Goal: Task Accomplishment & Management: Manage account settings

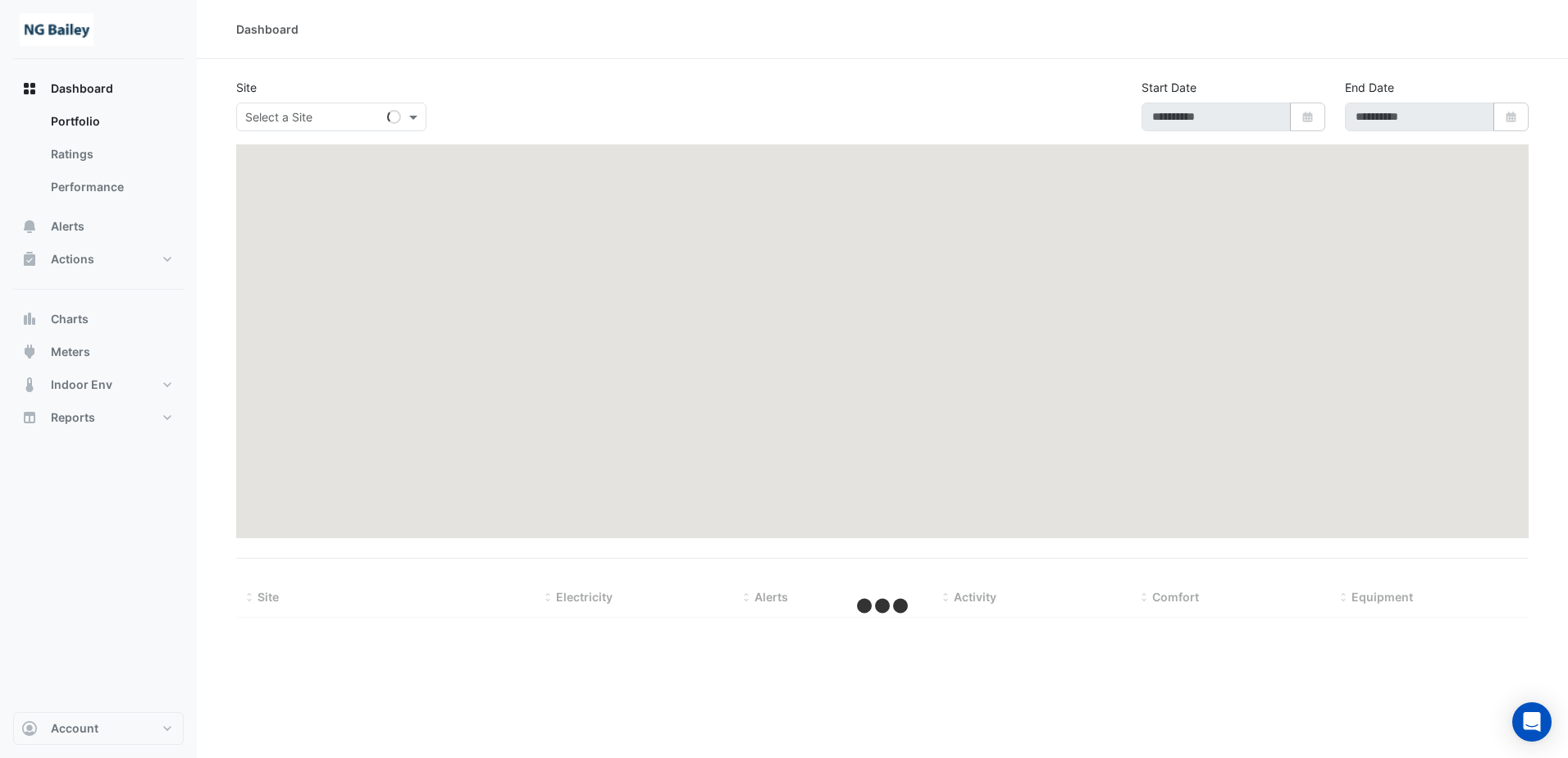
type input "**********"
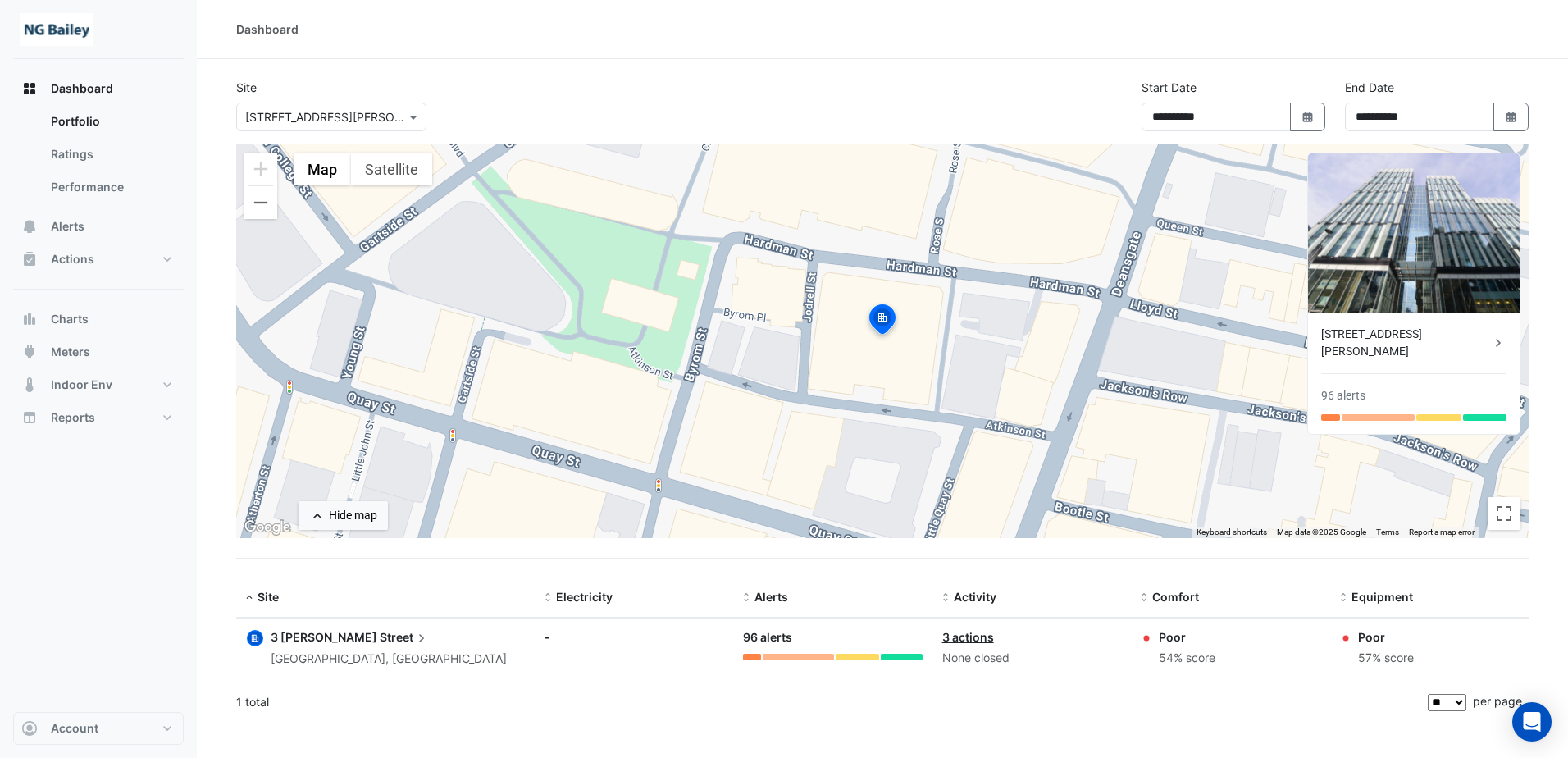
click at [1379, 341] on div "[STREET_ADDRESS][PERSON_NAME]" at bounding box center [1405, 343] width 169 height 34
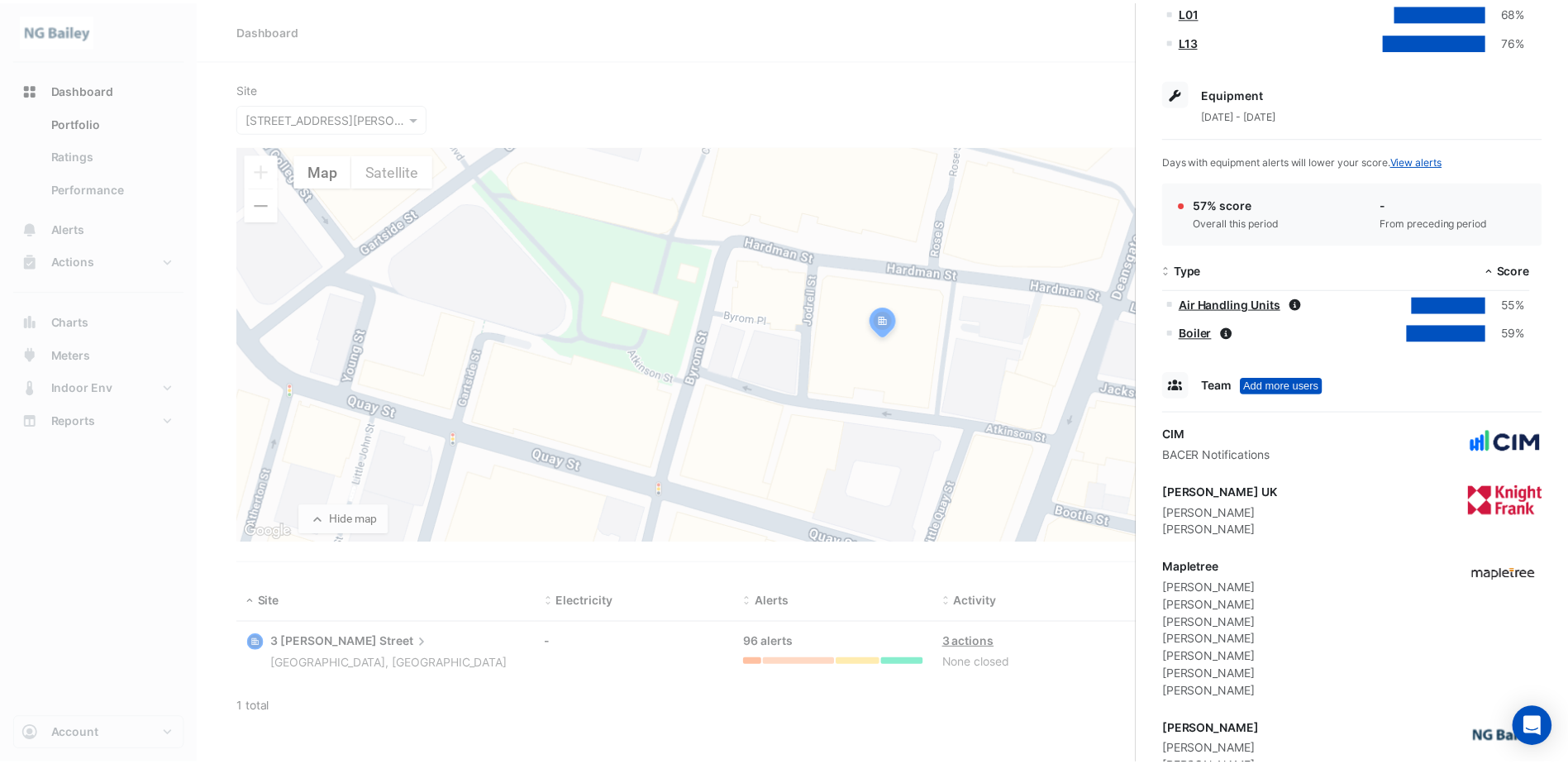
scroll to position [637, 0]
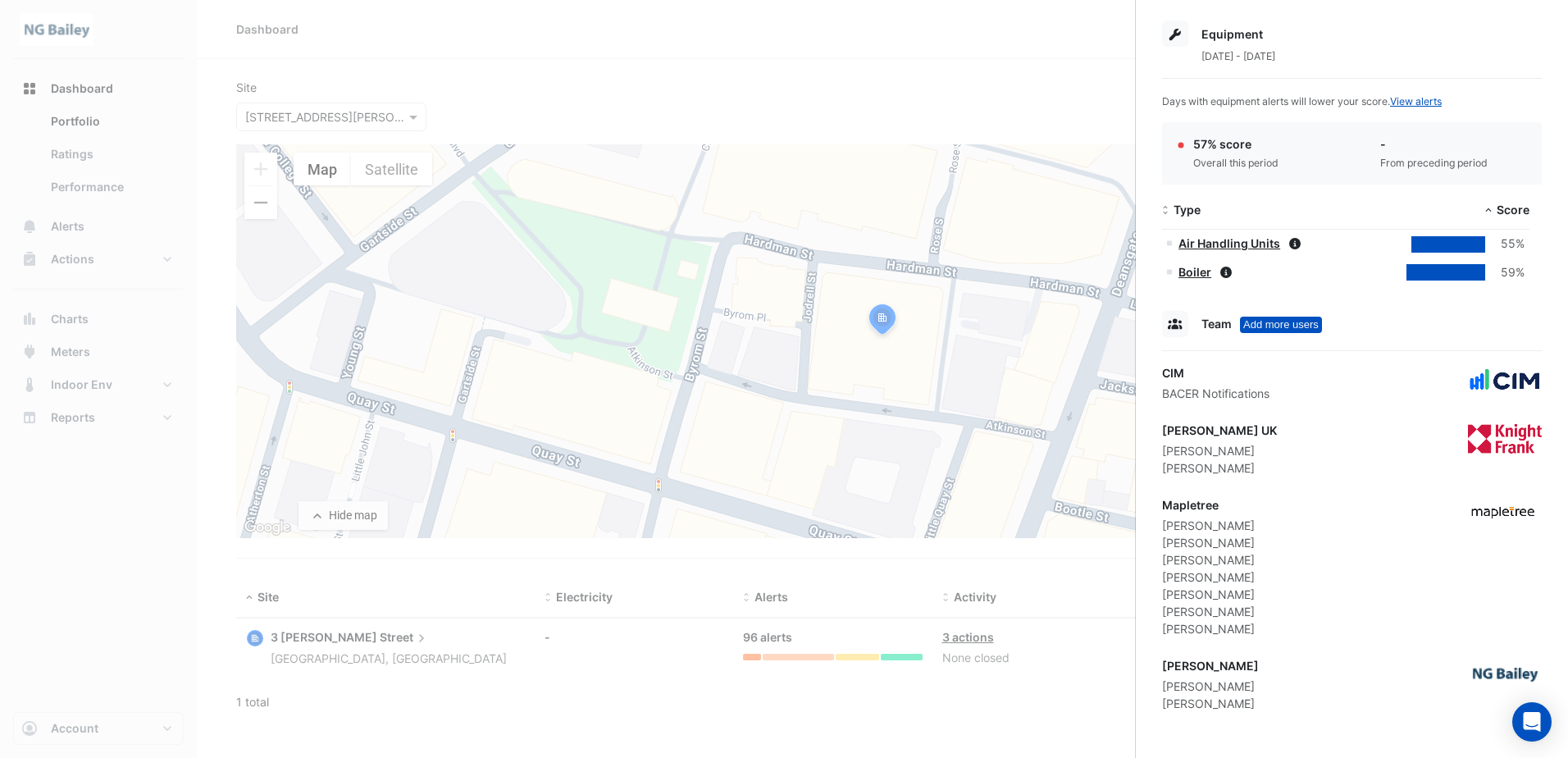
click at [109, 543] on ngb-offcanvas-backdrop at bounding box center [784, 379] width 1568 height 758
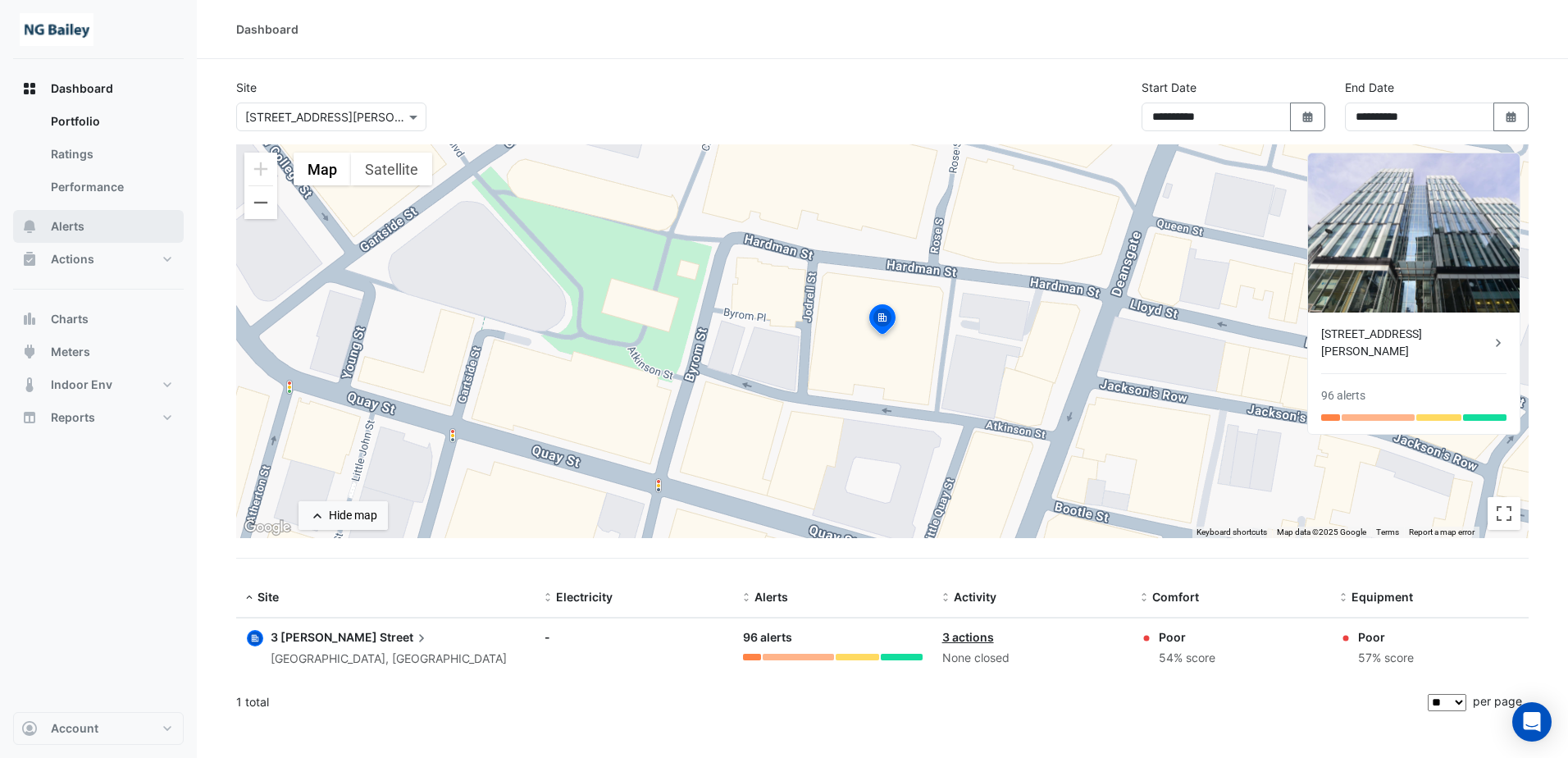
click at [72, 236] on button "Alerts" at bounding box center [99, 226] width 171 height 33
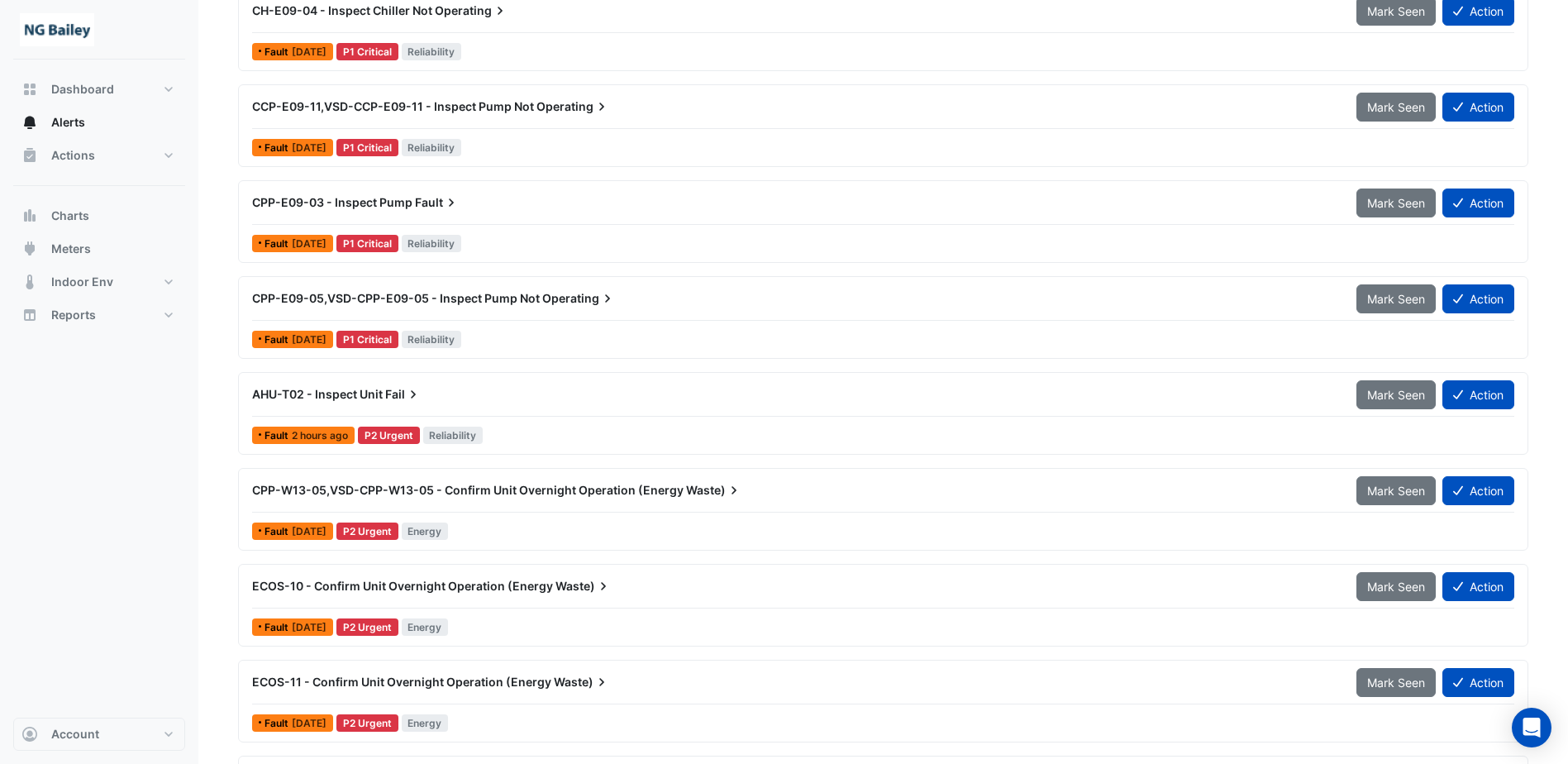
scroll to position [578, 0]
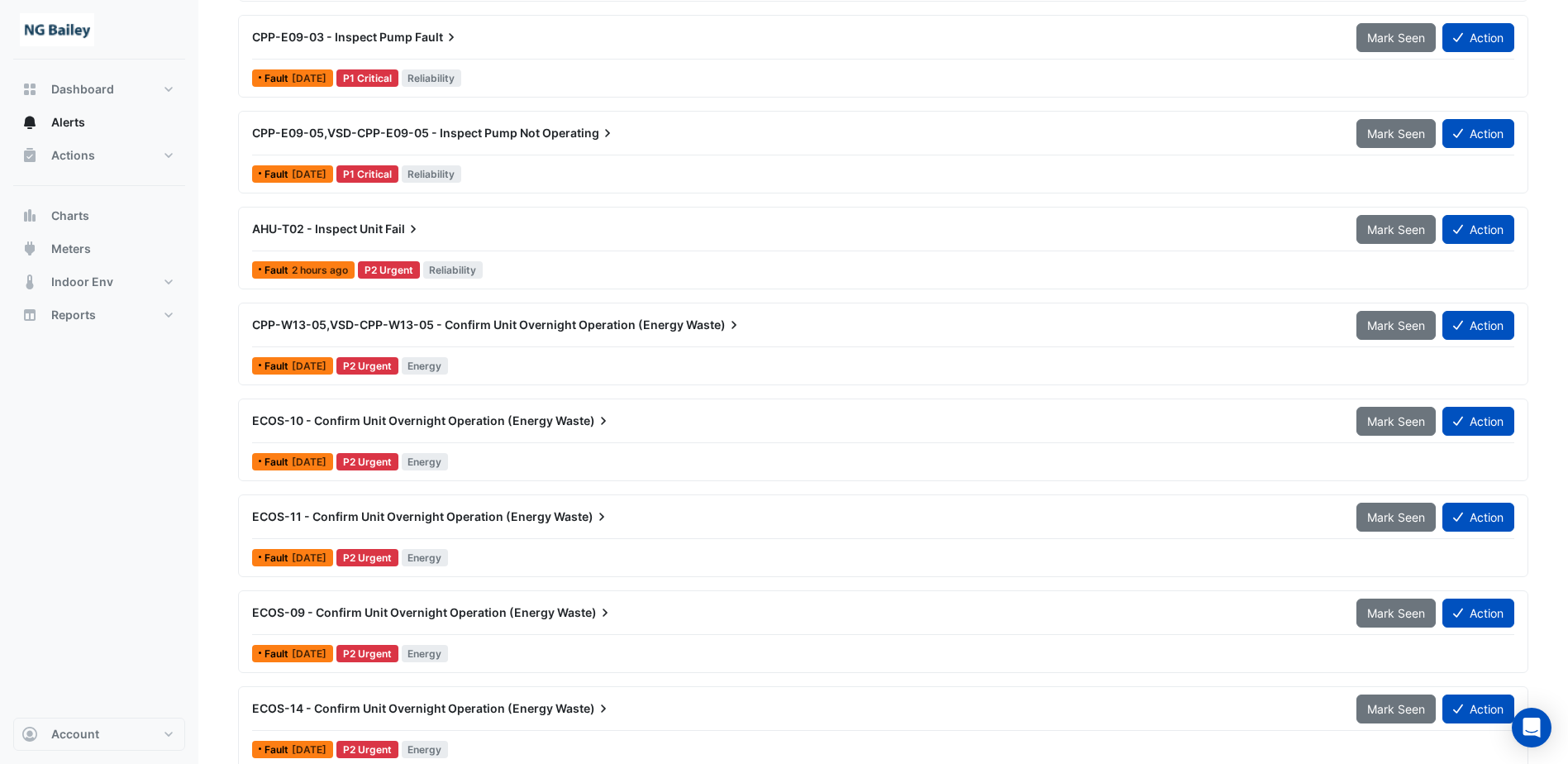
click at [367, 419] on span "ECOS-10 - Confirm Unit Overnight Operation (Energy" at bounding box center [403, 421] width 301 height 14
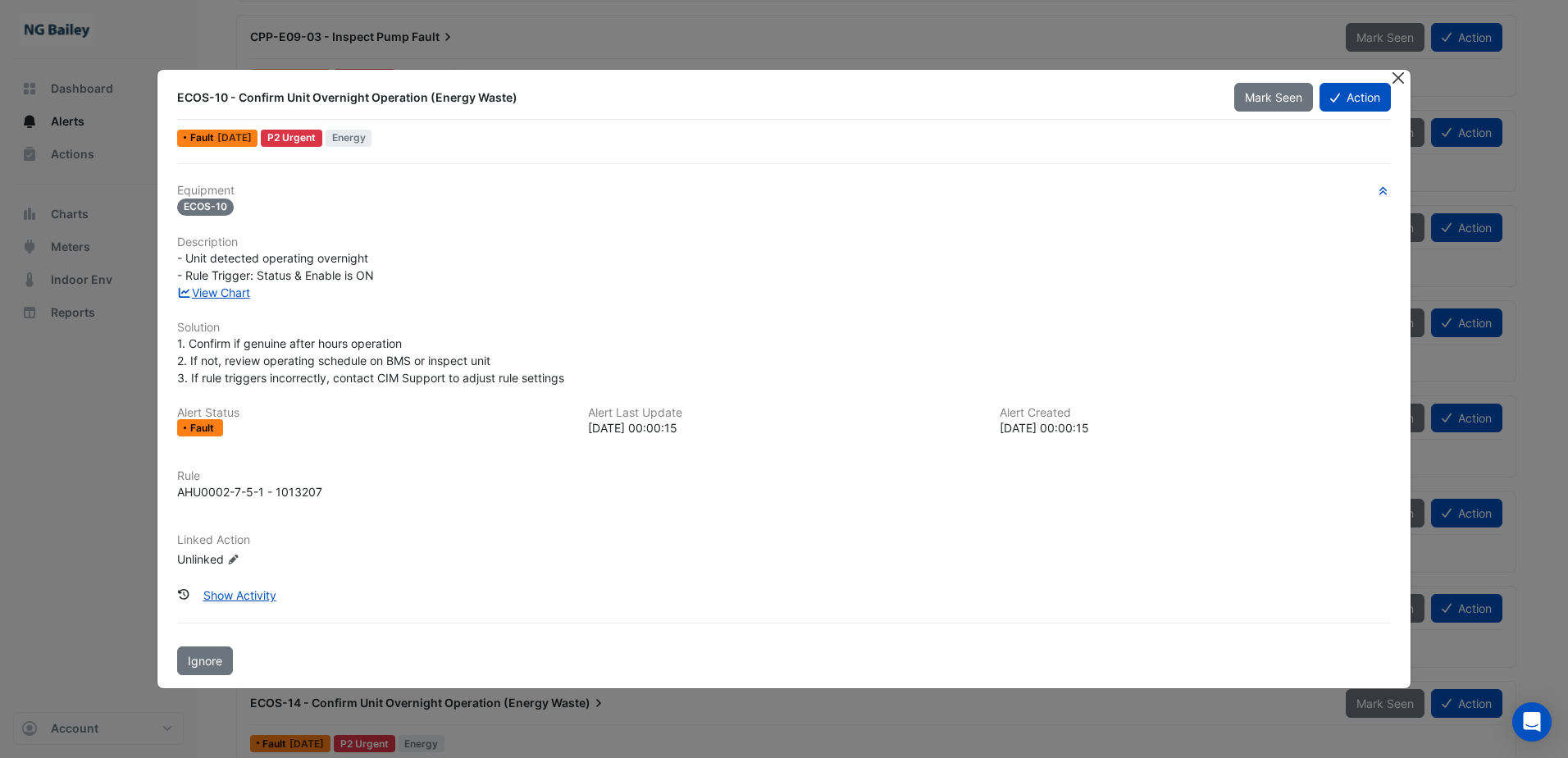
click at [1396, 76] on button "Close" at bounding box center [1398, 78] width 17 height 17
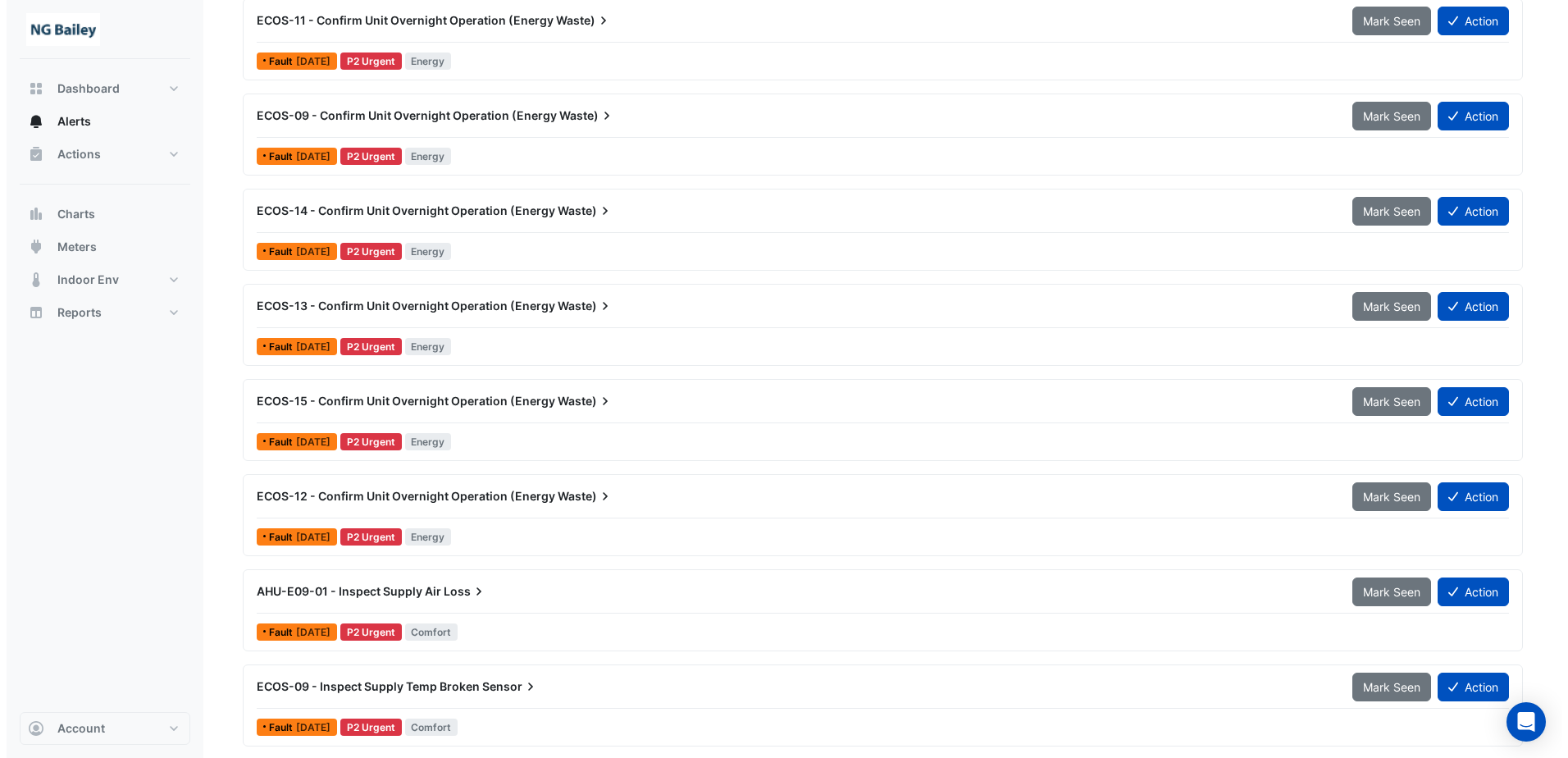
scroll to position [1312, 0]
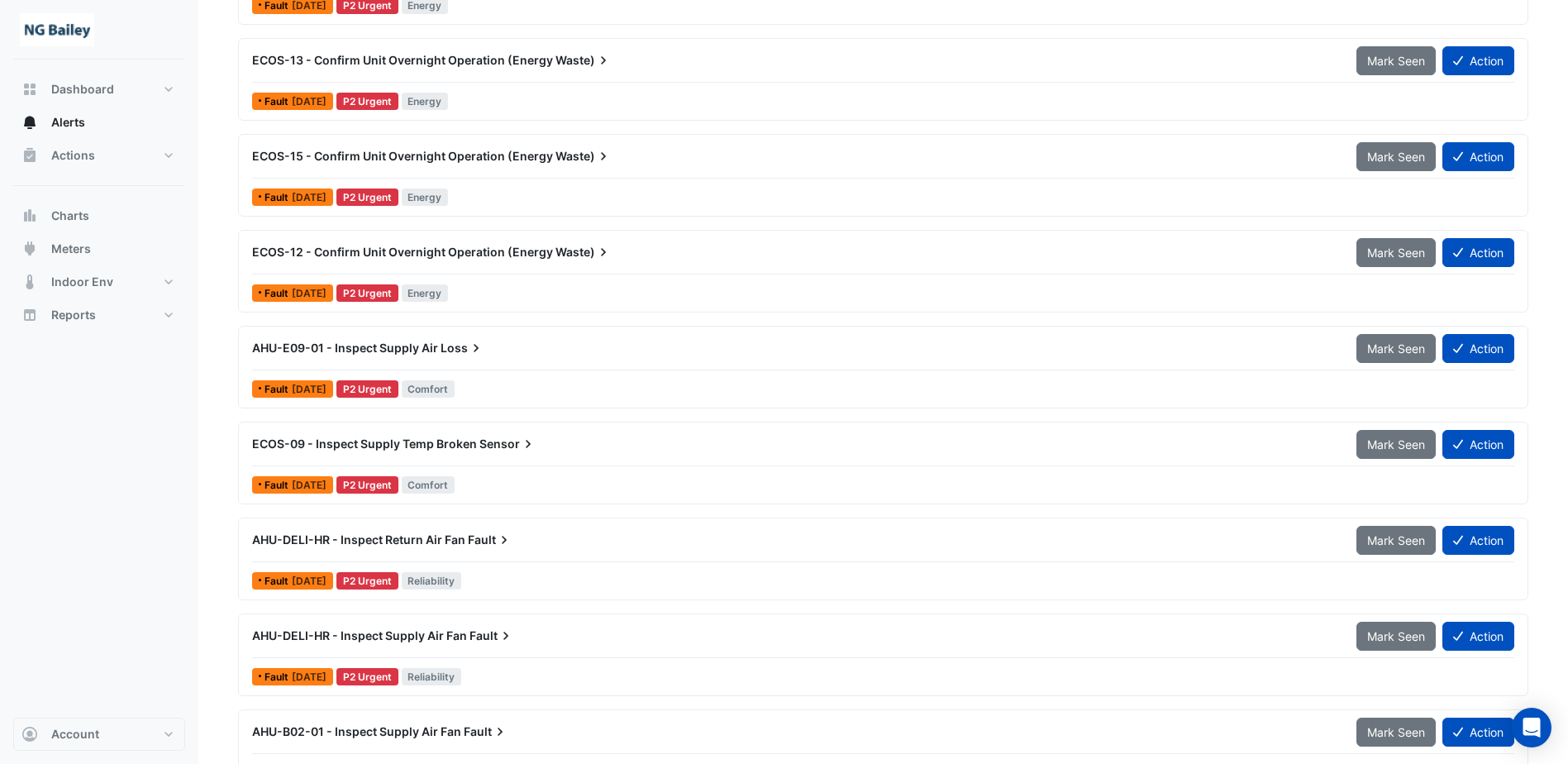
click at [376, 341] on span "AHU-E09-01 - Inspect Supply Air" at bounding box center [345, 348] width 186 height 14
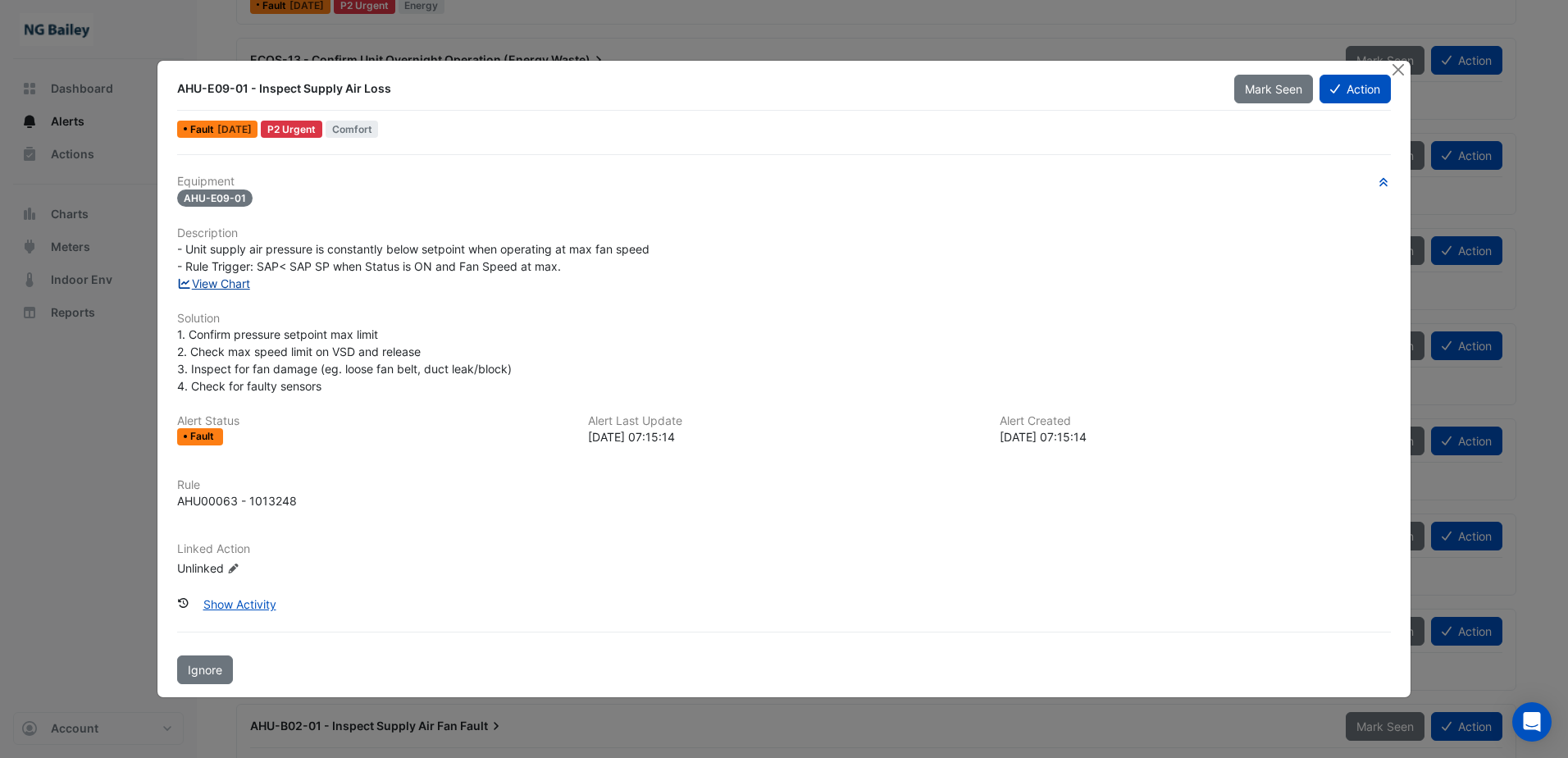
click at [231, 281] on link "View Chart" at bounding box center [213, 284] width 73 height 14
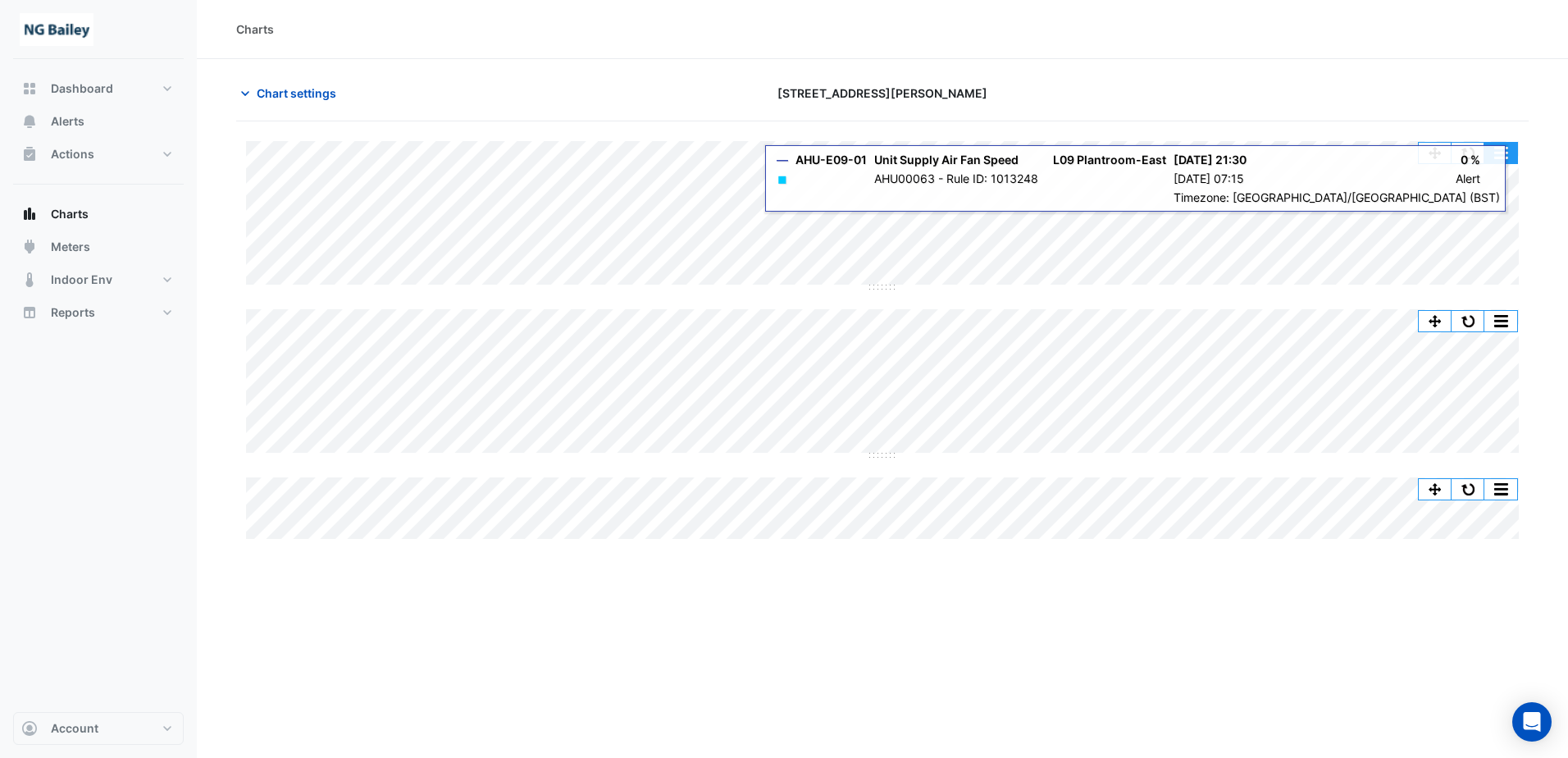
click at [1496, 152] on button "button" at bounding box center [1501, 153] width 33 height 21
click at [1475, 155] on button "button" at bounding box center [1467, 153] width 33 height 21
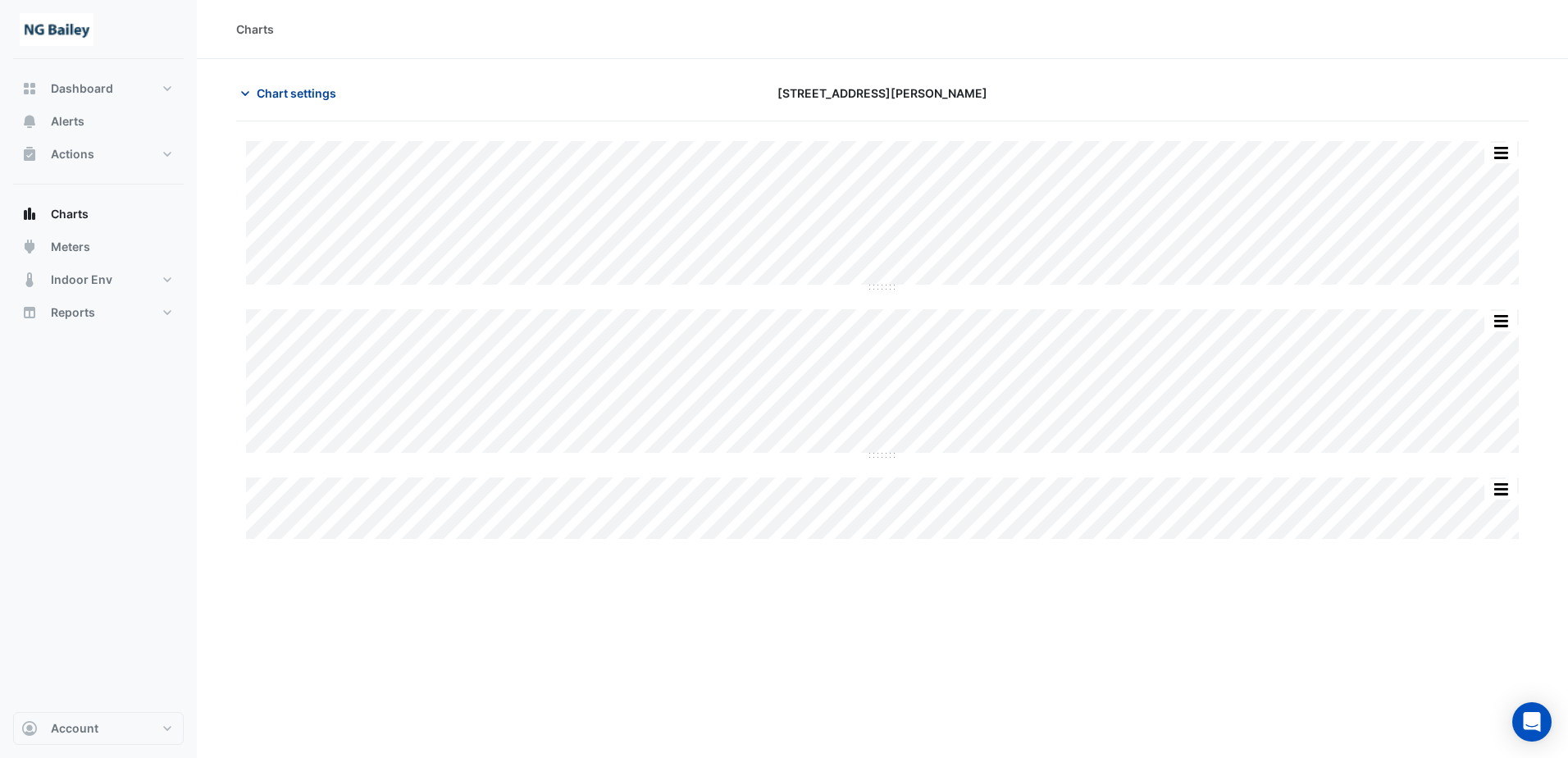
click at [251, 92] on icon "button" at bounding box center [245, 93] width 16 height 16
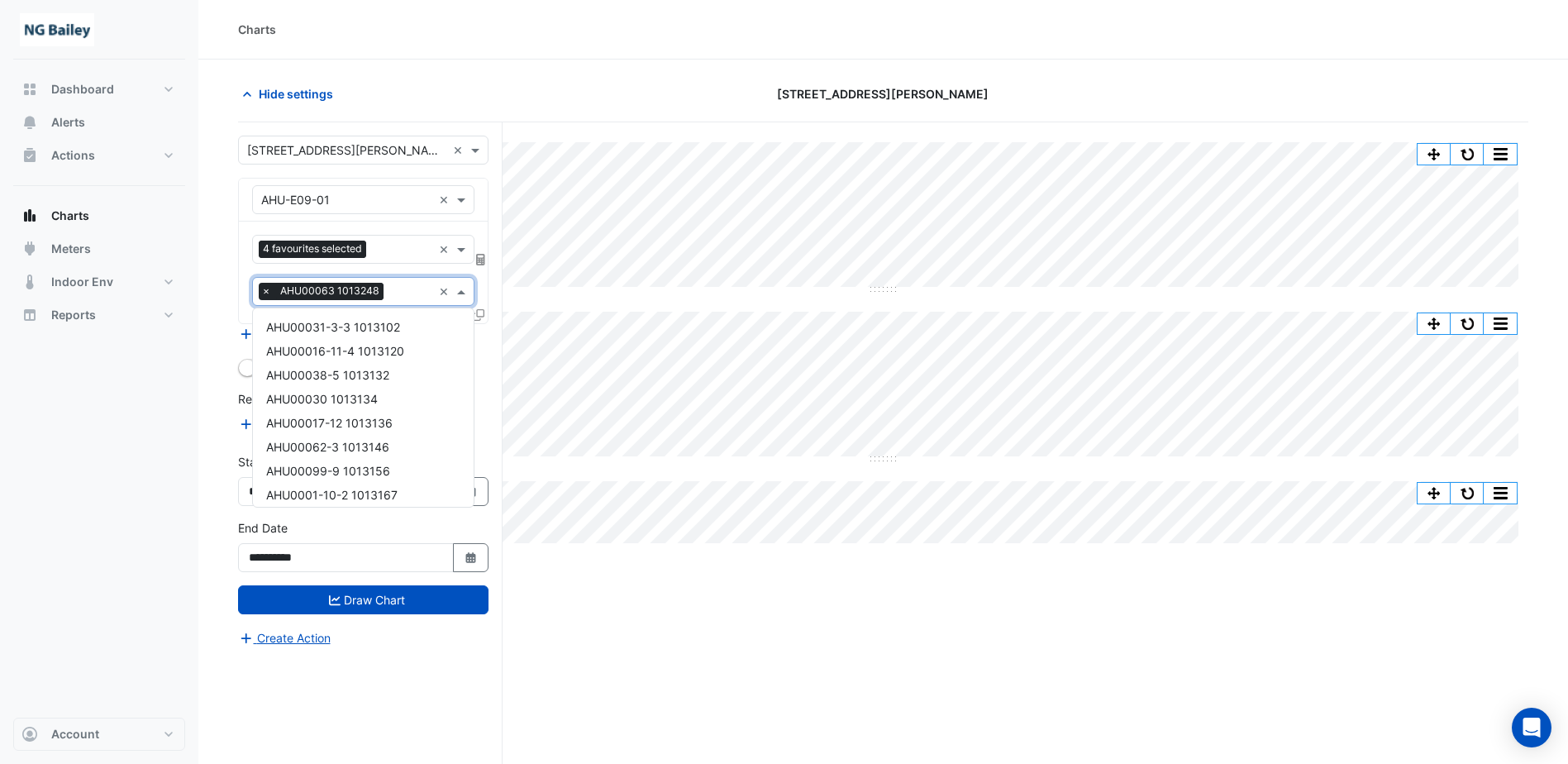
click at [462, 293] on span at bounding box center [463, 291] width 21 height 17
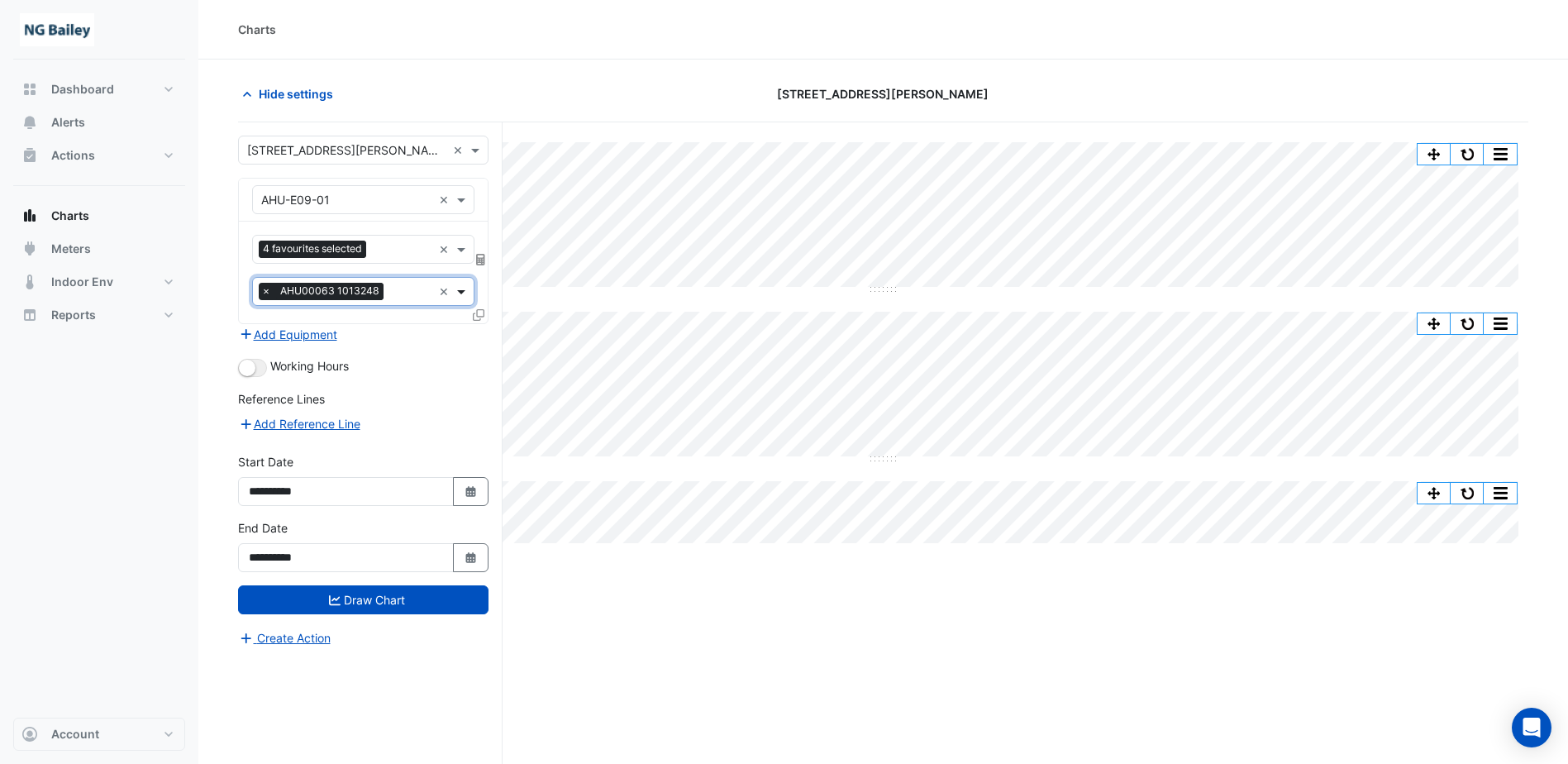
click at [462, 293] on span at bounding box center [463, 291] width 21 height 17
click at [477, 315] on icon at bounding box center [478, 315] width 12 height 12
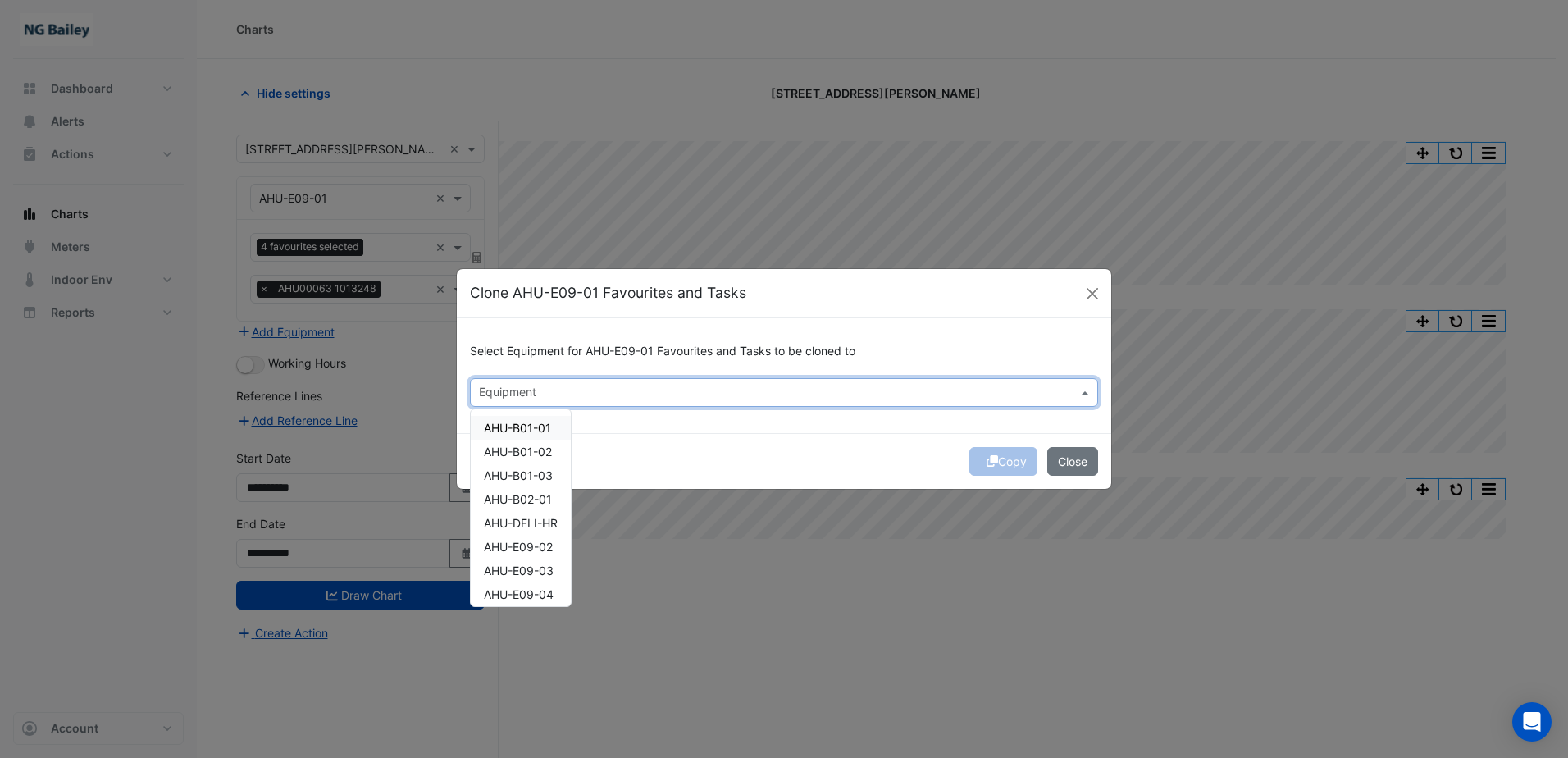
click at [533, 392] on input "text" at bounding box center [774, 393] width 591 height 17
click at [546, 542] on span "AHU-E09-02" at bounding box center [518, 547] width 69 height 14
click at [1026, 462] on button "Copy" at bounding box center [1003, 462] width 68 height 29
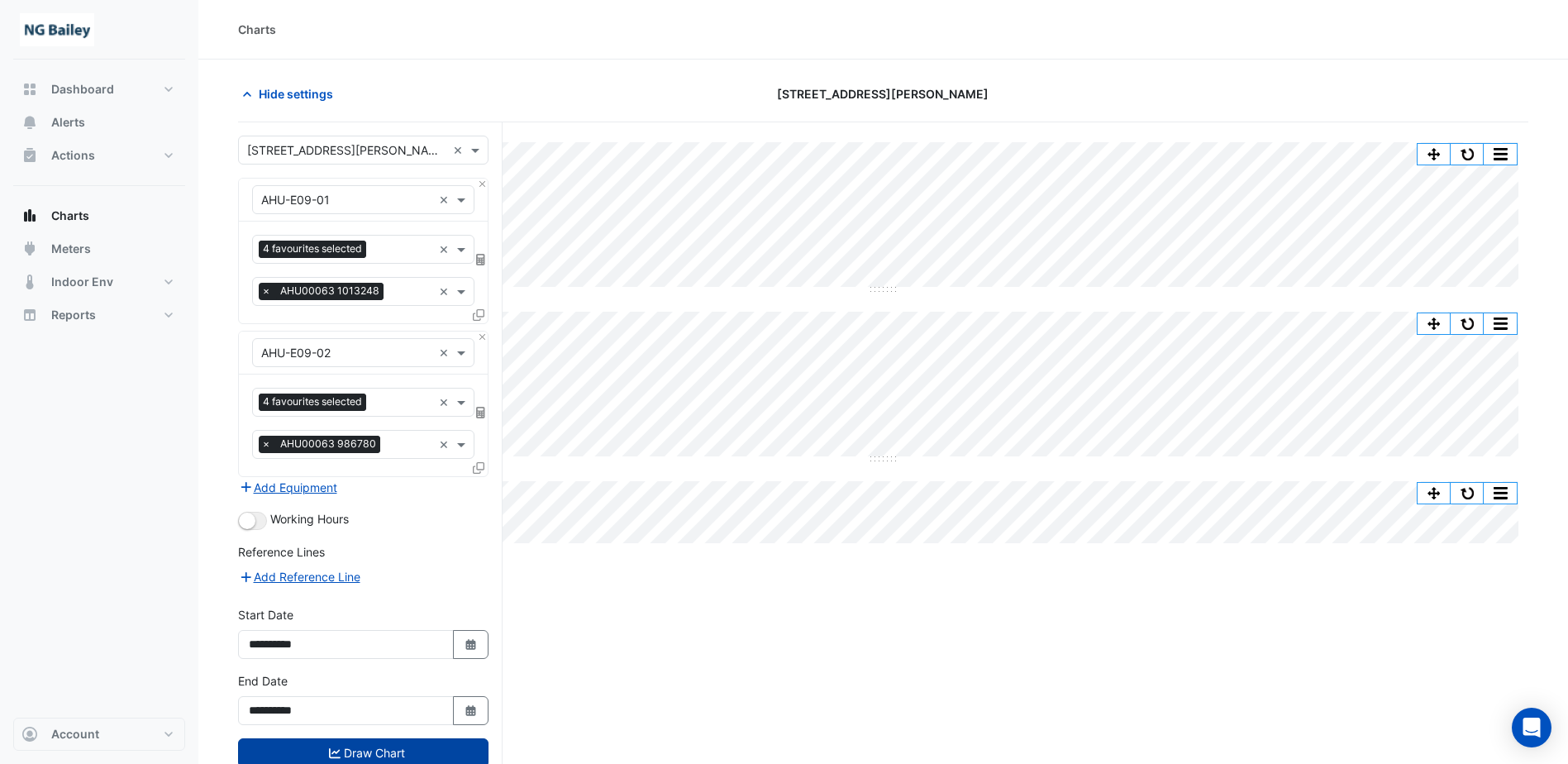
click at [319, 753] on button "Draw Chart" at bounding box center [363, 753] width 251 height 29
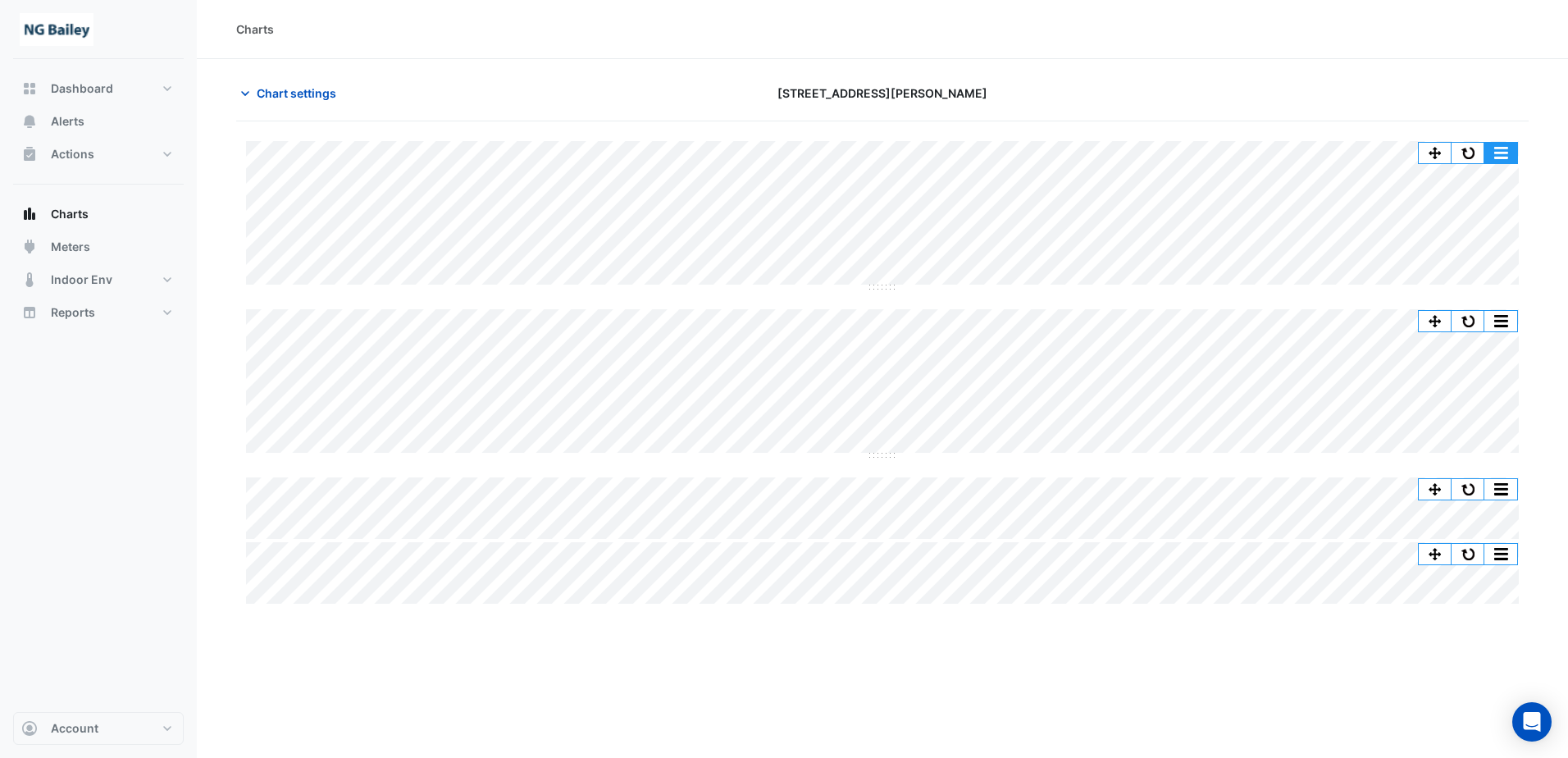
click at [1507, 148] on button "button" at bounding box center [1501, 153] width 33 height 21
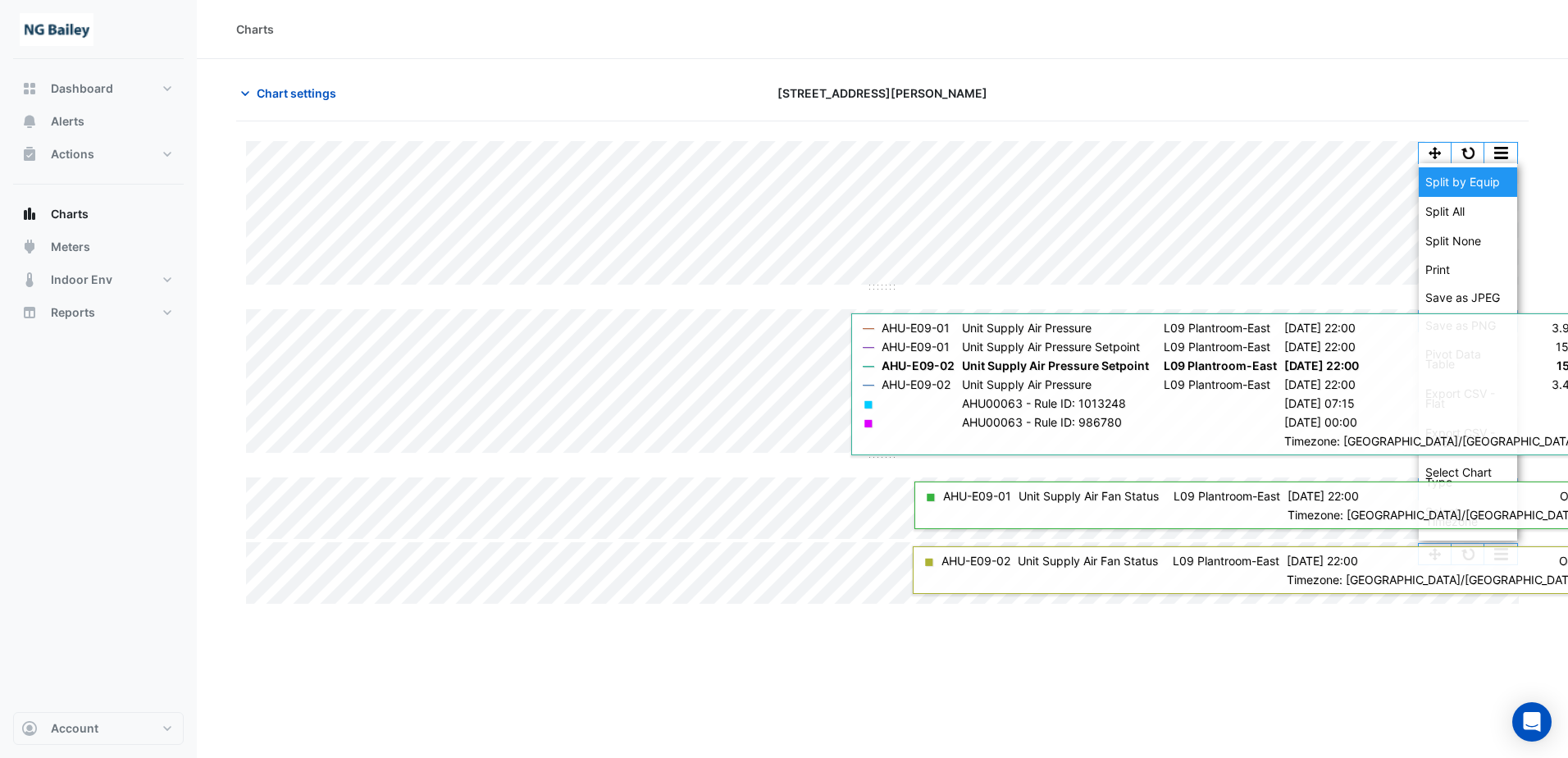
click at [1502, 175] on div "Split by Equip" at bounding box center [1468, 181] width 99 height 30
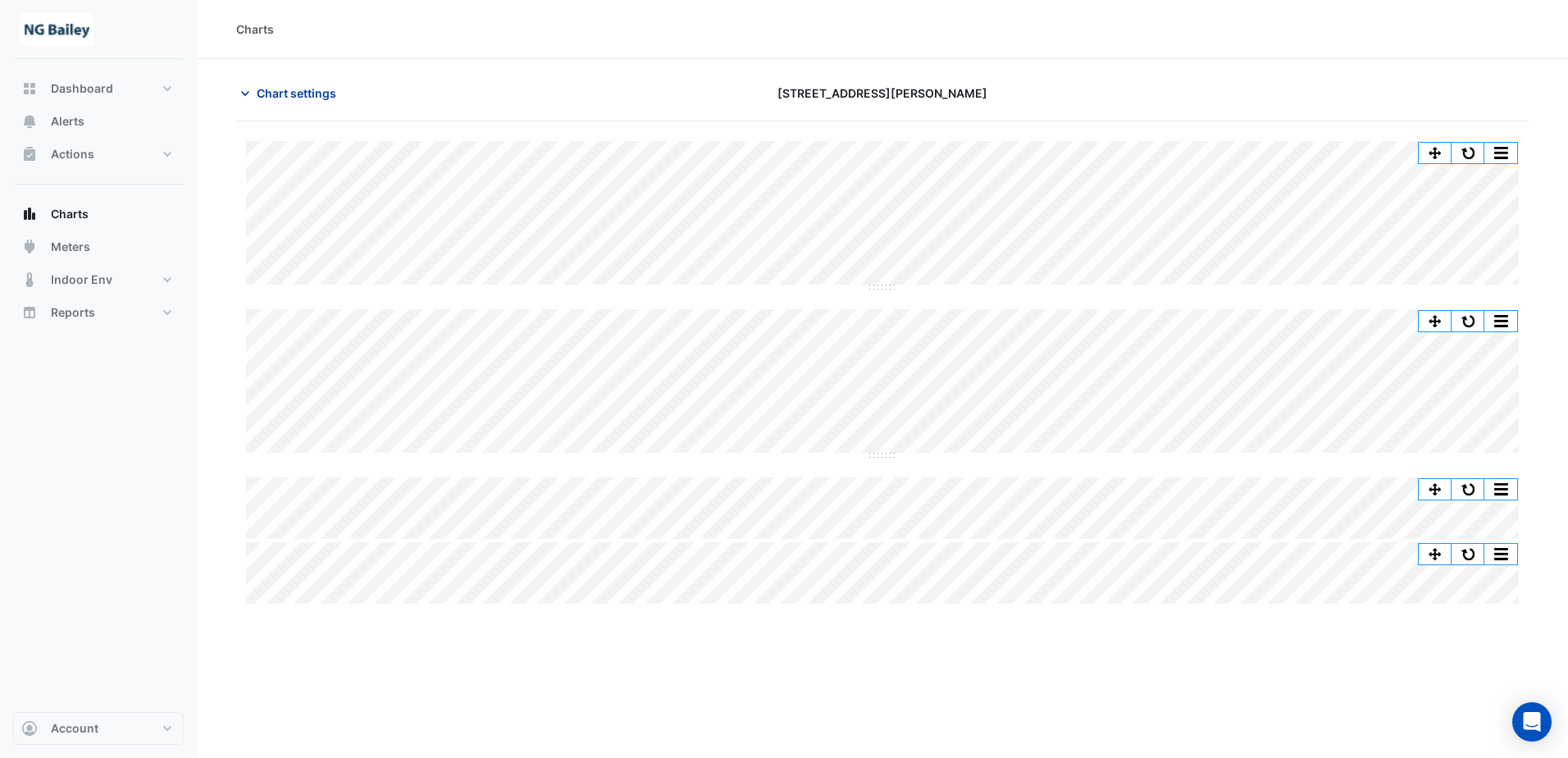
click at [278, 97] on span "Chart settings" at bounding box center [296, 93] width 80 height 17
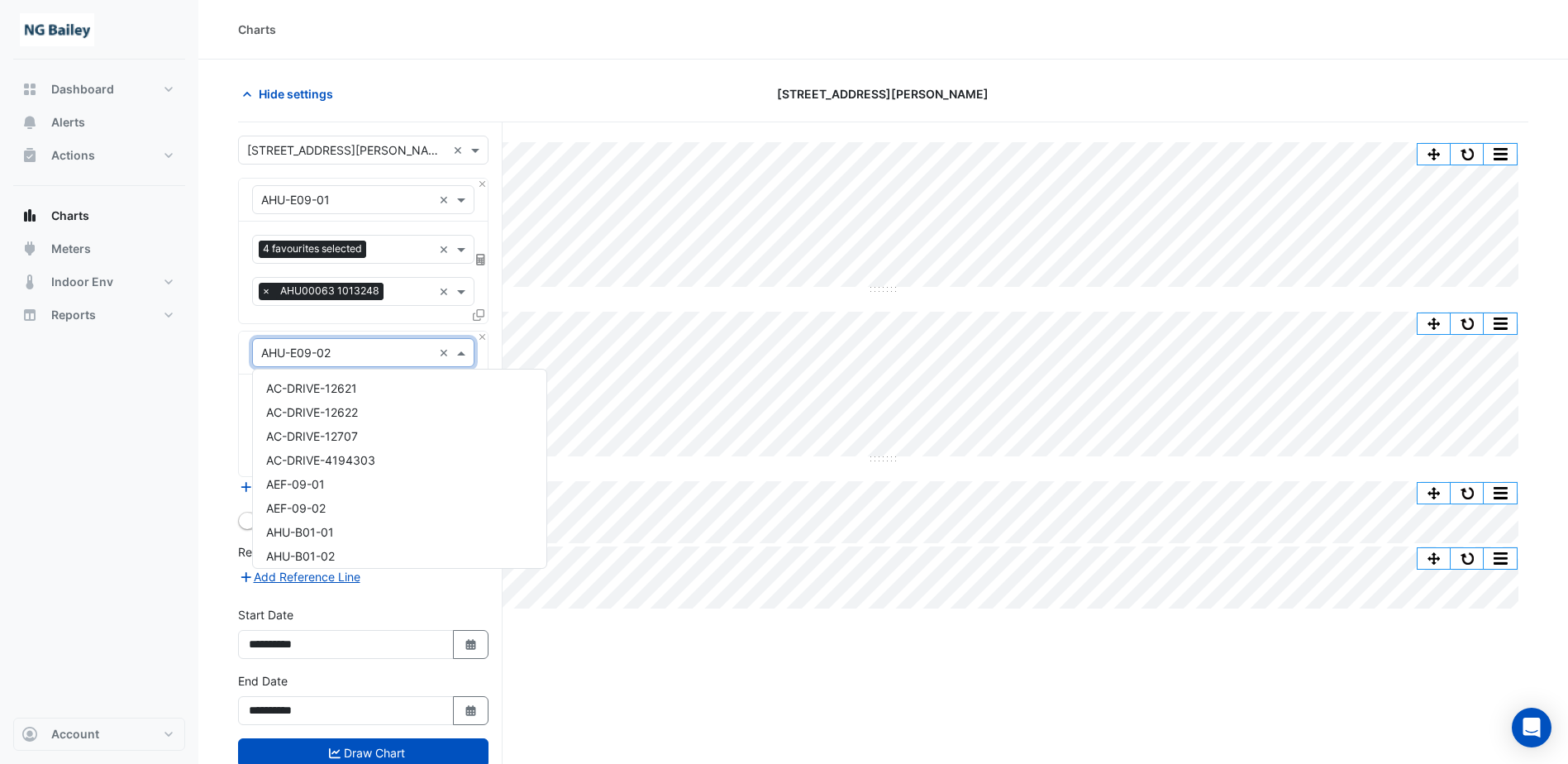
click at [419, 350] on input "text" at bounding box center [347, 353] width 171 height 17
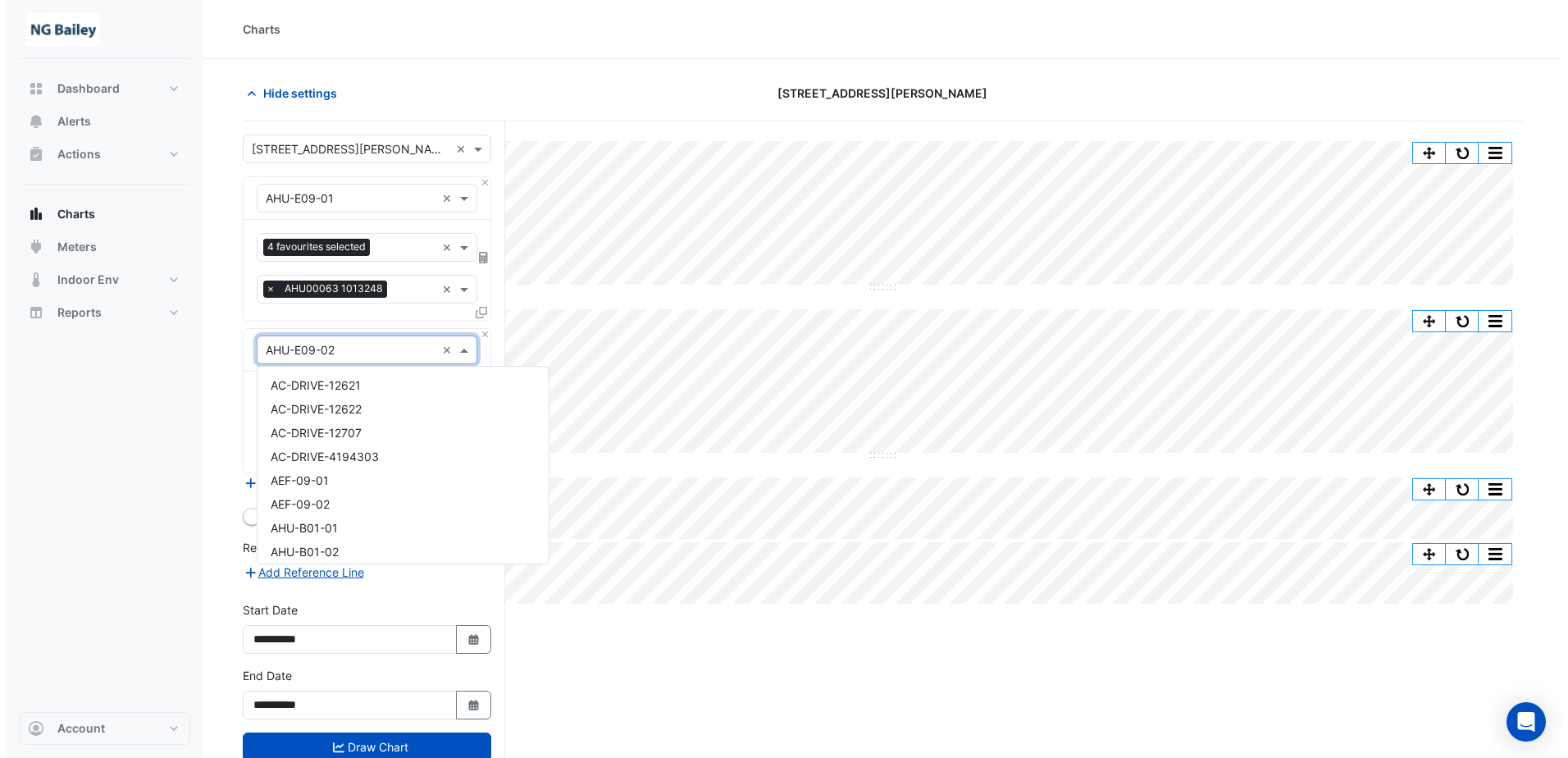
scroll to position [292, 0]
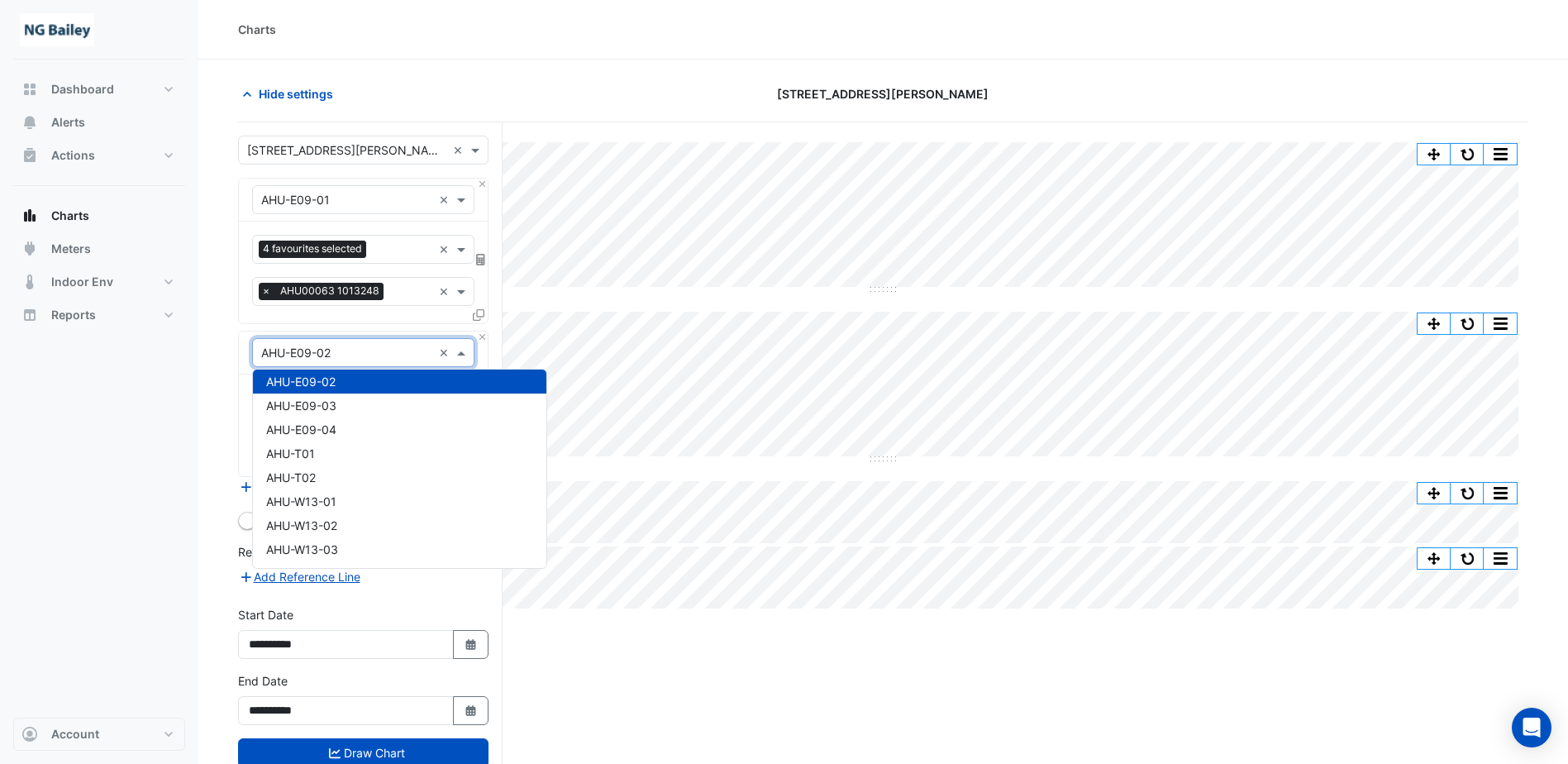
click at [419, 350] on input "text" at bounding box center [347, 353] width 171 height 17
click at [482, 362] on div "× AHU-E09-02 ×" at bounding box center [363, 352] width 249 height 43
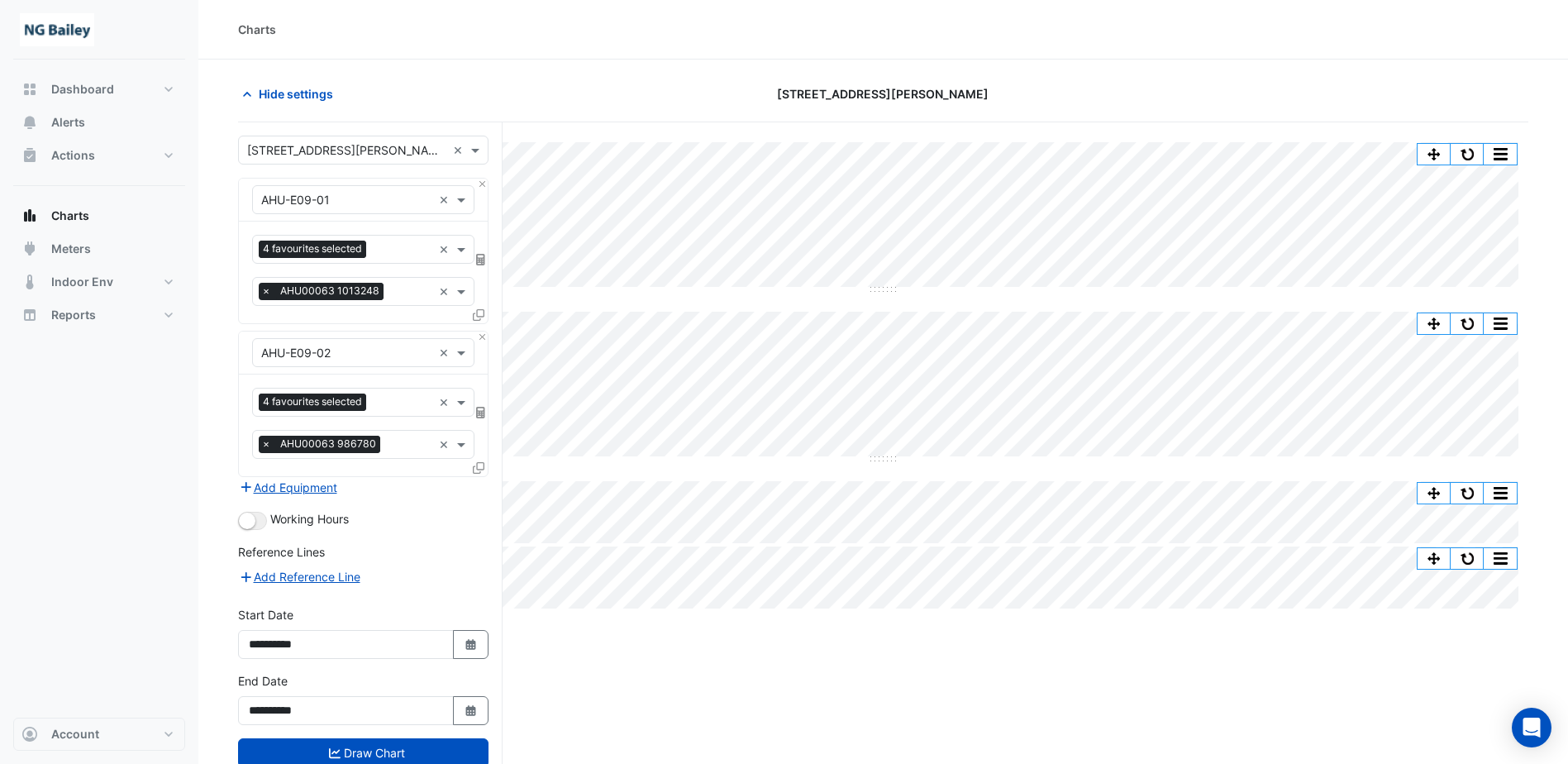
click at [480, 471] on icon at bounding box center [478, 467] width 12 height 12
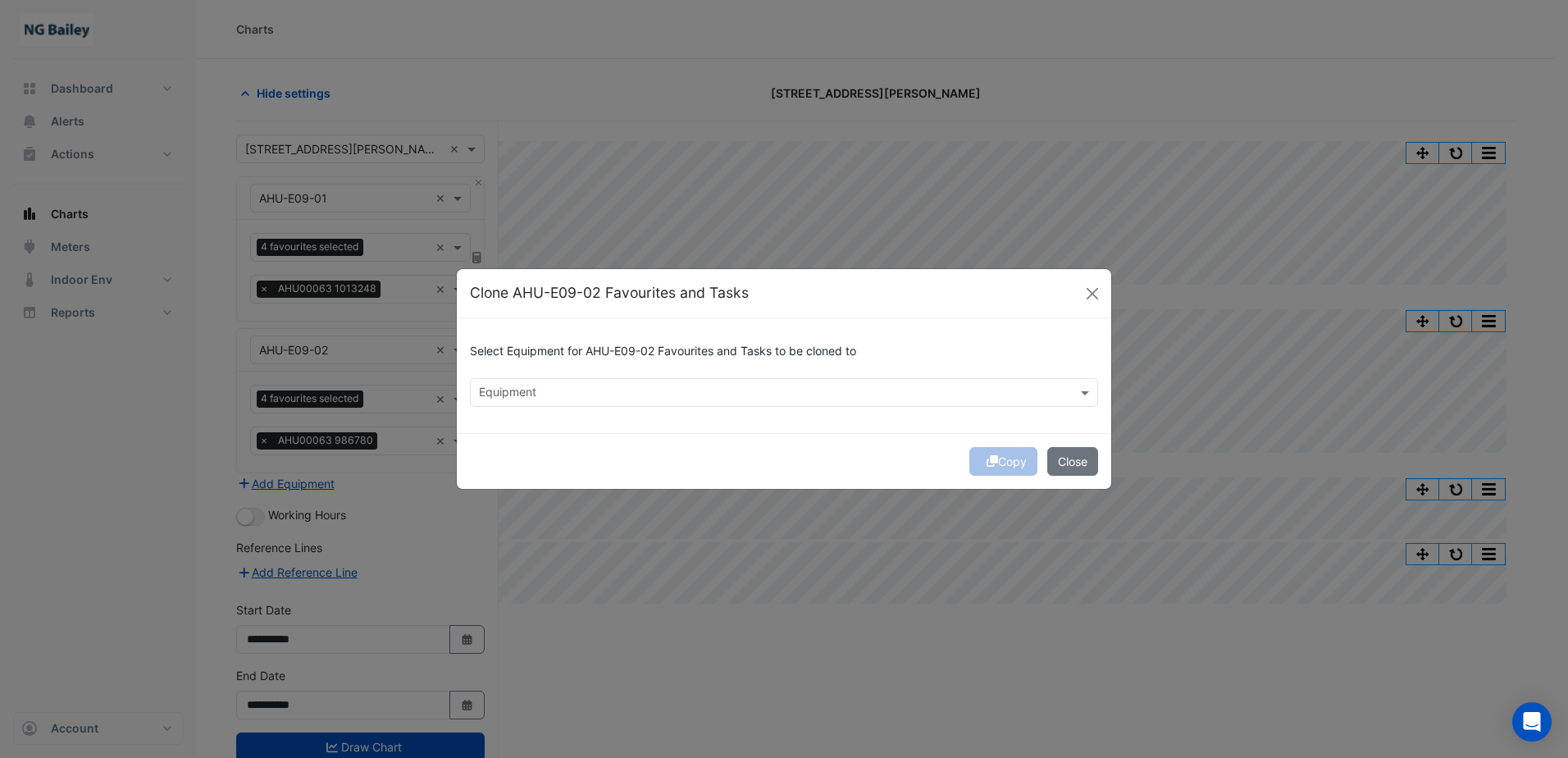
click at [609, 387] on input "text" at bounding box center [774, 393] width 591 height 17
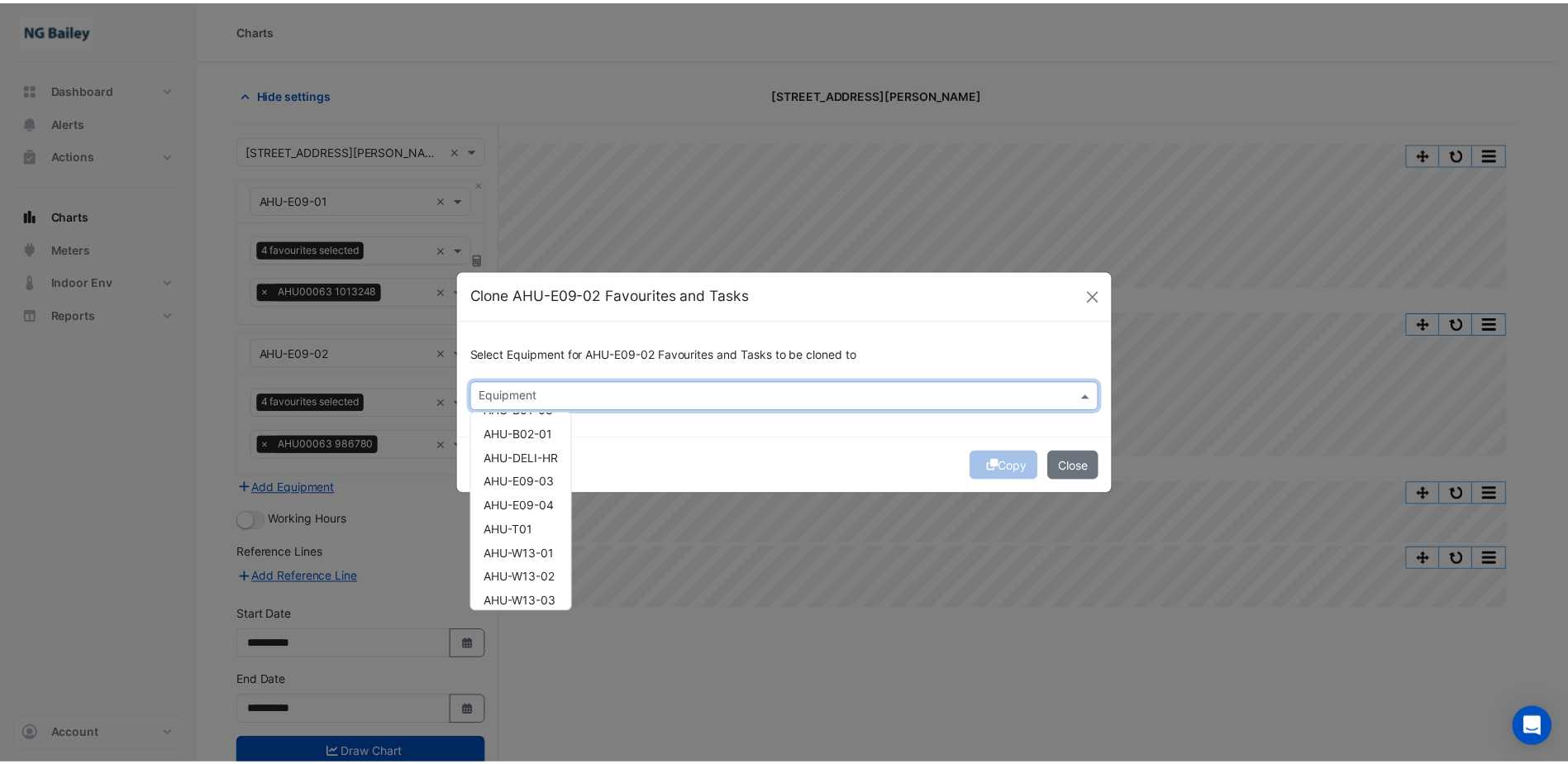
scroll to position [46, 0]
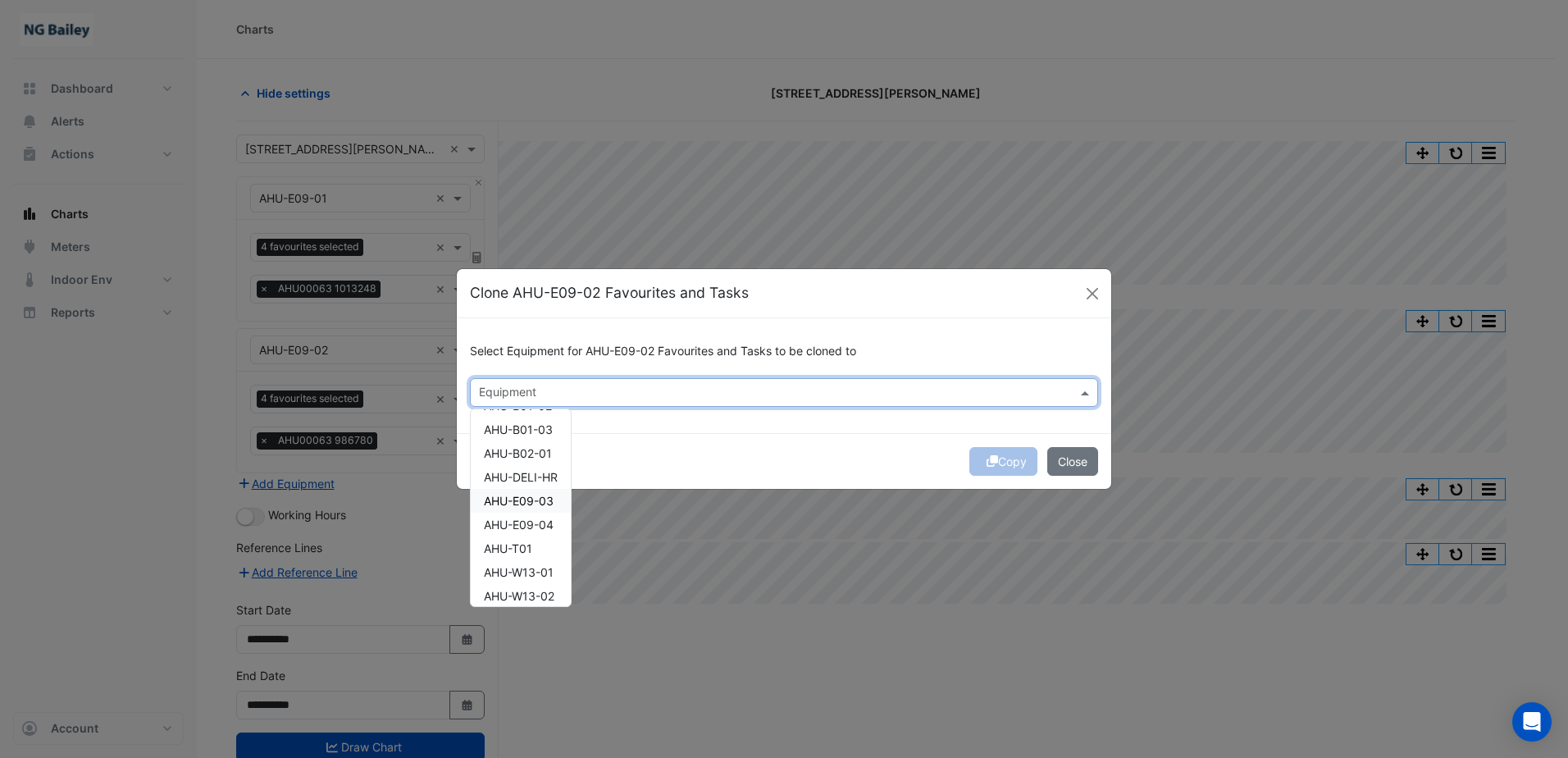
click at [536, 502] on span "AHU-E09-03" at bounding box center [519, 501] width 70 height 14
click at [531, 524] on span "AHU-E09-04" at bounding box center [519, 524] width 70 height 14
click at [1005, 469] on div "Copy Close" at bounding box center [784, 461] width 655 height 56
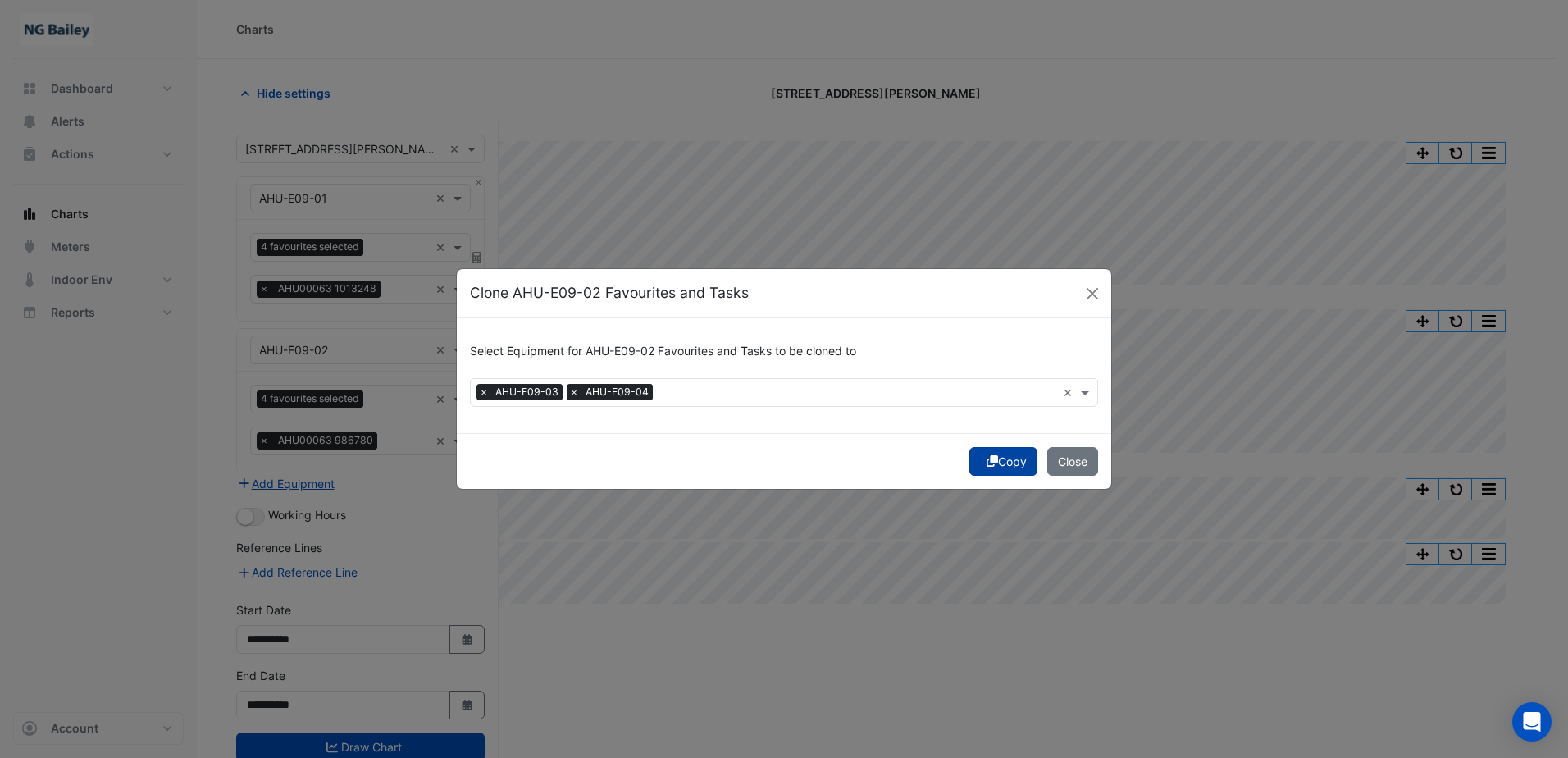
click at [1014, 468] on button "Copy" at bounding box center [1003, 462] width 68 height 29
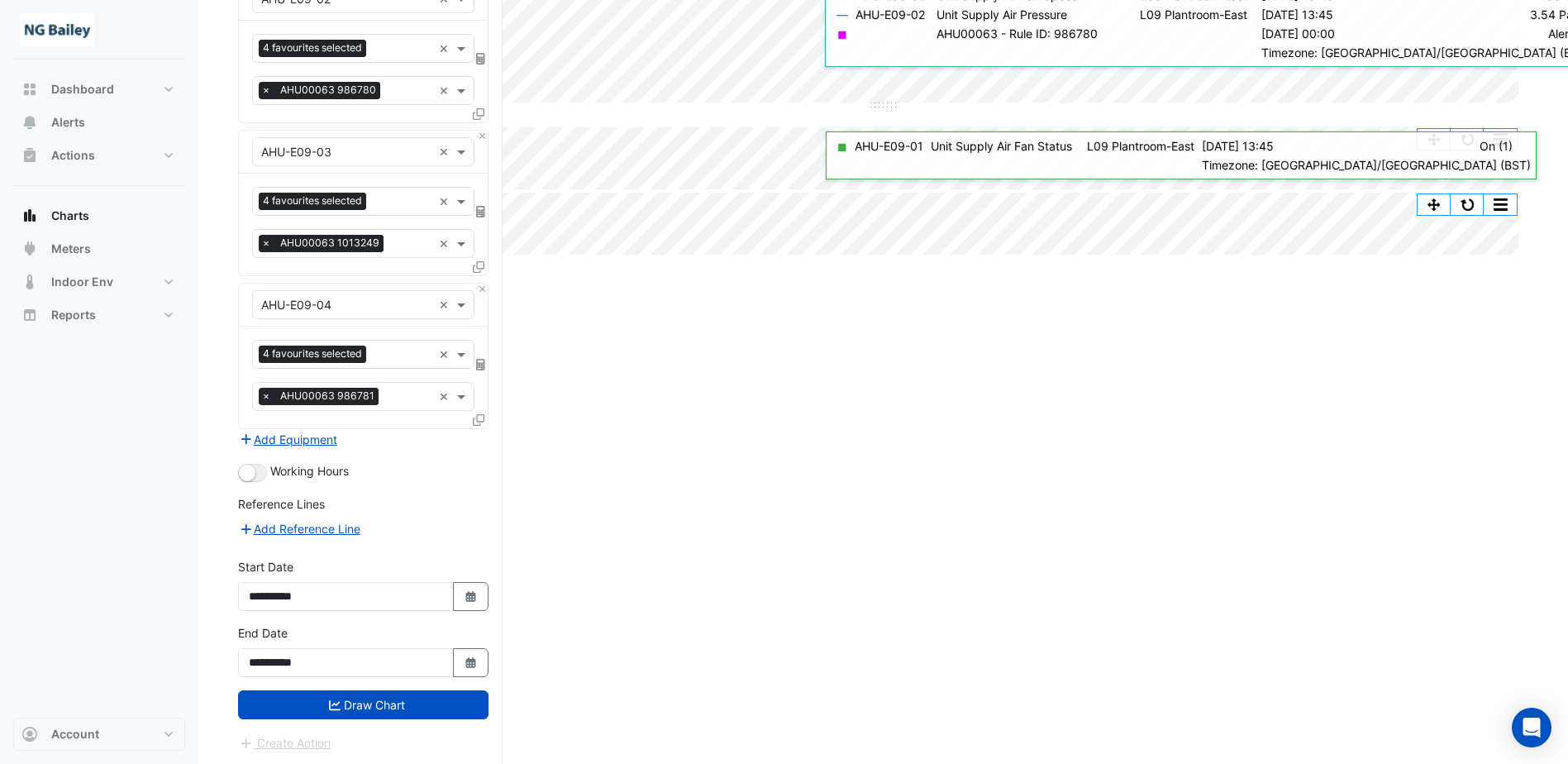
scroll to position [356, 0]
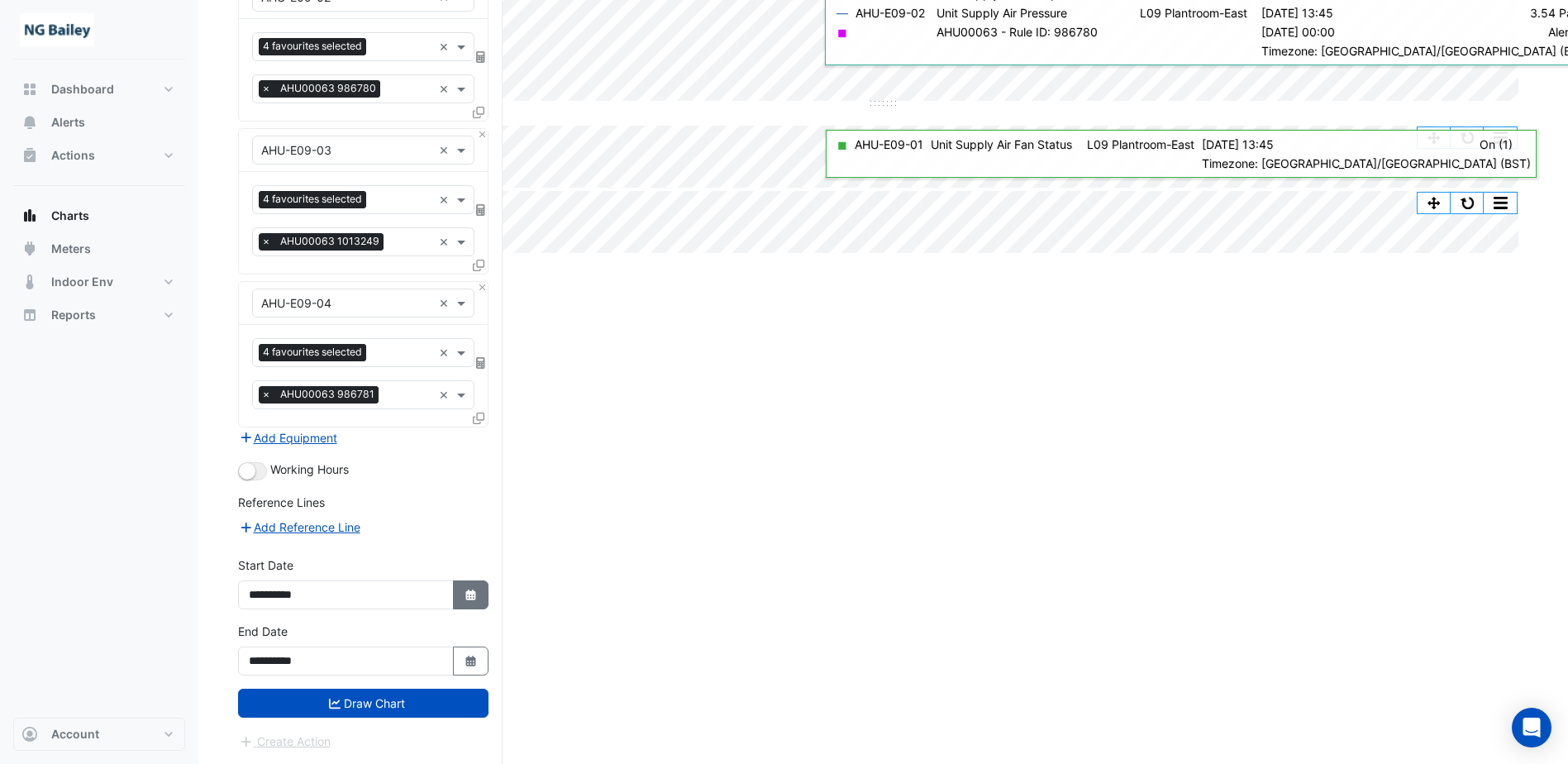
click at [462, 596] on button "Select Date" at bounding box center [471, 595] width 36 height 29
select select "*"
select select "****"
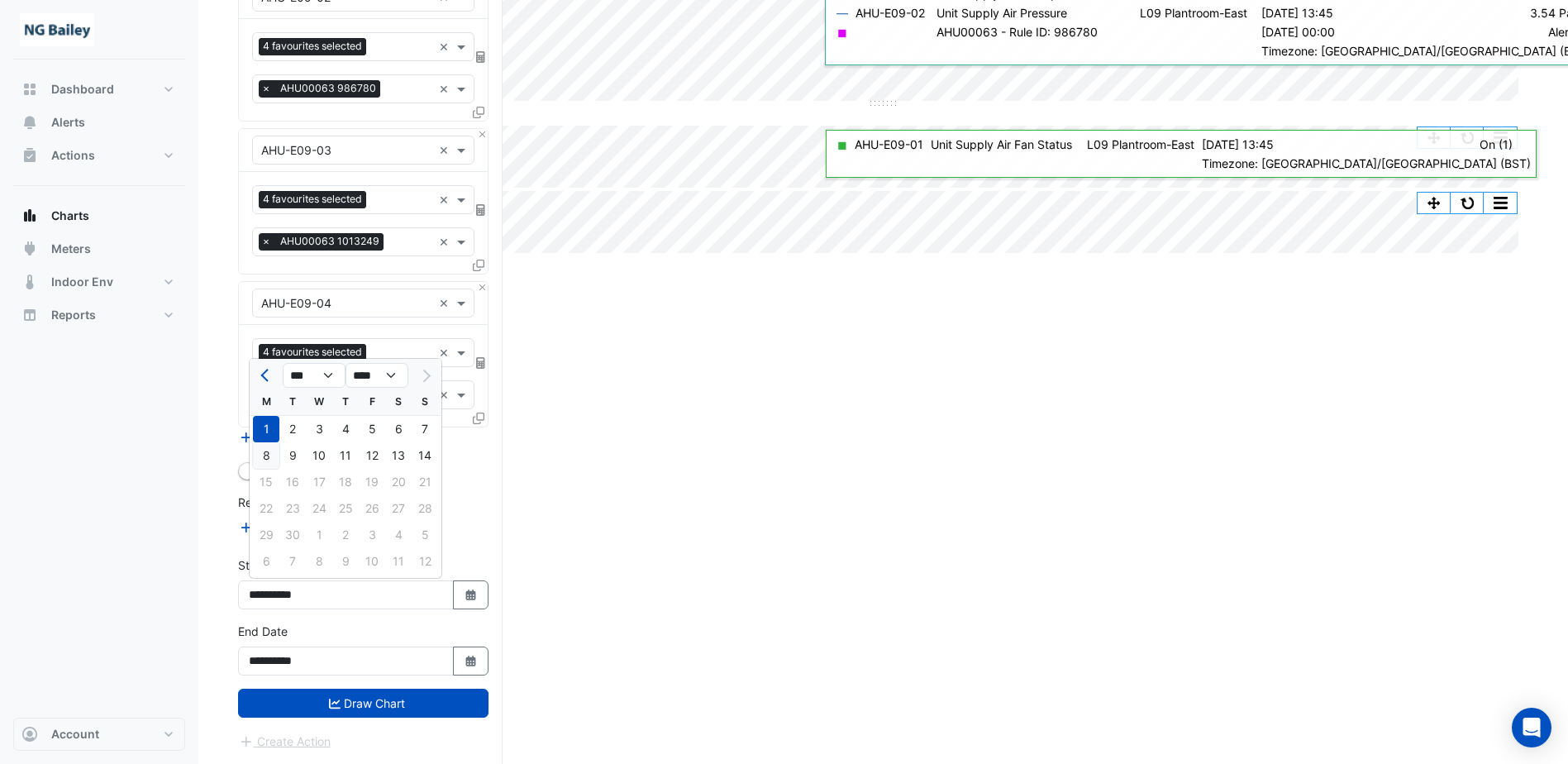
click at [272, 458] on div "8" at bounding box center [265, 455] width 26 height 26
type input "**********"
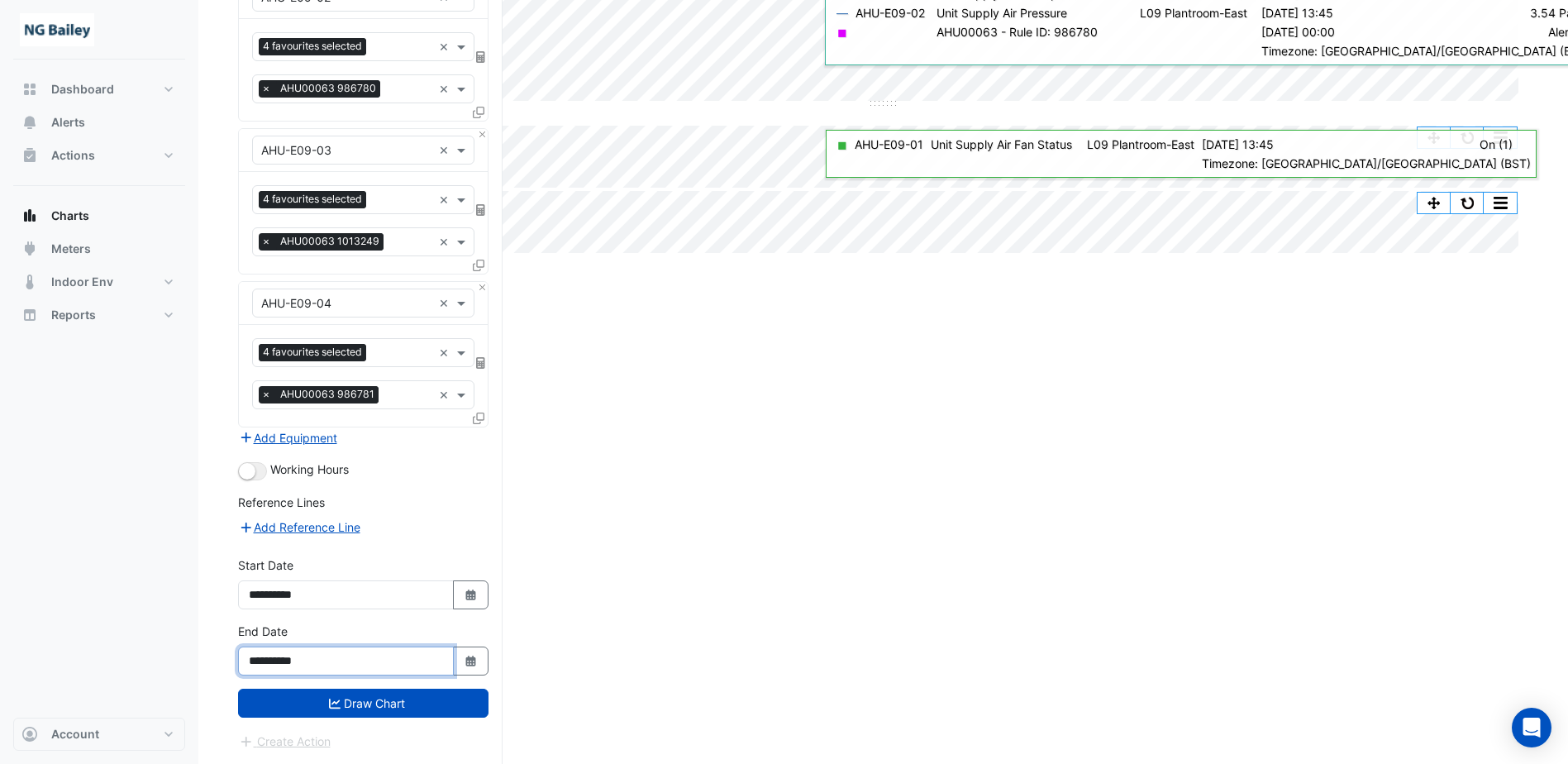
click at [349, 660] on input "**********" at bounding box center [346, 661] width 215 height 29
click at [462, 662] on button "Select Date" at bounding box center [471, 661] width 36 height 29
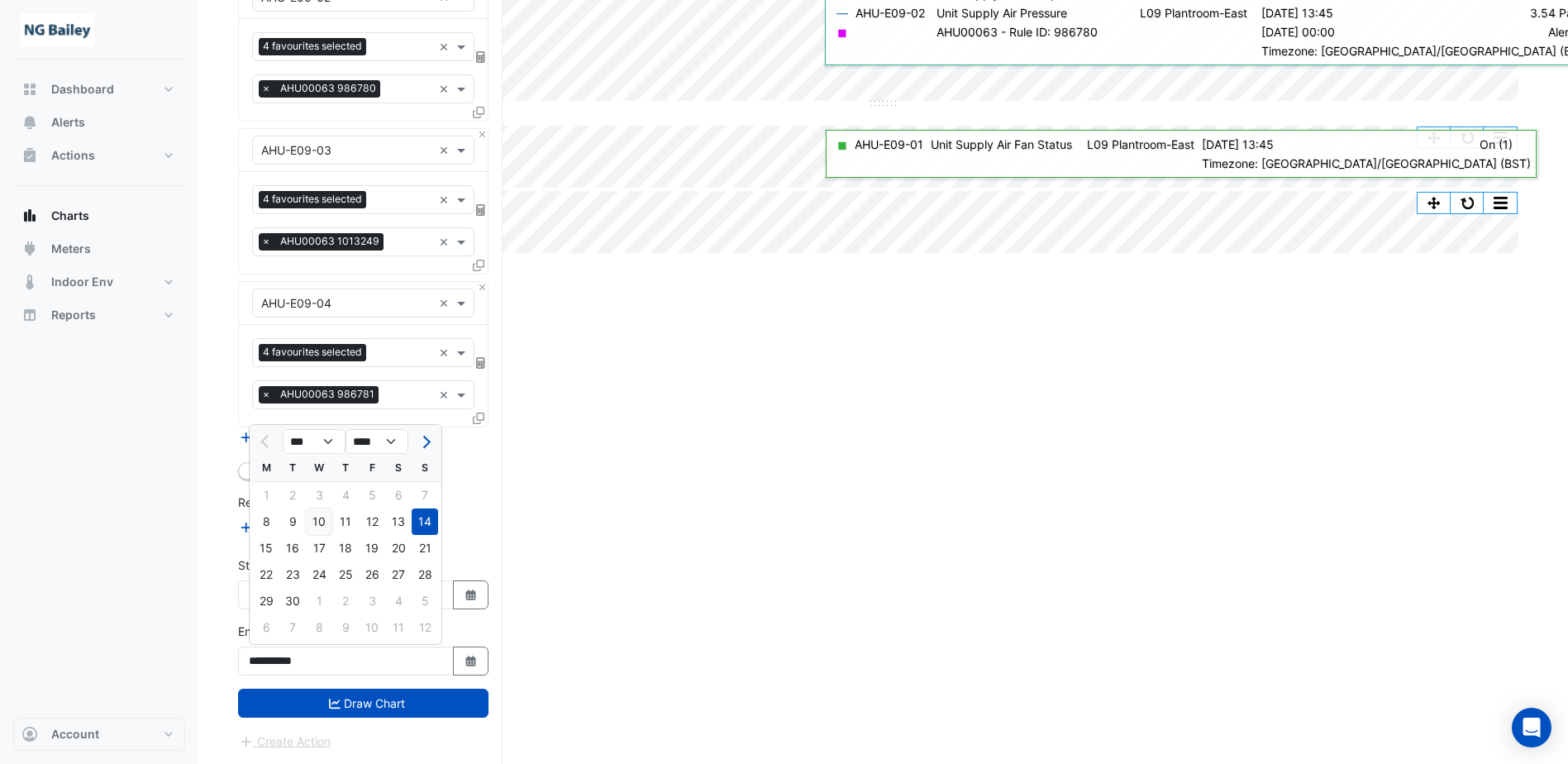
click at [316, 522] on div "10" at bounding box center [319, 521] width 26 height 26
type input "**********"
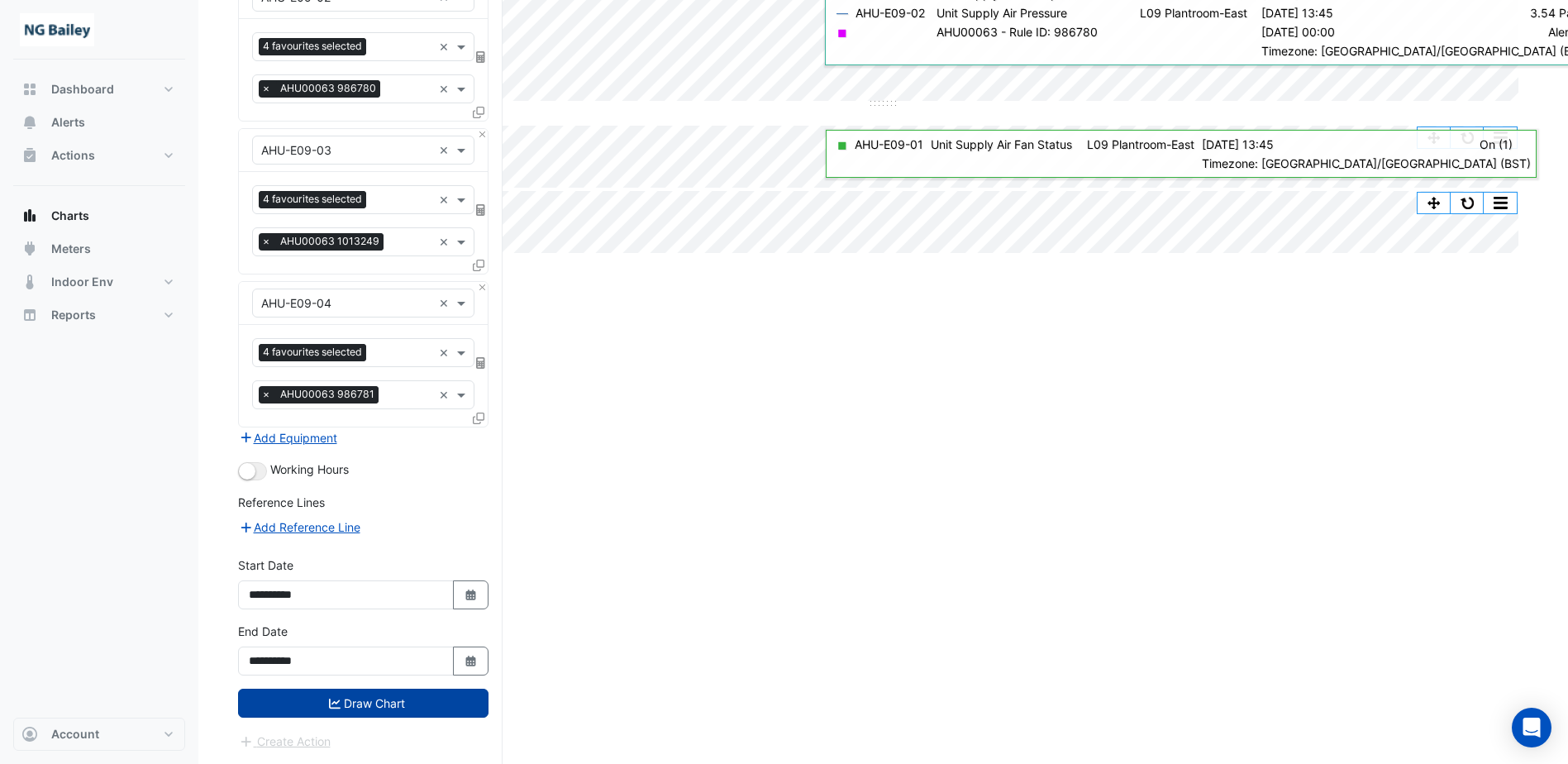
click at [397, 711] on button "Draw Chart" at bounding box center [363, 703] width 251 height 29
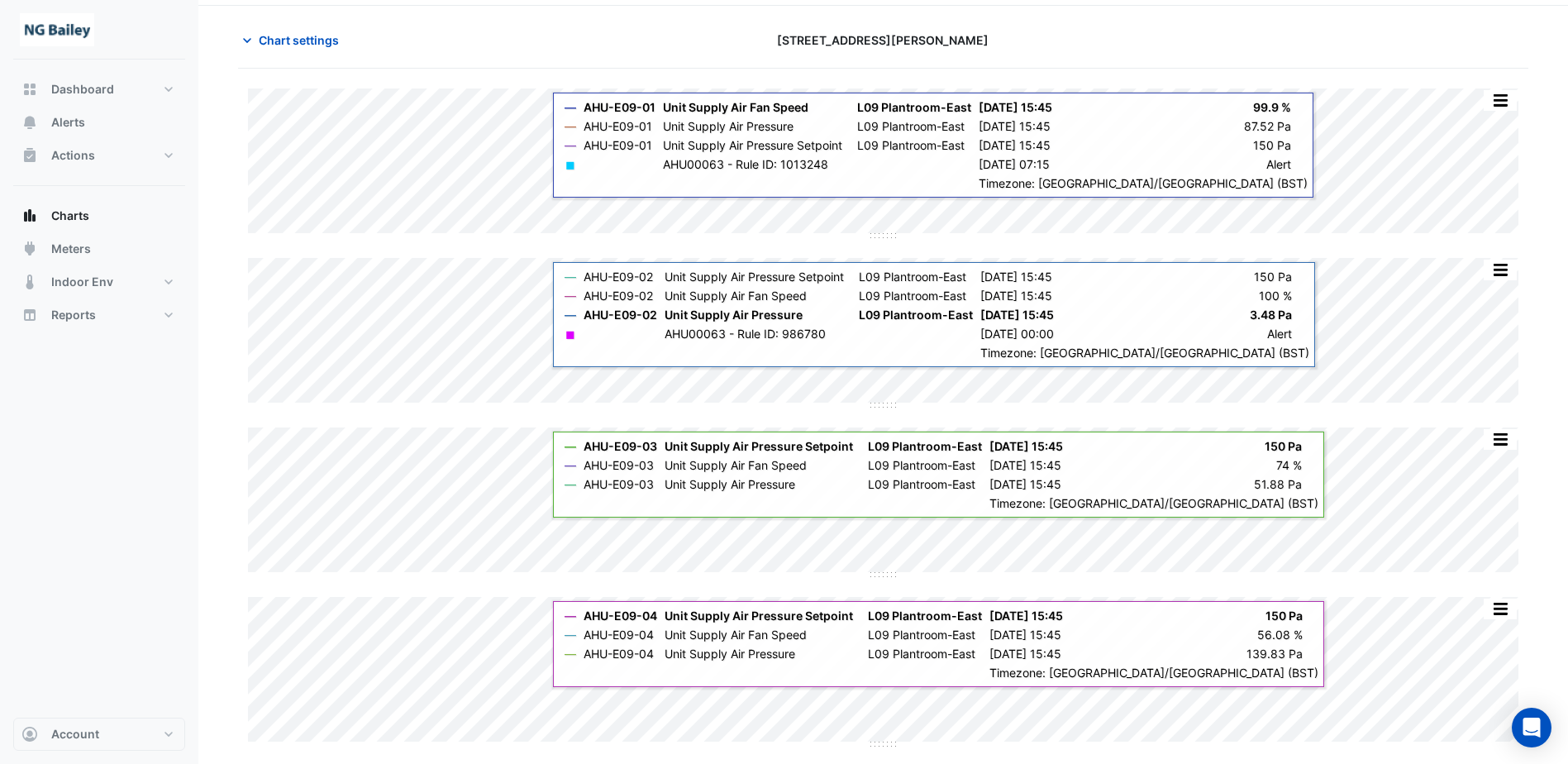
scroll to position [82, 0]
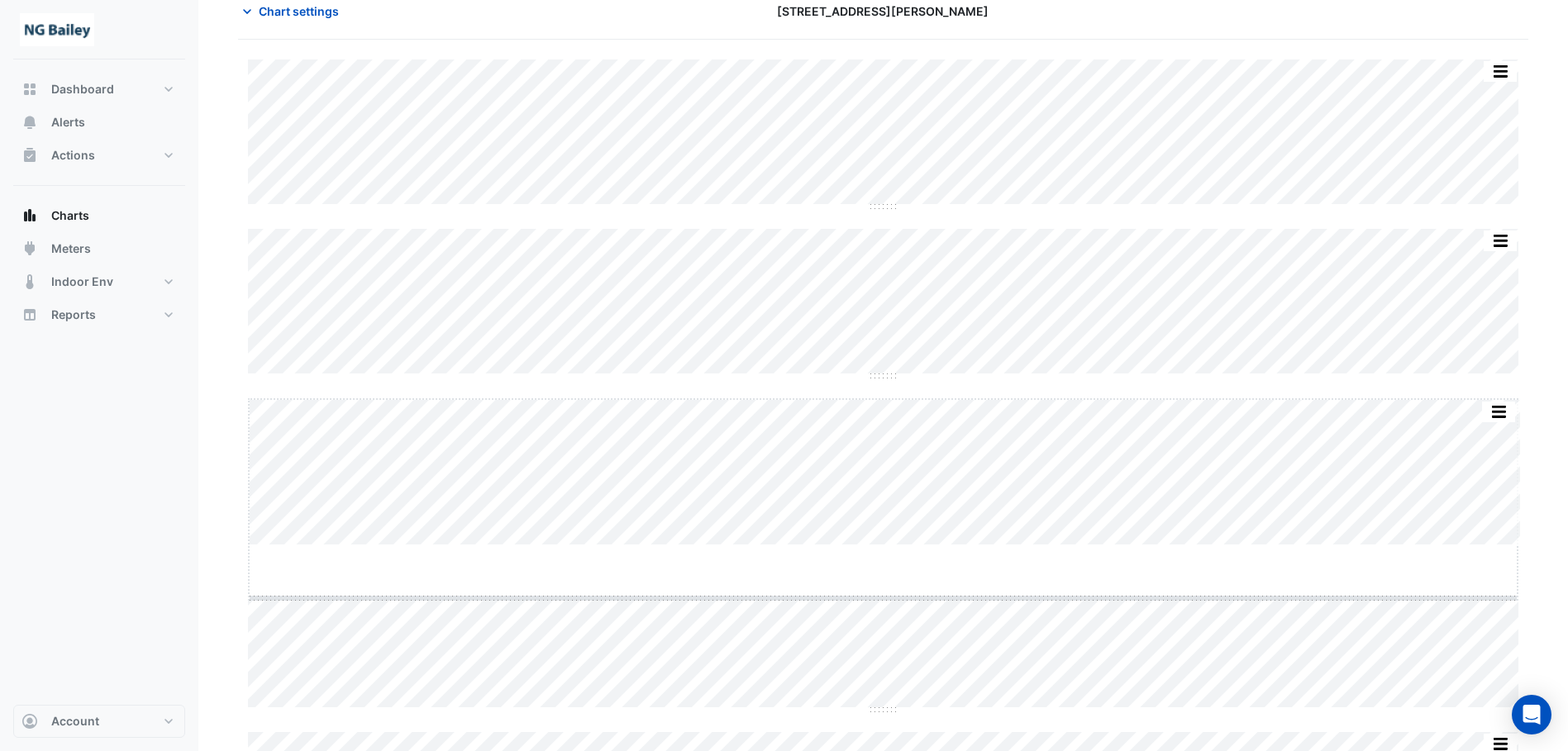
drag, startPoint x: 885, startPoint y: 545, endPoint x: 882, endPoint y: 597, distance: 52.1
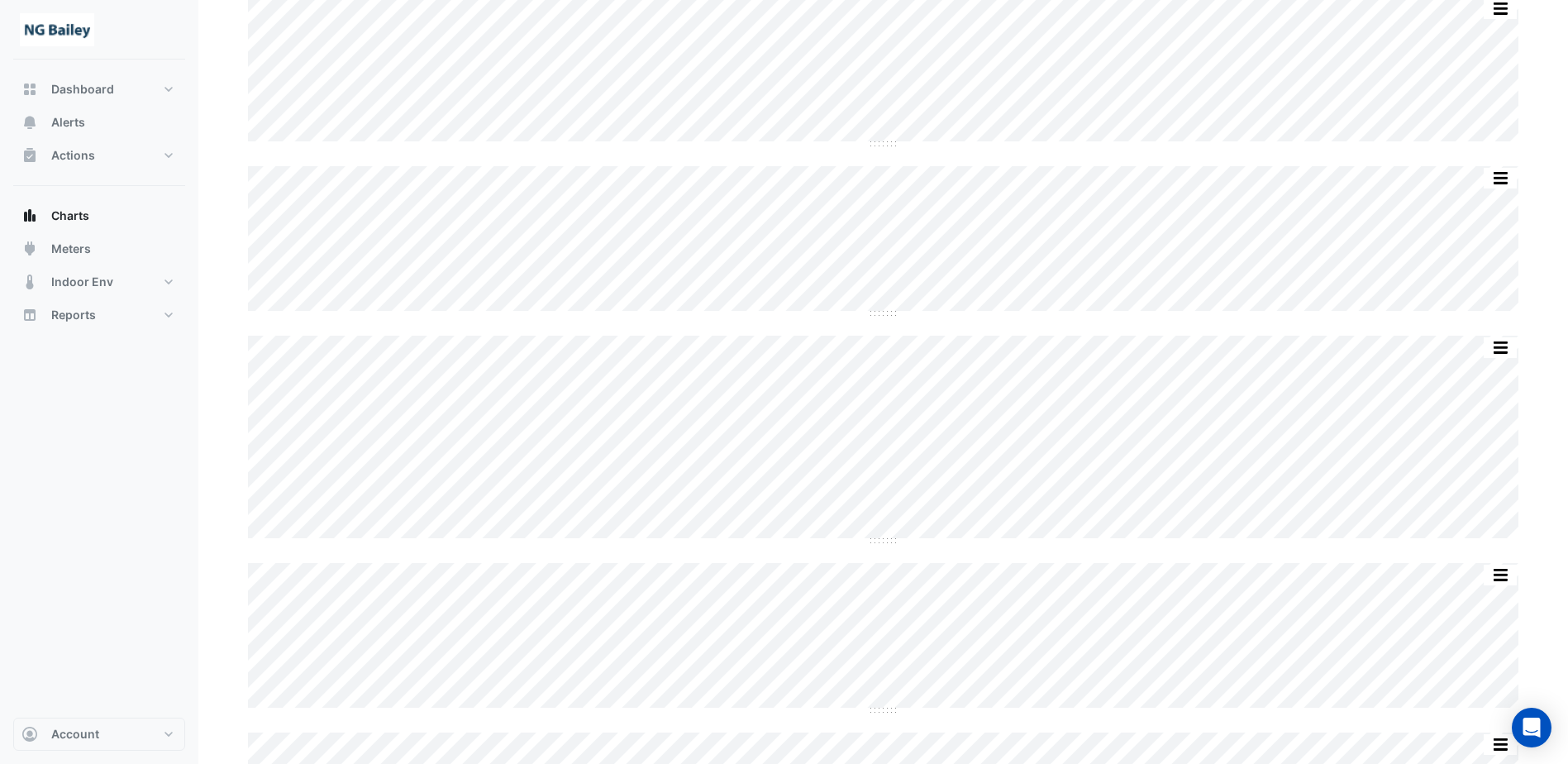
scroll to position [248, 0]
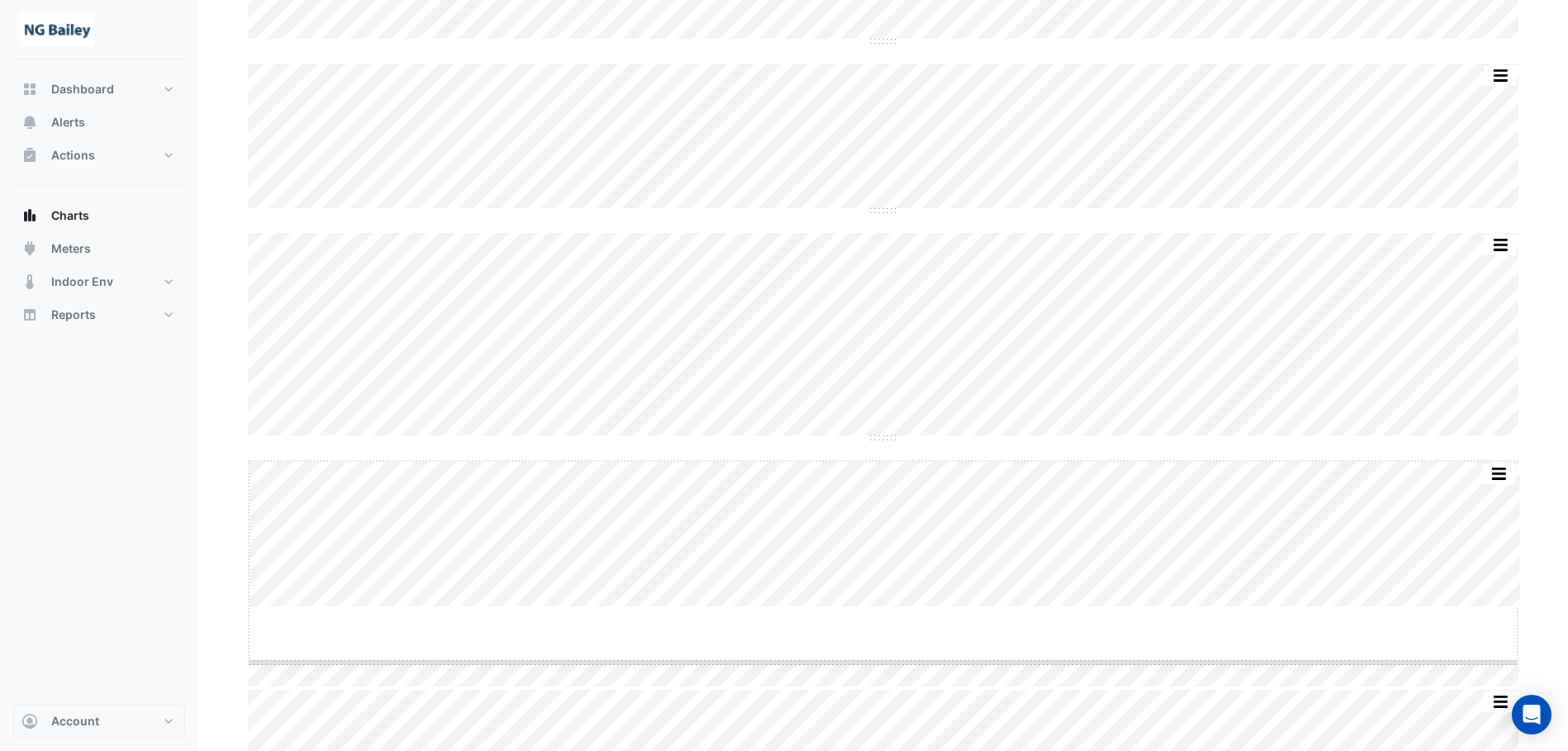
drag, startPoint x: 889, startPoint y: 604, endPoint x: 883, endPoint y: 664, distance: 60.3
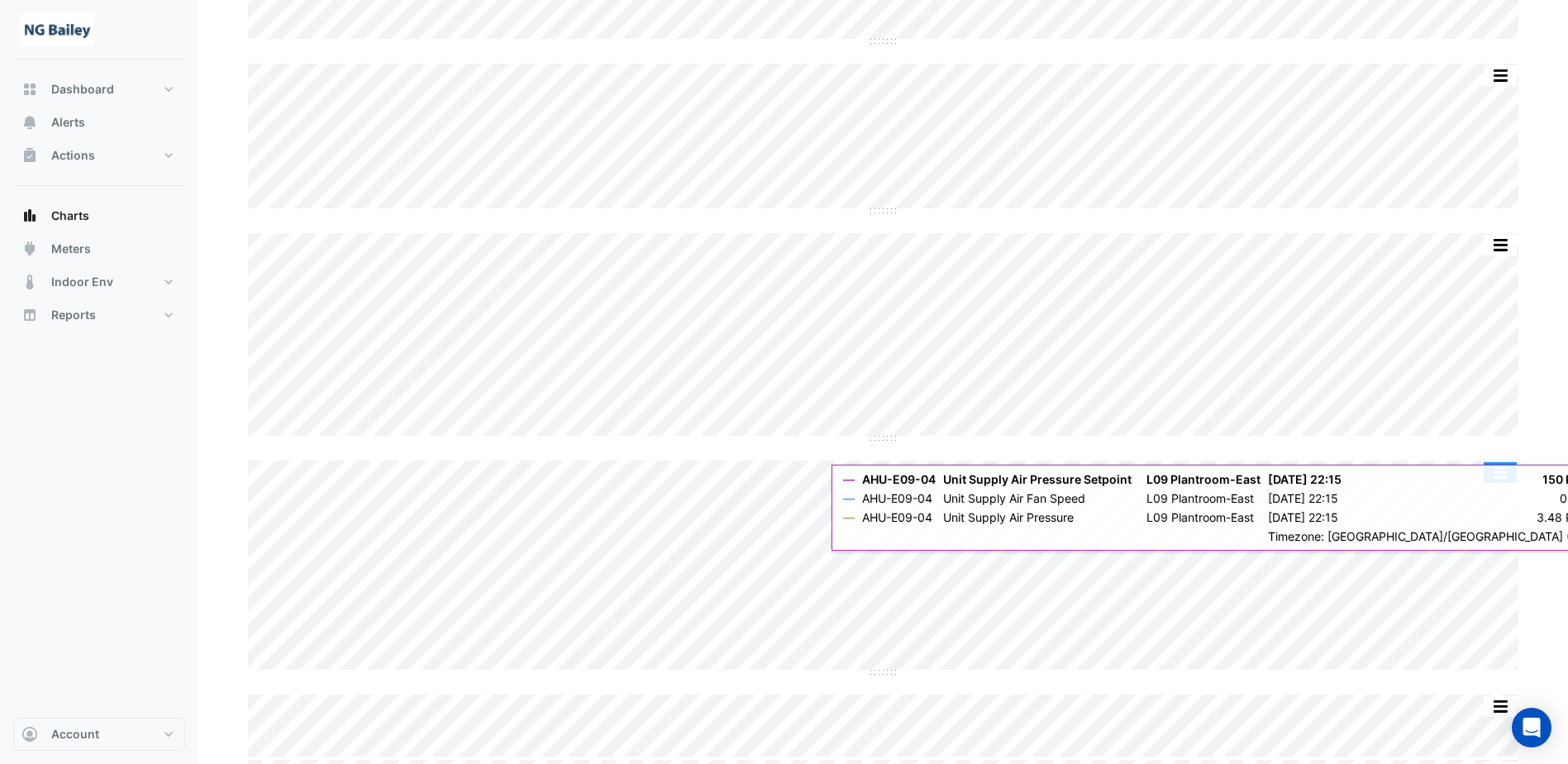
click at [1499, 466] on button "button" at bounding box center [1500, 472] width 33 height 21
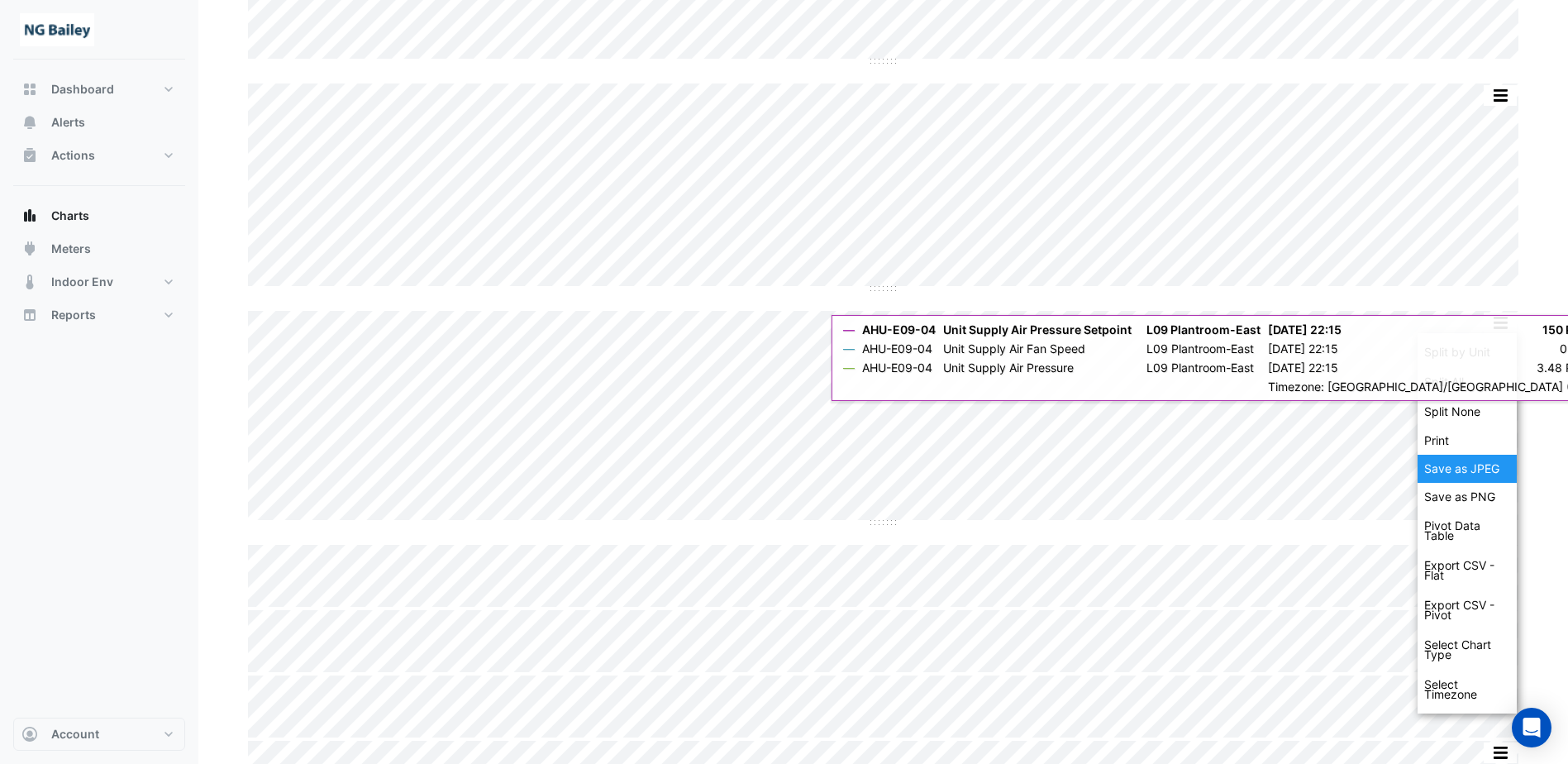
scroll to position [440, 0]
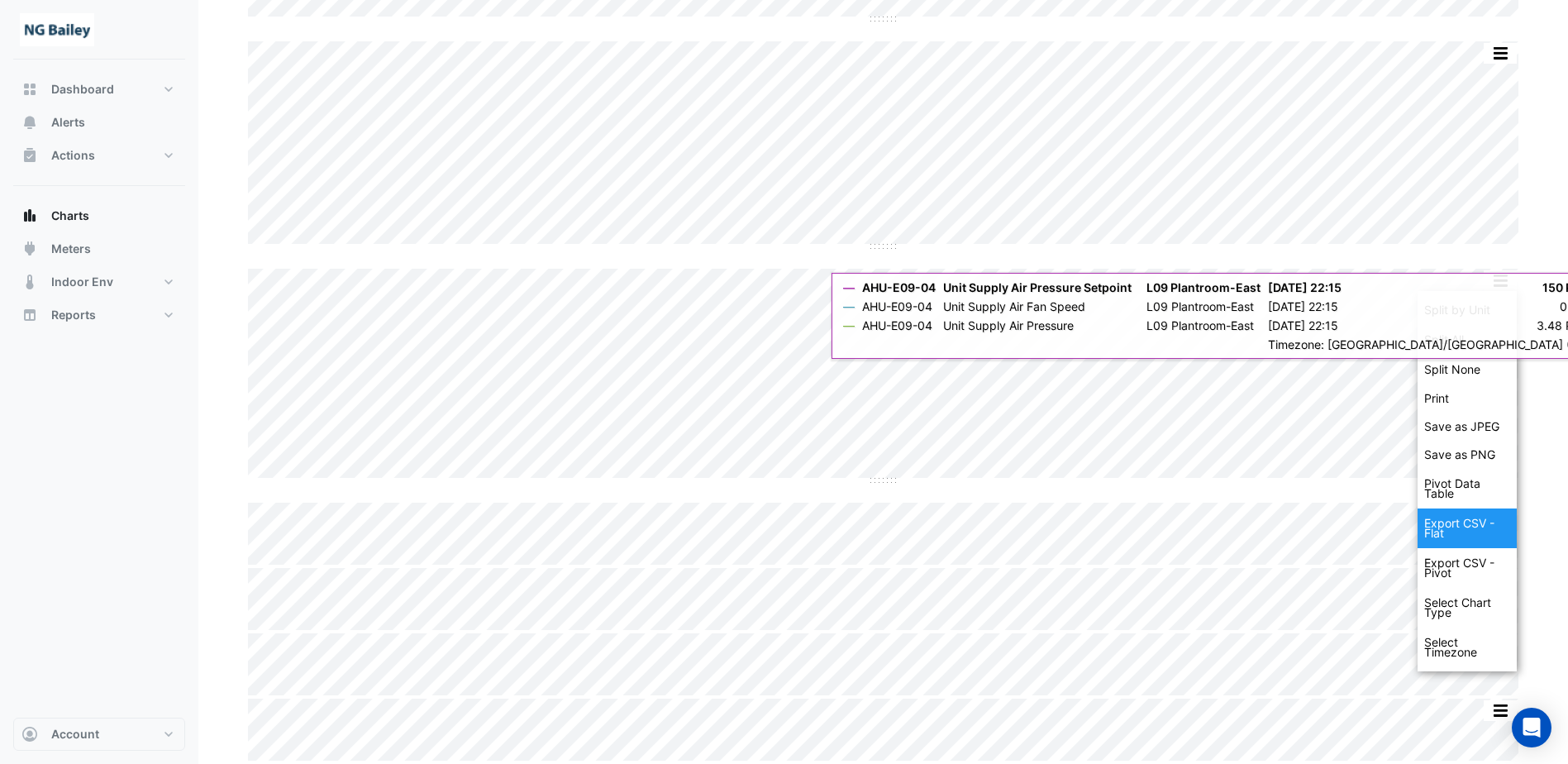
click at [1463, 532] on div "Export CSV - Flat" at bounding box center [1468, 529] width 100 height 40
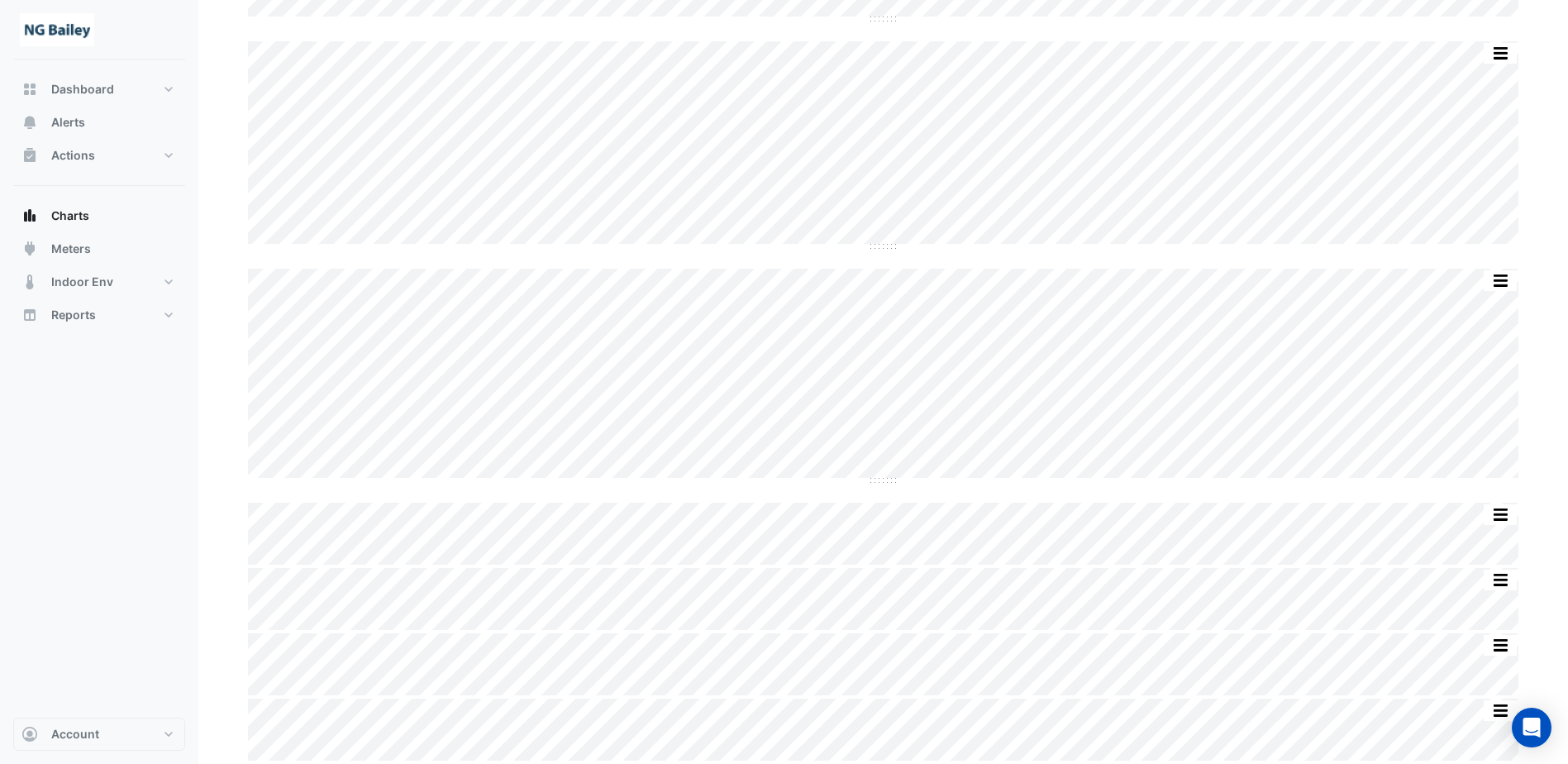
click at [1538, 37] on section "Chart settings [STREET_ADDRESS][PERSON_NAME] Split by Unit Split All Split None…" at bounding box center [883, 192] width 1370 height 1144
click at [1509, 282] on button "button" at bounding box center [1500, 281] width 33 height 21
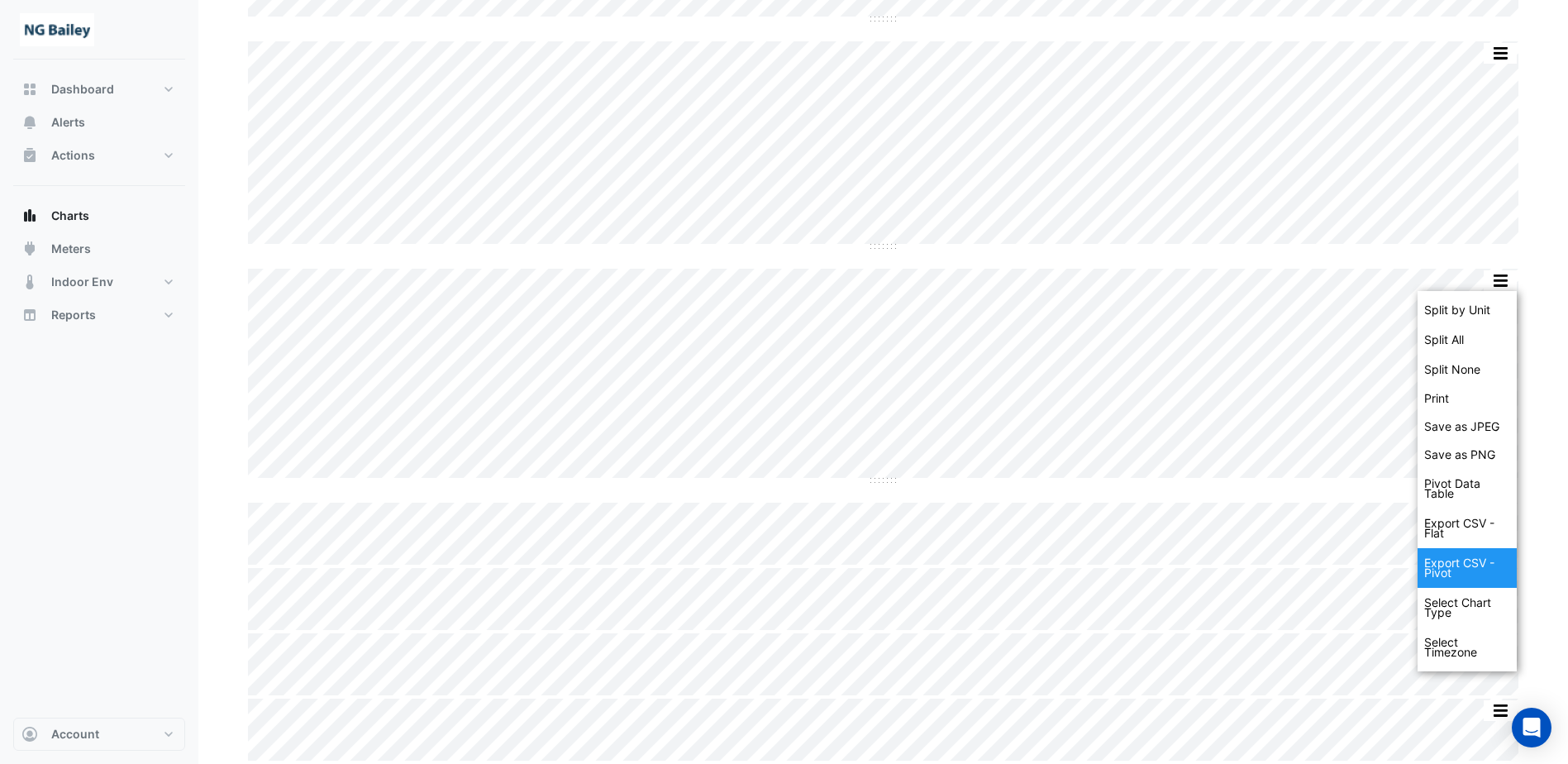
click at [1461, 572] on div "Export CSV - Pivot" at bounding box center [1468, 568] width 100 height 40
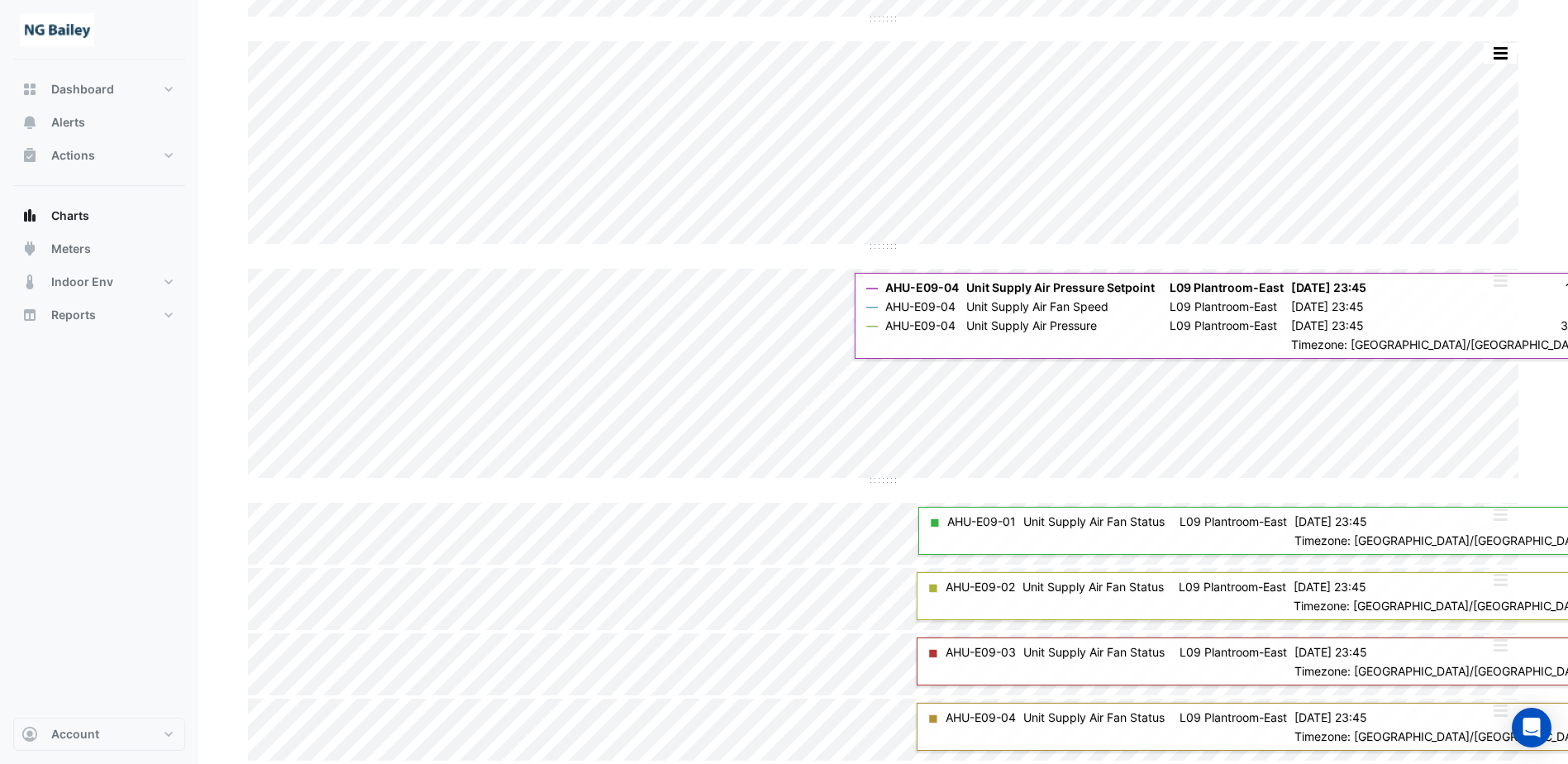
click at [1532, 107] on section "Chart settings [STREET_ADDRESS][PERSON_NAME] Split by Unit Split All Split None…" at bounding box center [883, 192] width 1370 height 1144
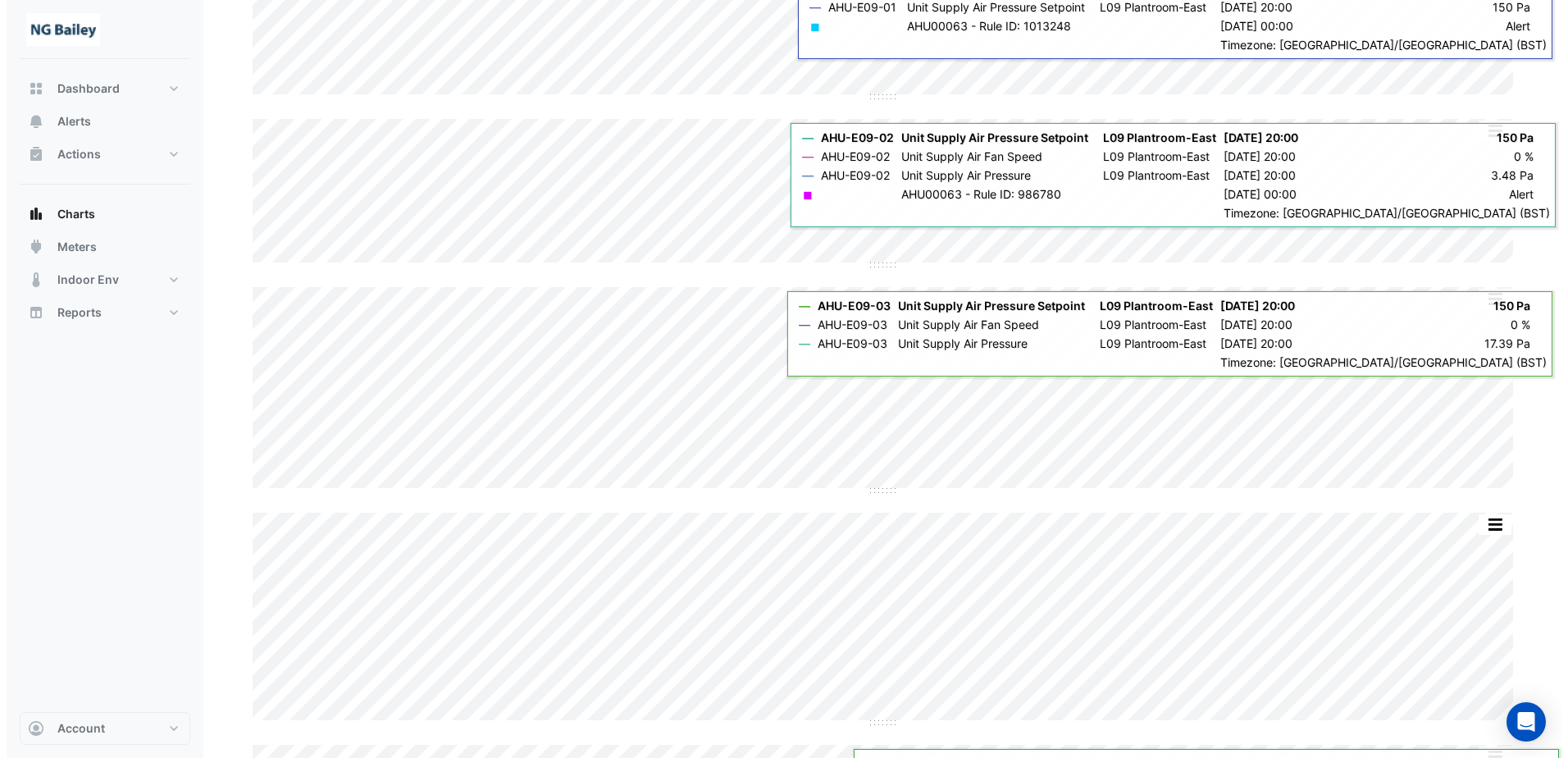
scroll to position [0, 0]
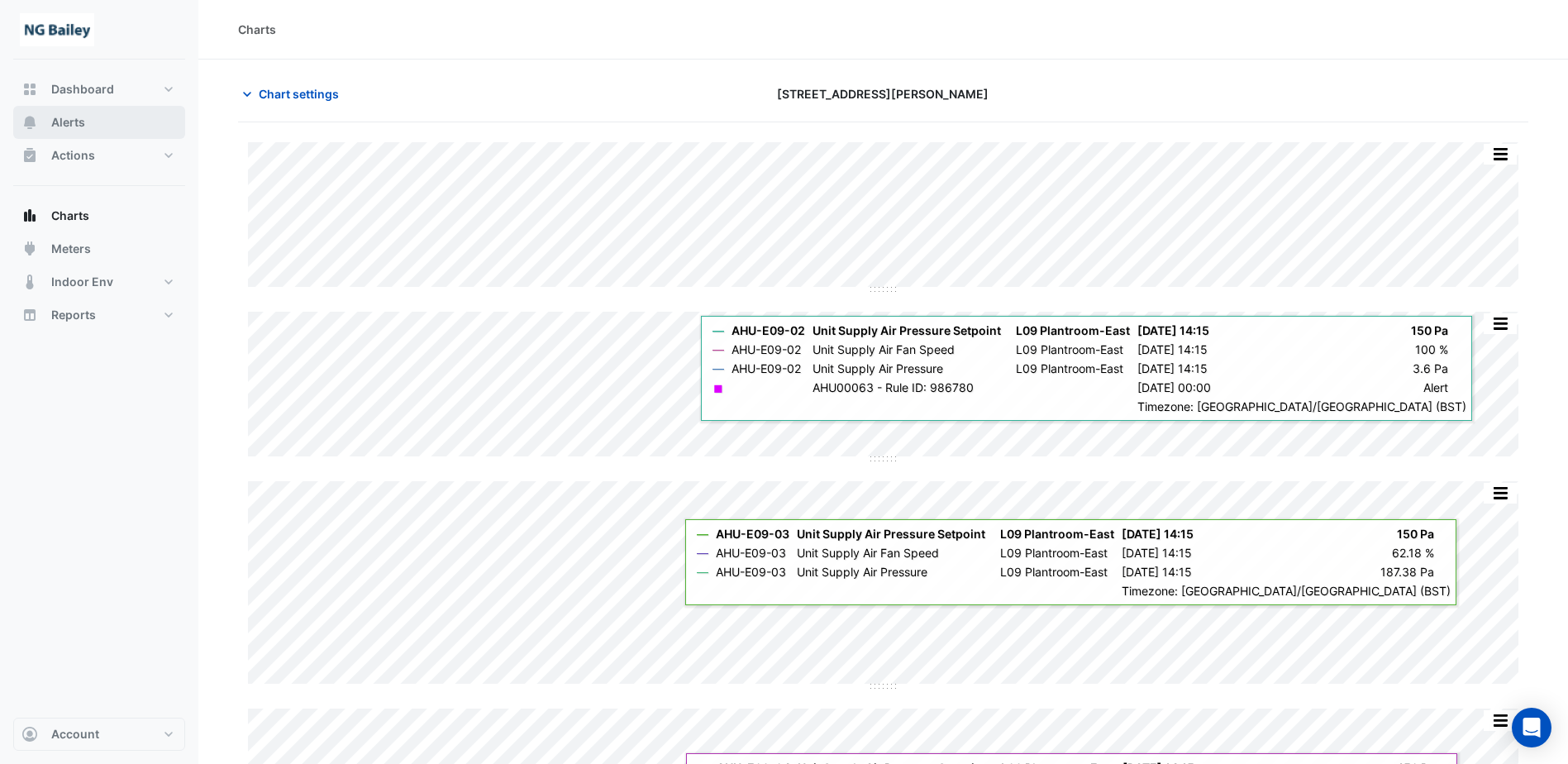
click at [87, 135] on button "Alerts" at bounding box center [100, 122] width 172 height 33
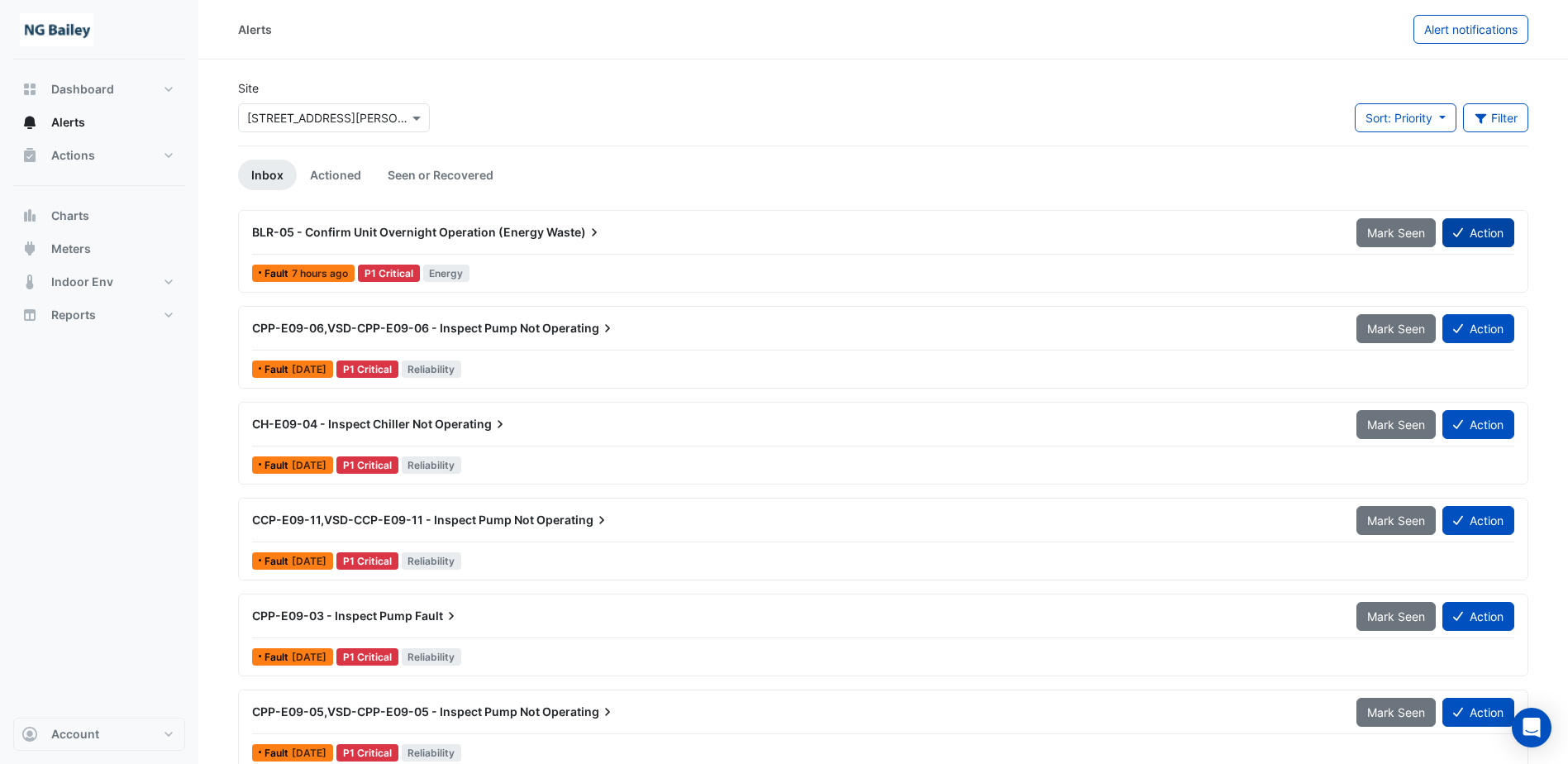
click at [1482, 225] on button "Action" at bounding box center [1478, 233] width 72 height 29
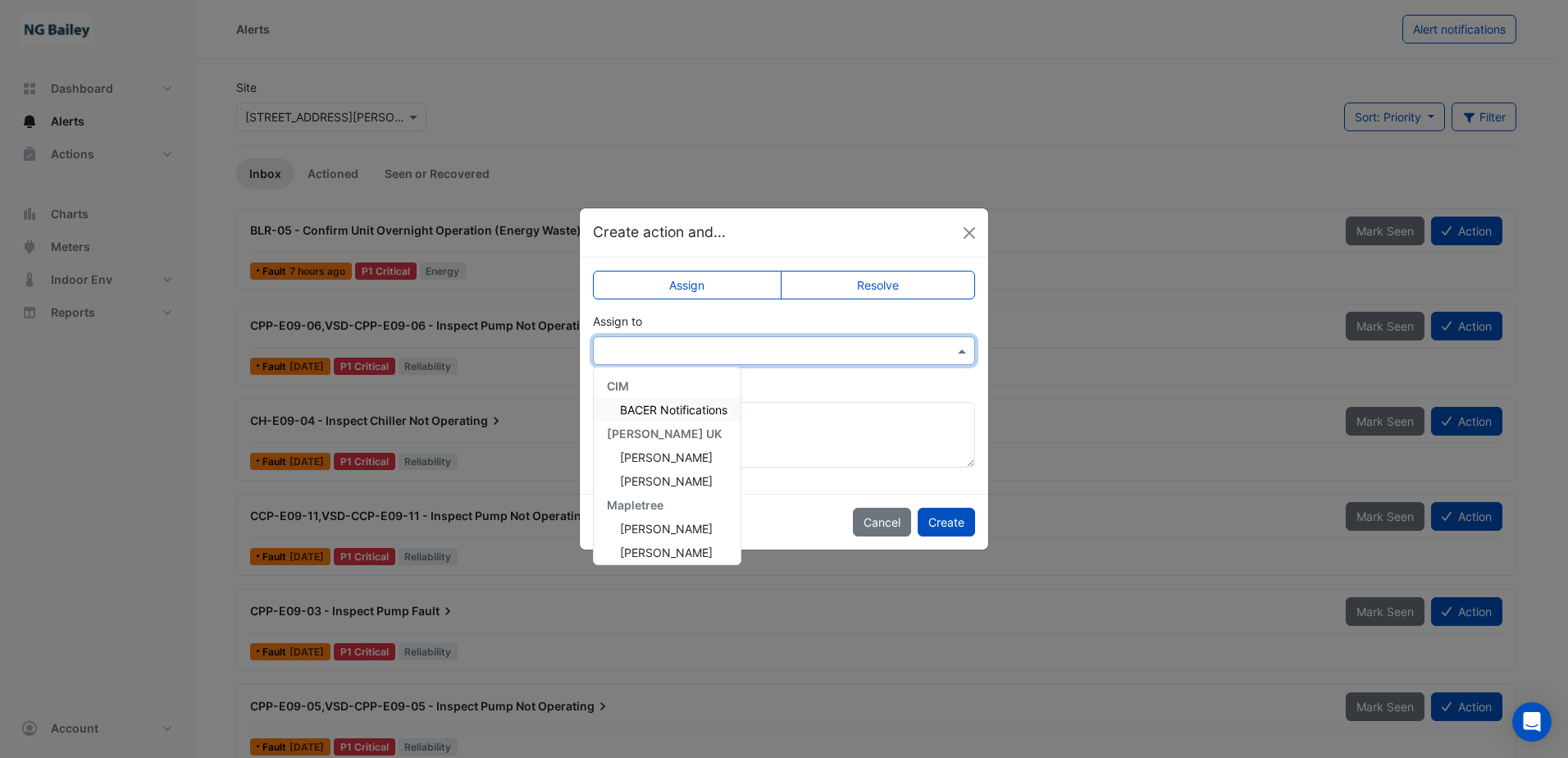
click at [766, 354] on input "text" at bounding box center [767, 351] width 331 height 17
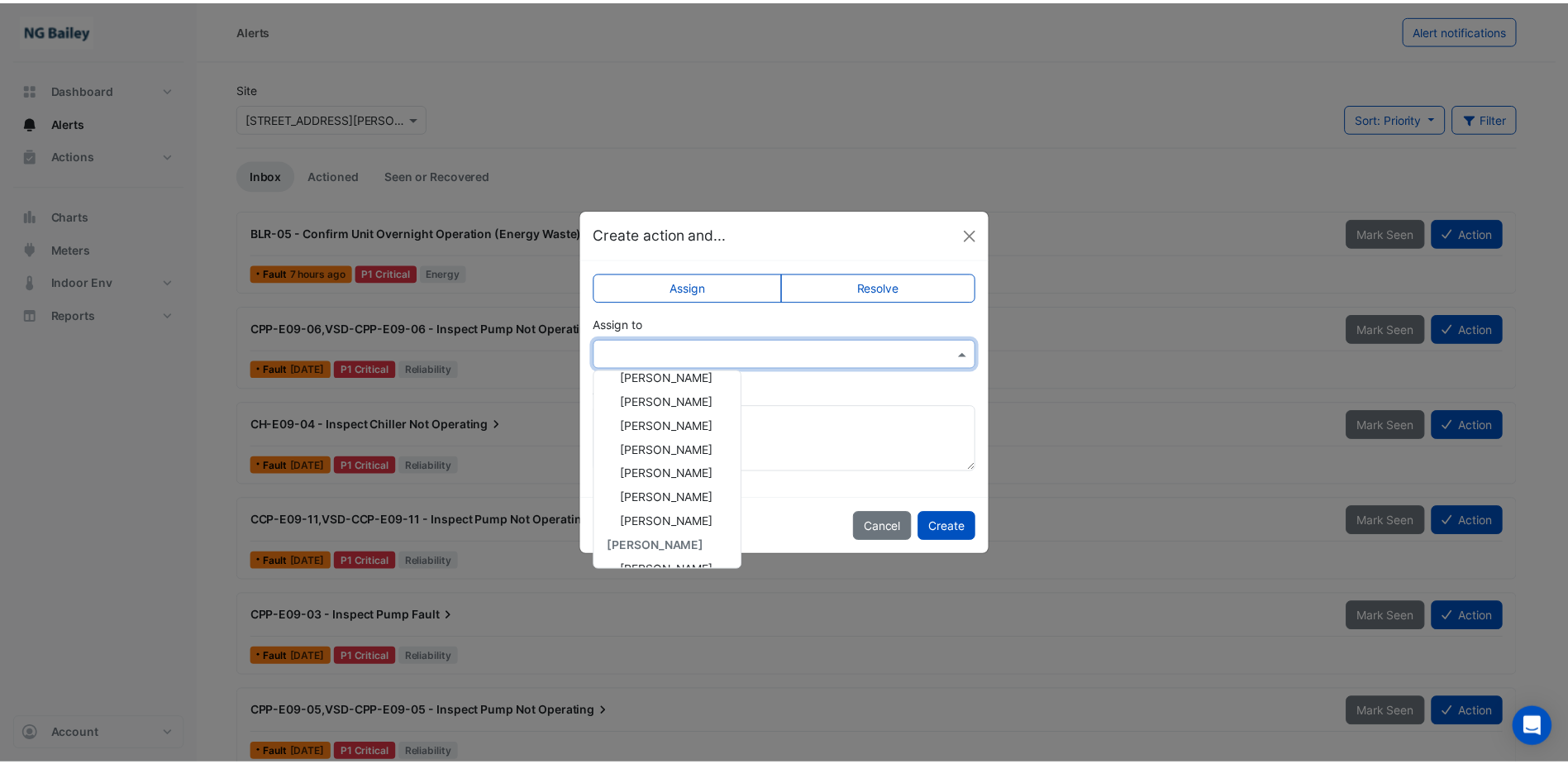
scroll to position [198, 0]
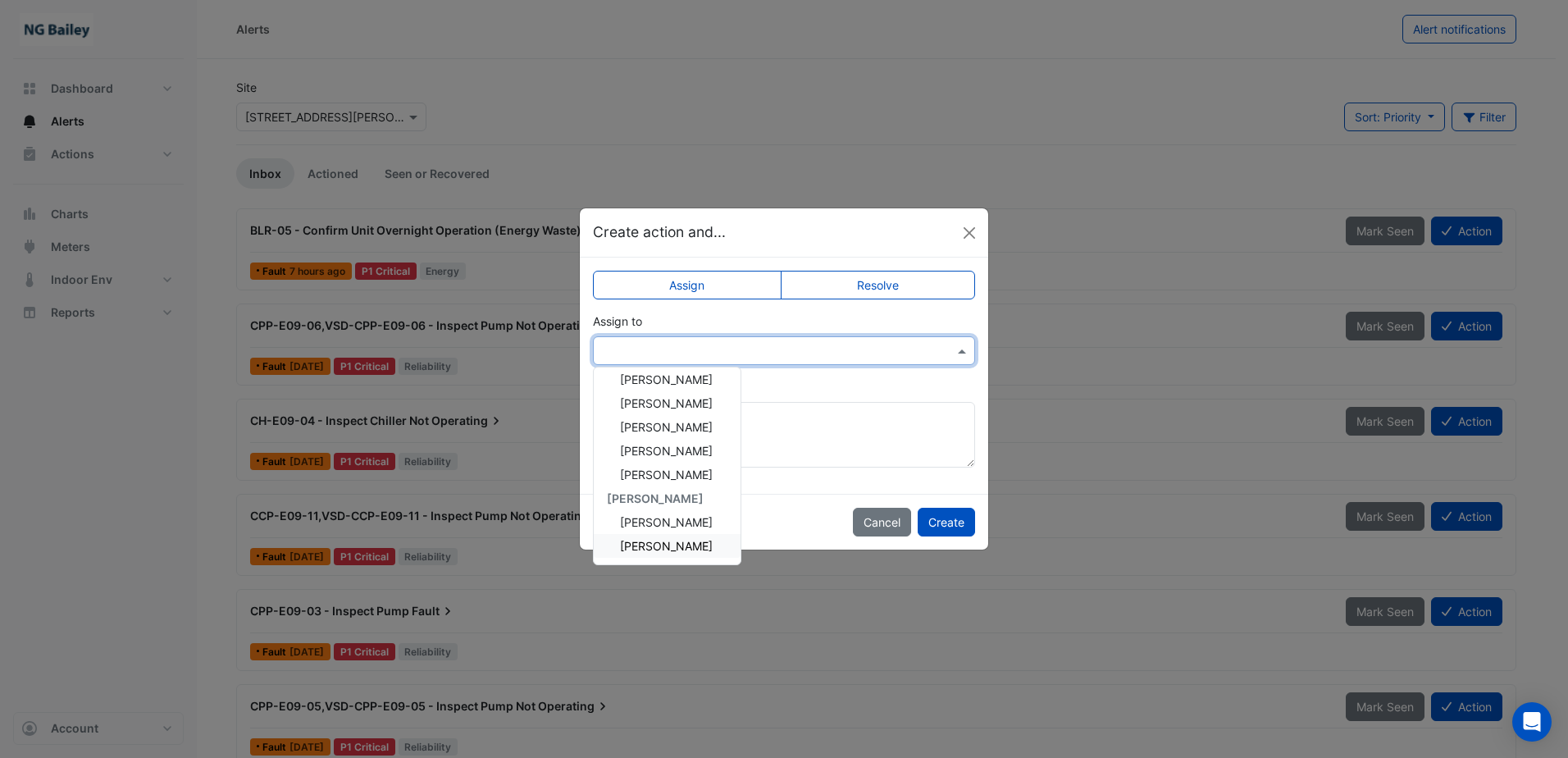
drag, startPoint x: 724, startPoint y: 542, endPoint x: 1257, endPoint y: 176, distance: 646.6
click at [1257, 176] on ngb-modal-window "Create action and... Assign Resolve Assign to CIM BACER Notifications [PERSON_N…" at bounding box center [784, 379] width 1568 height 758
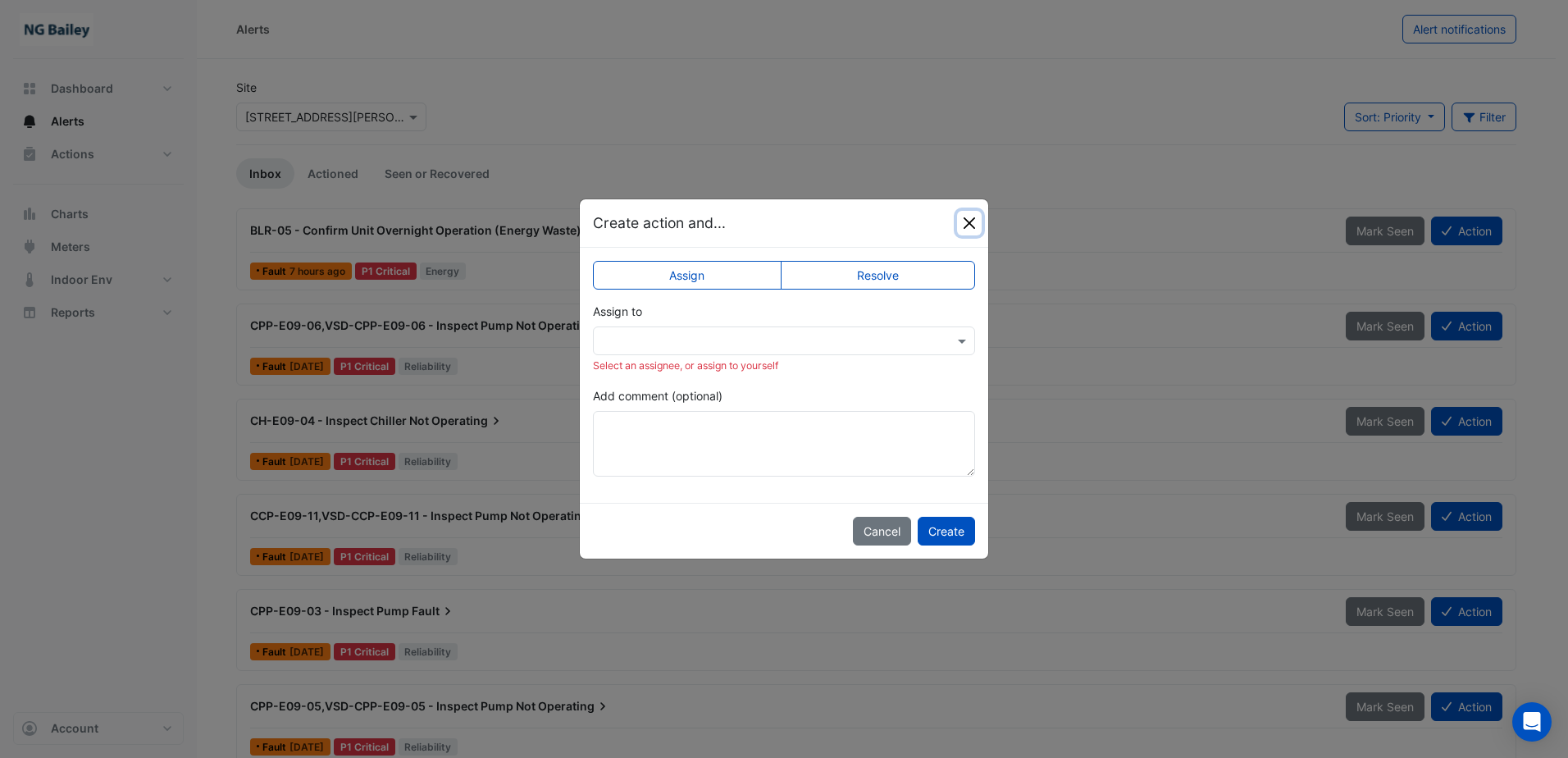
click at [969, 222] on button "Close" at bounding box center [969, 223] width 24 height 24
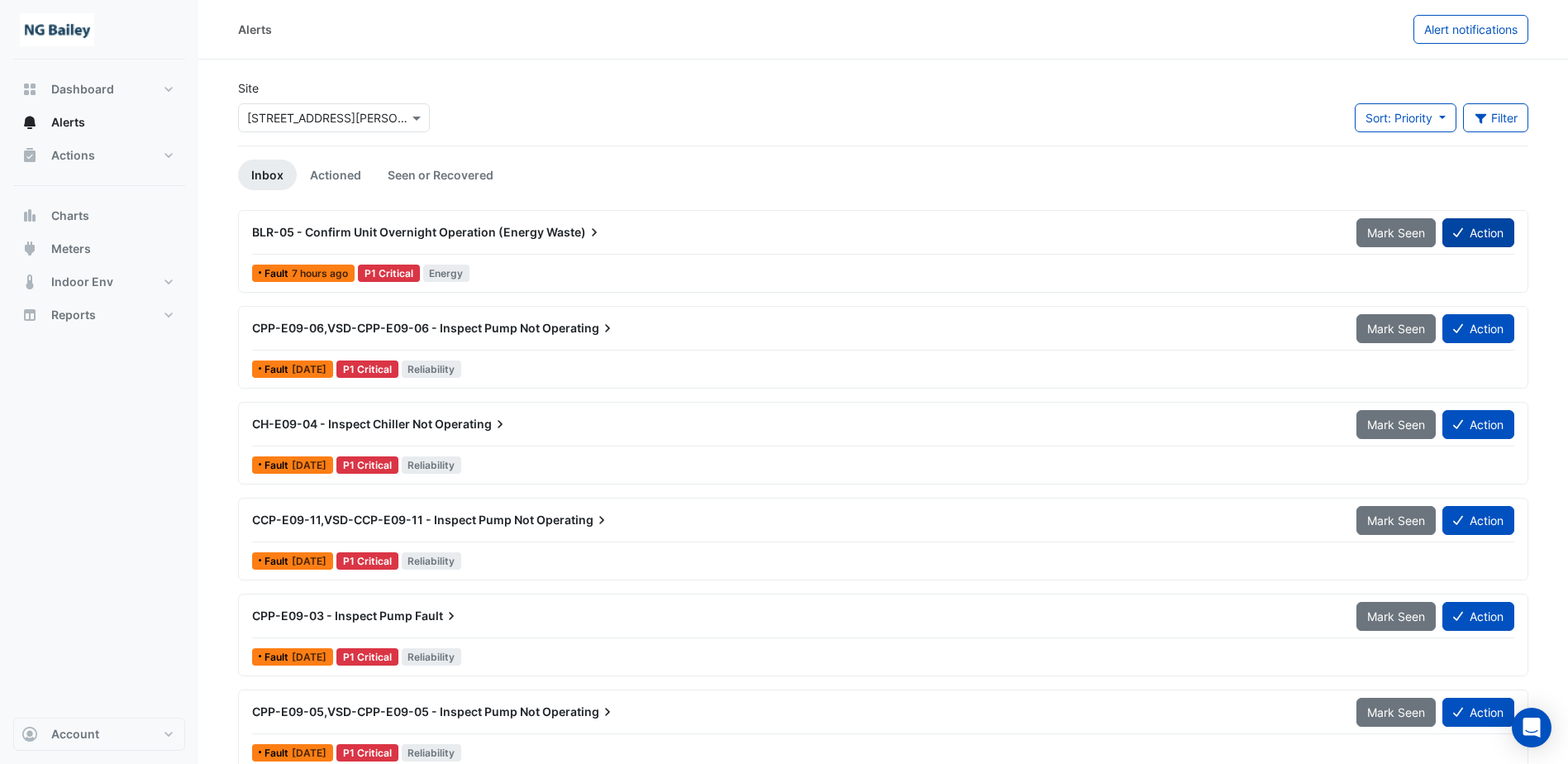
click at [1482, 240] on button "Action" at bounding box center [1478, 233] width 72 height 29
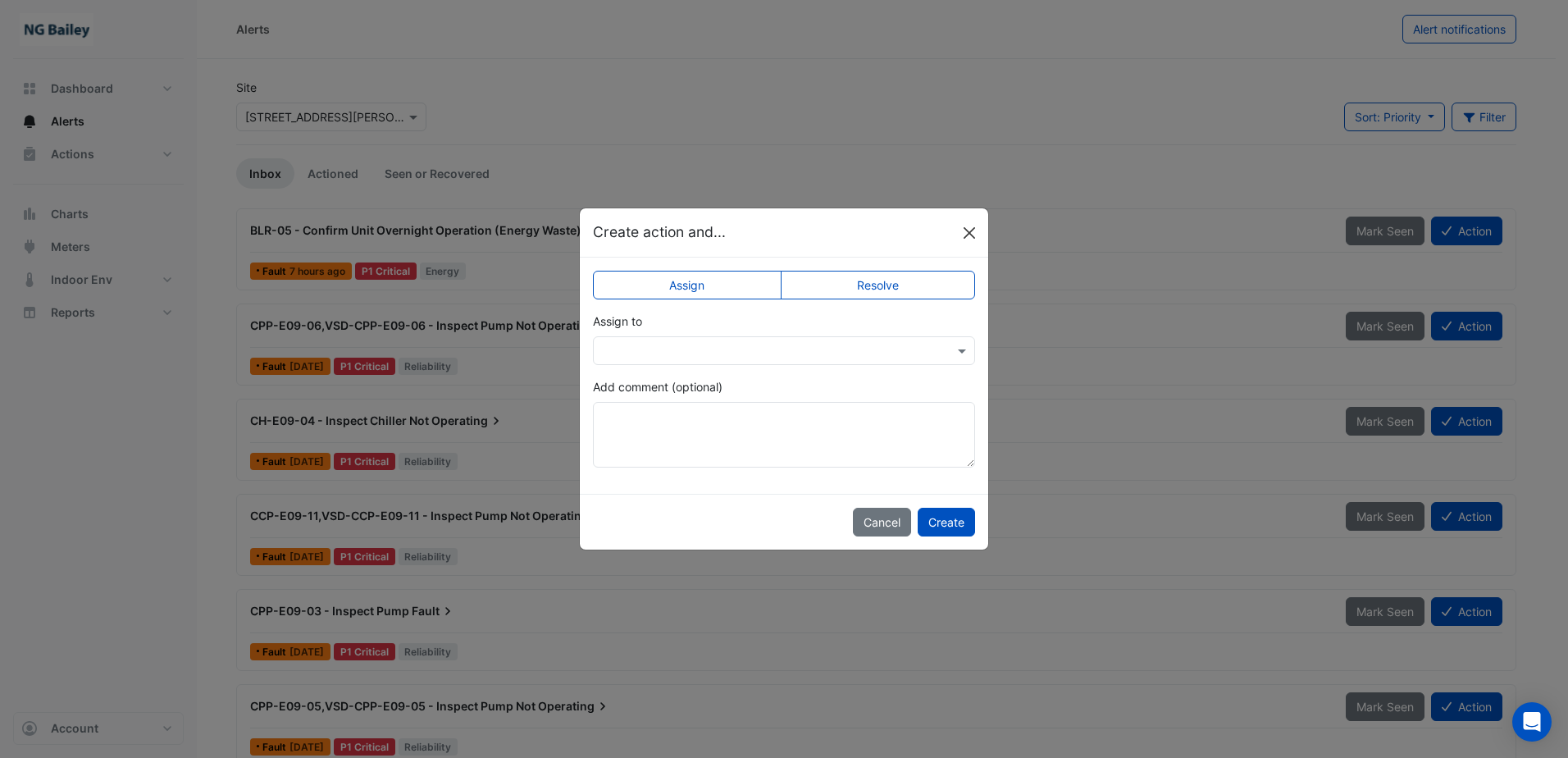
click at [969, 235] on button "Close" at bounding box center [969, 233] width 24 height 24
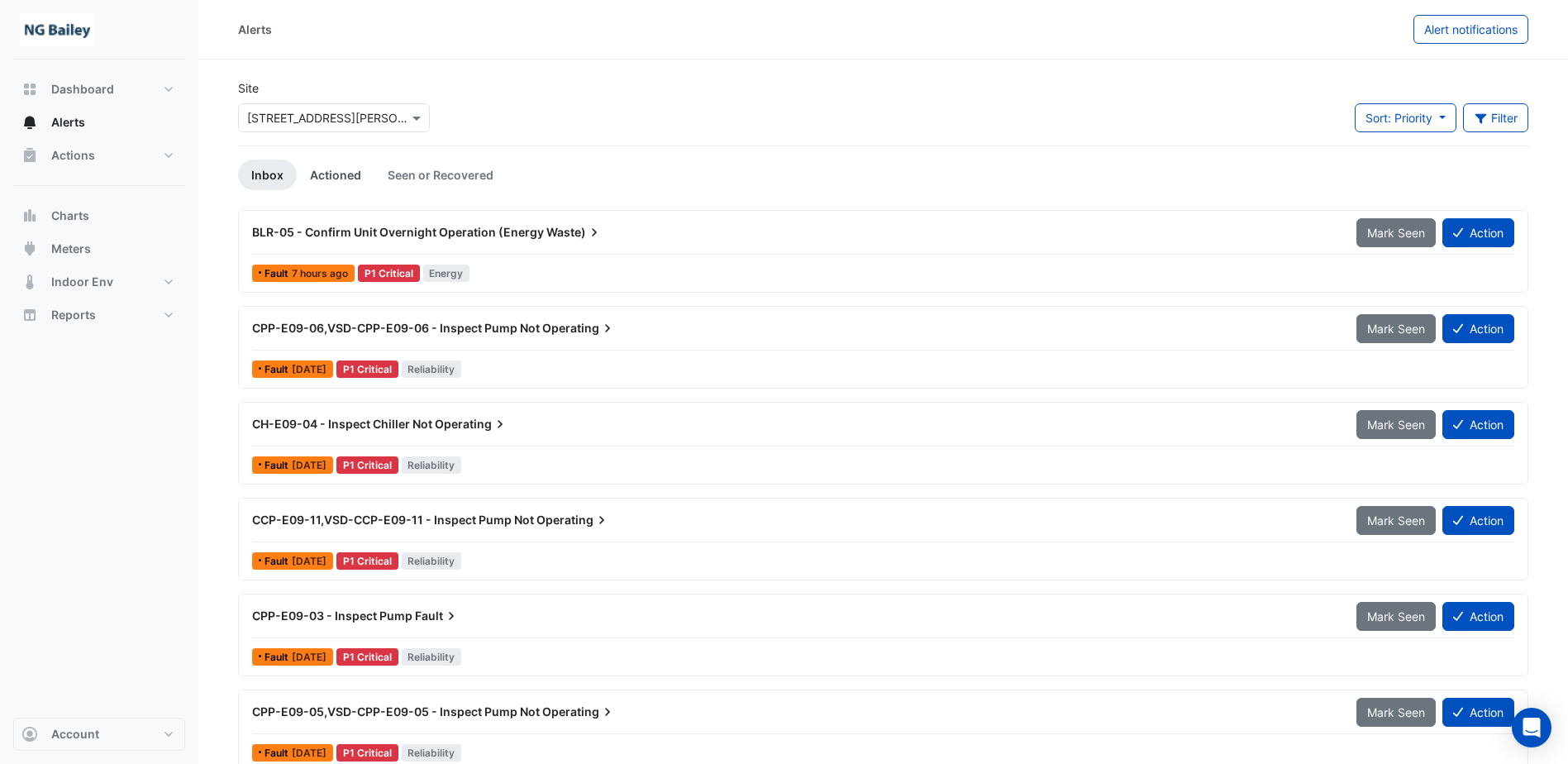
click at [349, 168] on link "Actioned" at bounding box center [336, 175] width 78 height 31
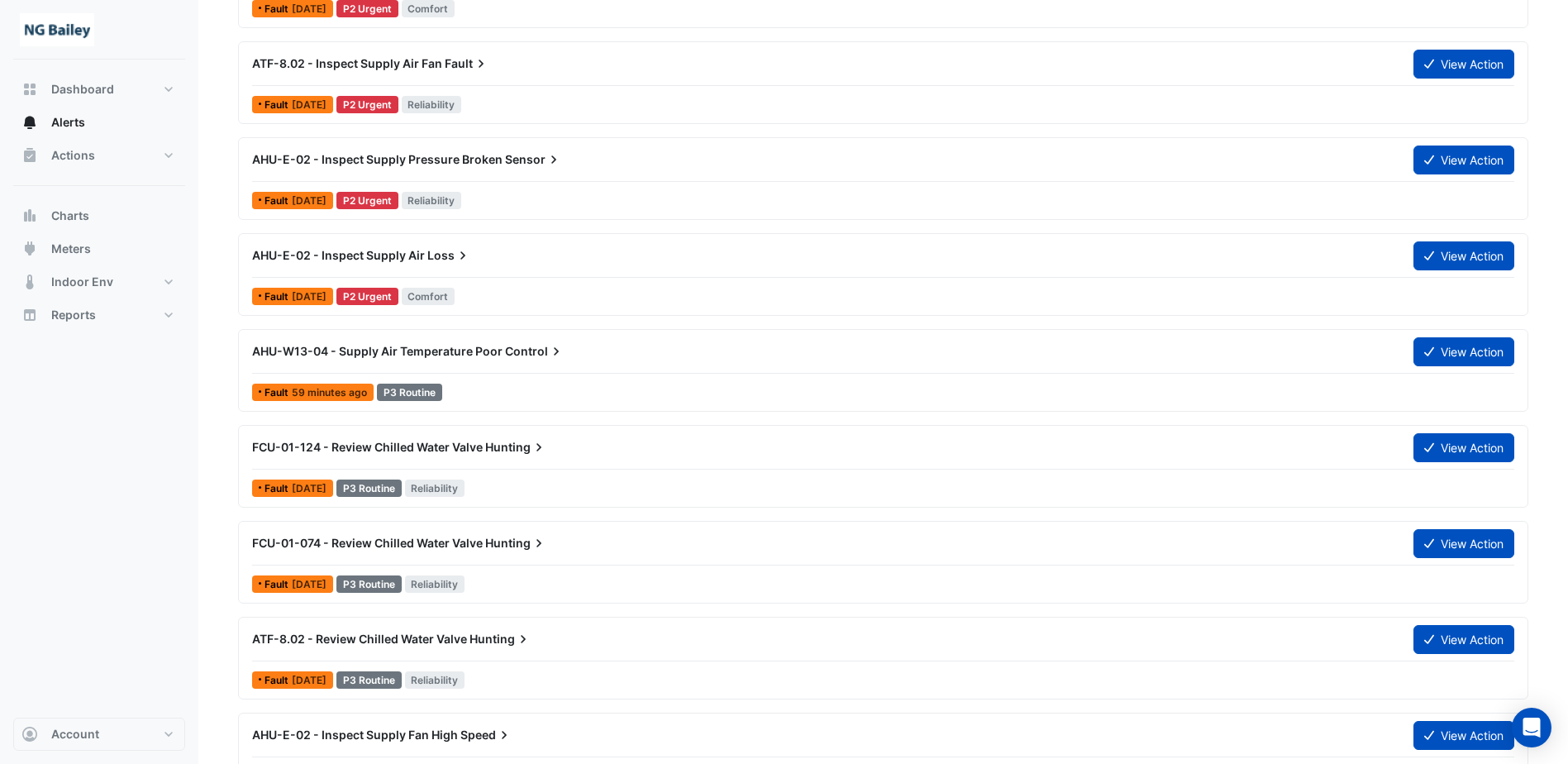
scroll to position [1074, 0]
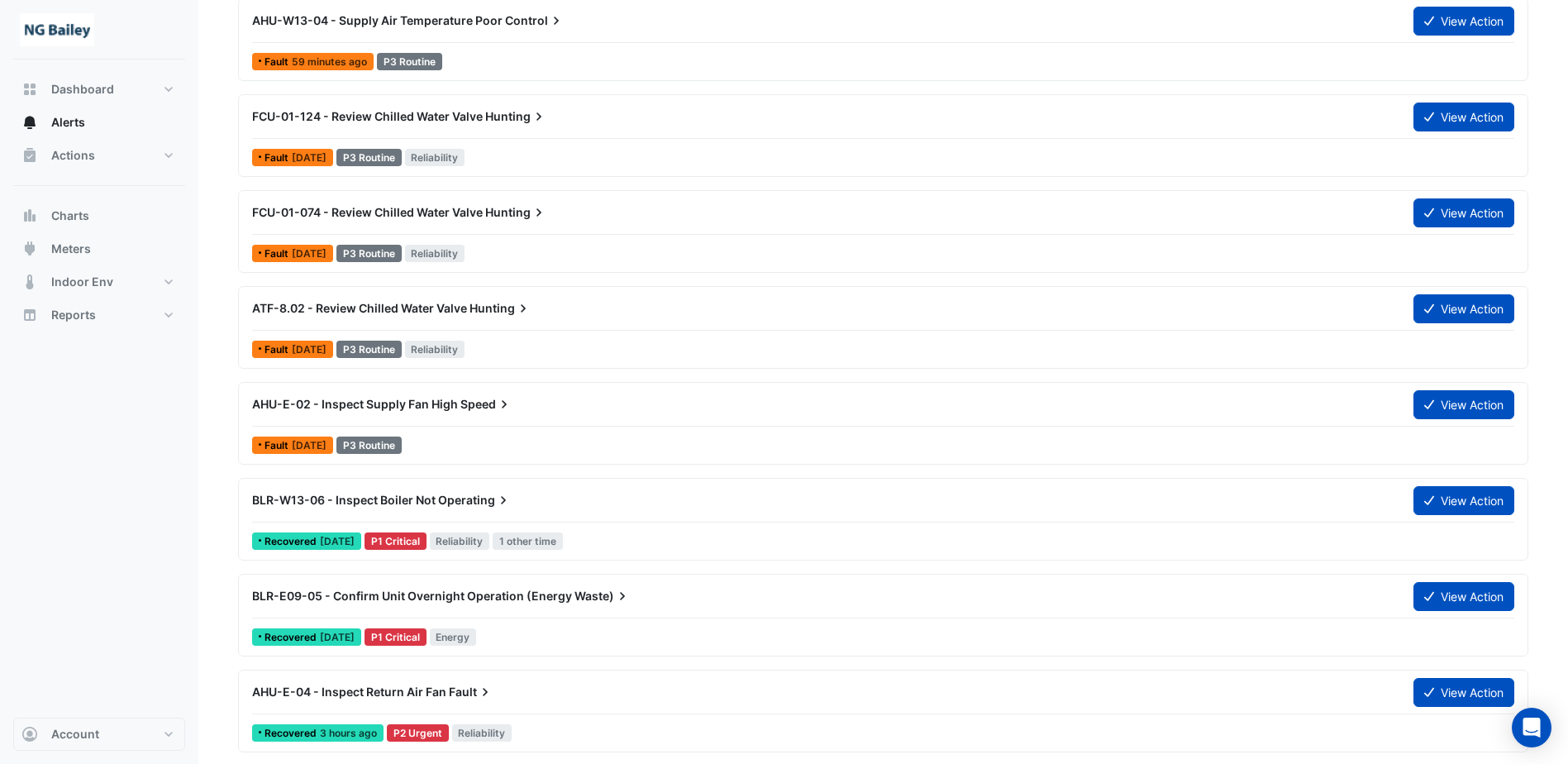
click at [494, 305] on span "Hunting" at bounding box center [501, 309] width 62 height 16
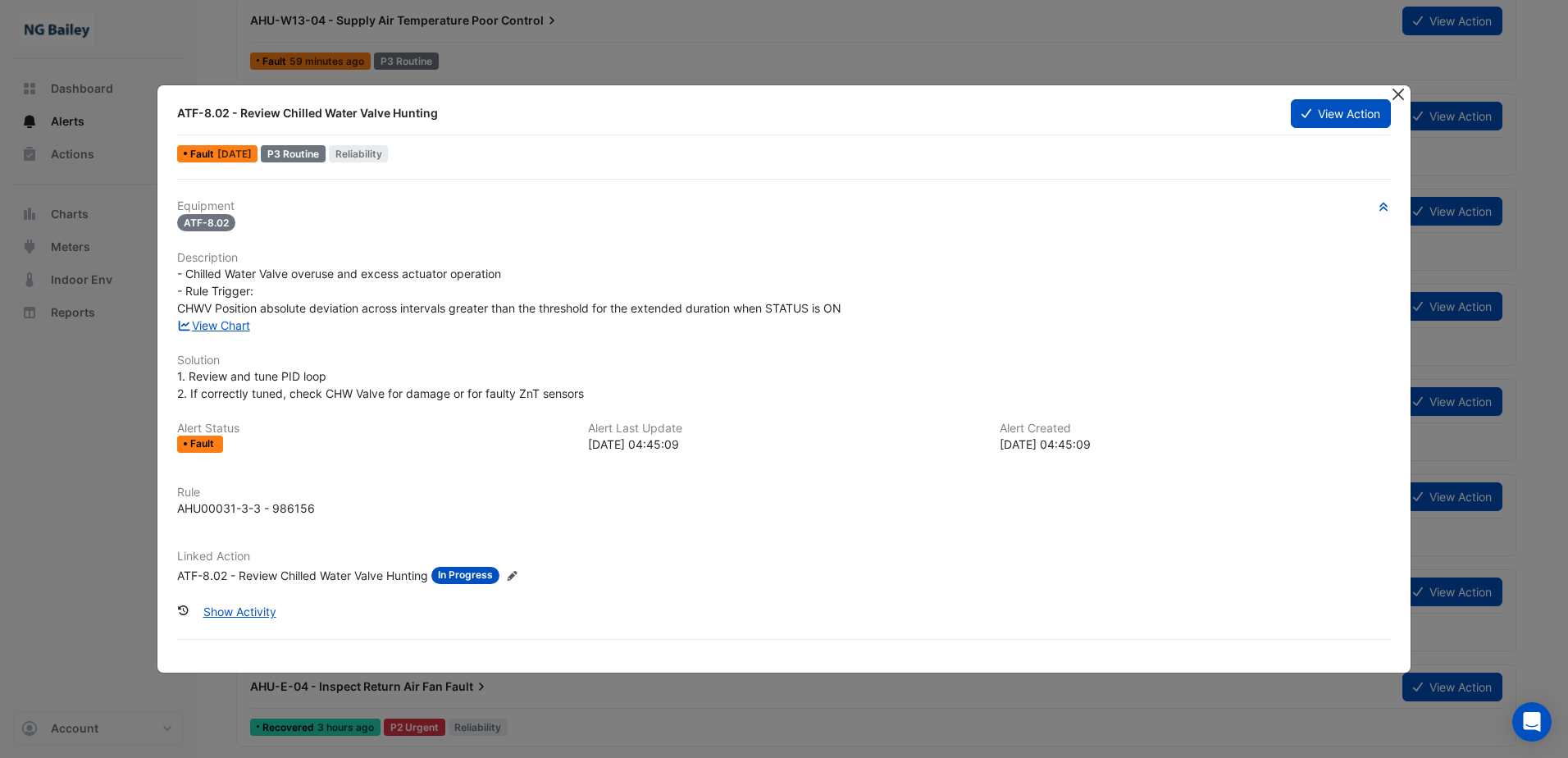
click at [1395, 95] on button "Close" at bounding box center [1398, 93] width 17 height 17
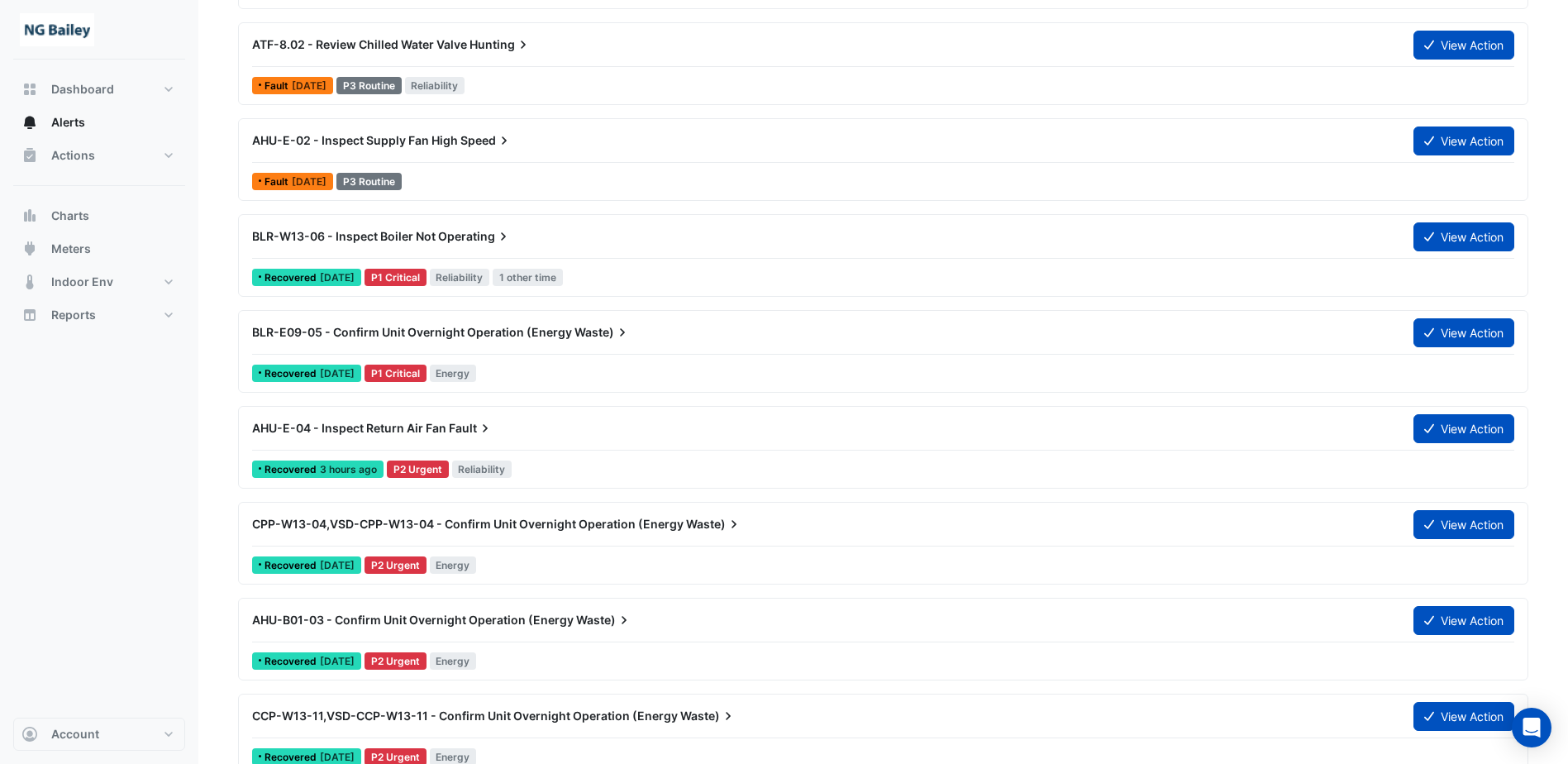
scroll to position [1240, 0]
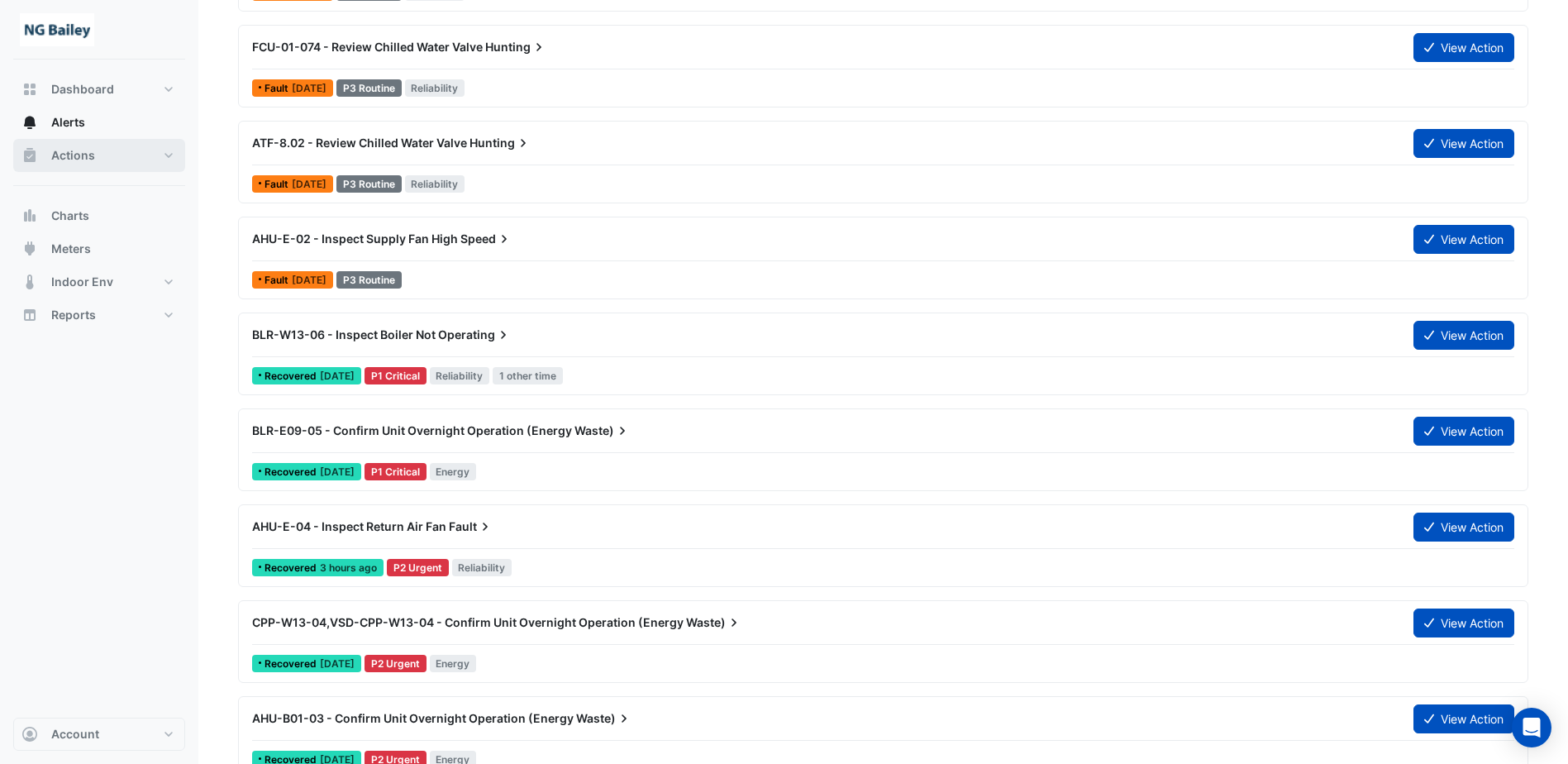
click at [53, 147] on button "Actions" at bounding box center [100, 155] width 172 height 33
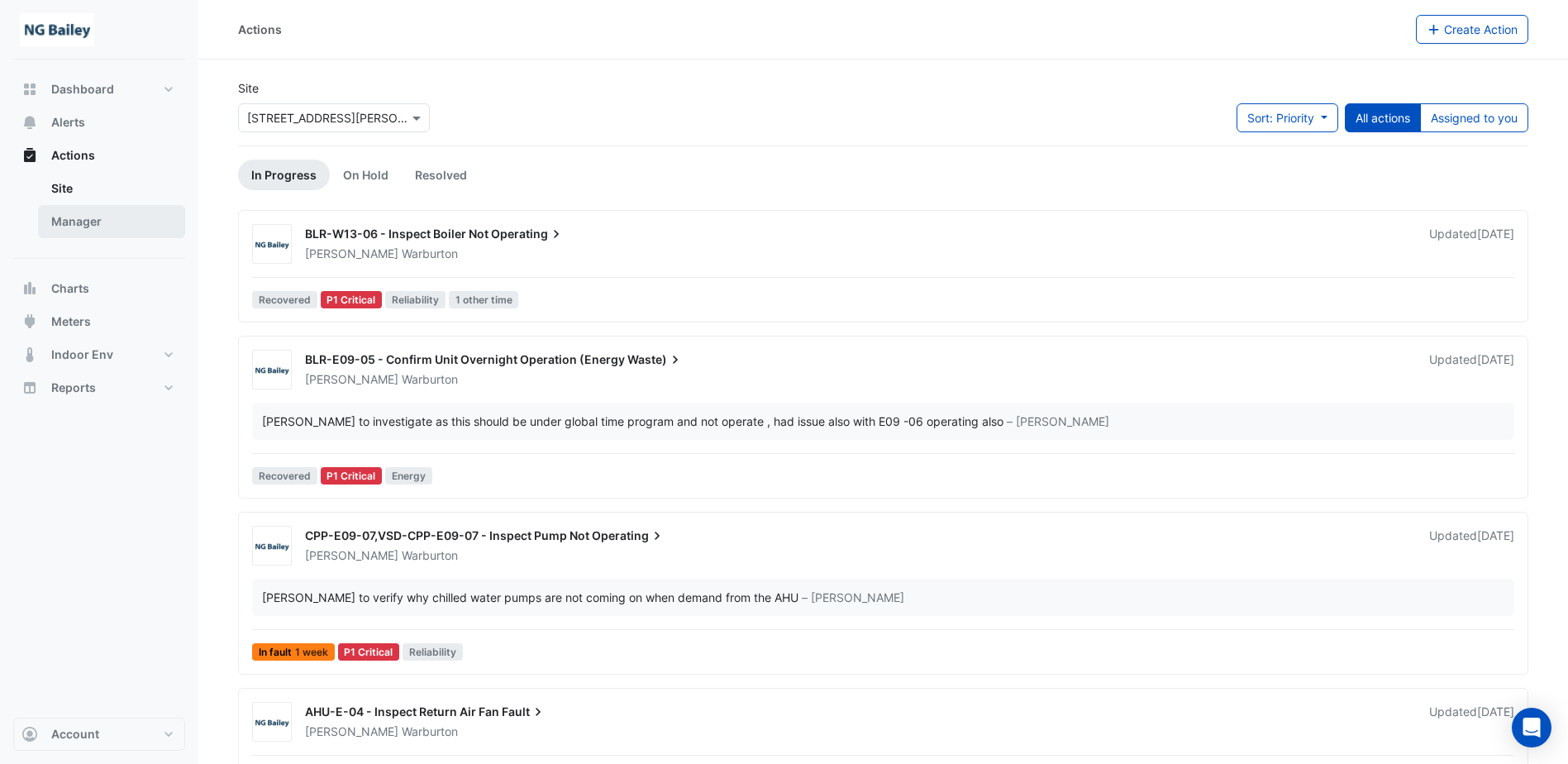
click at [54, 214] on link "Manager" at bounding box center [111, 221] width 148 height 33
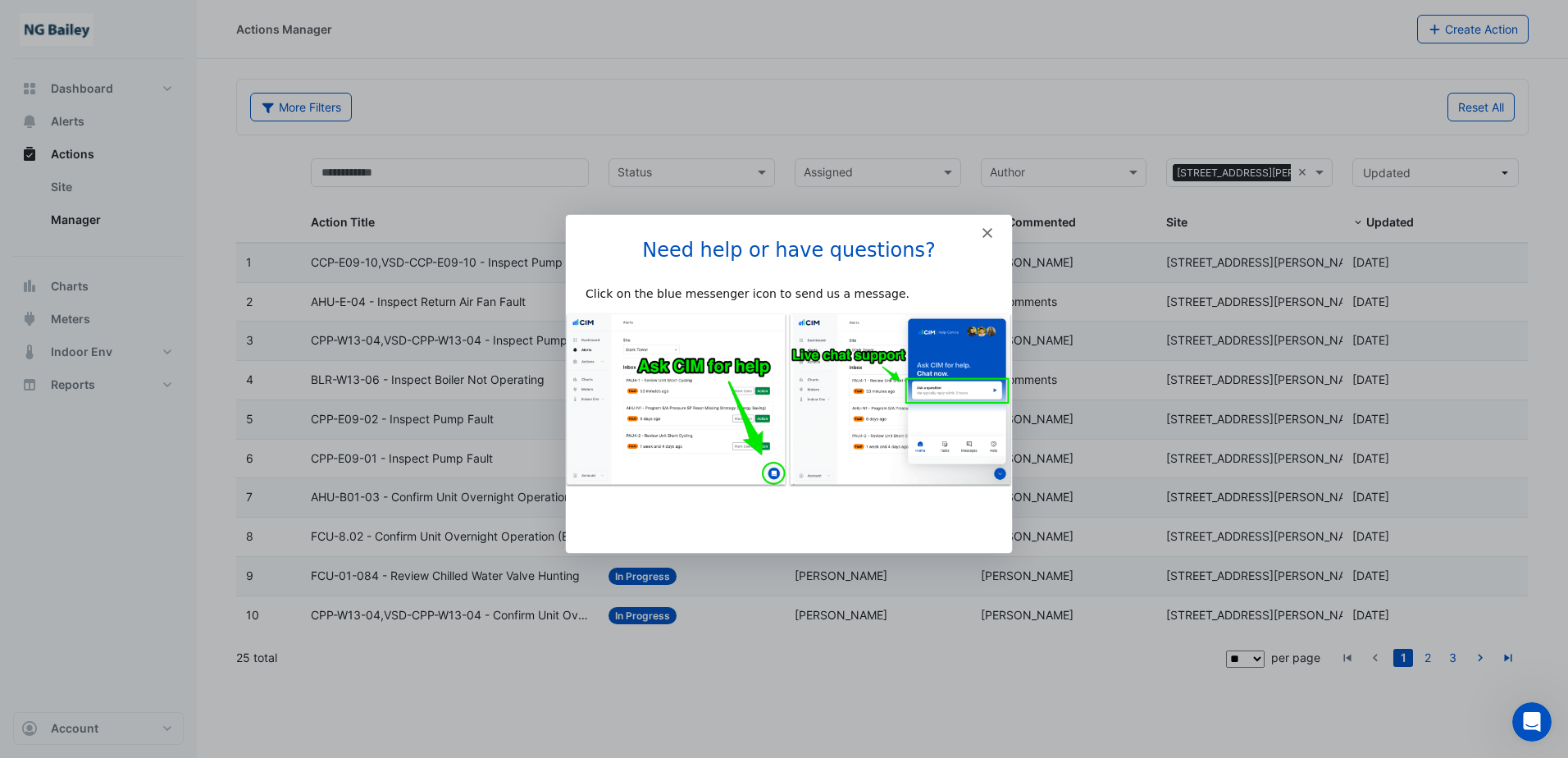
click at [986, 233] on icon "Close" at bounding box center [986, 231] width 10 height 10
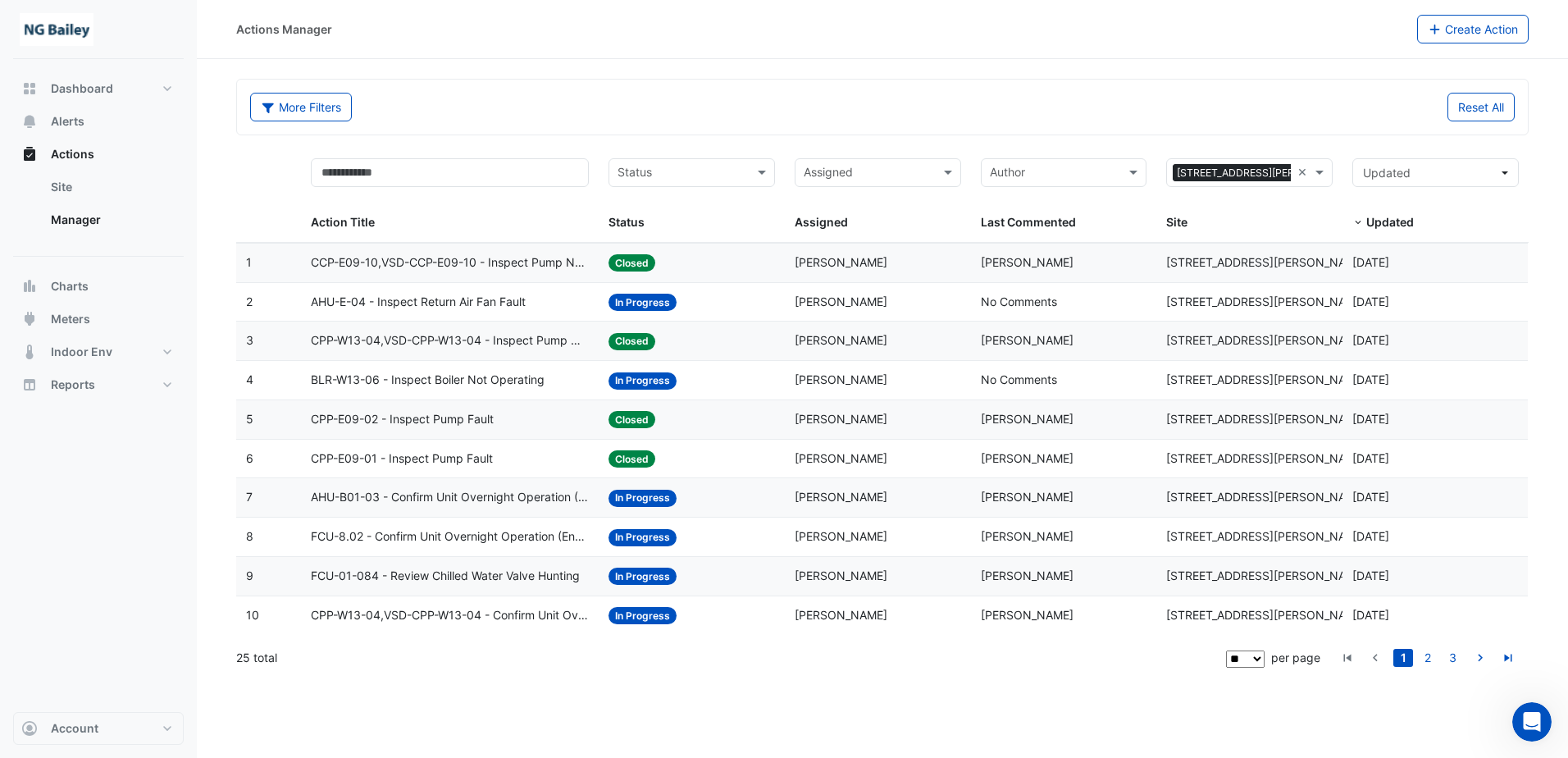
click at [1256, 664] on select "** ** ** ***" at bounding box center [1245, 658] width 39 height 17
click at [1258, 659] on select "** ** ** ***" at bounding box center [1245, 658] width 39 height 17
select select "**"
click at [1264, 650] on select "** ** ** ***" at bounding box center [1245, 658] width 39 height 17
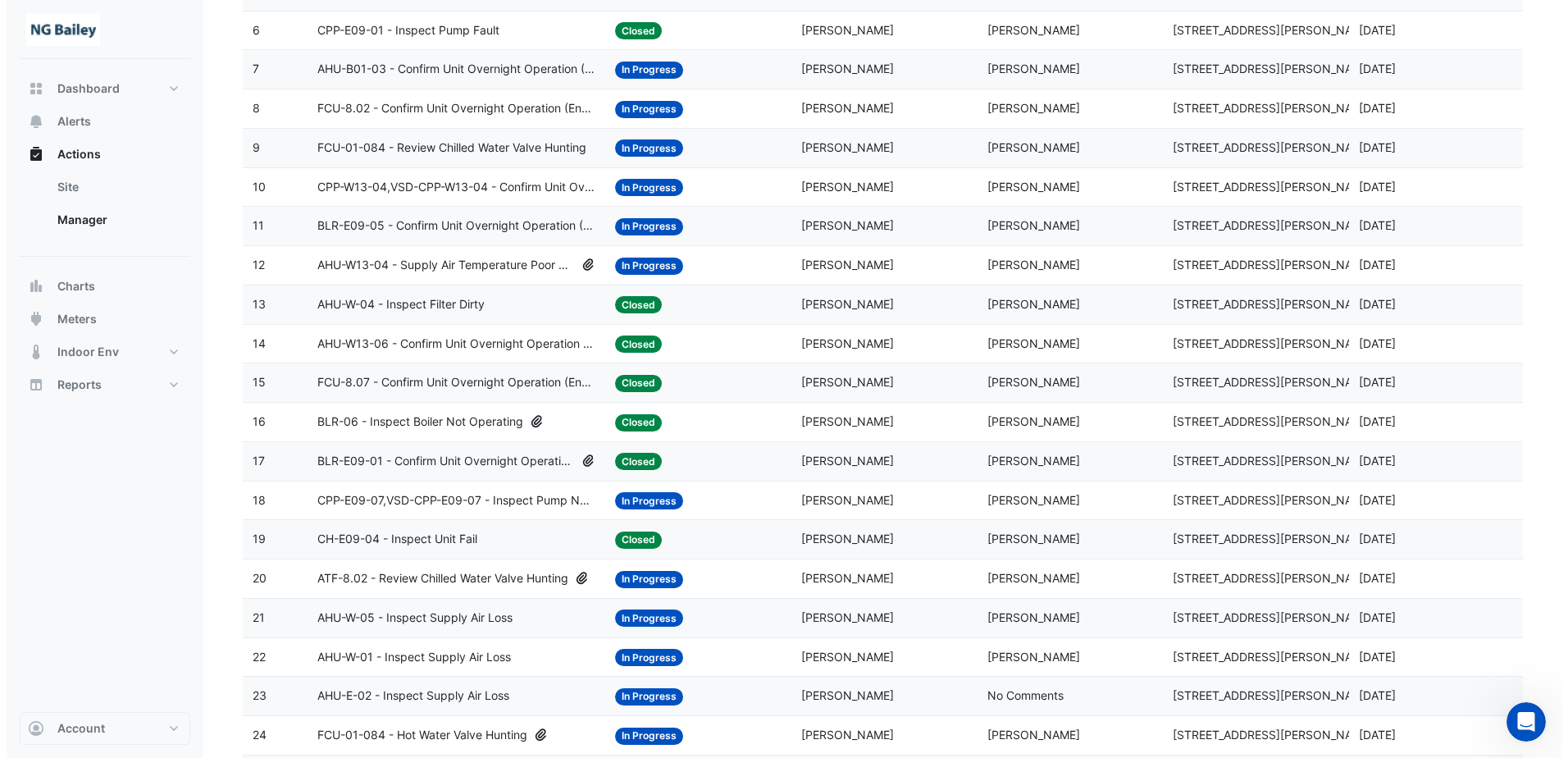
scroll to position [508, 0]
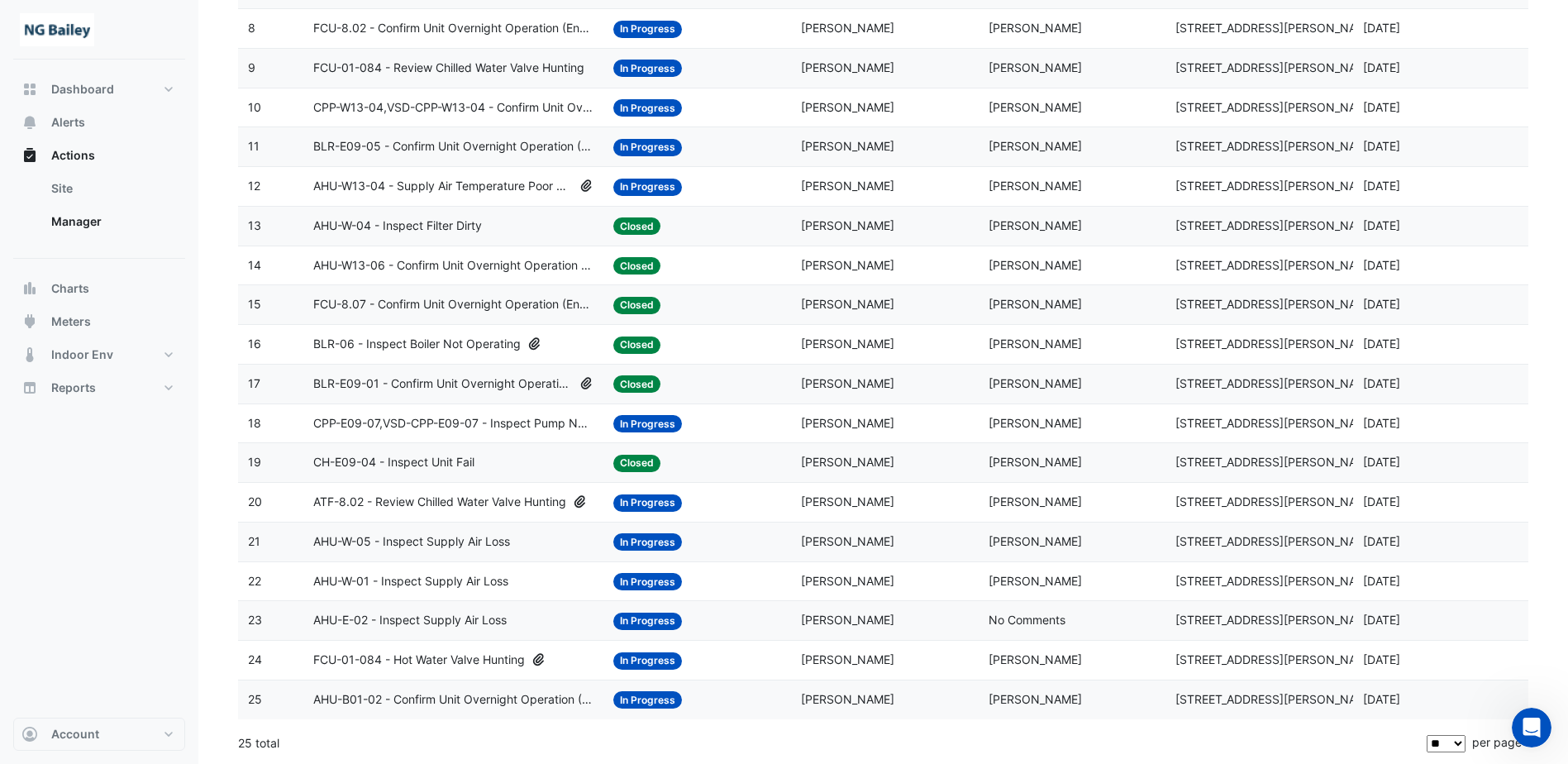
click at [475, 659] on span "FCU-01-084 - Hot Water Valve Hunting" at bounding box center [419, 660] width 212 height 19
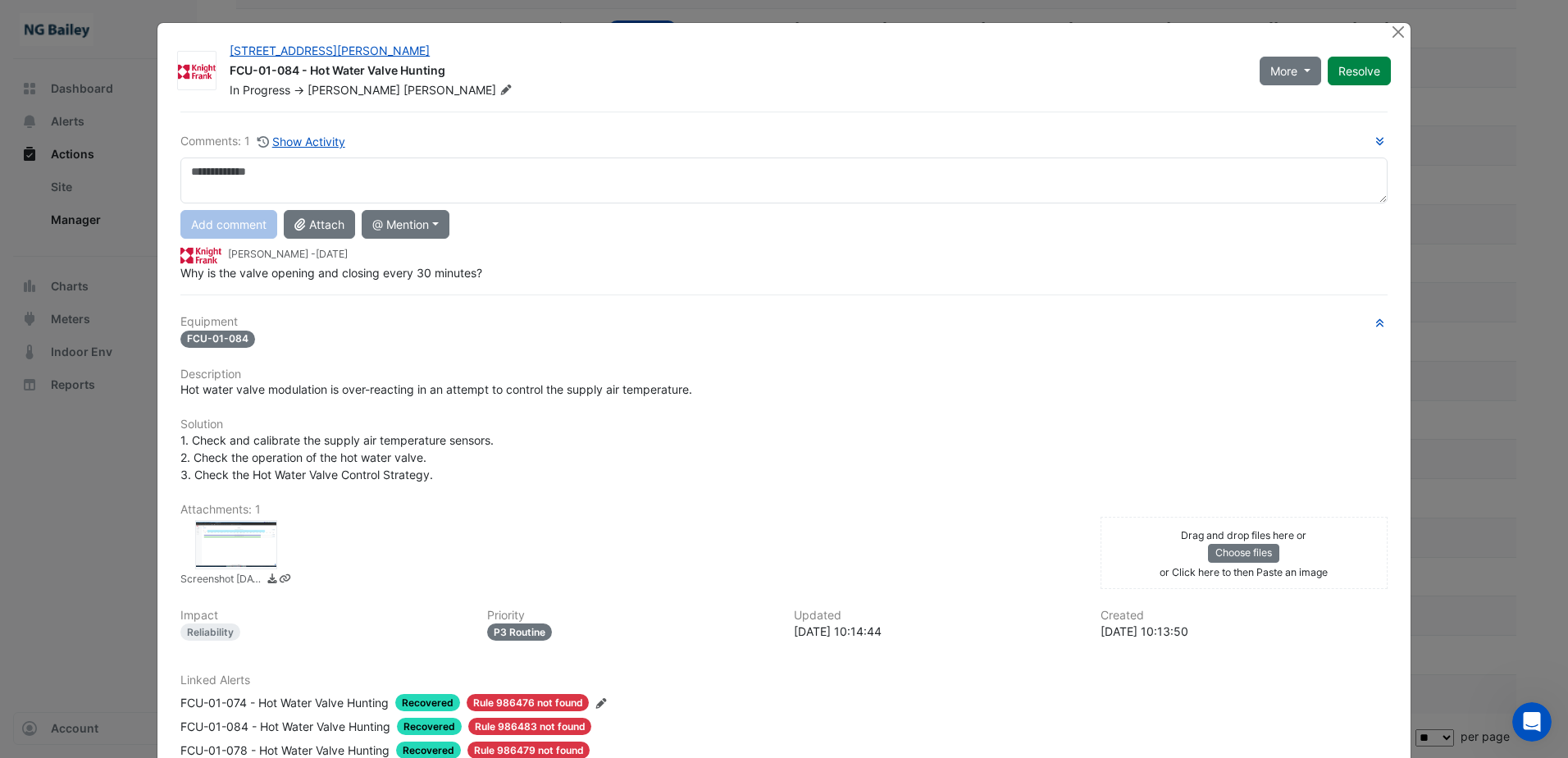
scroll to position [0, 0]
click at [211, 547] on div at bounding box center [235, 545] width 82 height 49
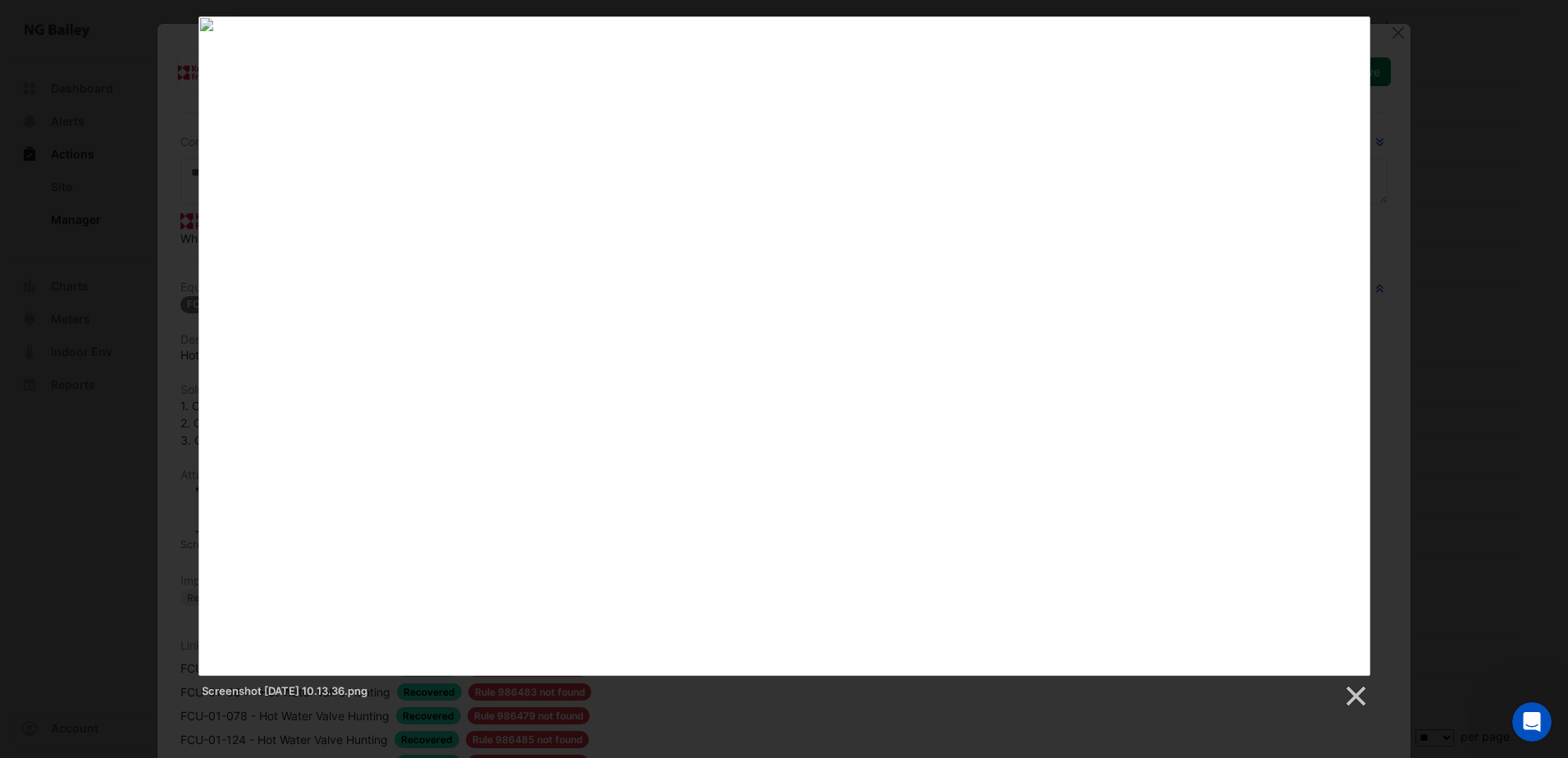
click at [1410, 29] on div "Screenshot [DATE] 10.13.36.png" at bounding box center [784, 362] width 1568 height 692
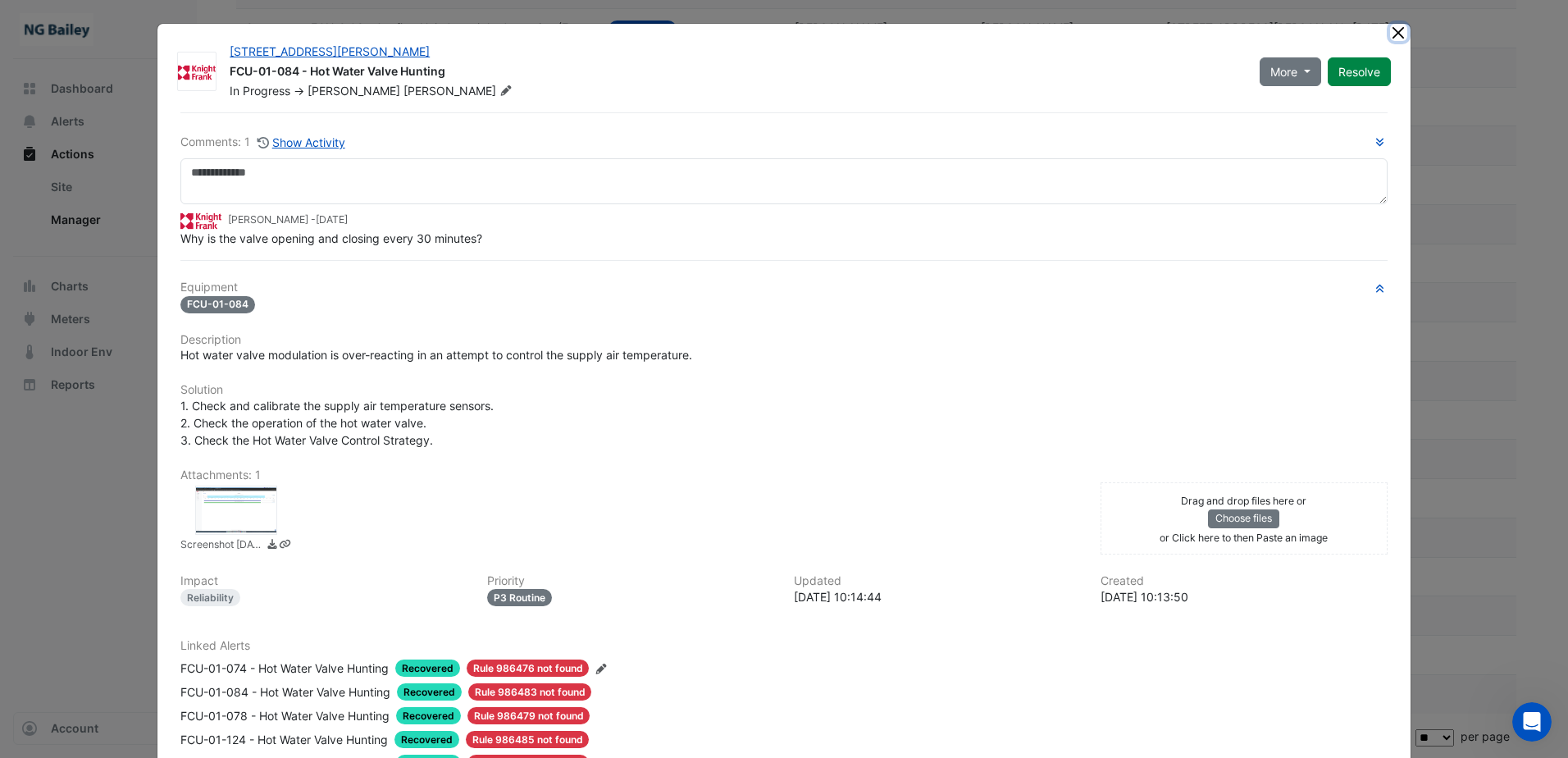
click at [1394, 31] on button "Close" at bounding box center [1398, 31] width 17 height 17
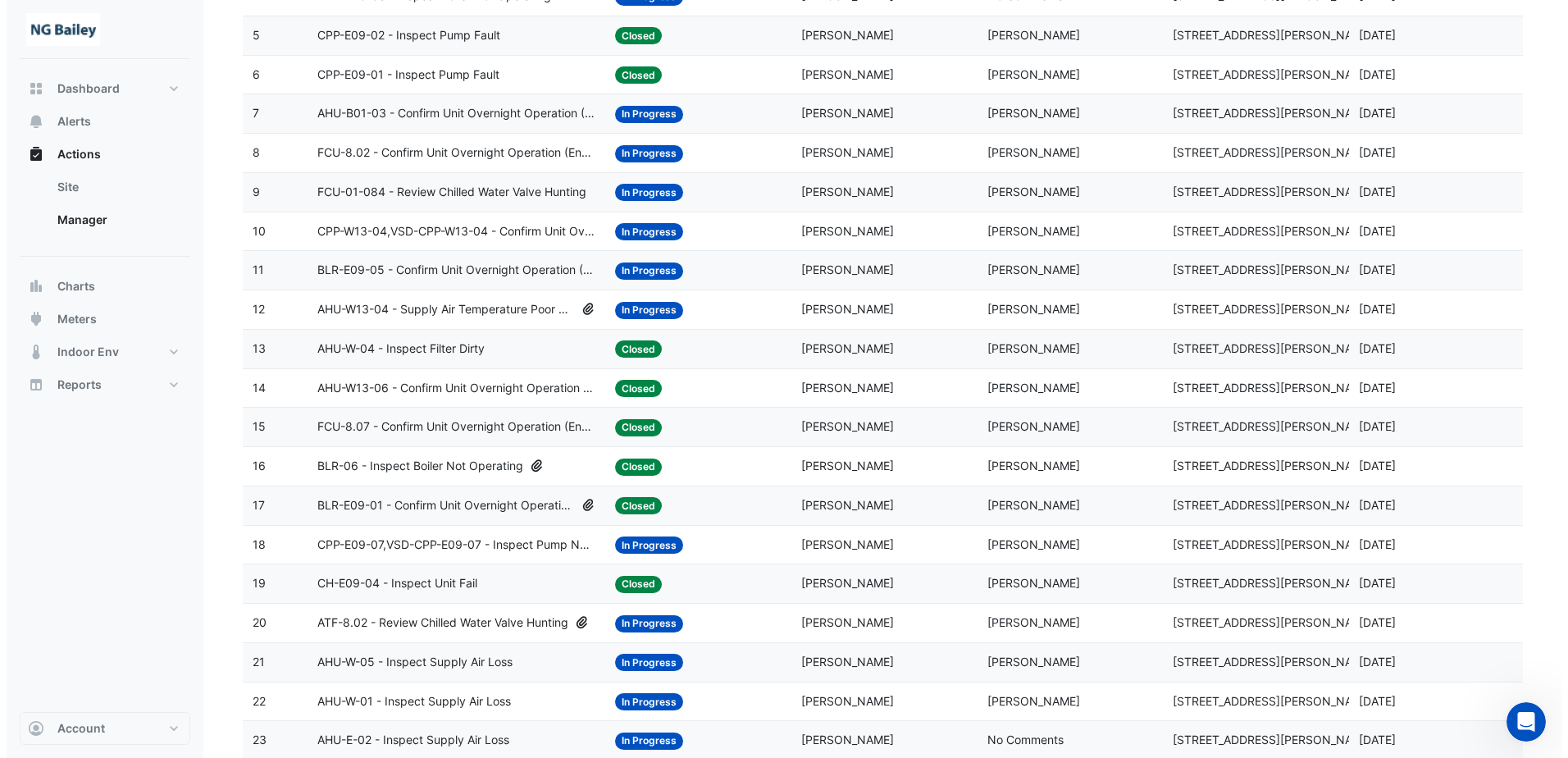
scroll to position [345, 0]
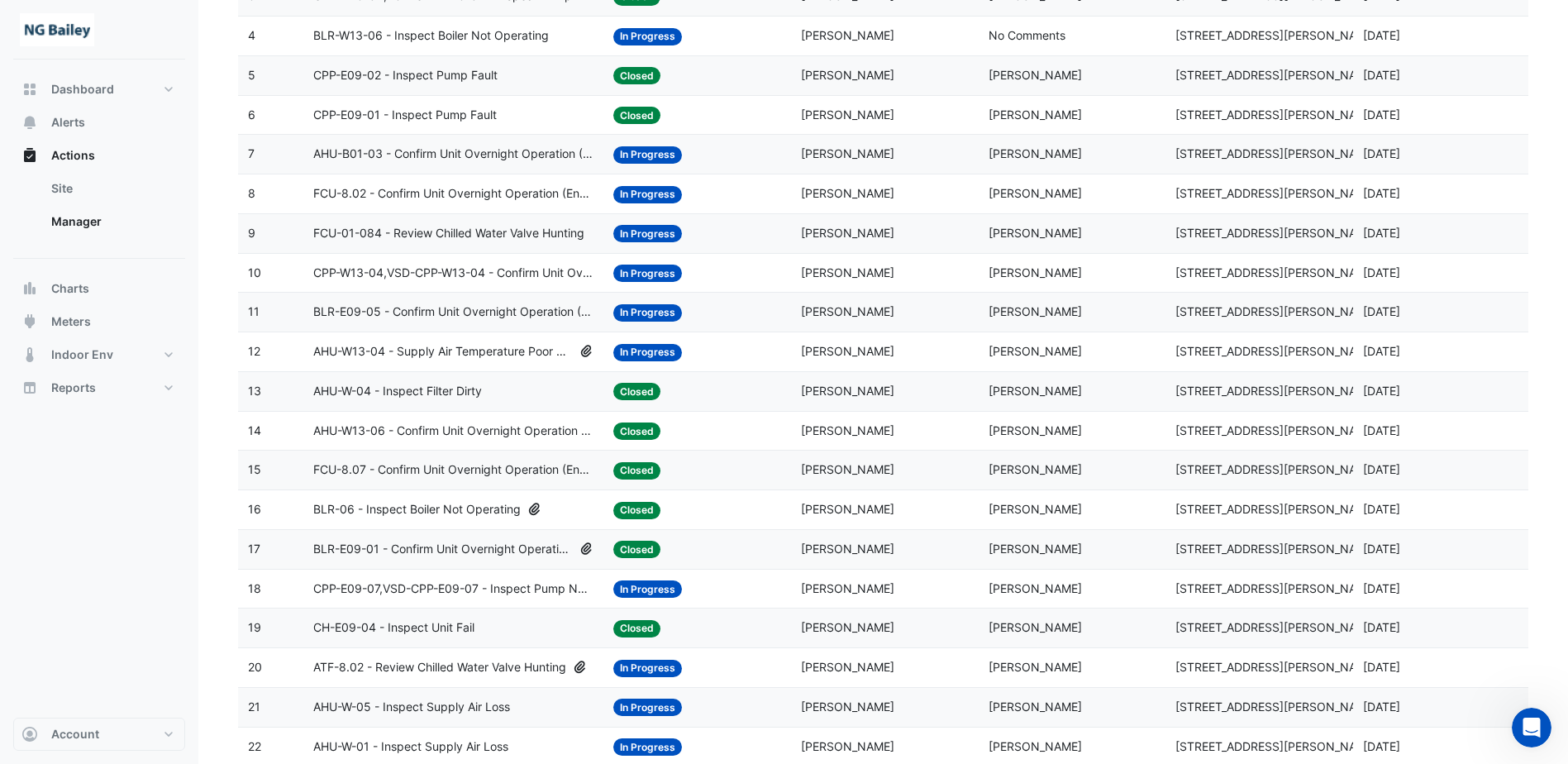
click at [484, 672] on span "ATF-8.02 - Review Chilled Water Valve Hunting" at bounding box center [439, 667] width 253 height 19
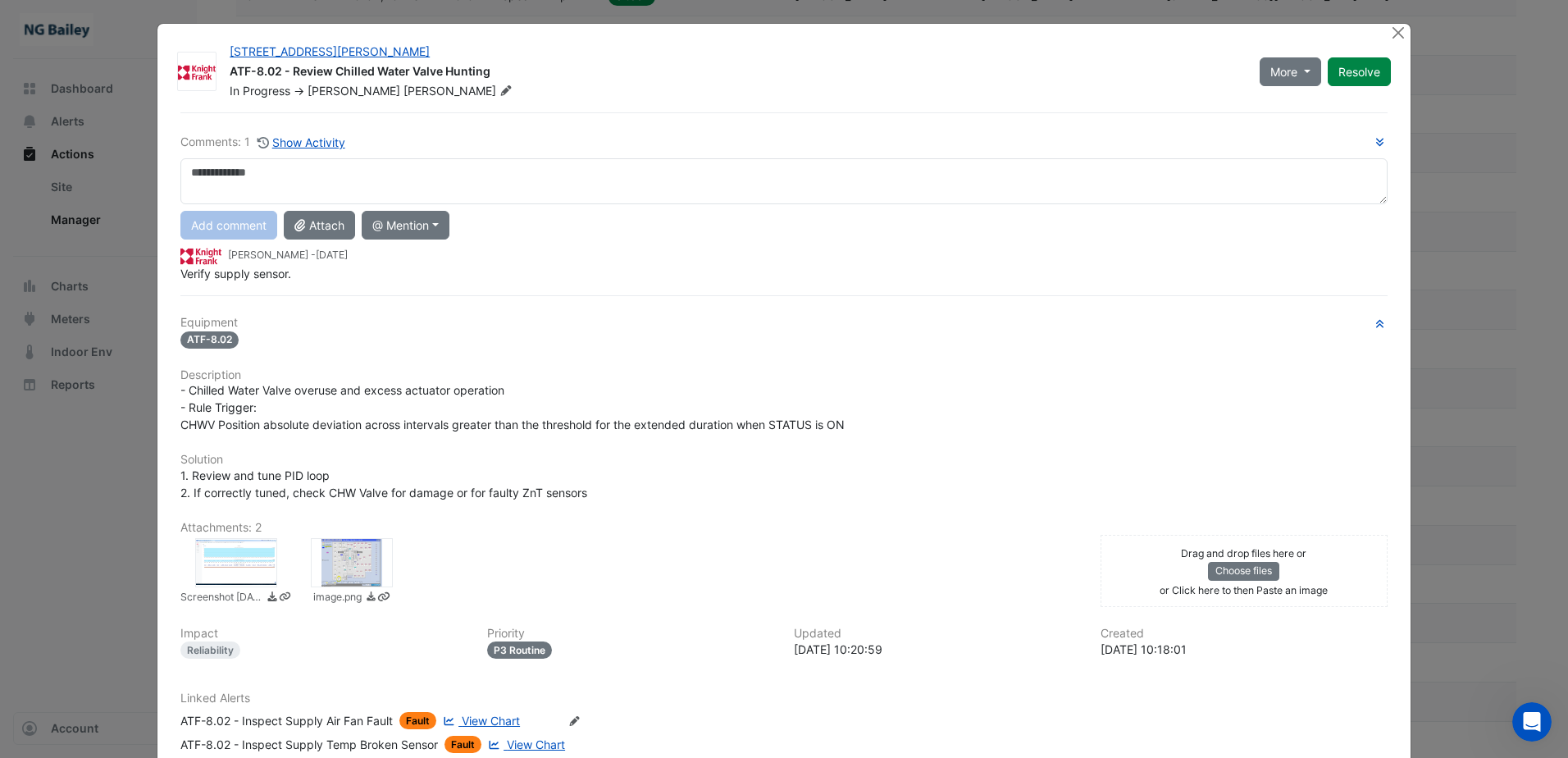
click at [245, 576] on div at bounding box center [235, 562] width 82 height 49
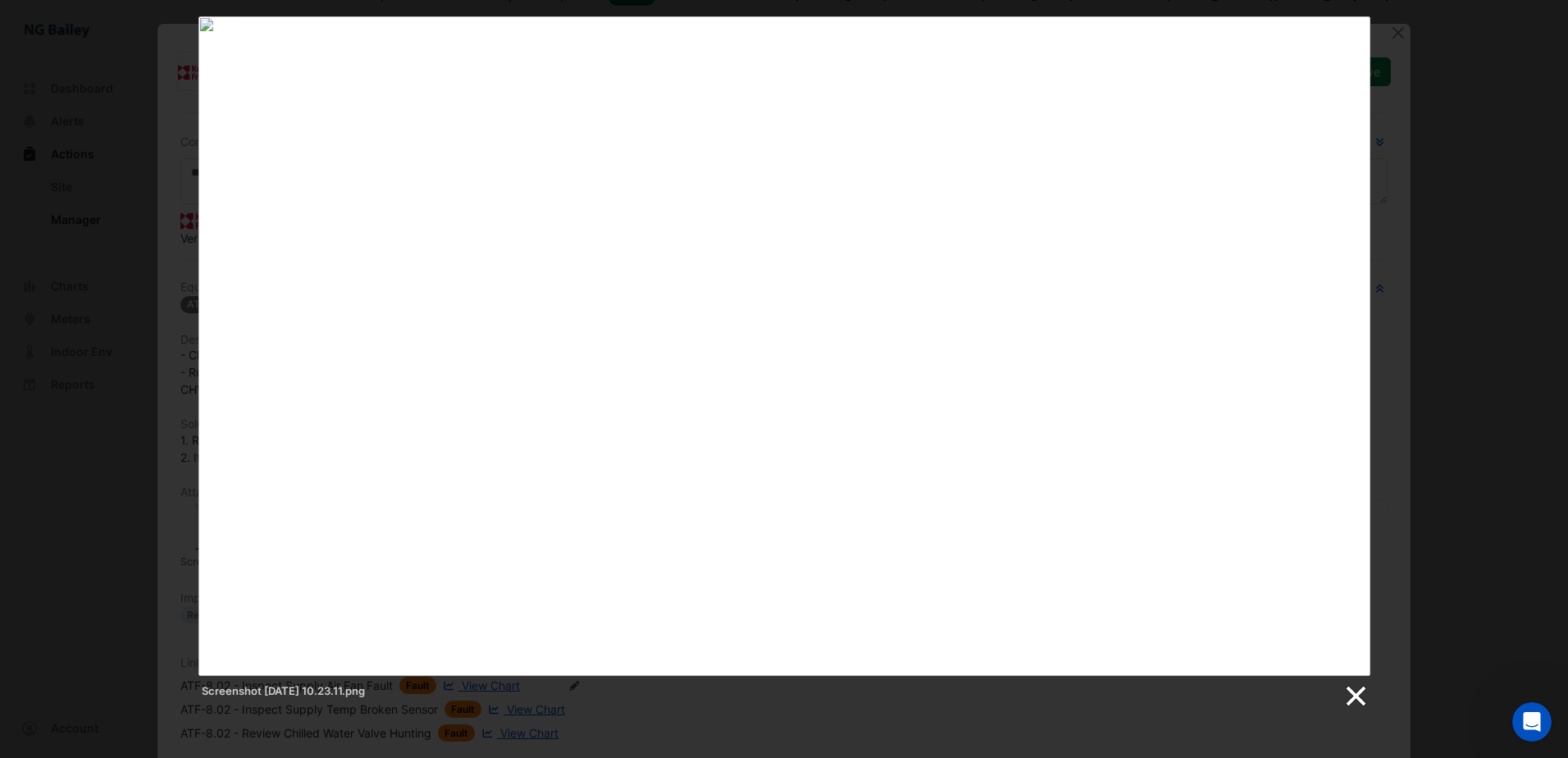
click at [1356, 695] on link at bounding box center [1354, 696] width 24 height 24
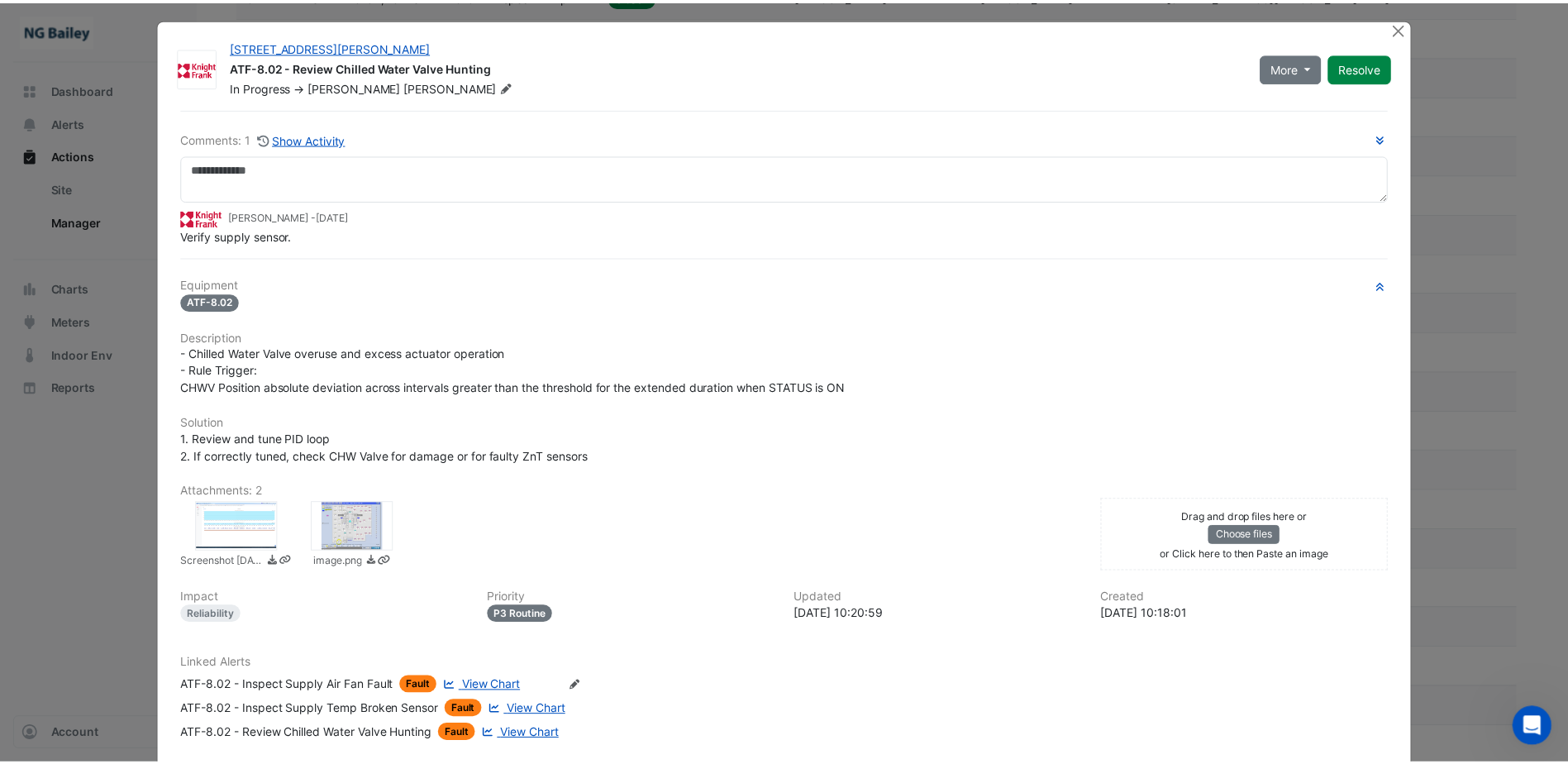
scroll to position [0, 0]
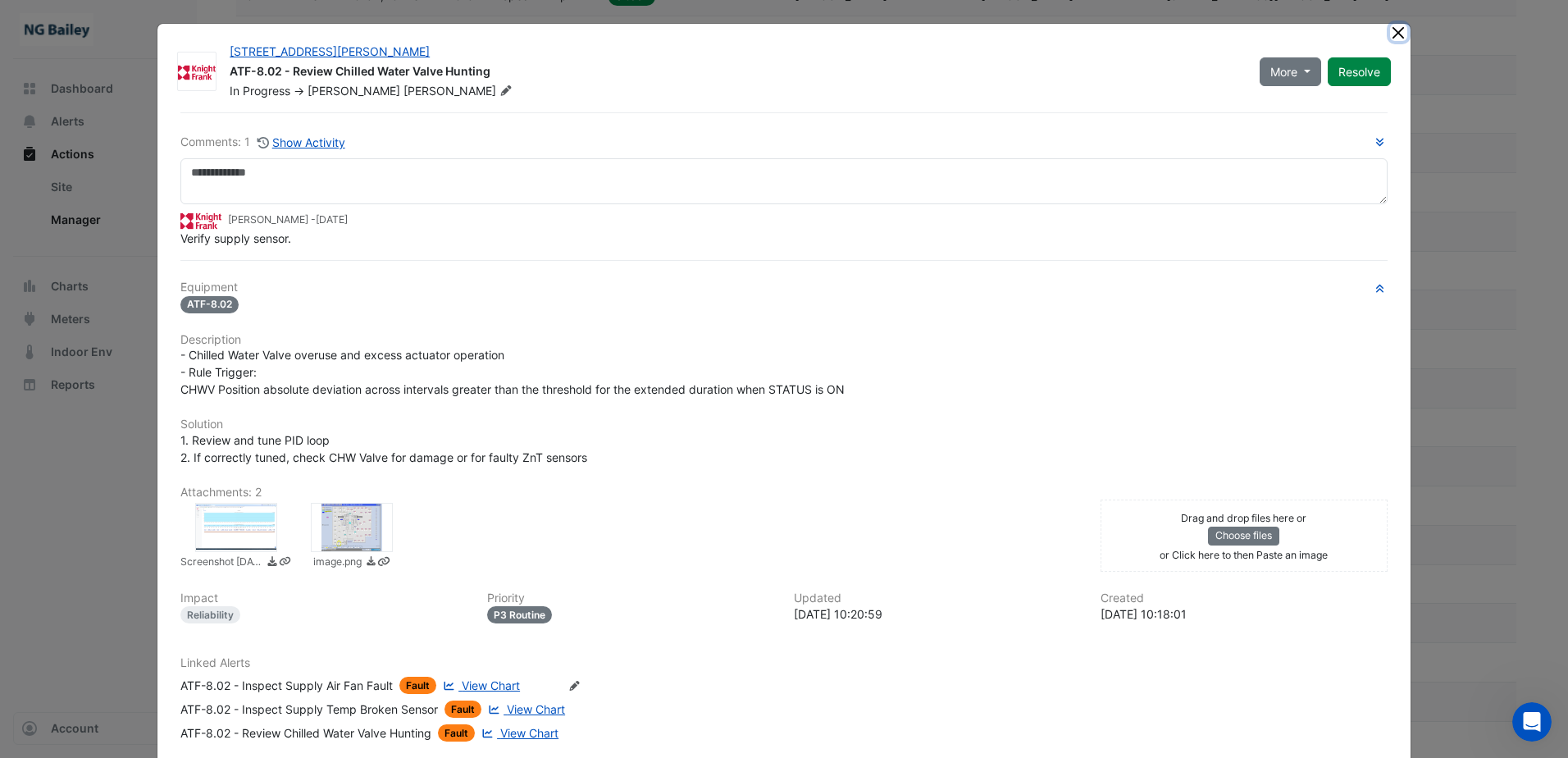
click at [1391, 34] on button "Close" at bounding box center [1398, 31] width 17 height 17
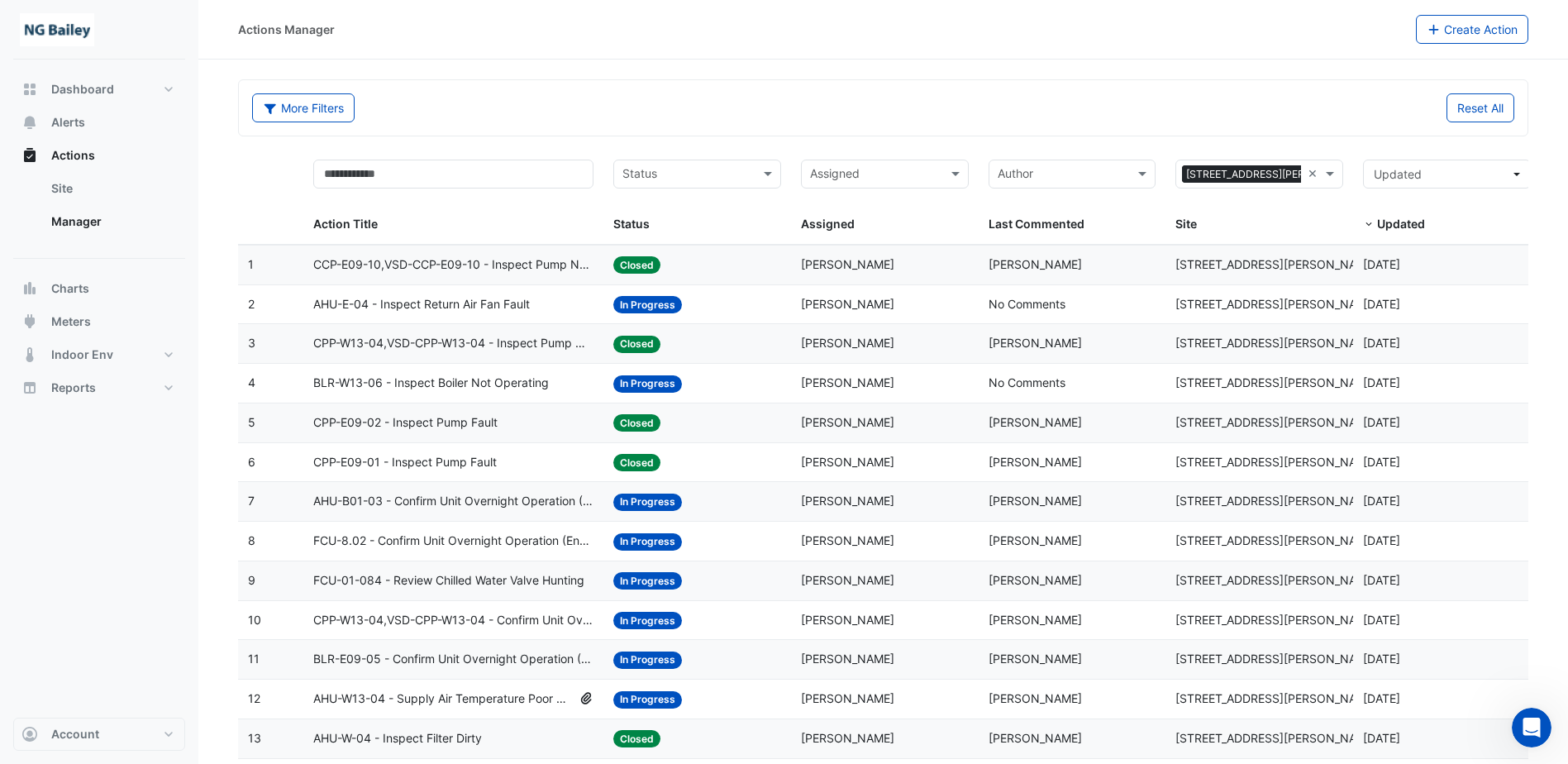
click at [892, 177] on input "text" at bounding box center [875, 176] width 130 height 19
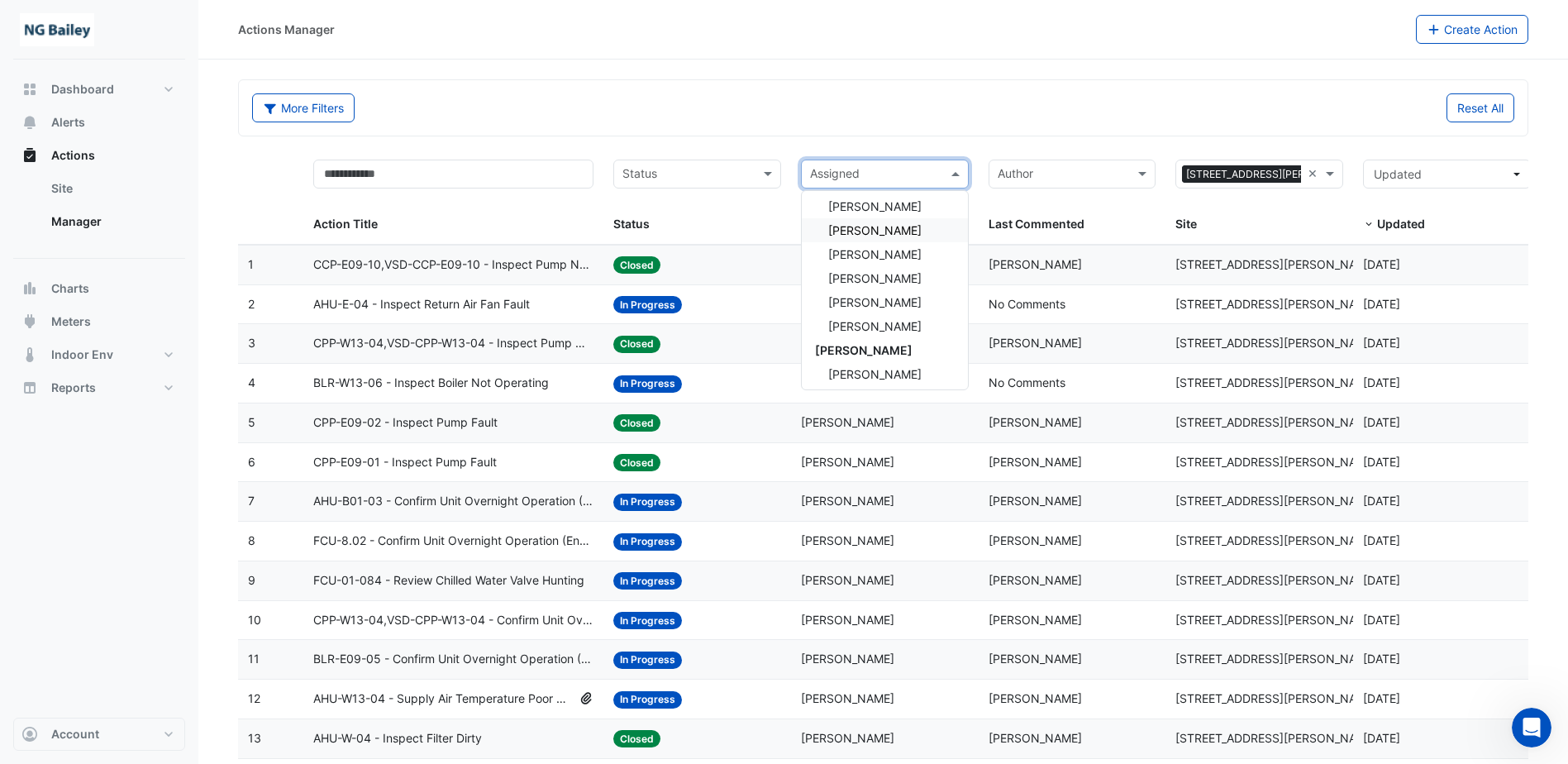
scroll to position [223, 0]
click at [872, 377] on div "[PERSON_NAME]" at bounding box center [885, 370] width 167 height 24
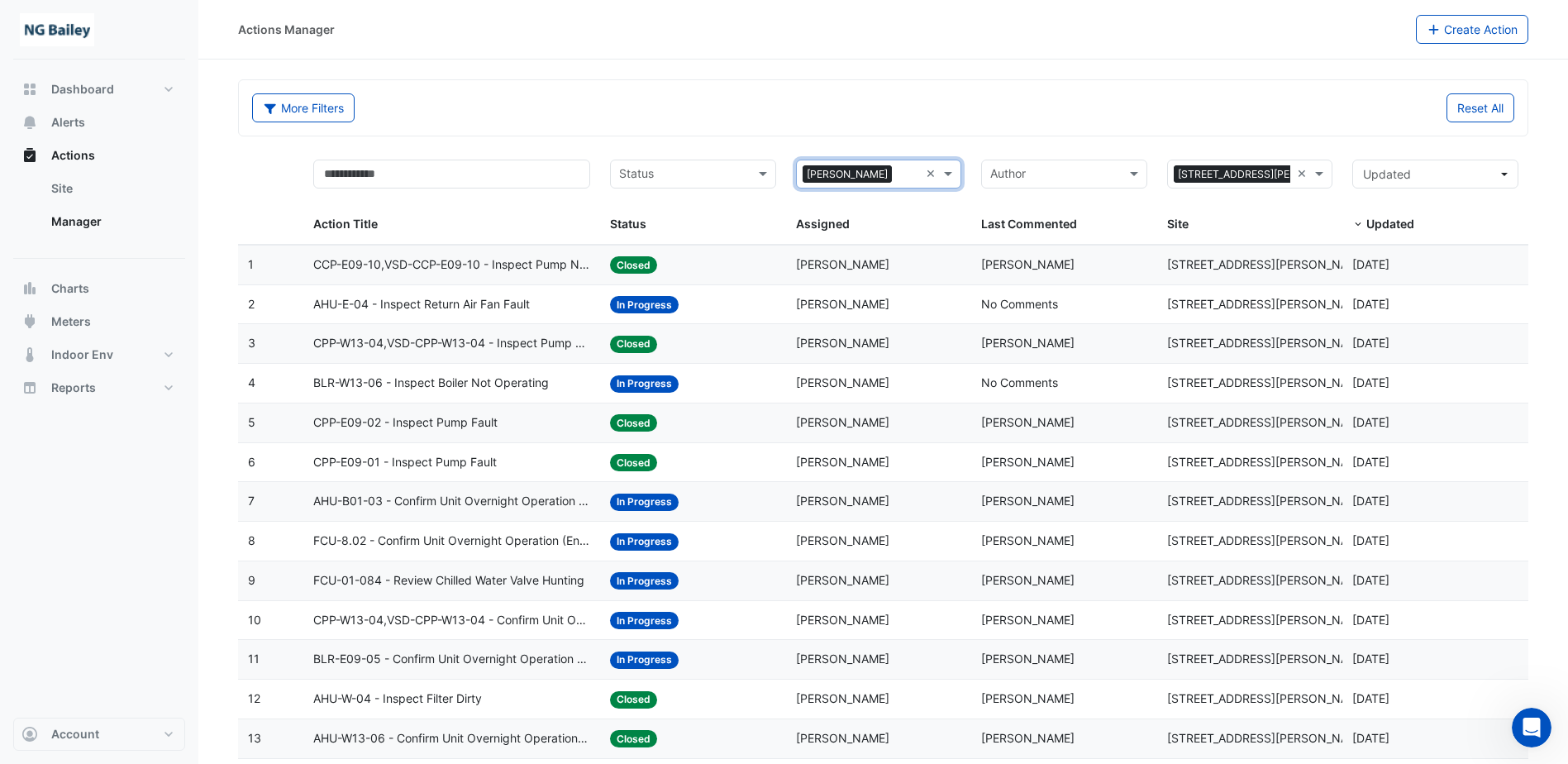
scroll to position [82, 0]
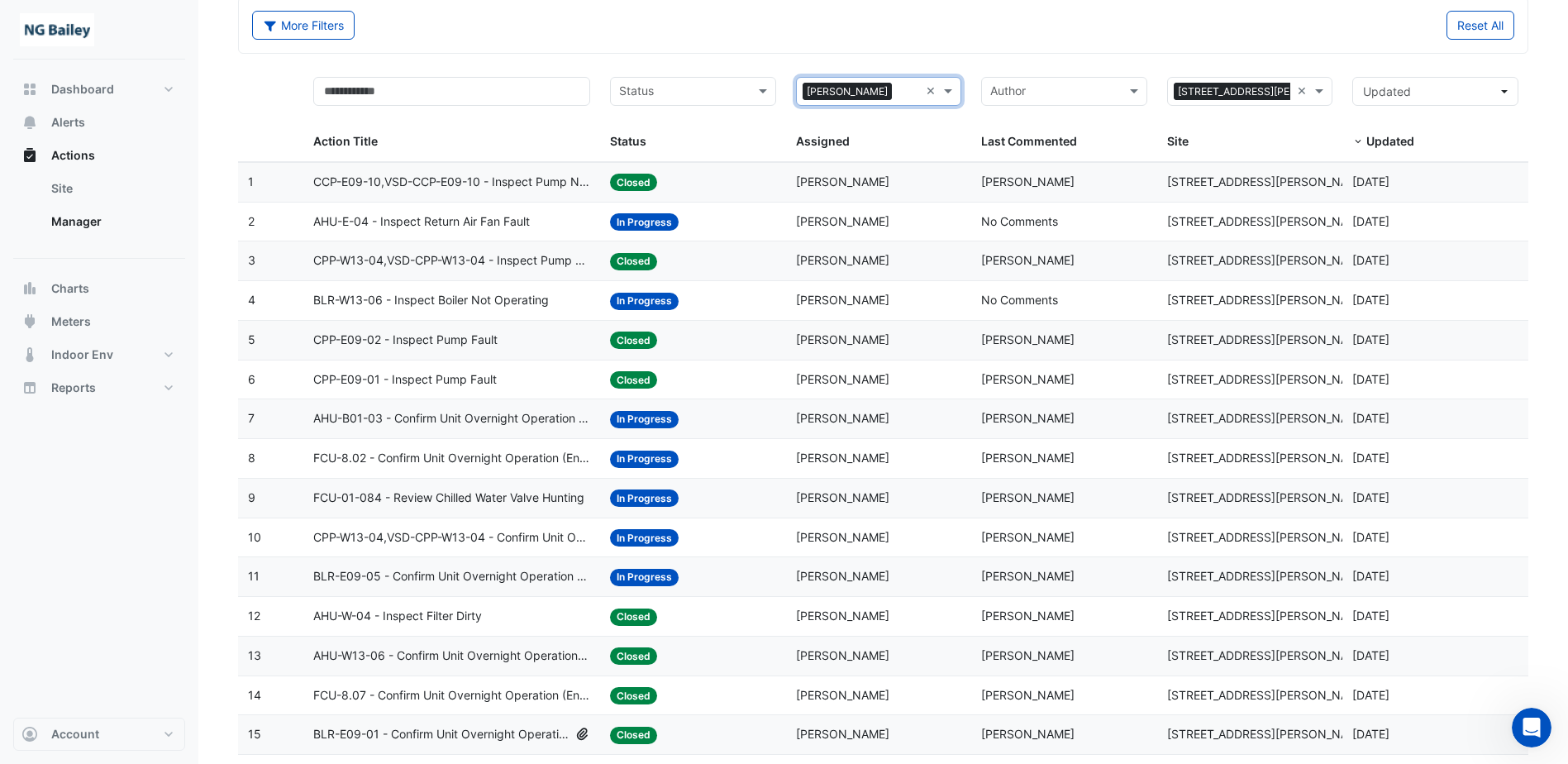
click at [719, 91] on input "text" at bounding box center [684, 92] width 129 height 19
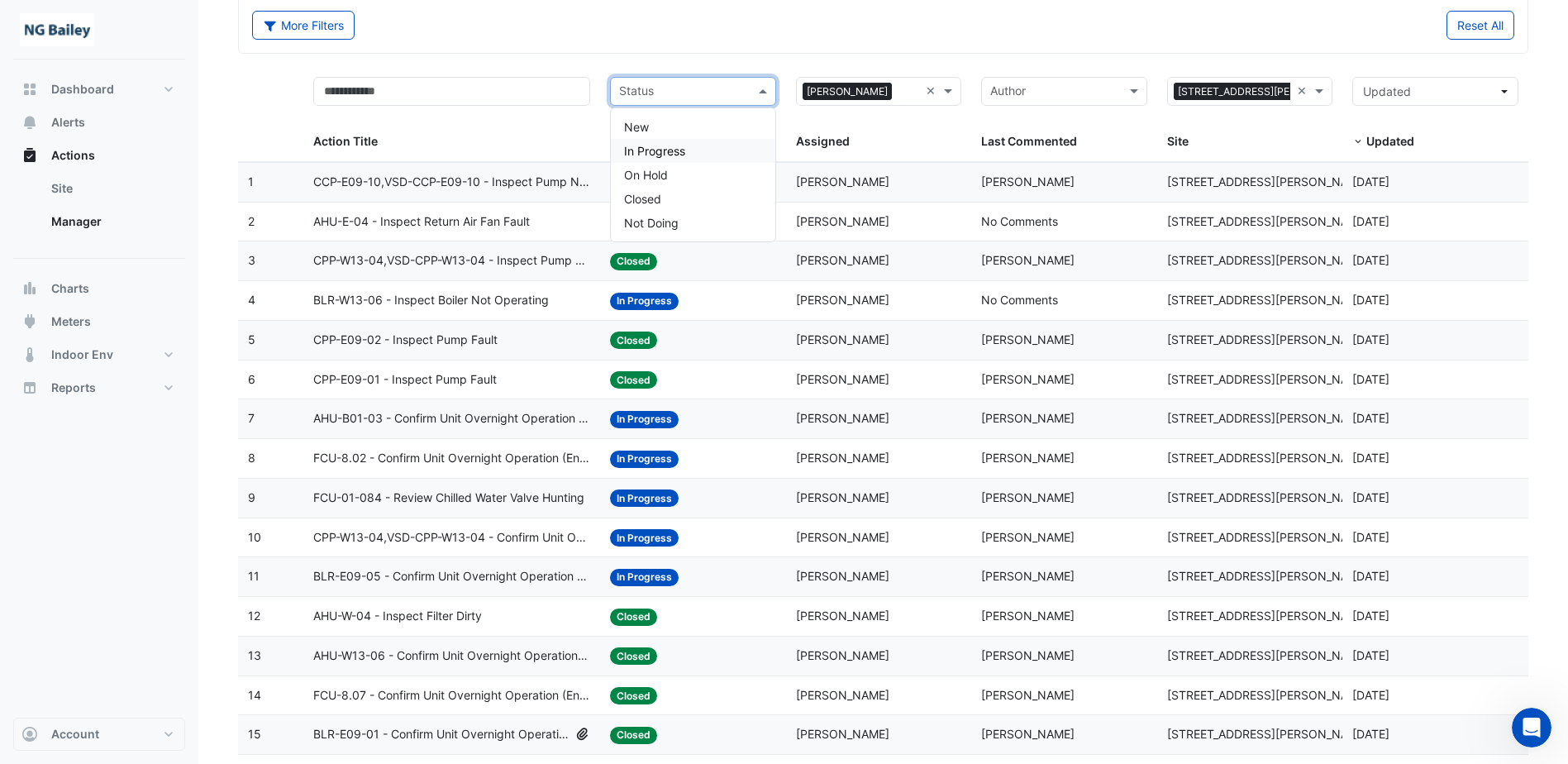
click at [698, 148] on div "In Progress" at bounding box center [693, 150] width 165 height 24
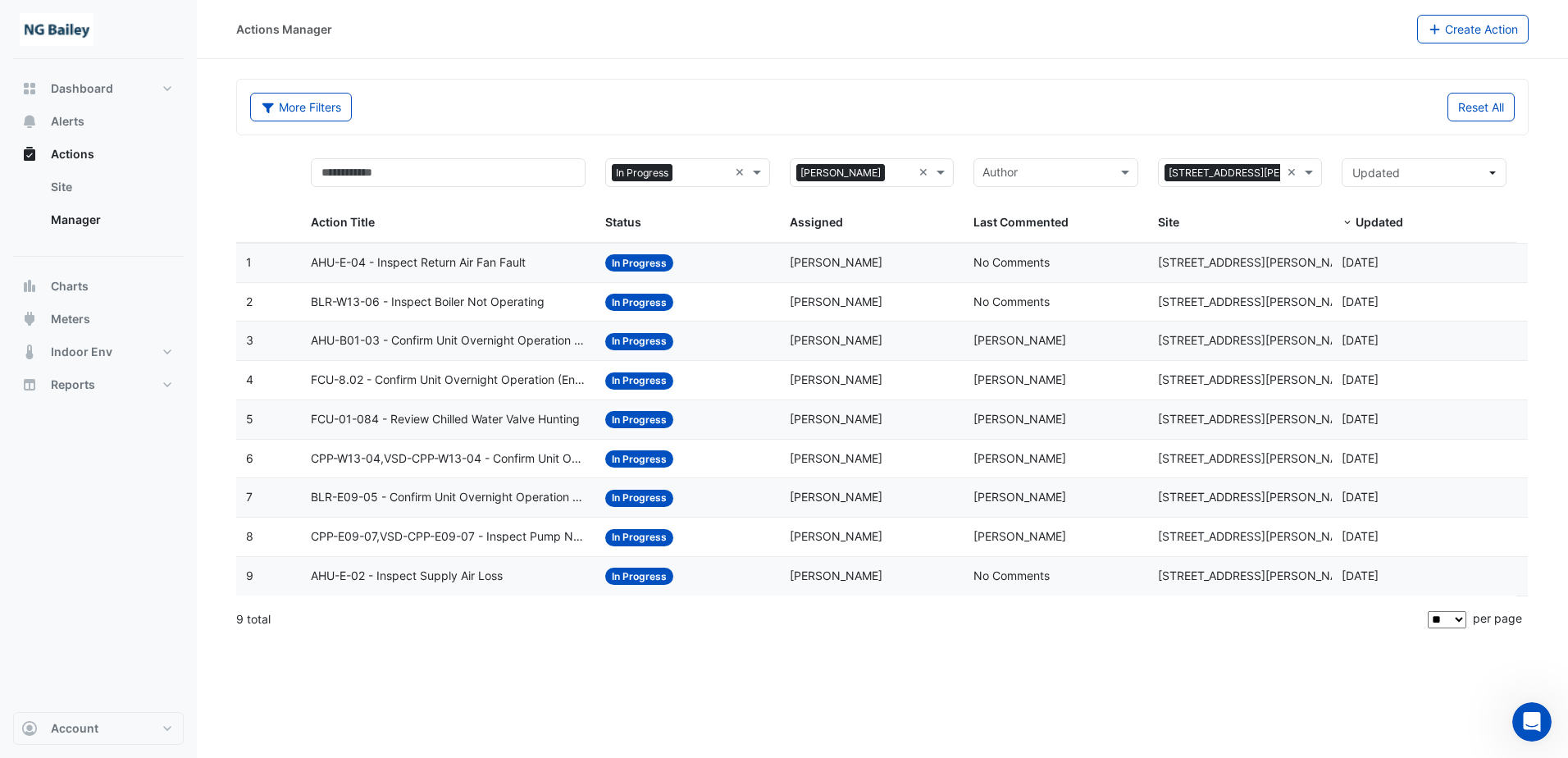
click at [470, 267] on span "AHU-E-04 - Inspect Return Air Fan Fault" at bounding box center [418, 262] width 215 height 19
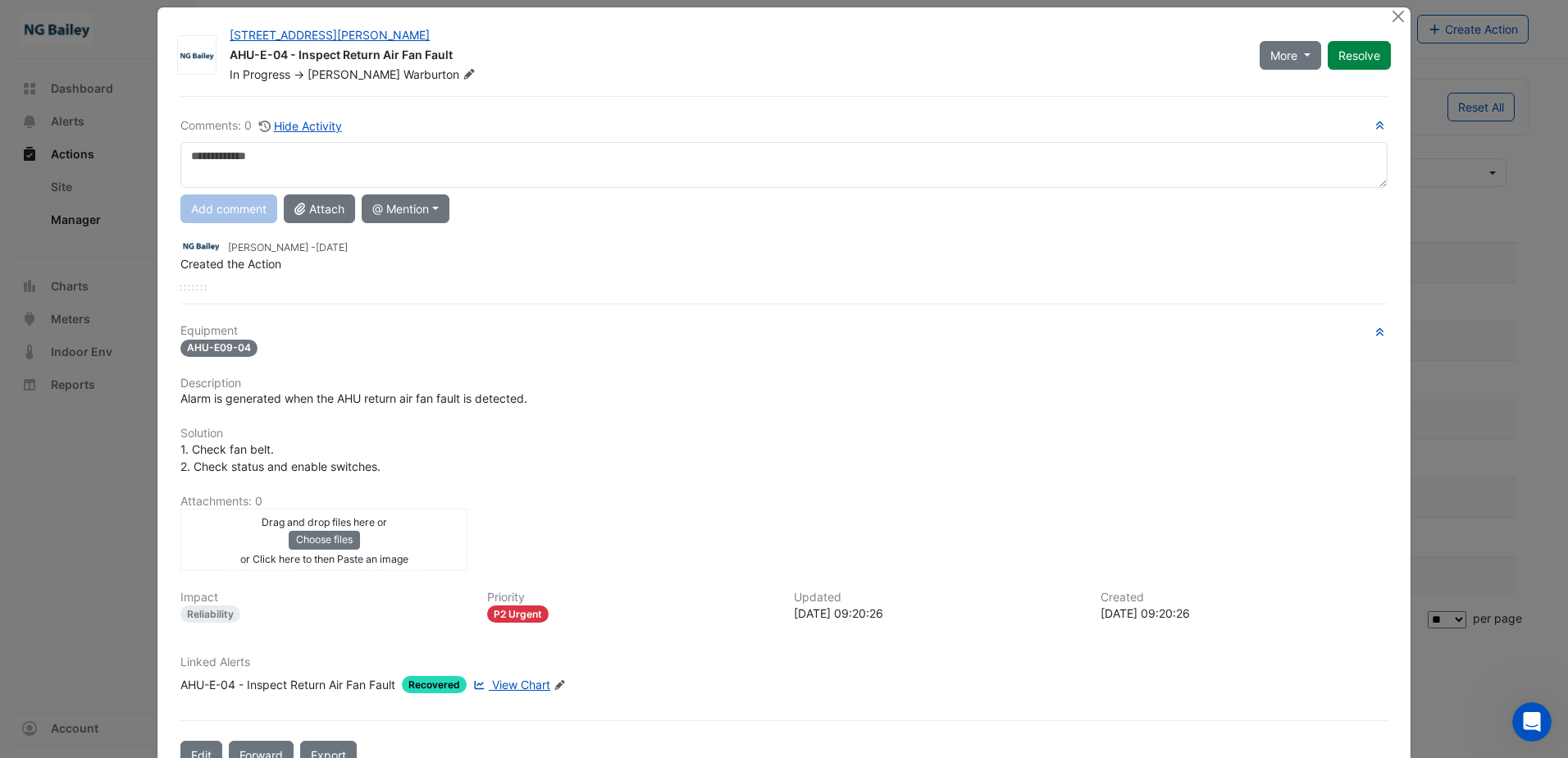
scroll to position [65, 0]
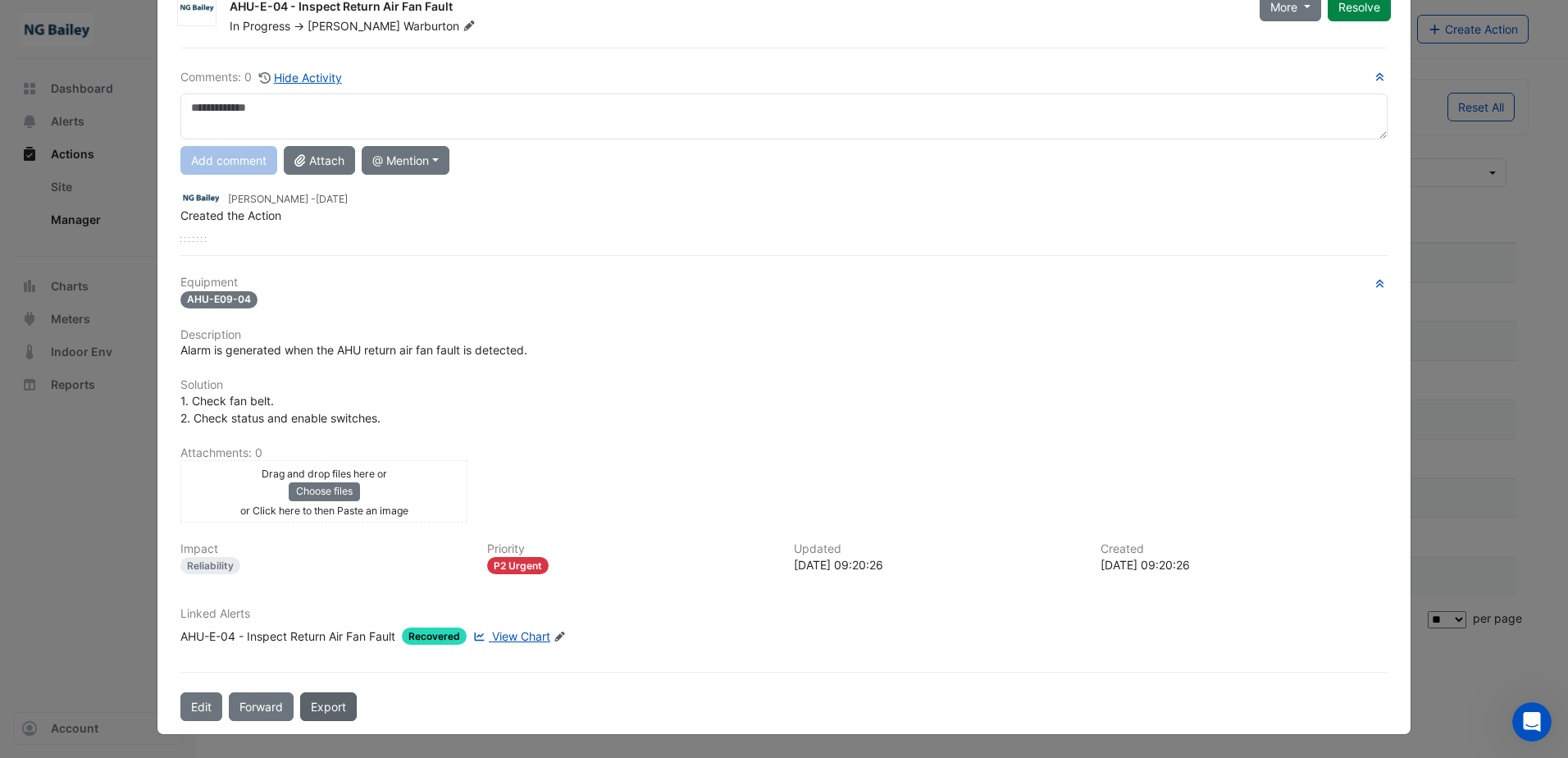
click at [304, 707] on link "Export" at bounding box center [328, 707] width 57 height 29
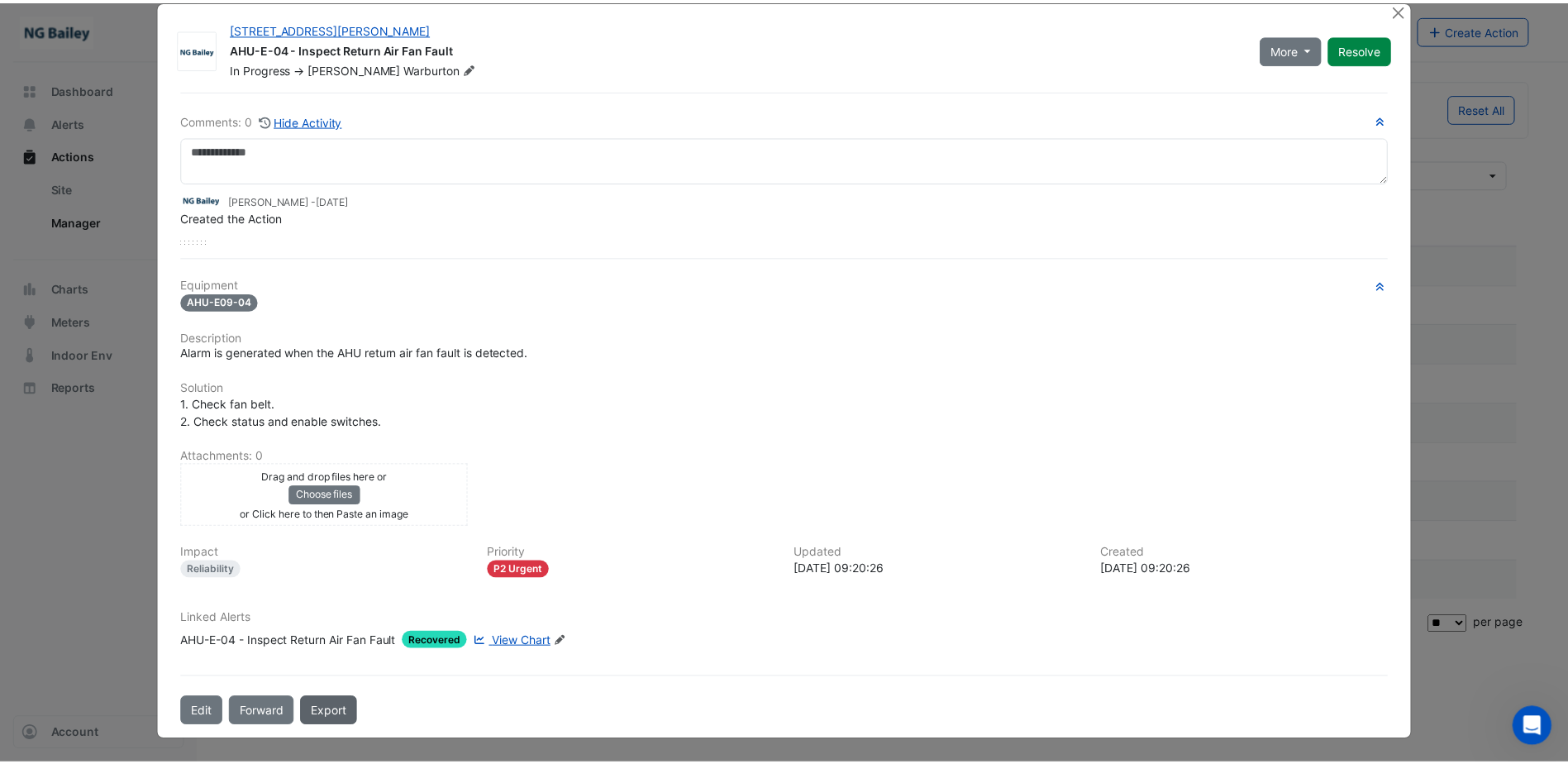
scroll to position [24, 0]
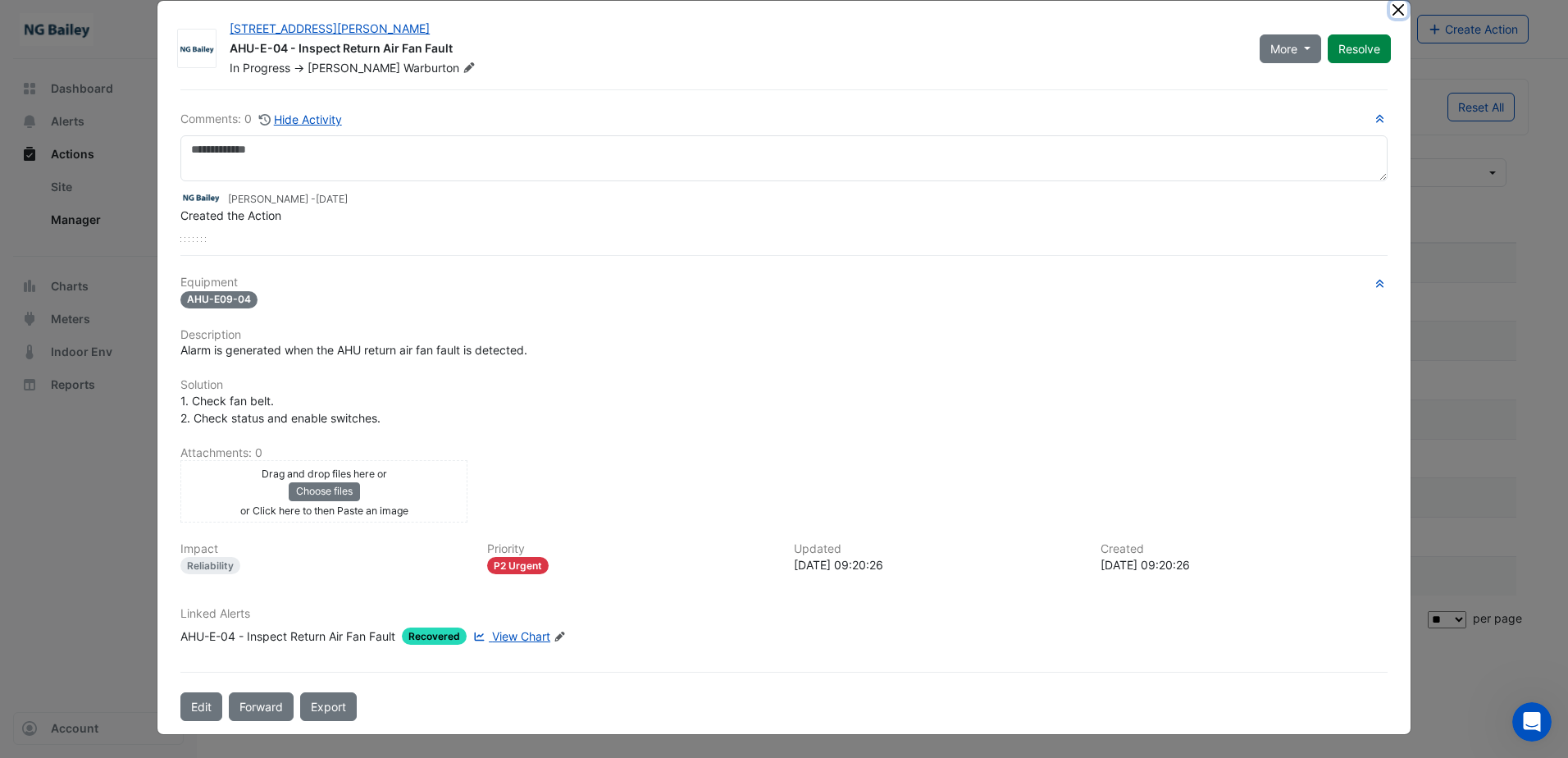
click at [1398, 10] on button "Close" at bounding box center [1398, 9] width 17 height 17
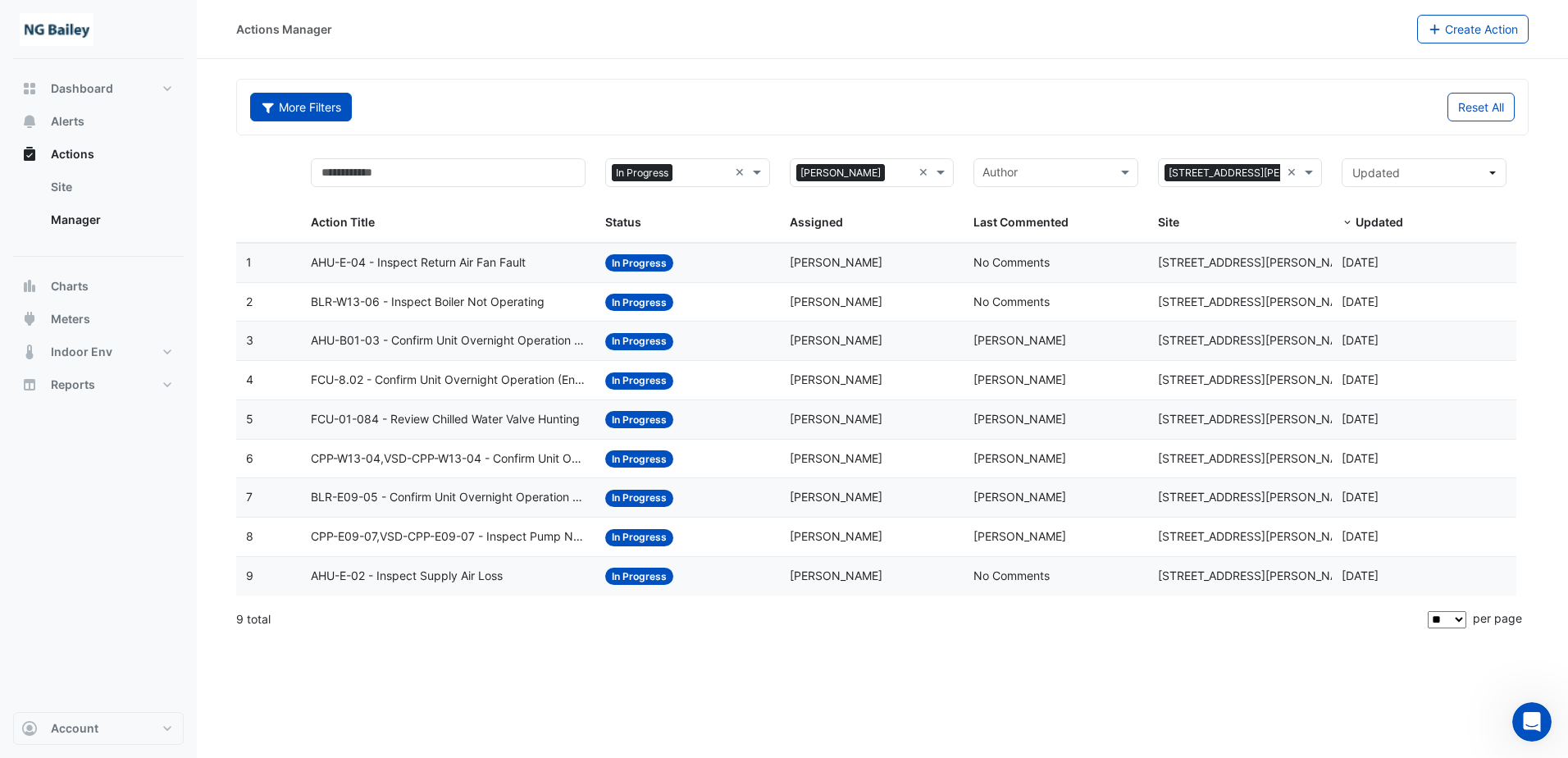
click at [307, 105] on button "More Filters" at bounding box center [301, 107] width 101 height 29
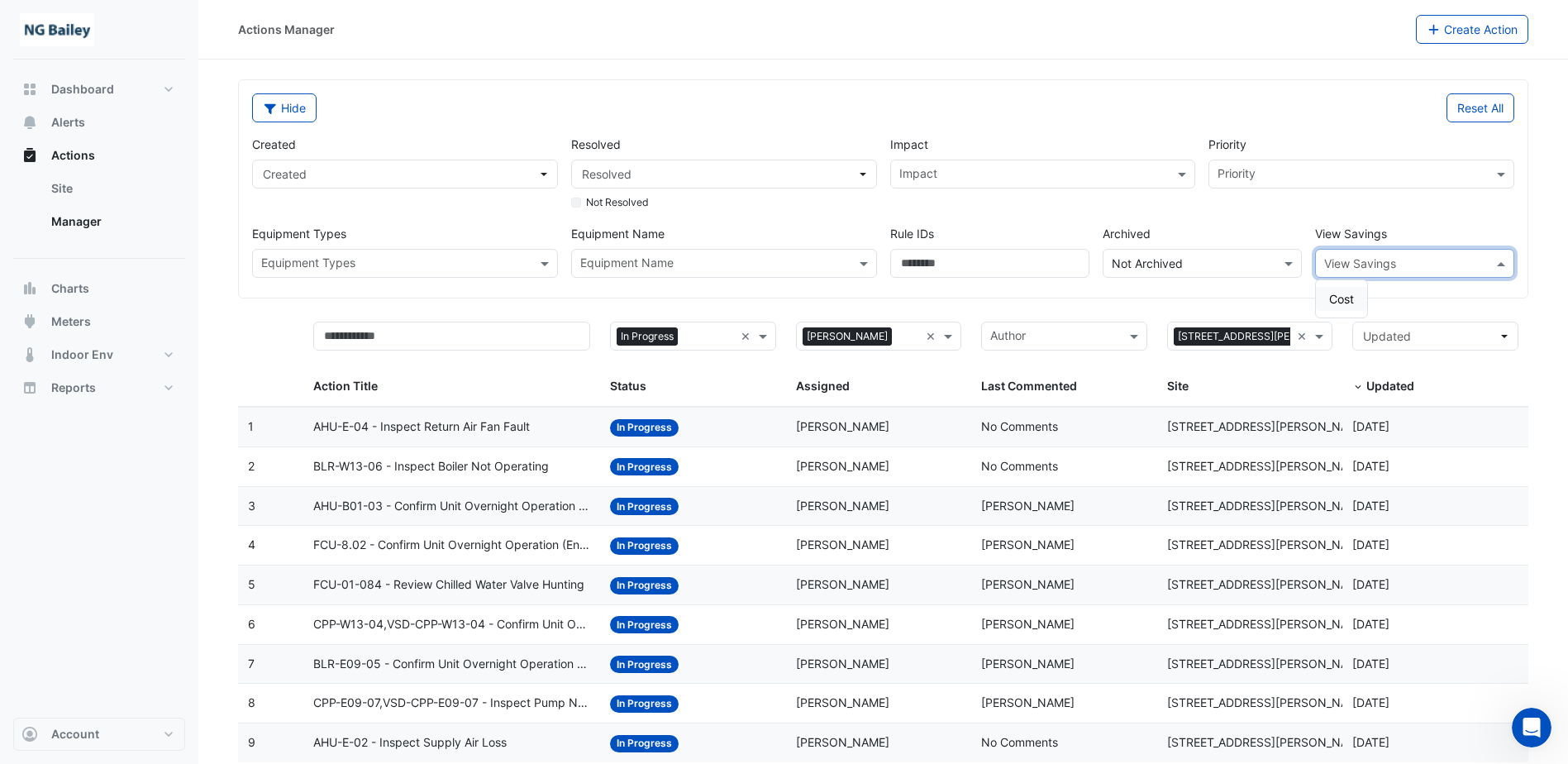
click at [1406, 264] on input "text" at bounding box center [1398, 263] width 148 height 17
click at [1358, 301] on div "Cost" at bounding box center [1342, 299] width 52 height 24
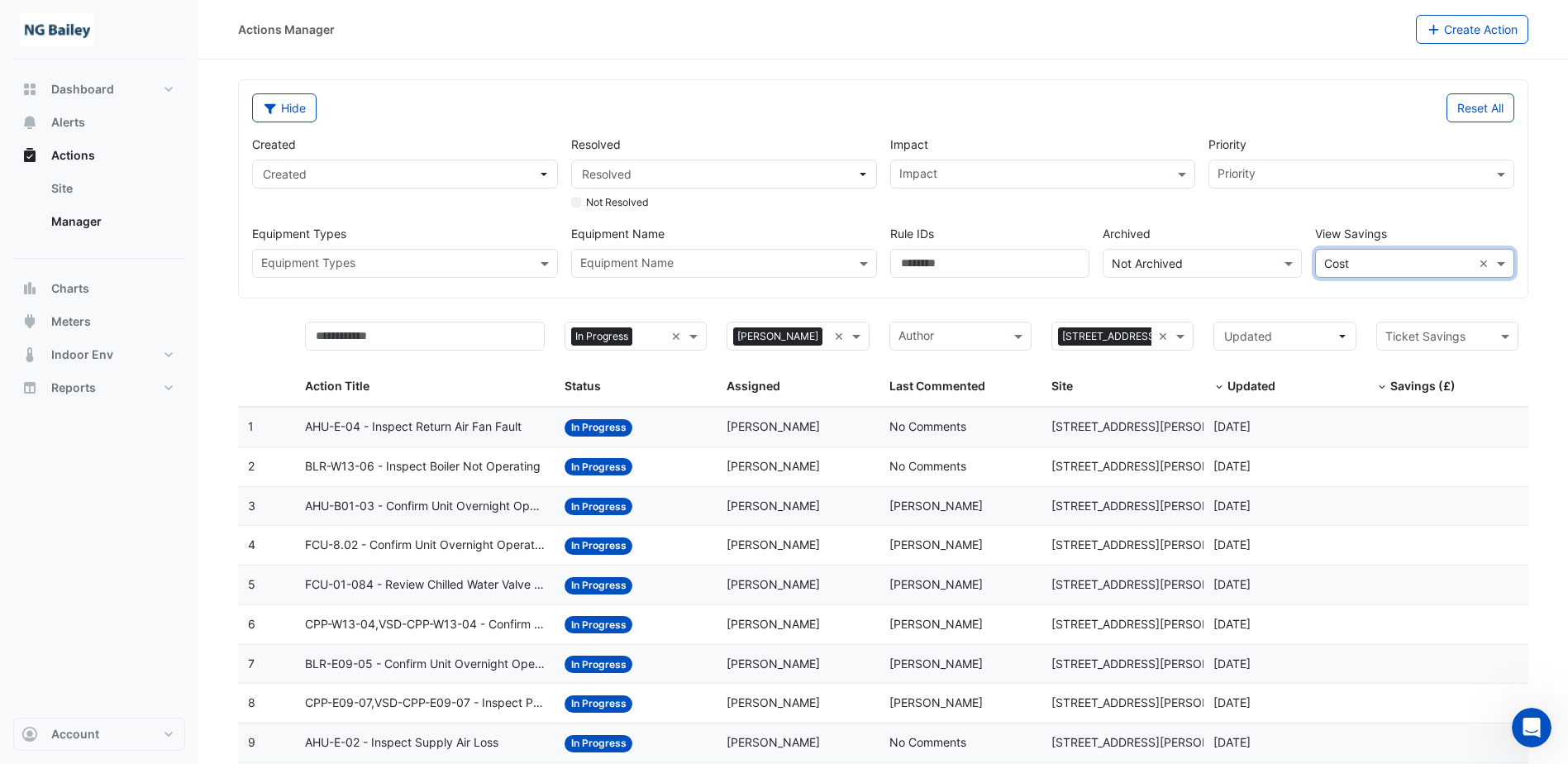
click at [1441, 271] on input "text" at bounding box center [1398, 263] width 148 height 17
click at [1392, 262] on input "text" at bounding box center [1398, 263] width 148 height 17
click at [1509, 262] on span at bounding box center [1503, 263] width 21 height 17
click at [1412, 277] on div "View Savings: Cost ×" at bounding box center [1415, 263] width 199 height 29
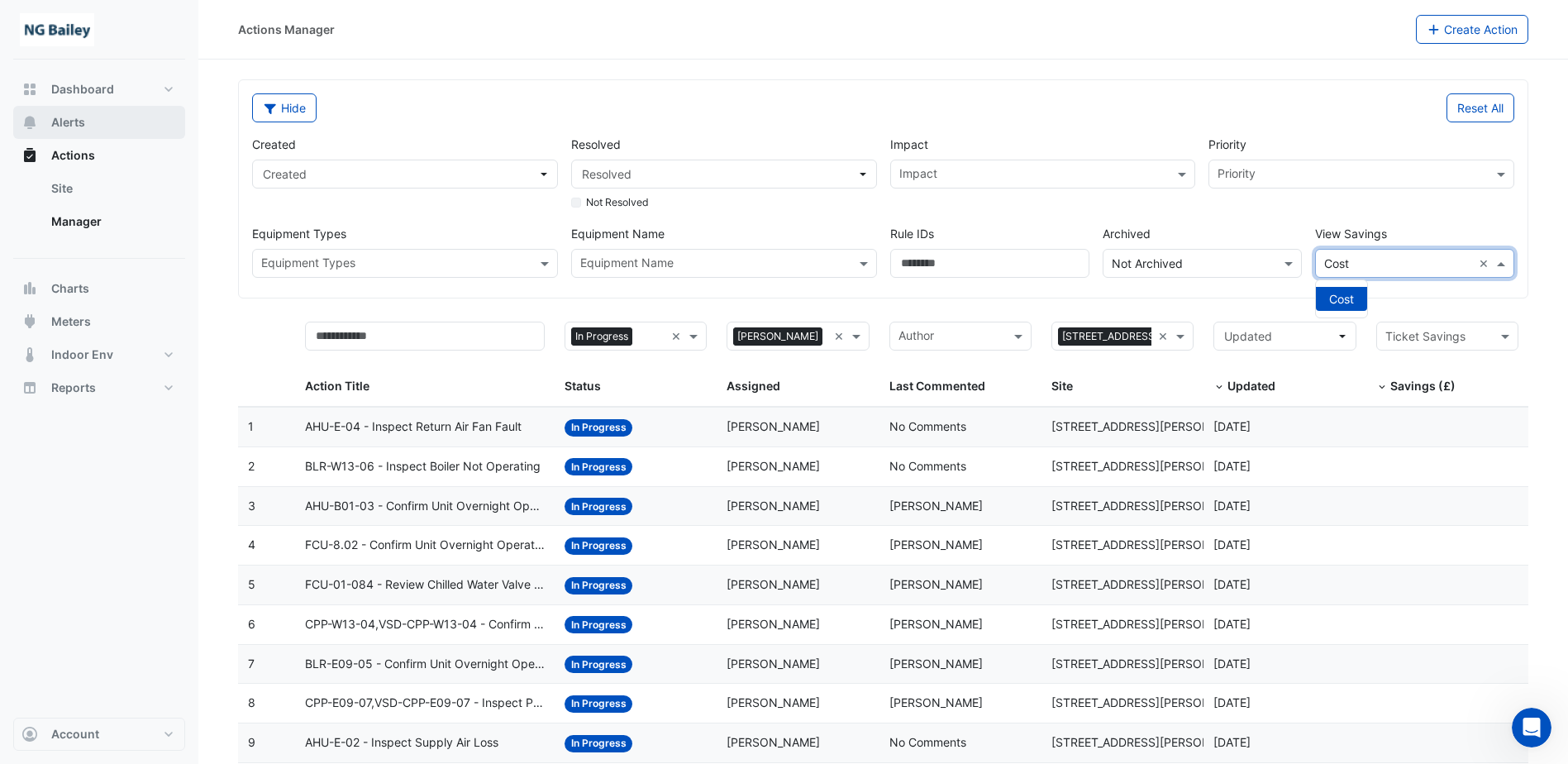
click at [88, 115] on button "Alerts" at bounding box center [100, 122] width 172 height 33
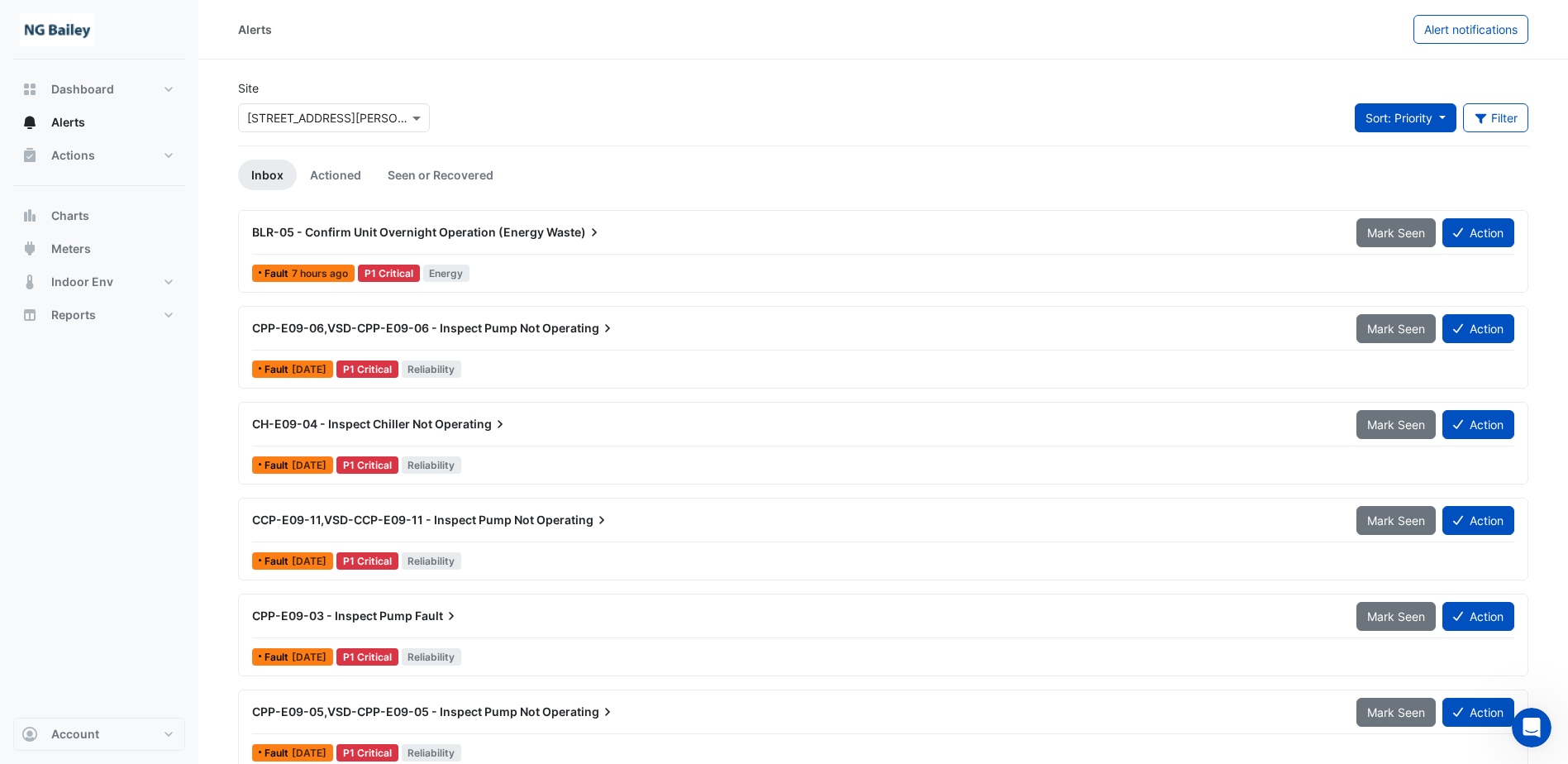
click at [1401, 105] on button "Sort: Priority" at bounding box center [1406, 118] width 101 height 29
click at [1497, 113] on button "Filter" at bounding box center [1496, 118] width 66 height 29
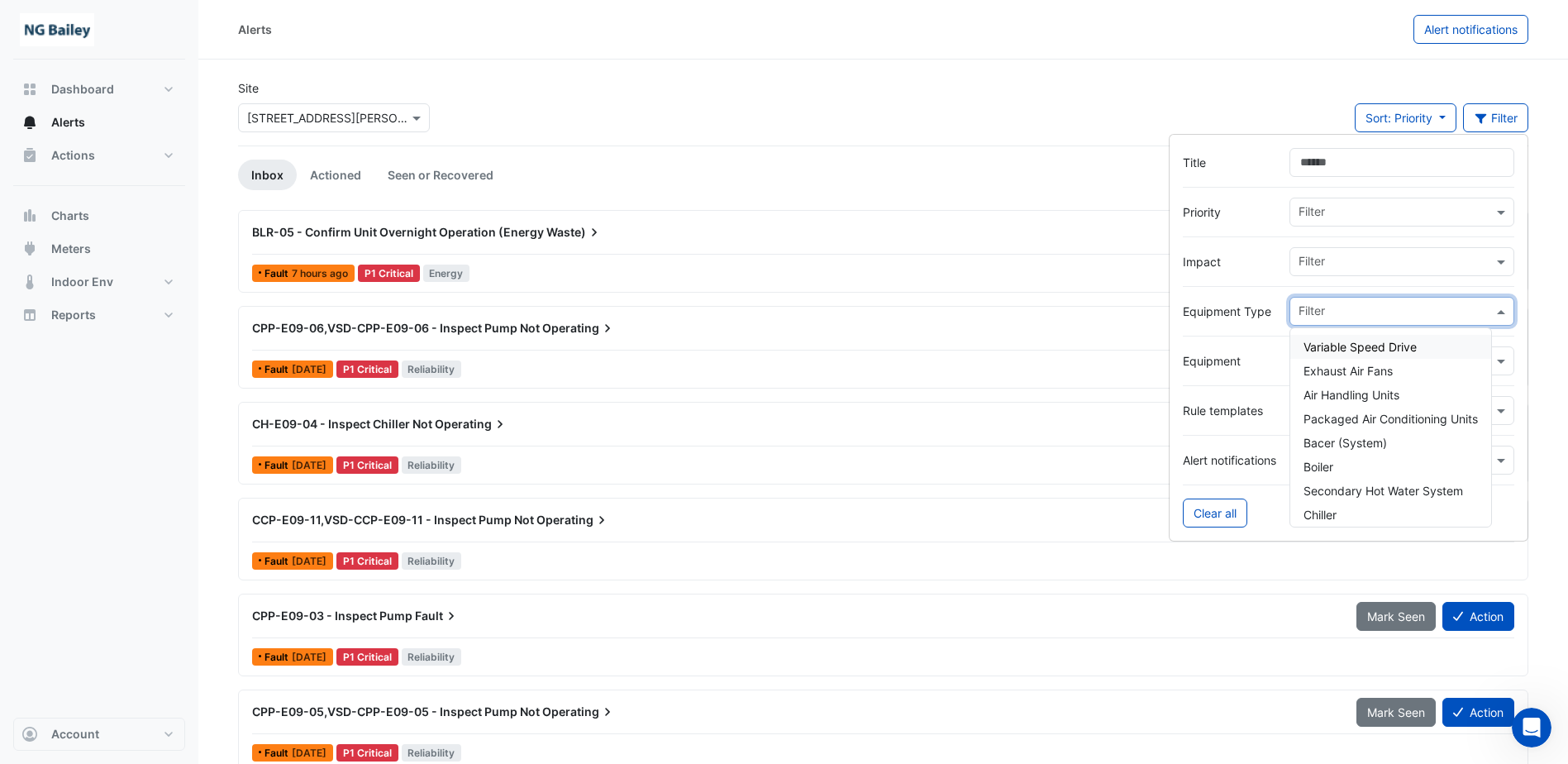
click at [1396, 312] on input "text" at bounding box center [1396, 312] width 195 height 17
click at [1399, 207] on input "text" at bounding box center [1396, 213] width 195 height 17
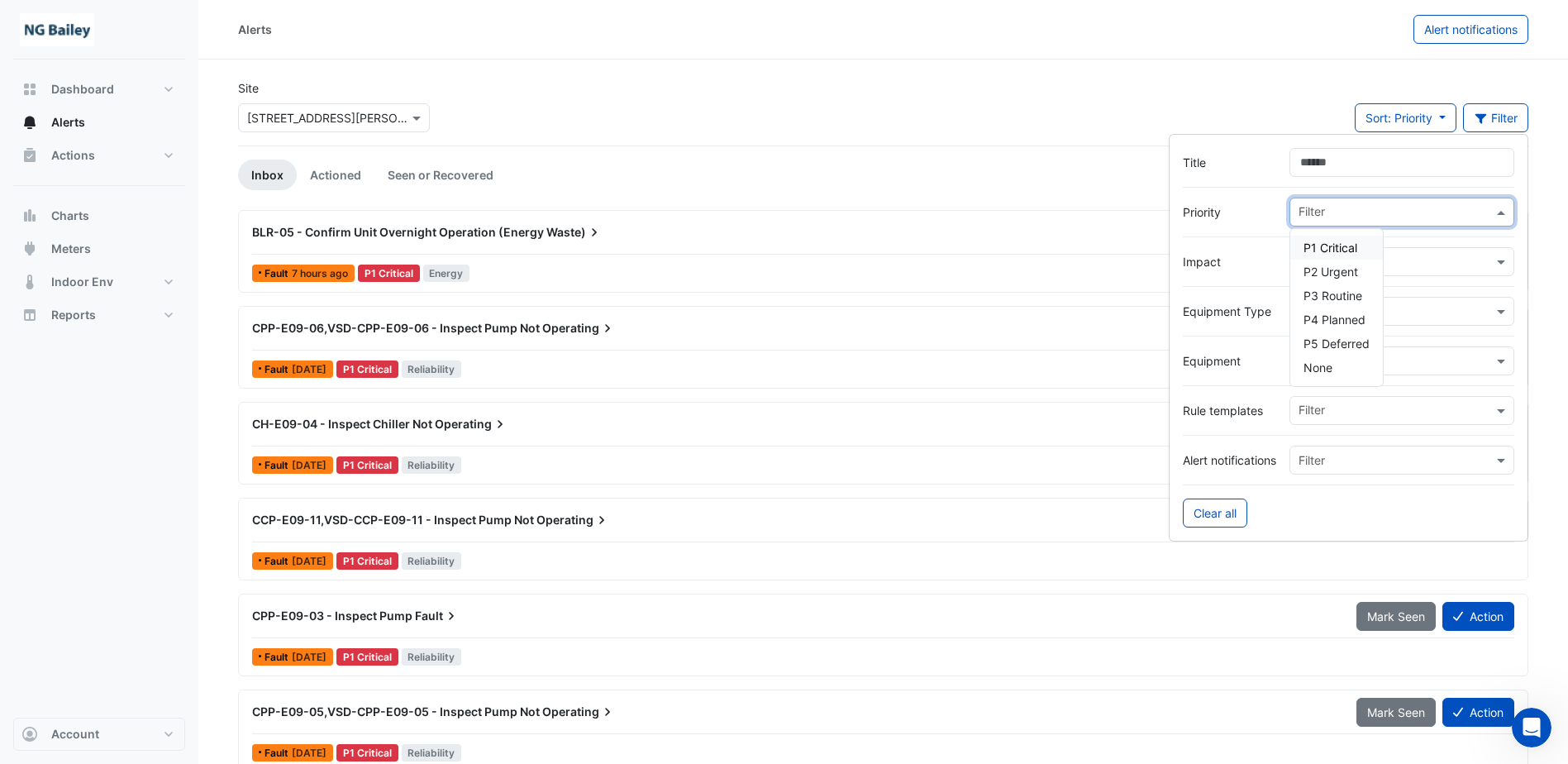
click at [1343, 253] on span "P1 Critical" at bounding box center [1330, 248] width 53 height 14
click at [978, 186] on ul "Inbox Actioned Seen or Recovered" at bounding box center [884, 175] width 1291 height 31
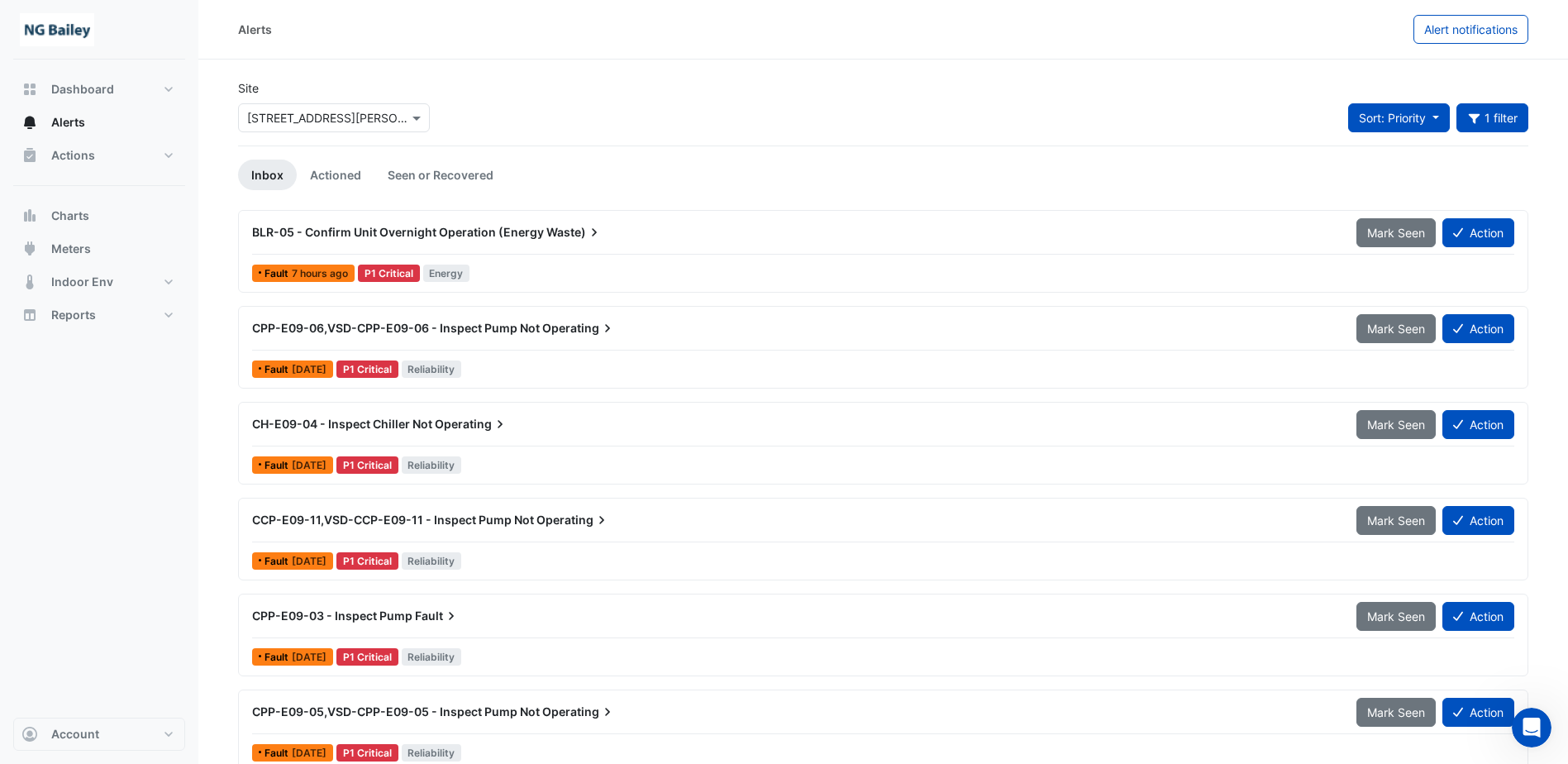
click at [1435, 106] on button "Sort: Priority" at bounding box center [1399, 118] width 101 height 29
click at [1483, 109] on button "Priority: P1 Critical 1 filter" at bounding box center [1493, 118] width 72 height 29
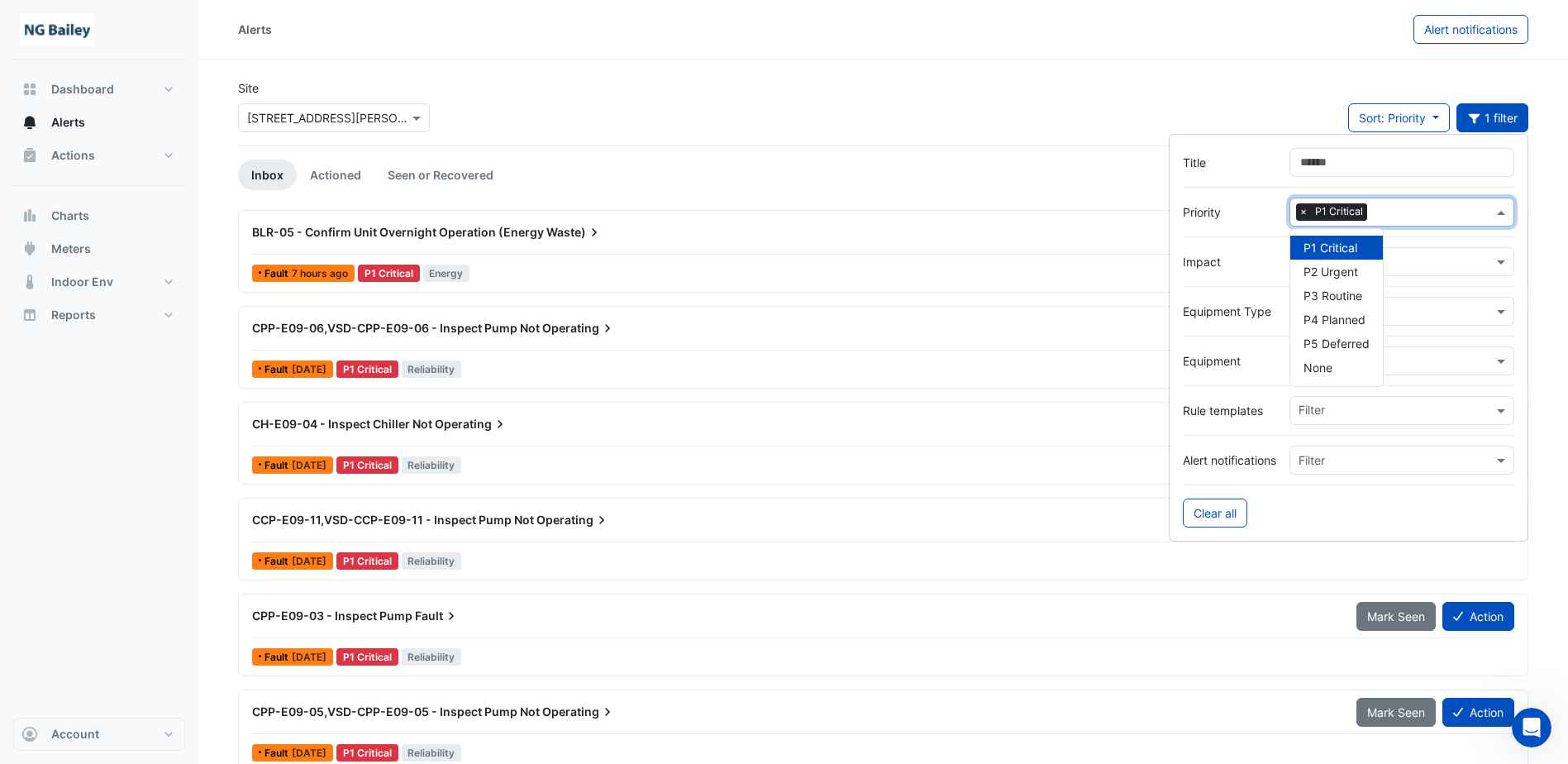
click at [1423, 210] on input "text" at bounding box center [1434, 213] width 120 height 17
click at [1349, 271] on span "P2 Urgent" at bounding box center [1331, 272] width 54 height 14
click at [1302, 213] on span "×" at bounding box center [1304, 212] width 14 height 16
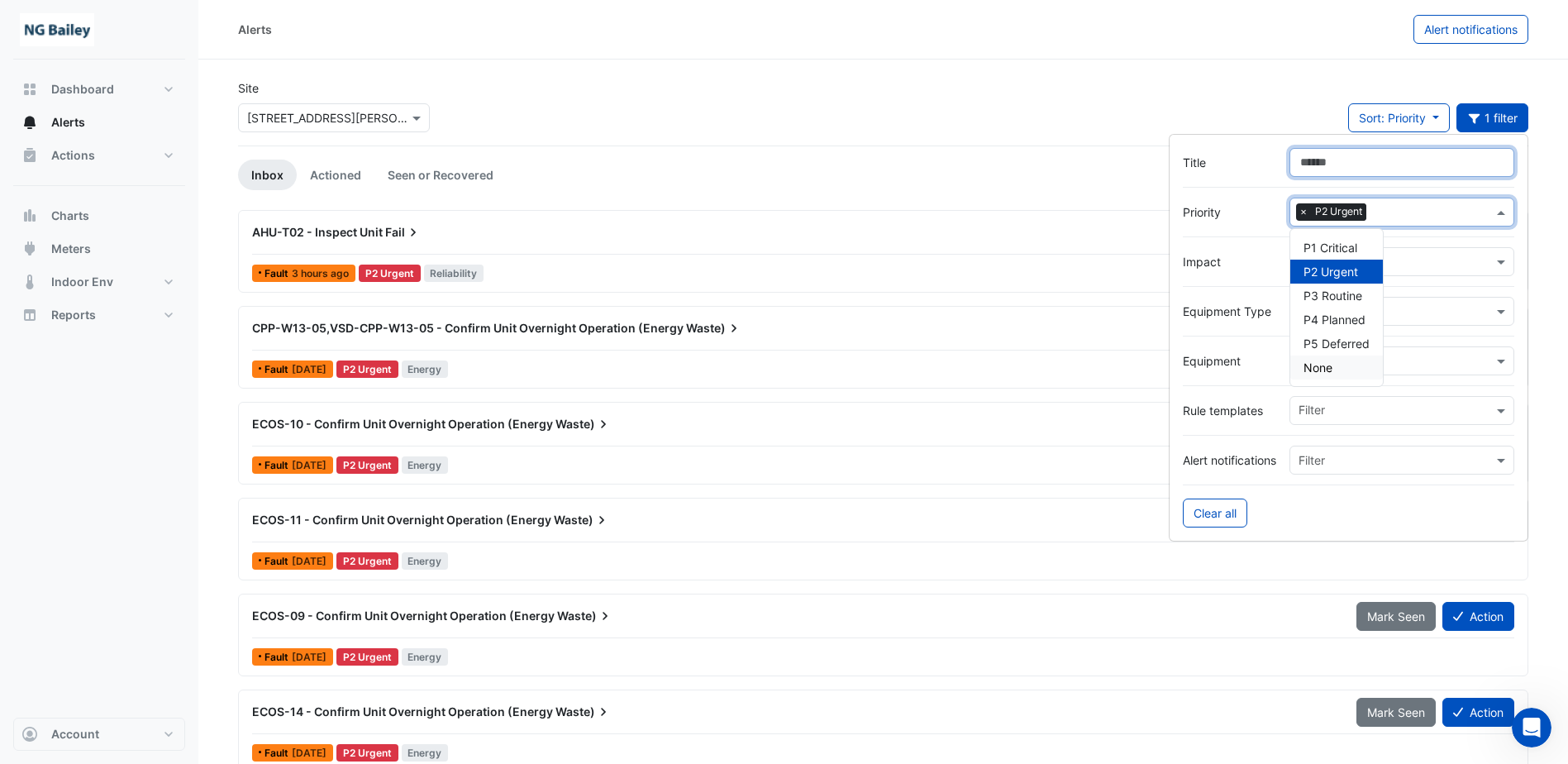
click at [1422, 164] on input "Title" at bounding box center [1402, 162] width 225 height 29
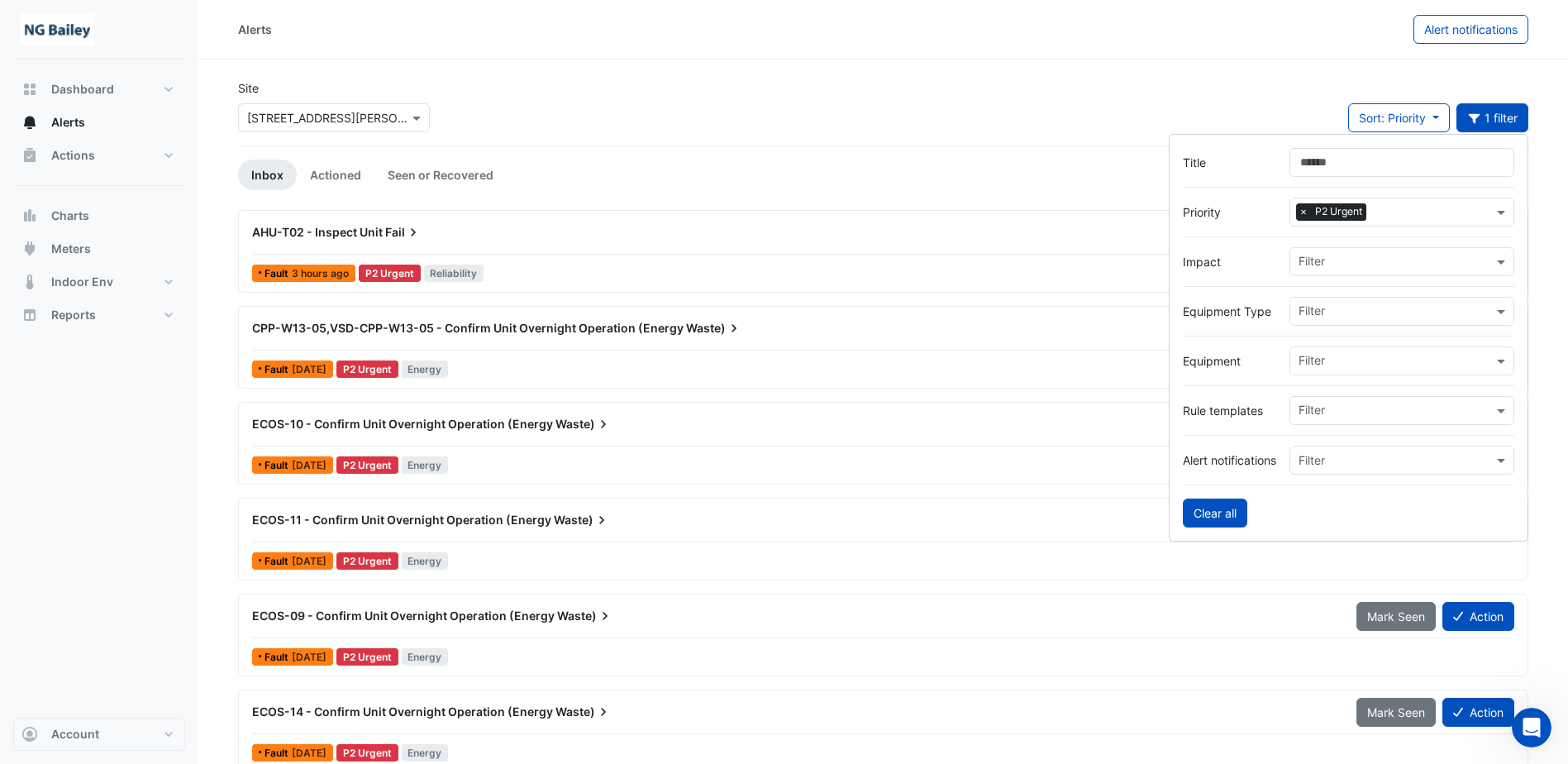
click at [1223, 512] on button "Clear all" at bounding box center [1215, 513] width 64 height 29
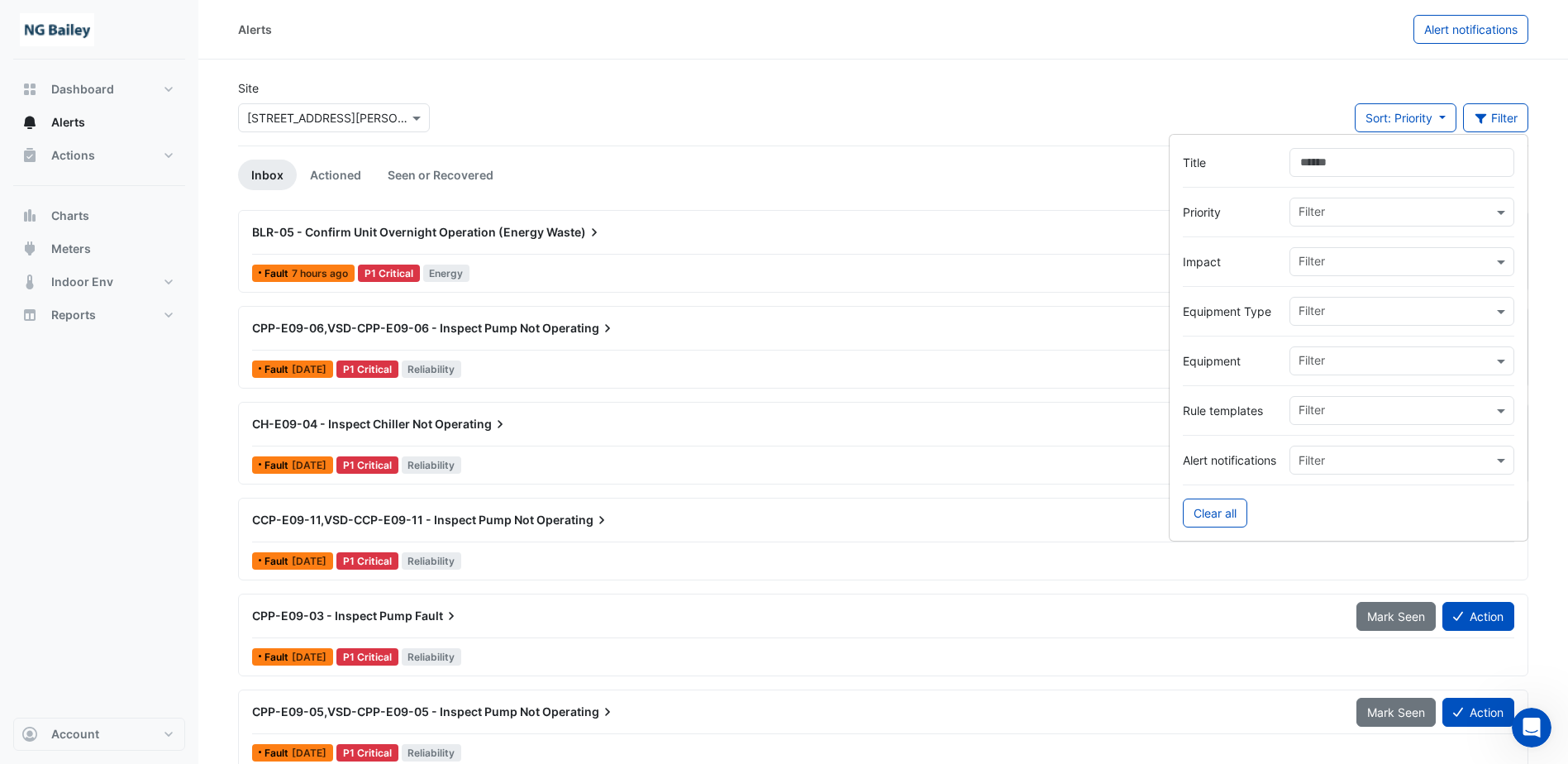
click at [1310, 215] on input "text" at bounding box center [1396, 213] width 195 height 17
click at [555, 132] on div "Site × [STREET_ADDRESS][PERSON_NAME] Sort: Priority Priority Updated Filter" at bounding box center [883, 112] width 1310 height 66
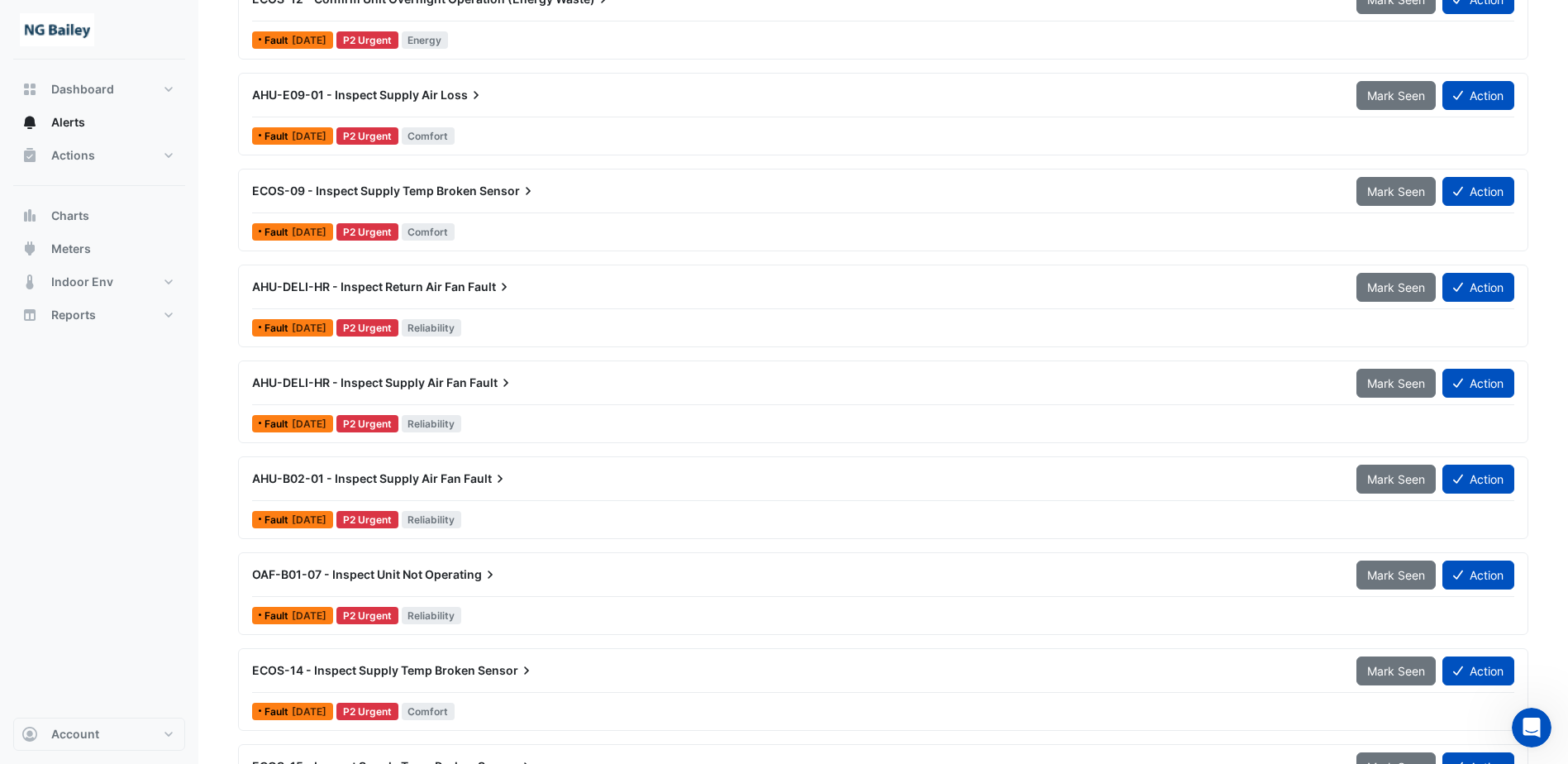
scroll to position [1736, 0]
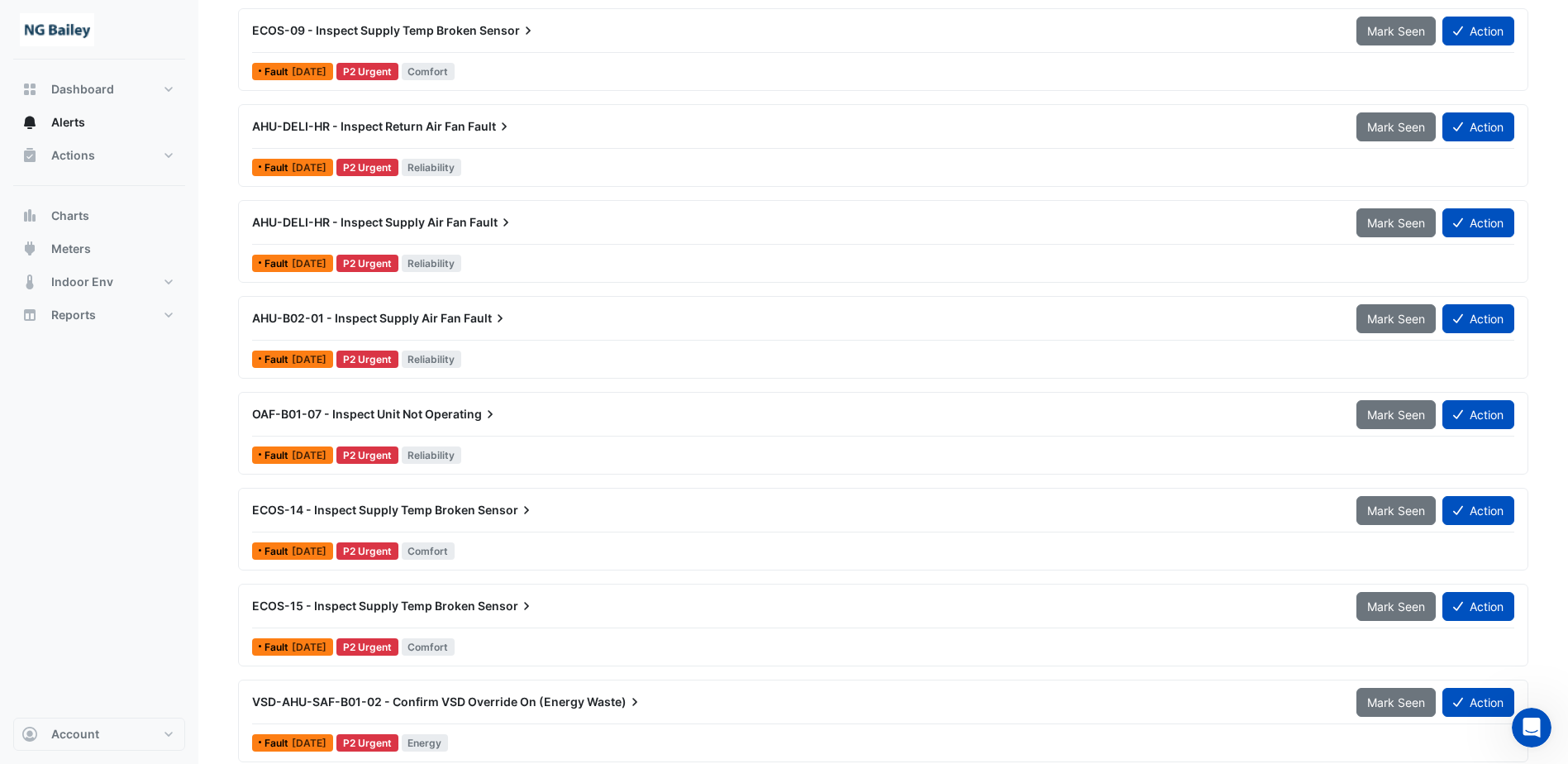
click at [344, 406] on div "OAF-B01-07 - Inspect Unit Not Operating" at bounding box center [795, 414] width 1085 height 16
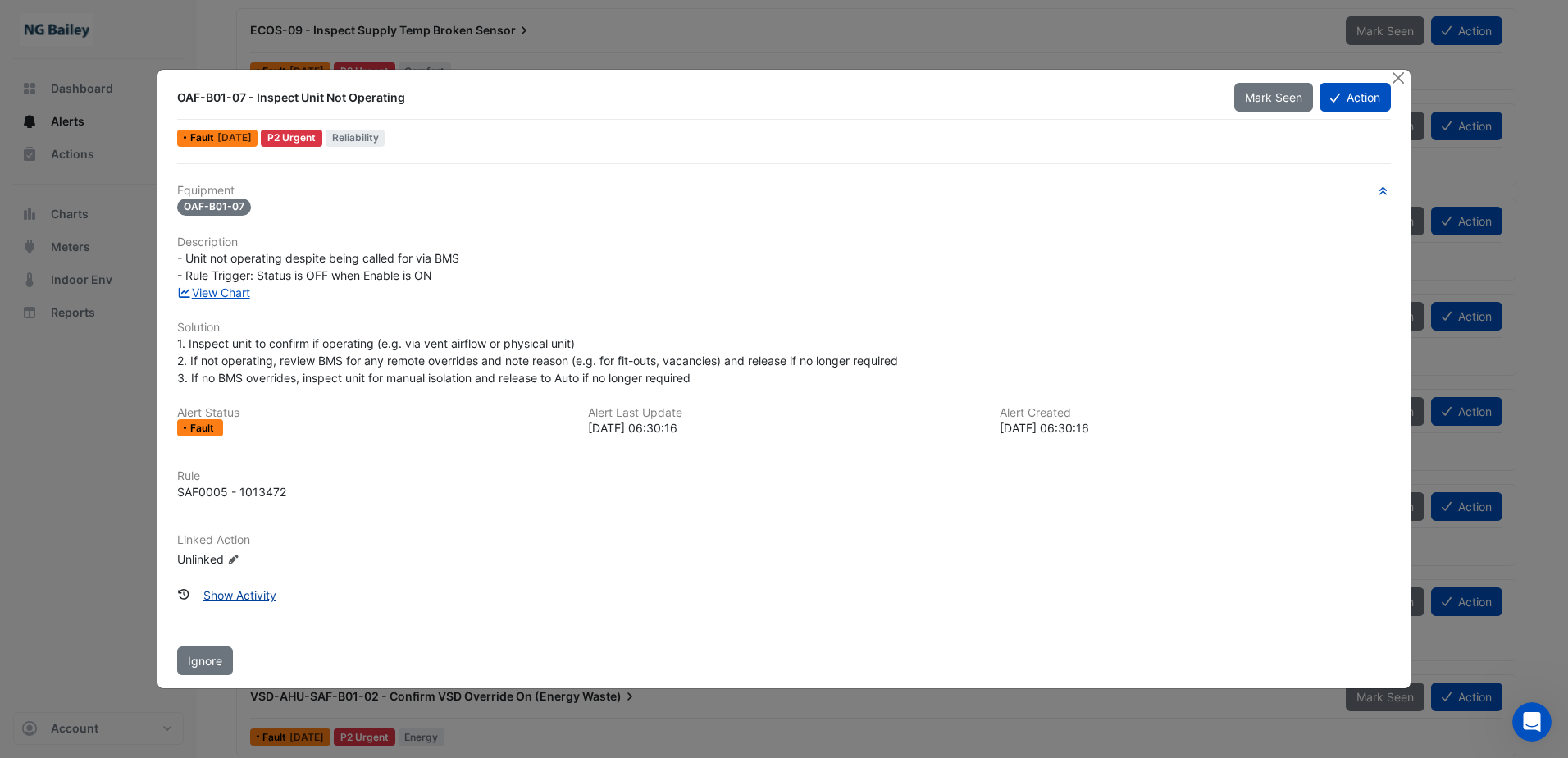
click at [233, 599] on button "Show Activity" at bounding box center [240, 595] width 94 height 29
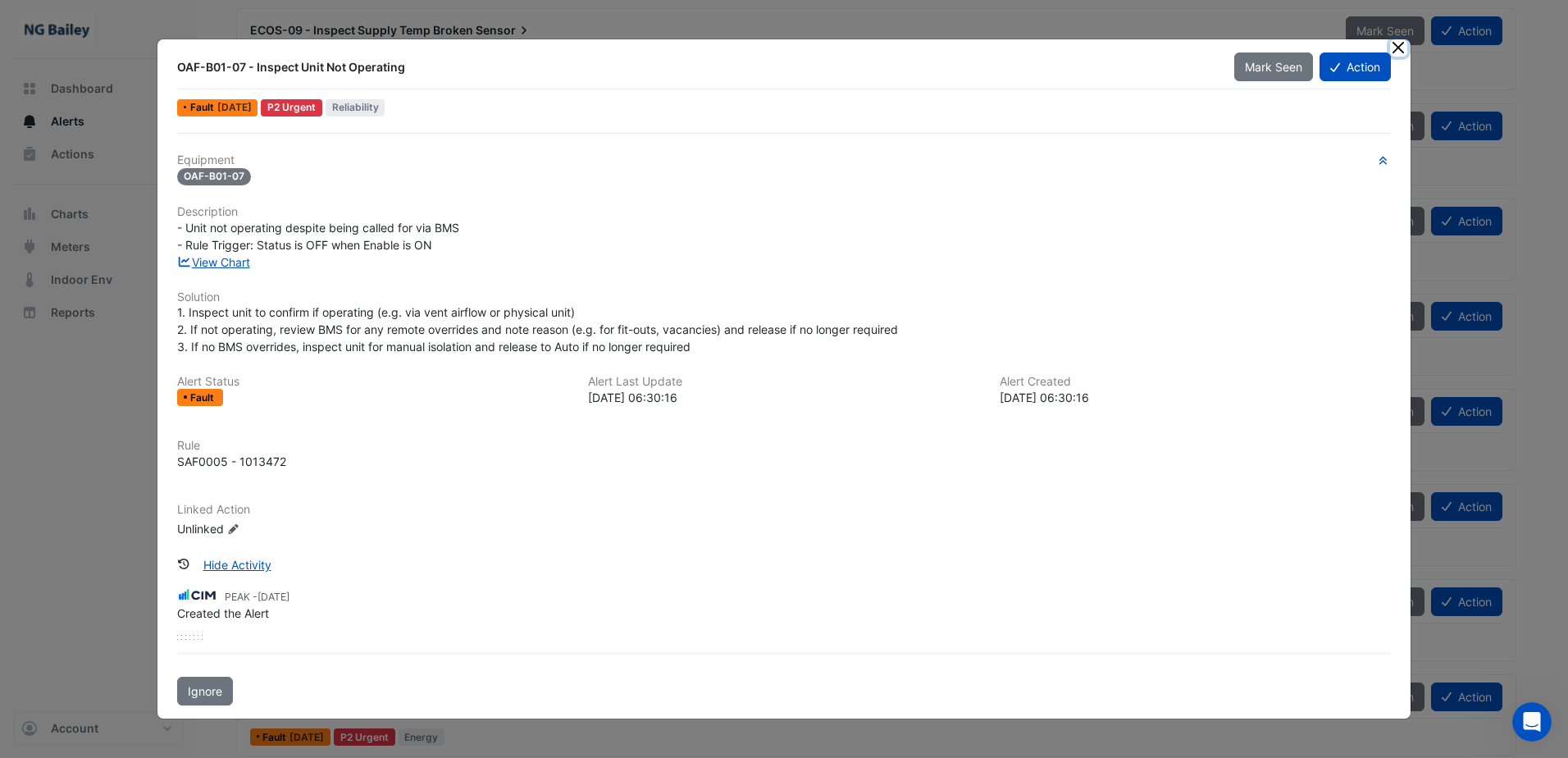
click at [1395, 52] on button "Close" at bounding box center [1398, 48] width 17 height 17
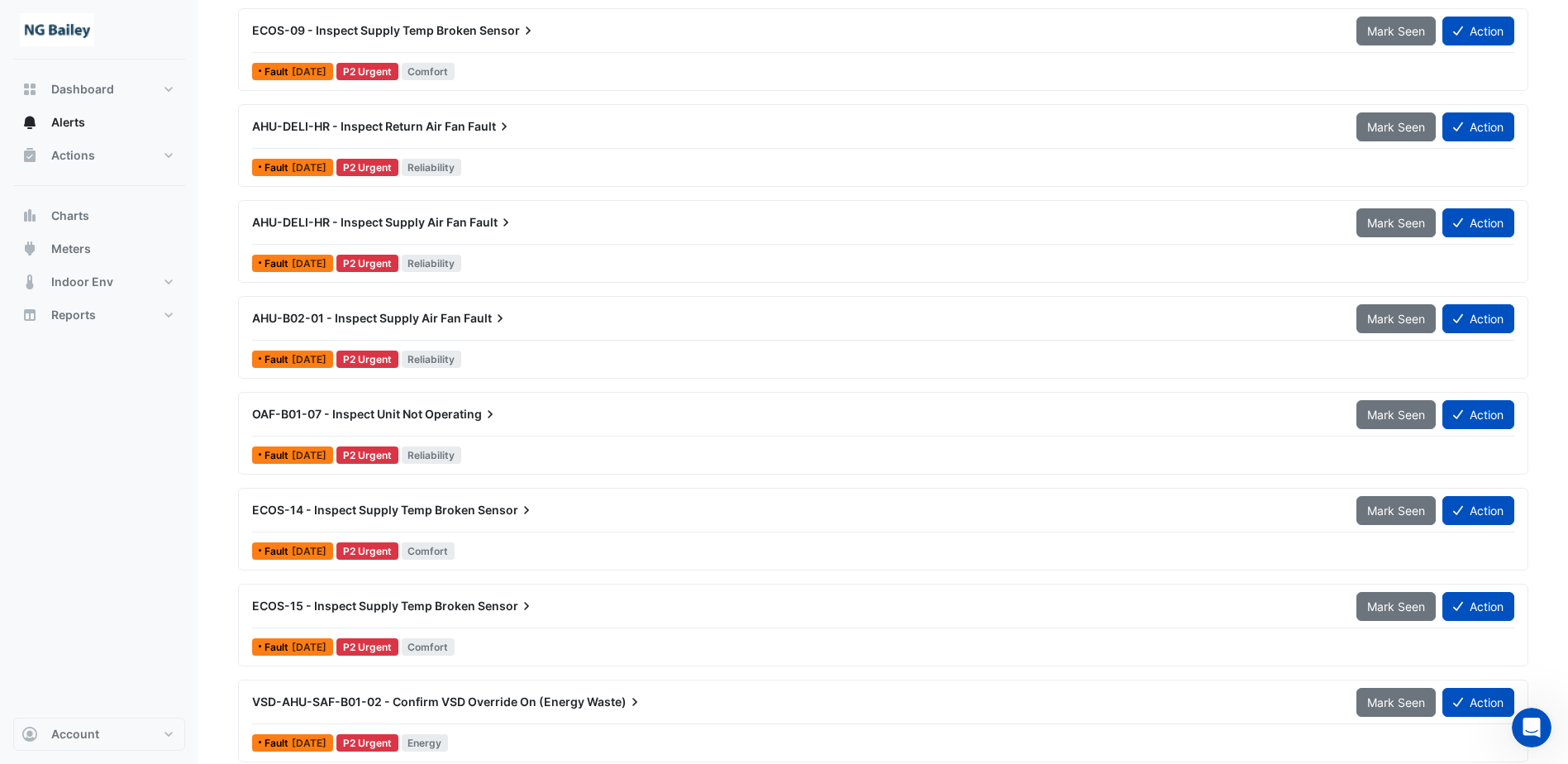
click at [388, 457] on div "P2 Urgent" at bounding box center [368, 454] width 62 height 17
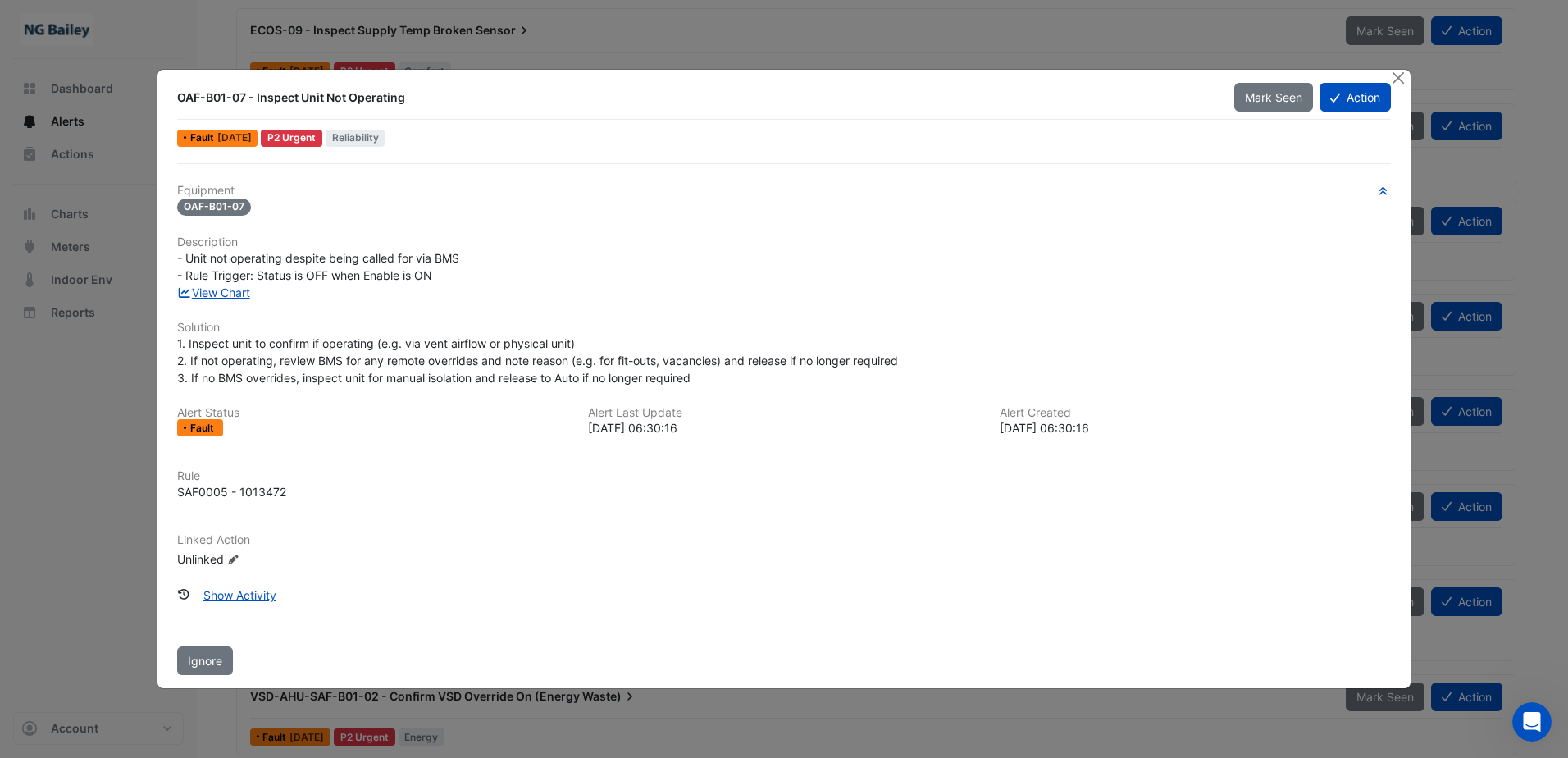
click at [322, 131] on div "P2 Urgent" at bounding box center [291, 137] width 61 height 17
click at [1380, 186] on icon "button" at bounding box center [1383, 190] width 13 height 10
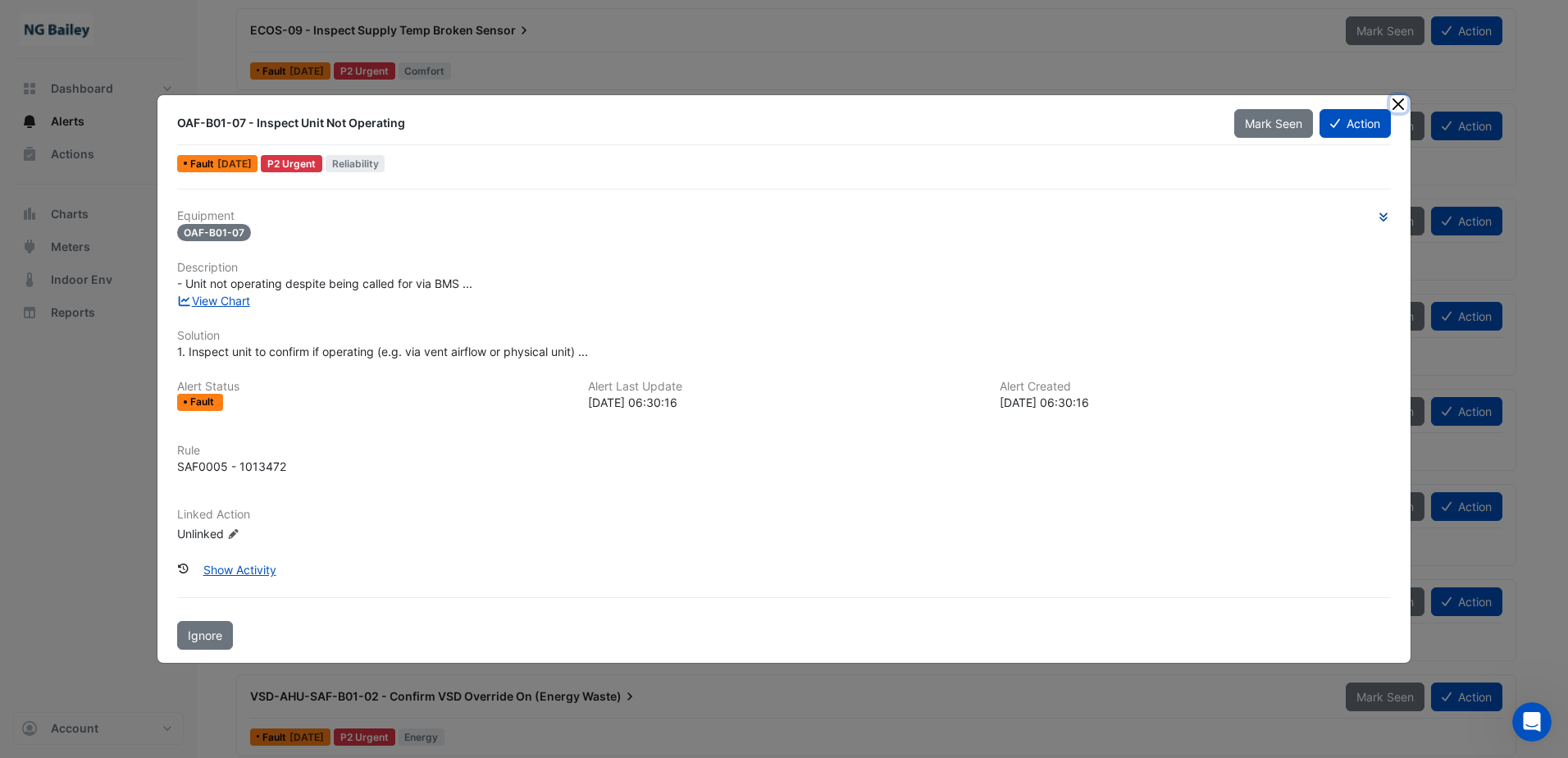
click at [1404, 103] on button "Close" at bounding box center [1398, 103] width 17 height 17
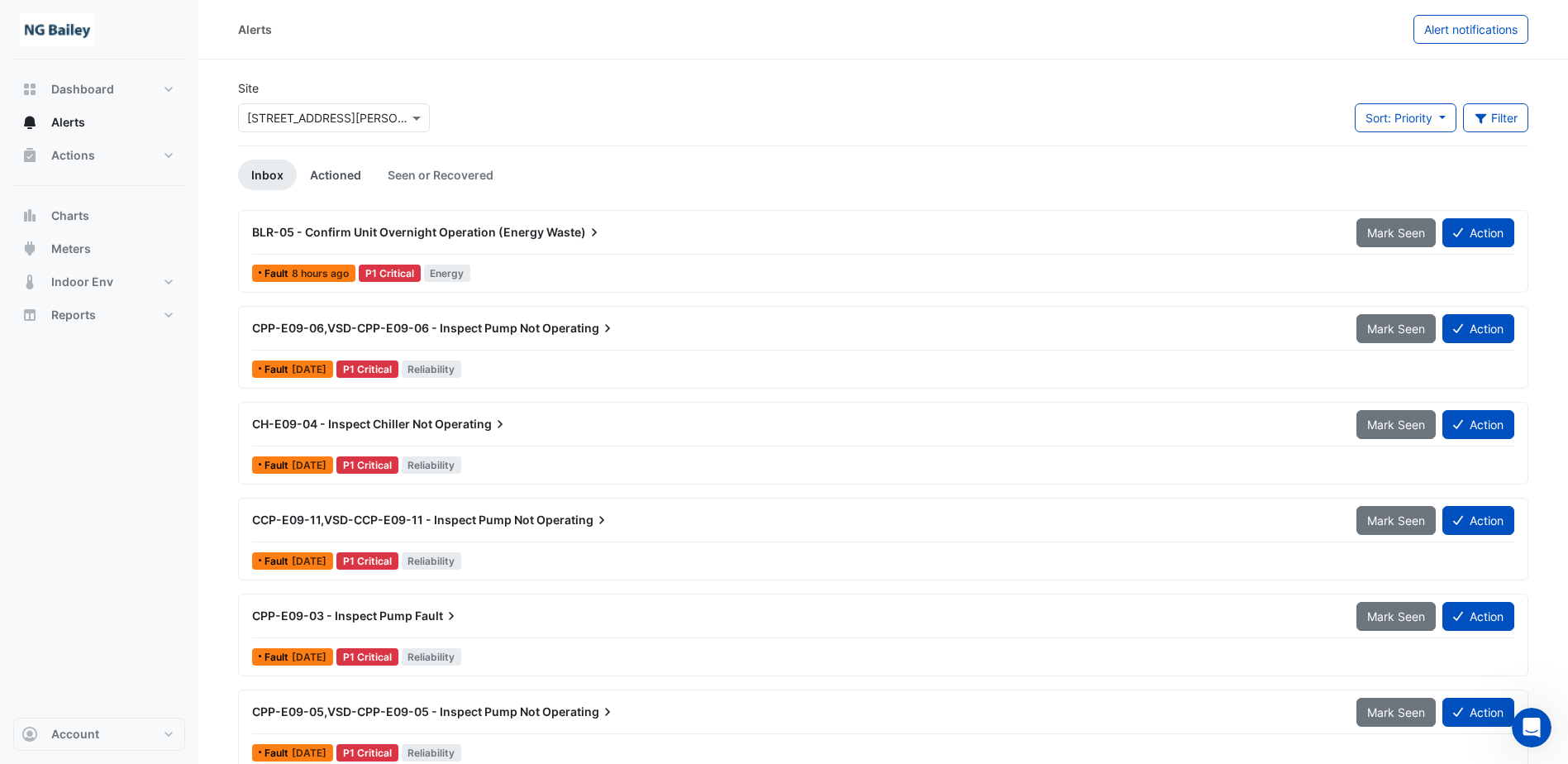
click at [332, 177] on link "Actioned" at bounding box center [336, 175] width 78 height 31
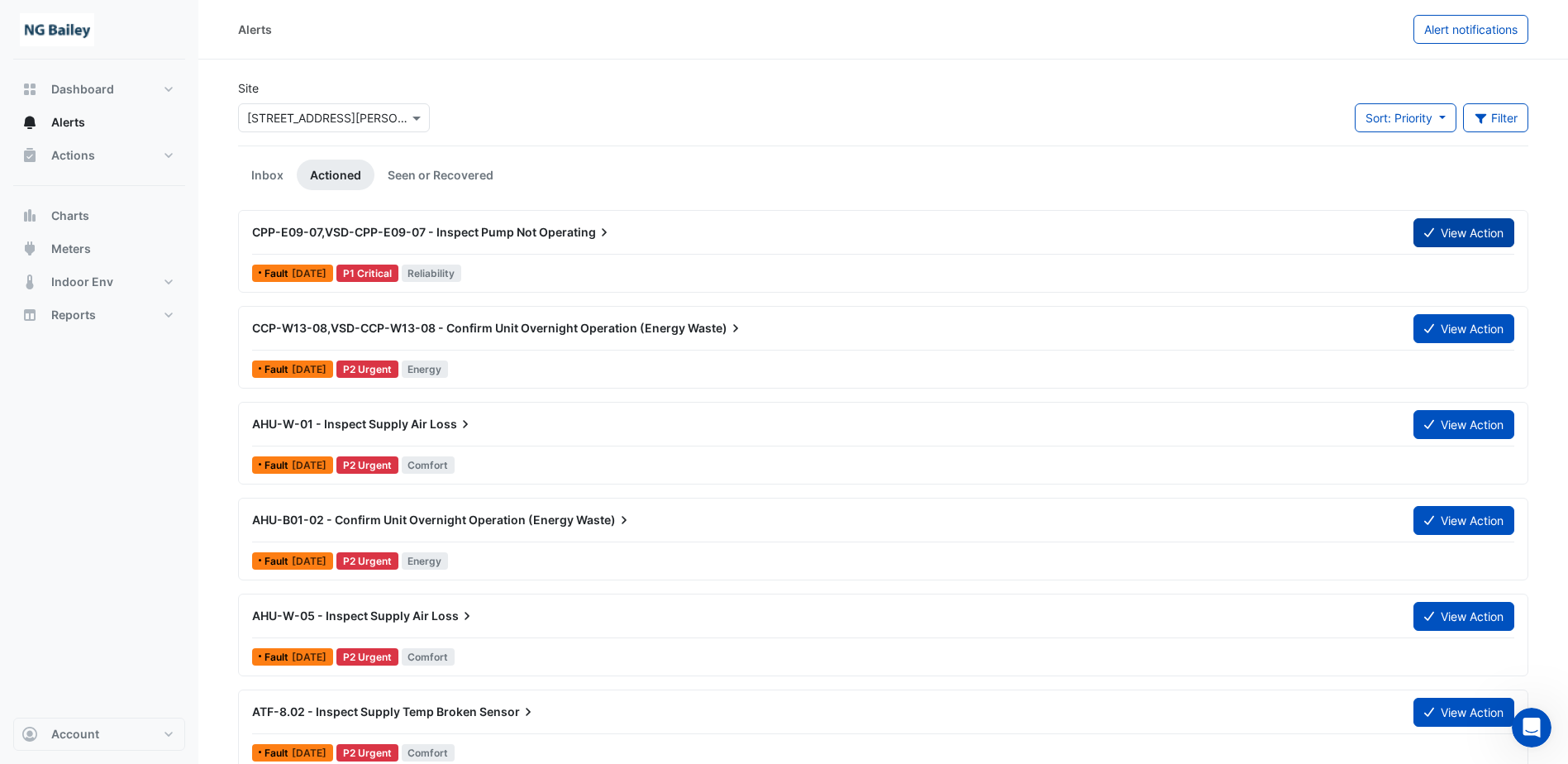
click at [1465, 238] on button "View Action" at bounding box center [1464, 233] width 100 height 29
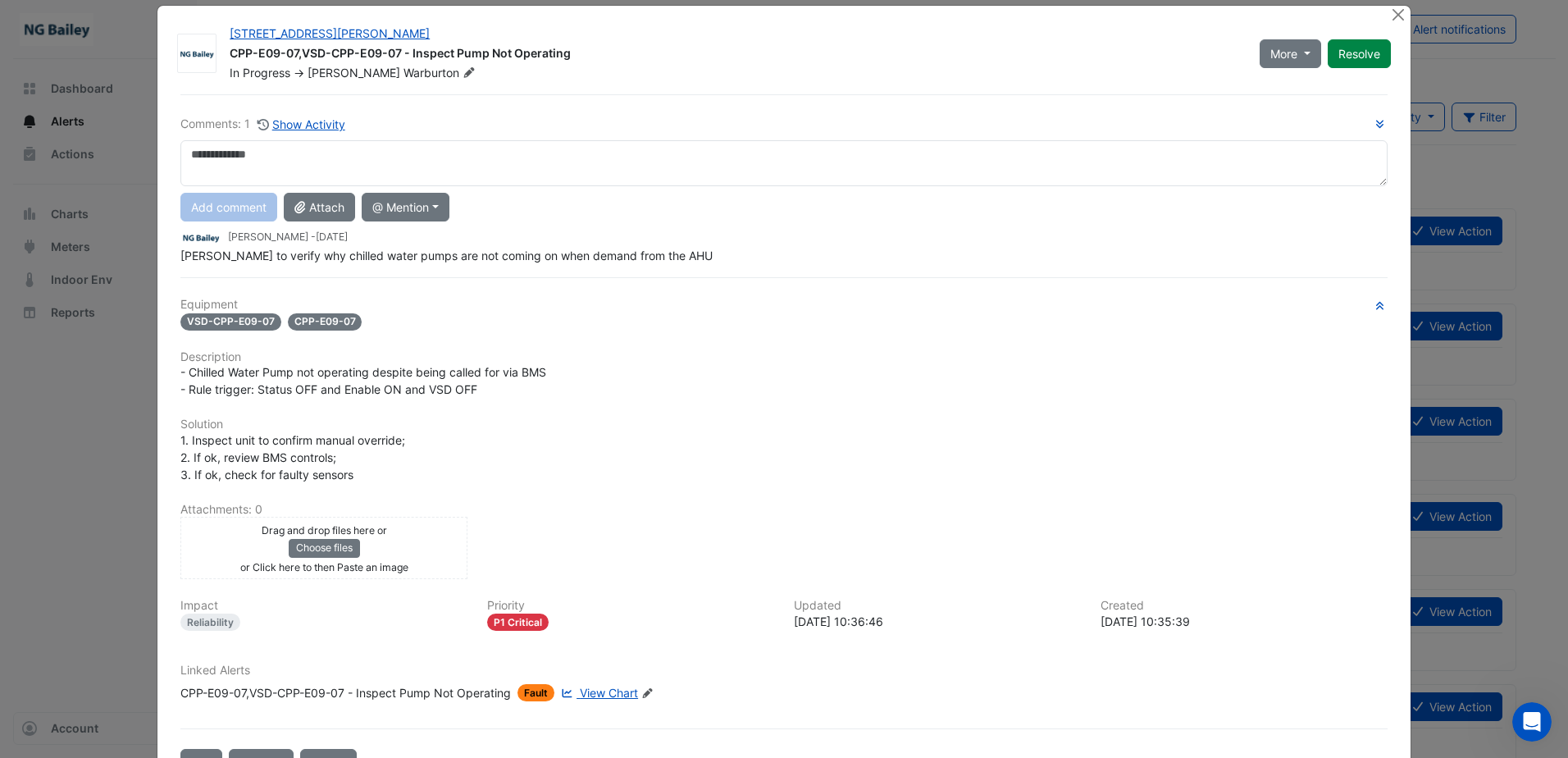
scroll to position [75, 0]
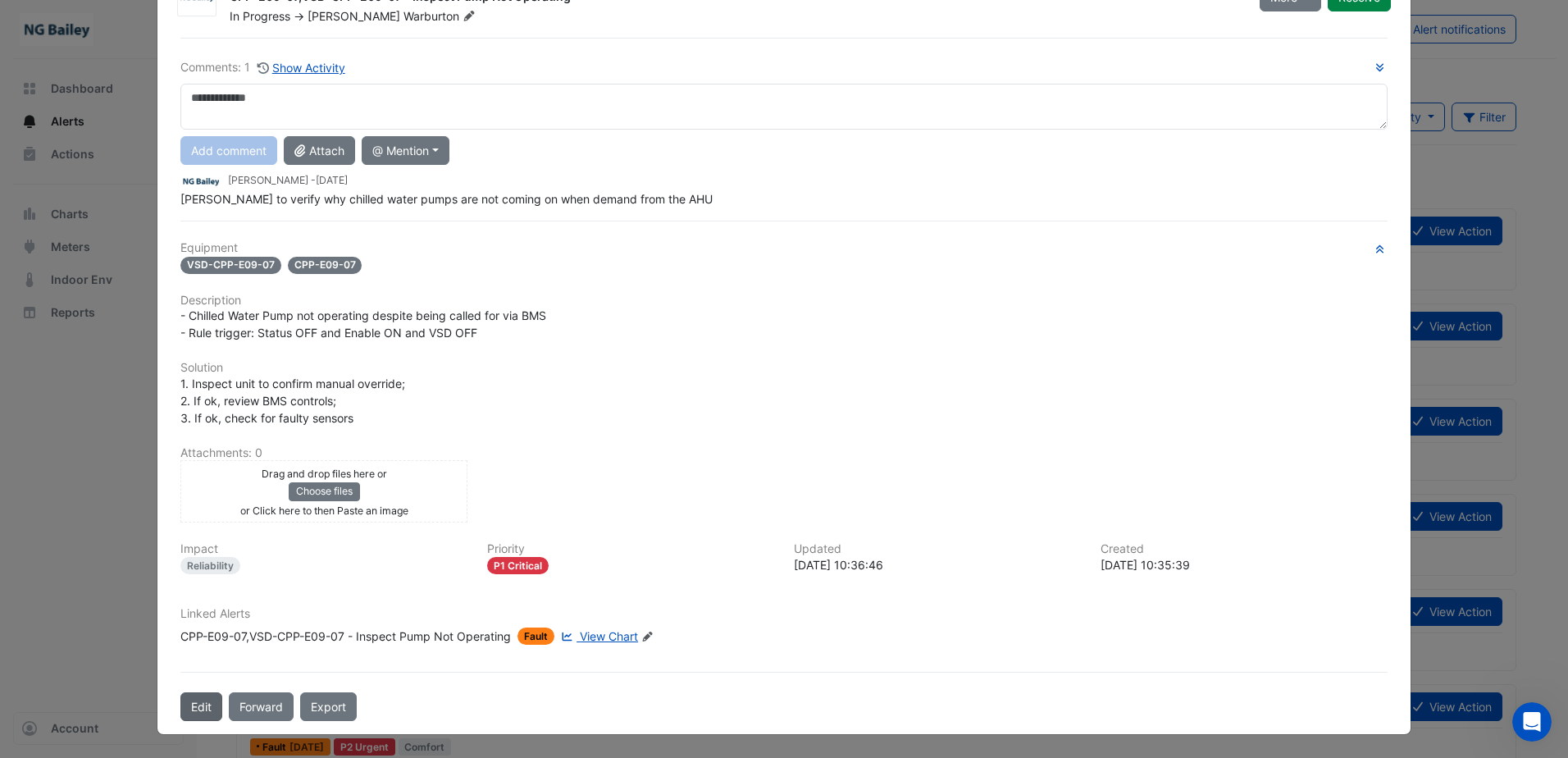
click at [195, 706] on button "Edit" at bounding box center [201, 707] width 42 height 29
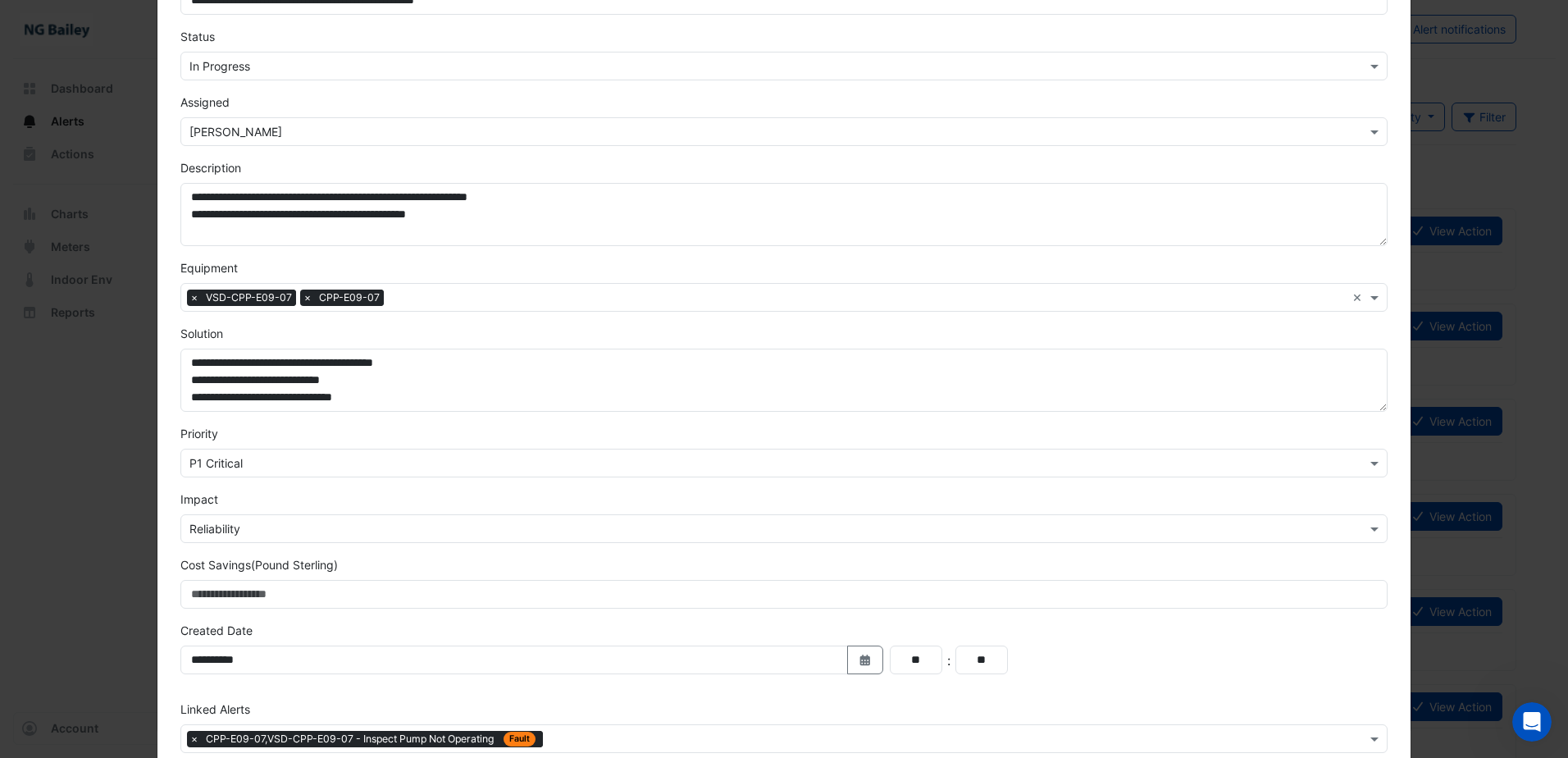
scroll to position [164, 0]
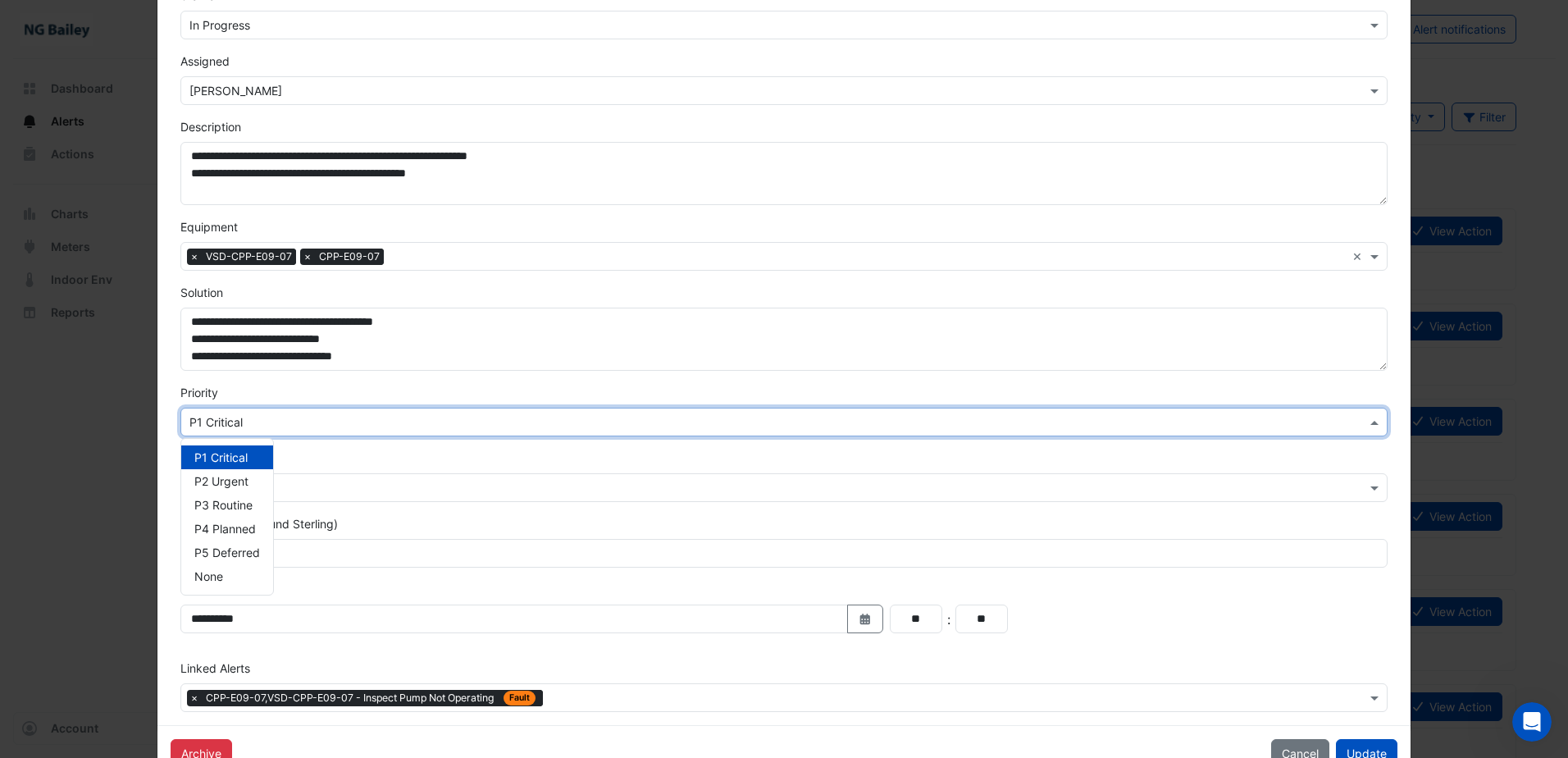
click at [282, 422] on input "text" at bounding box center [768, 422] width 1157 height 17
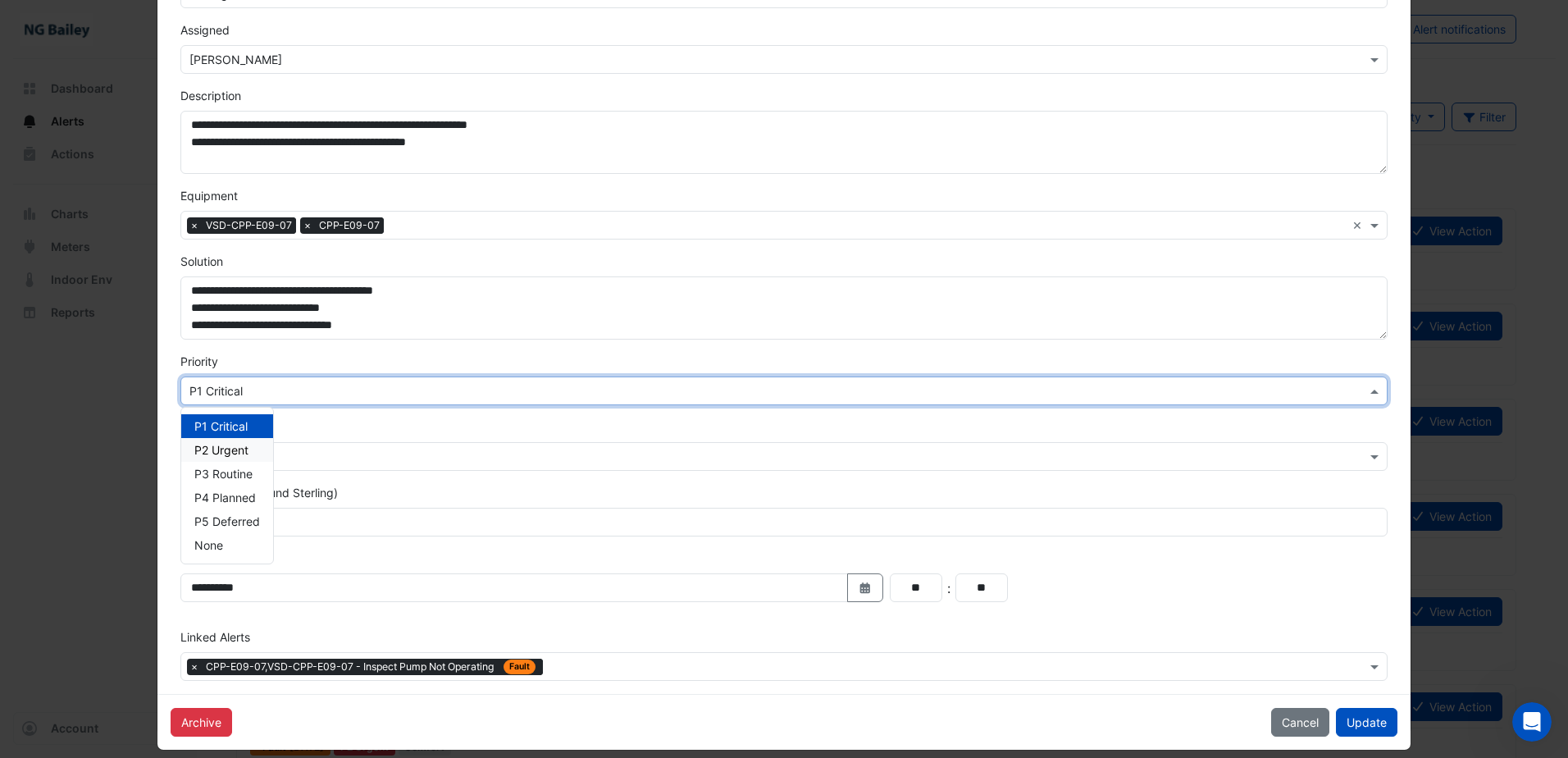
scroll to position [211, 0]
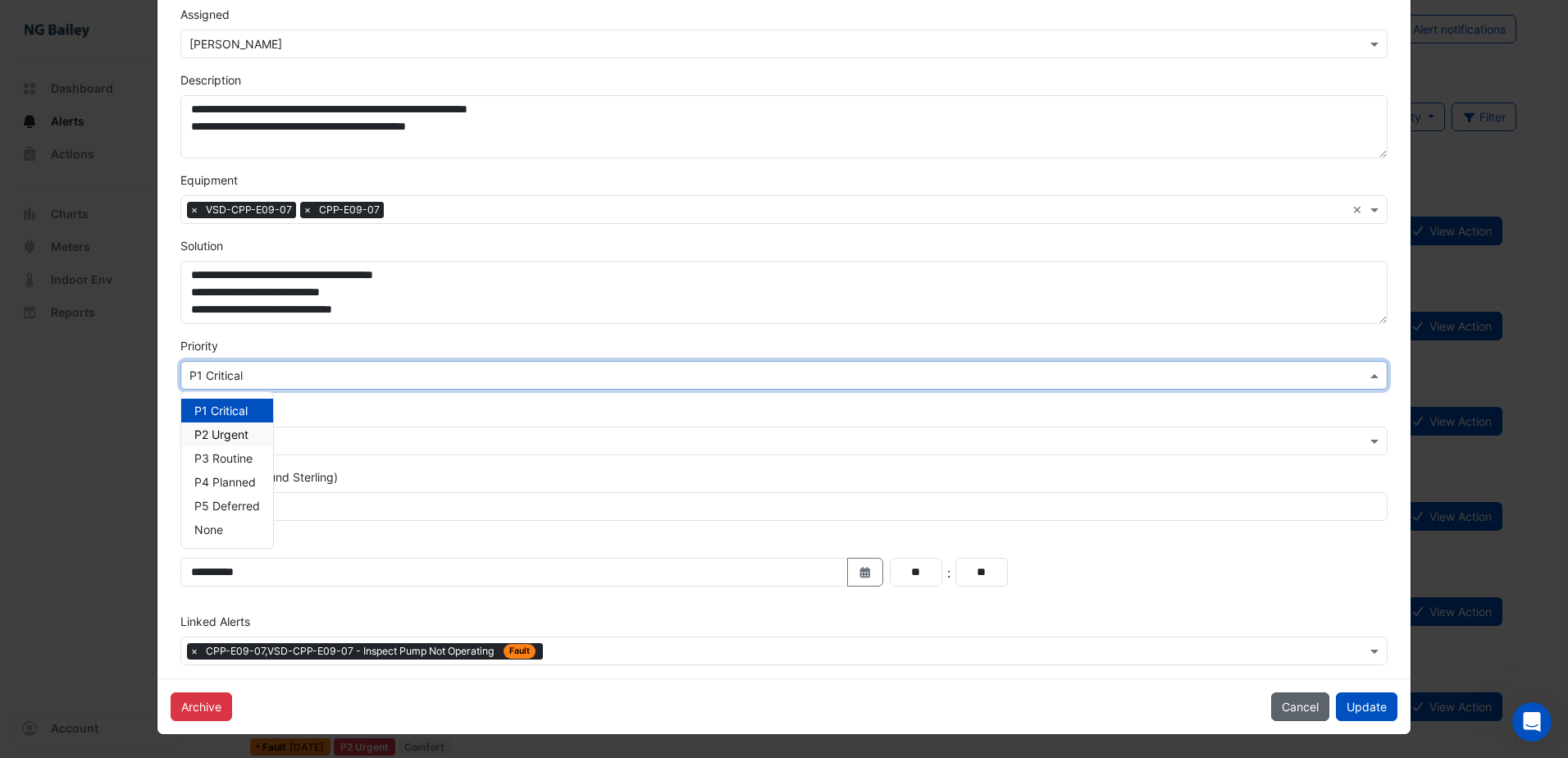
click at [1297, 705] on button "Cancel" at bounding box center [1300, 707] width 58 height 29
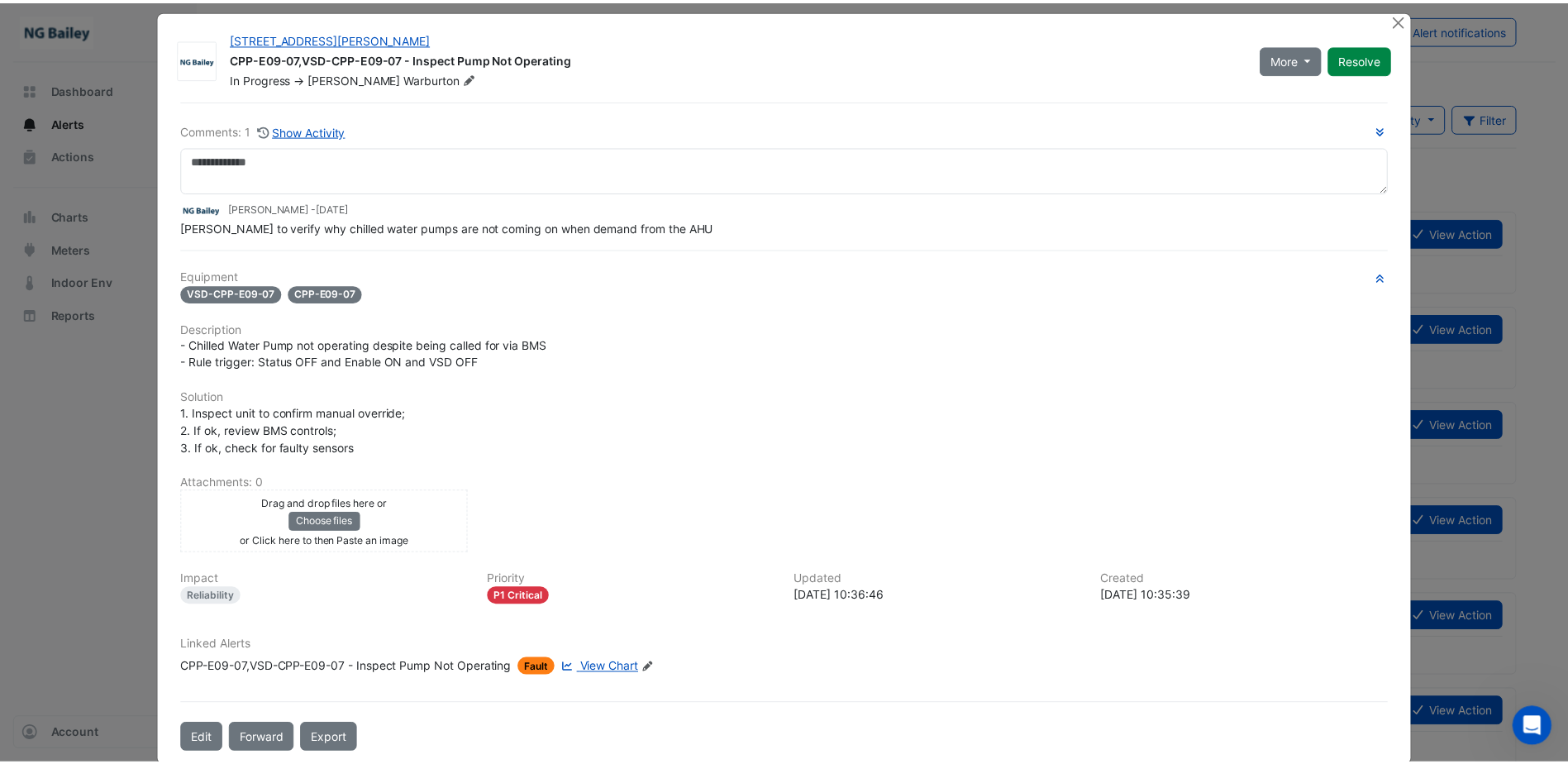
scroll to position [0, 0]
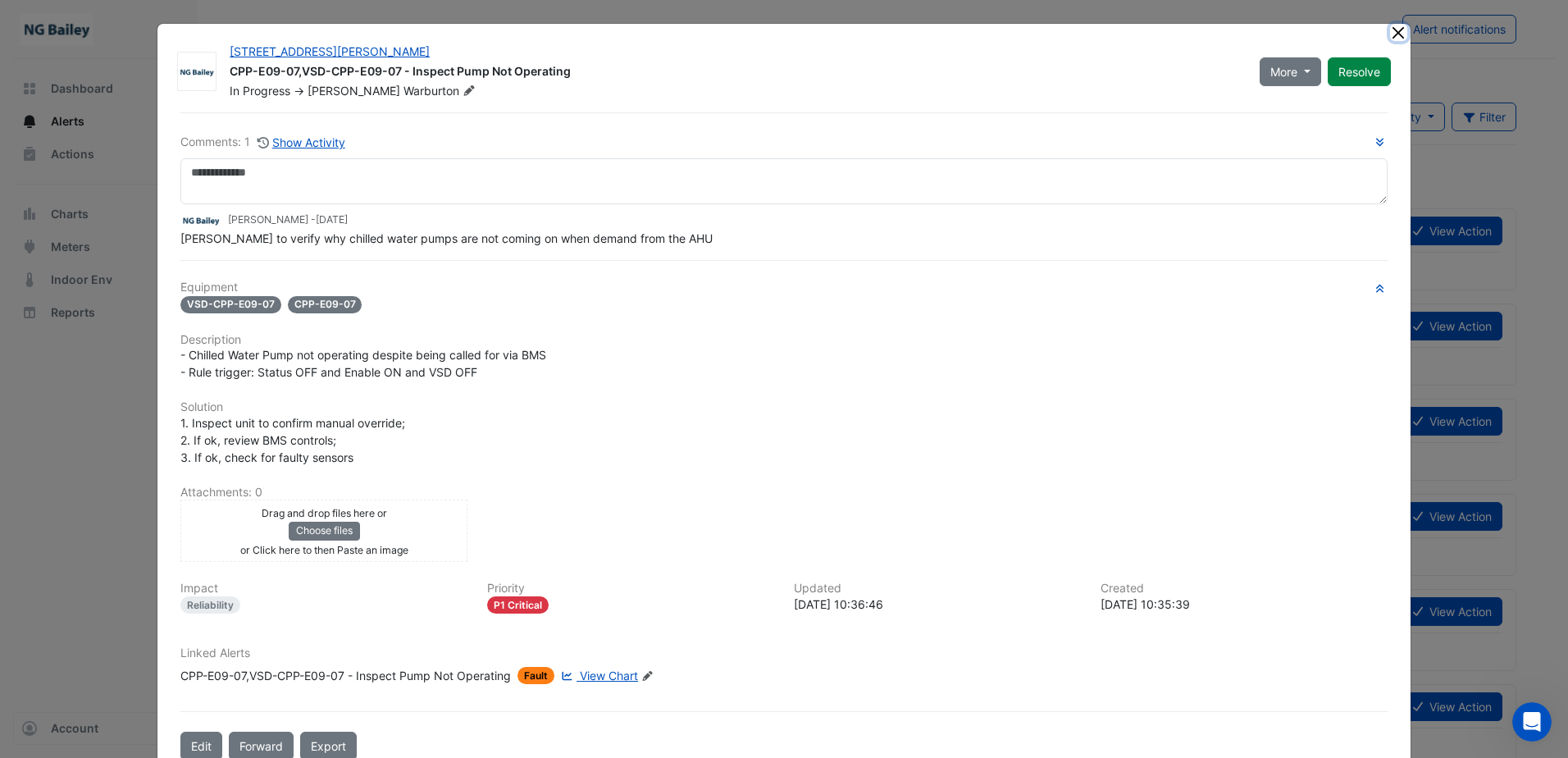
click at [1397, 35] on button "Close" at bounding box center [1398, 31] width 17 height 17
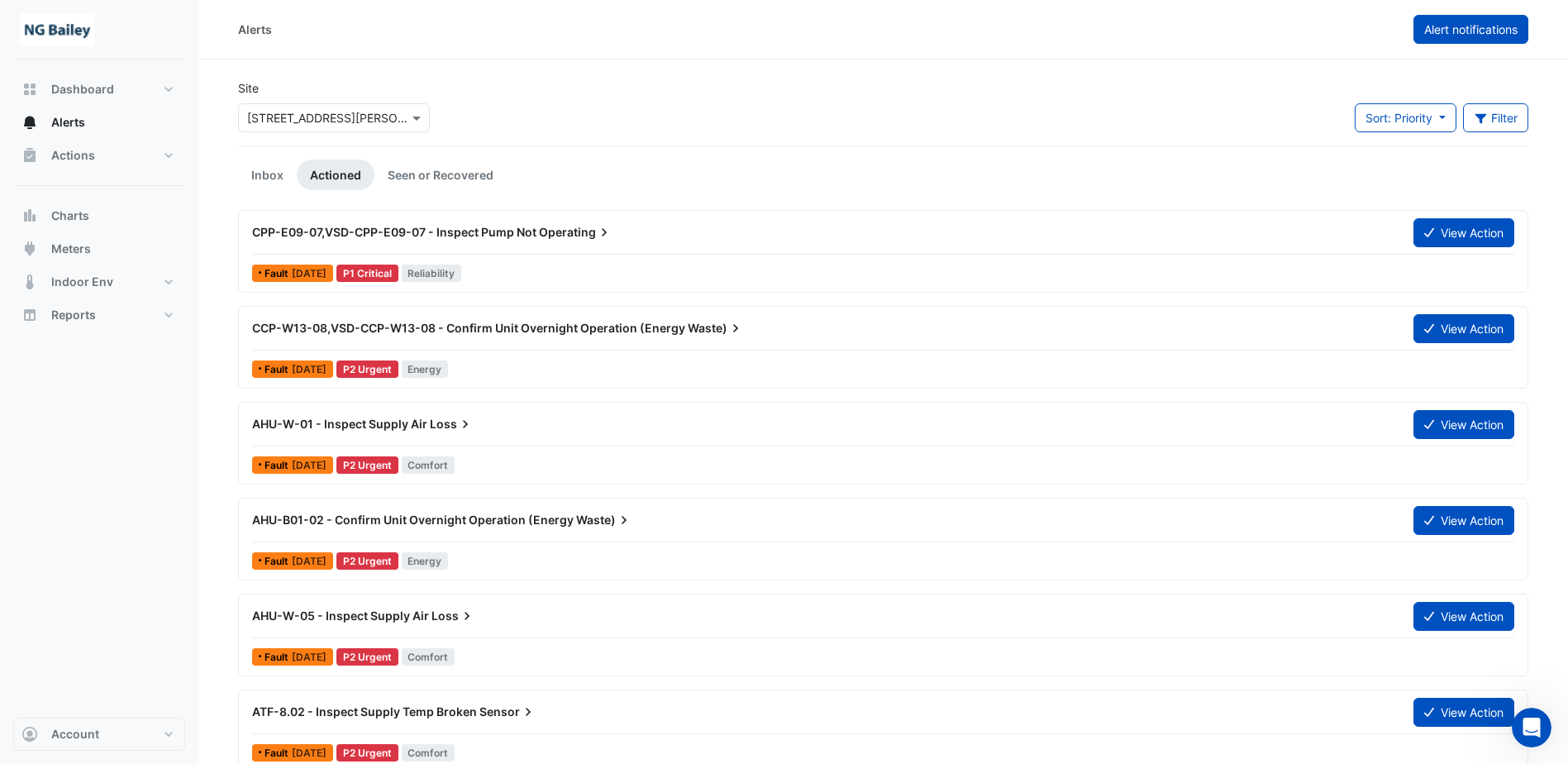
click at [1444, 21] on button "Alert notifications" at bounding box center [1471, 29] width 115 height 29
select select "*****"
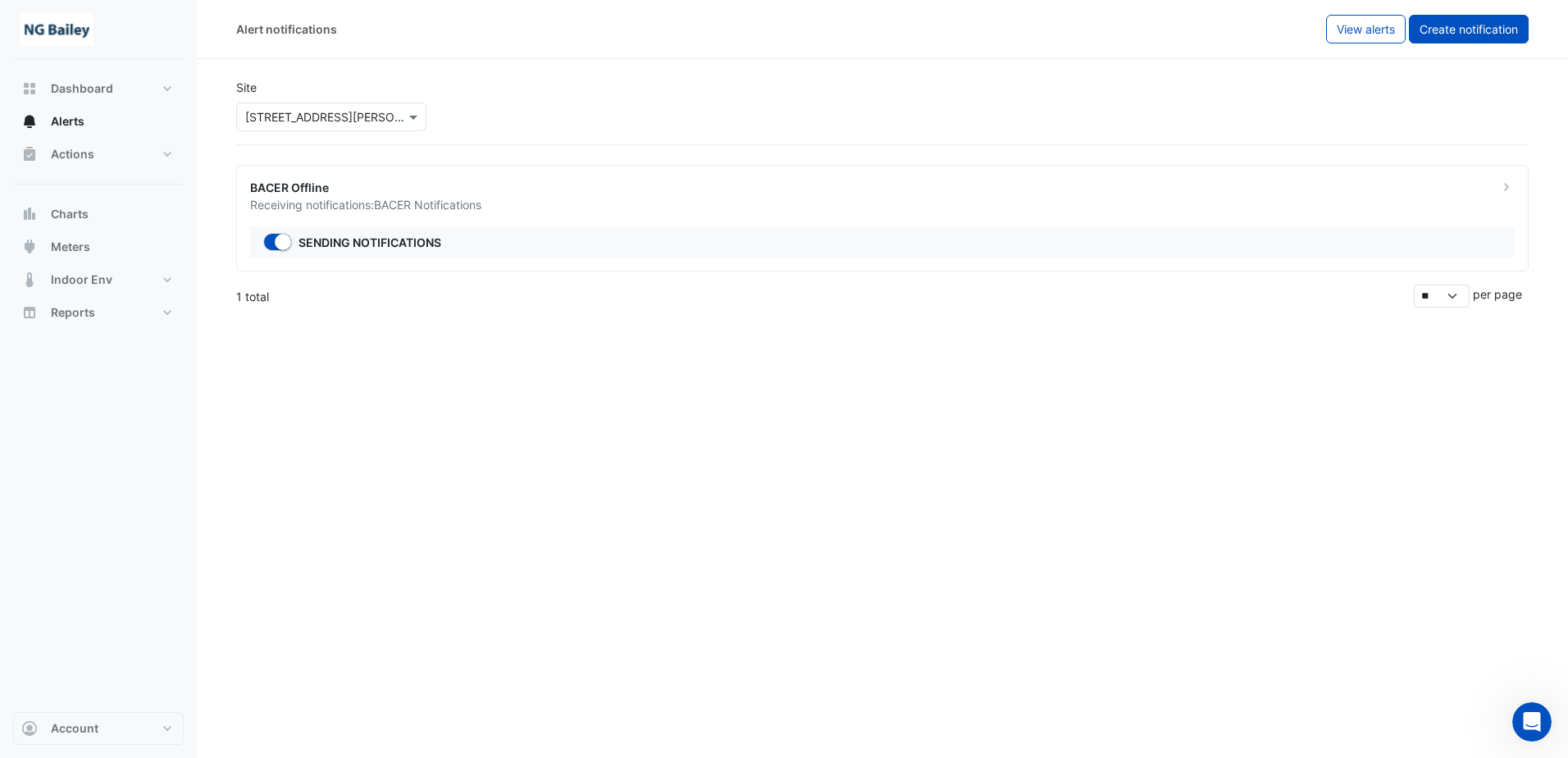
click at [1497, 16] on button "Create notification" at bounding box center [1468, 29] width 119 height 29
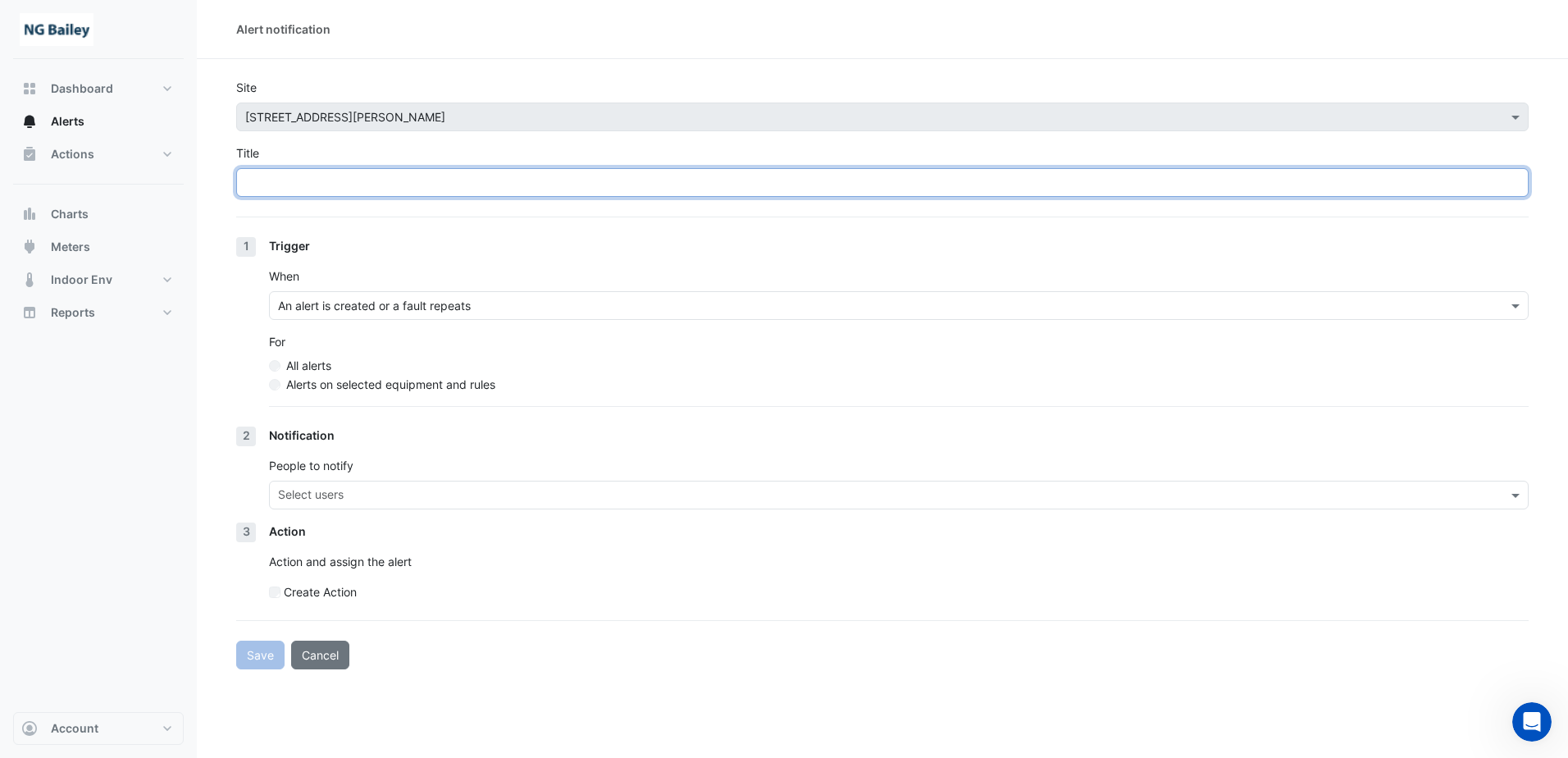
click at [443, 194] on input "Title" at bounding box center [882, 182] width 1292 height 29
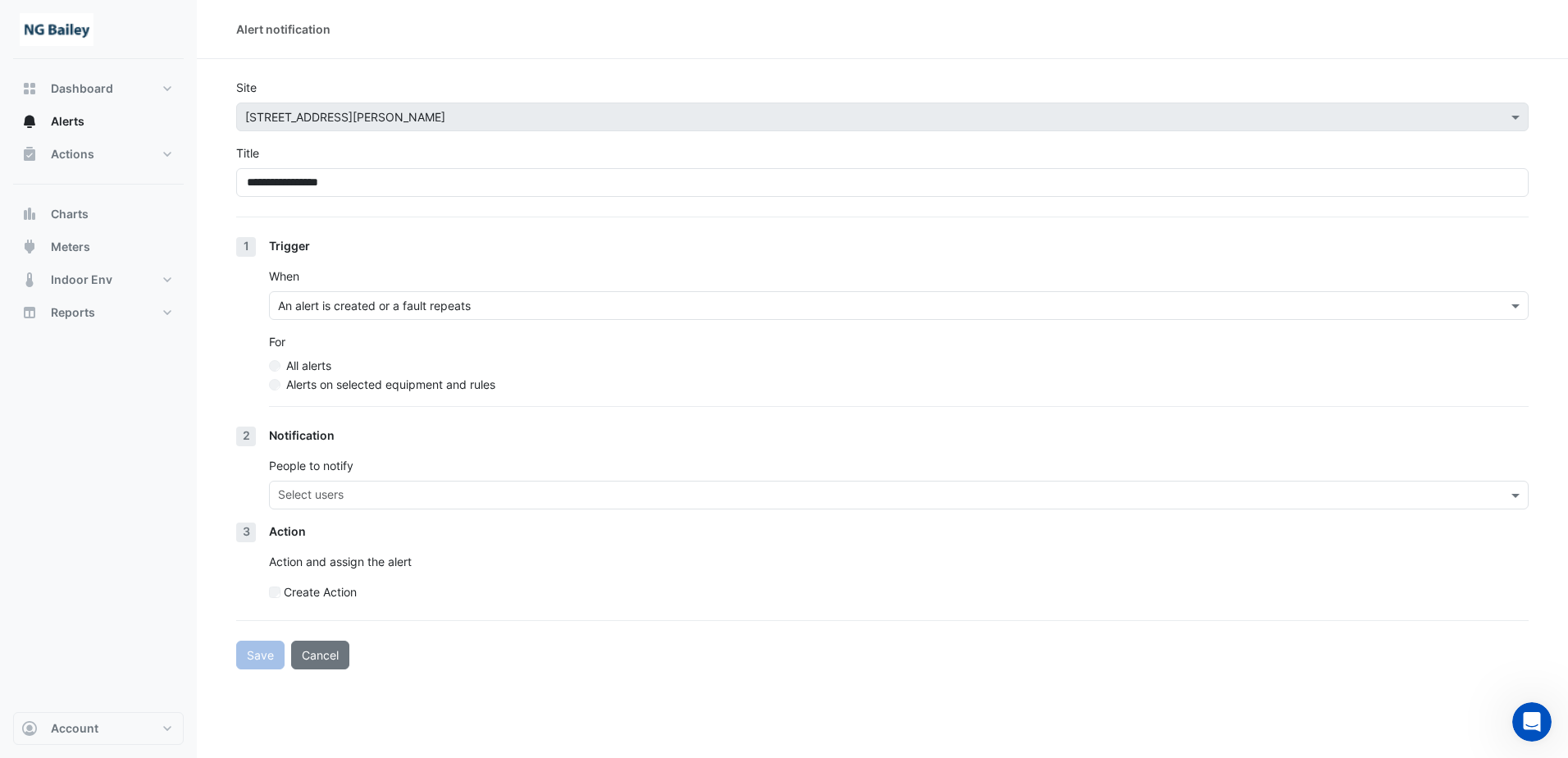
click at [454, 229] on form "**********" at bounding box center [882, 375] width 1292 height 591
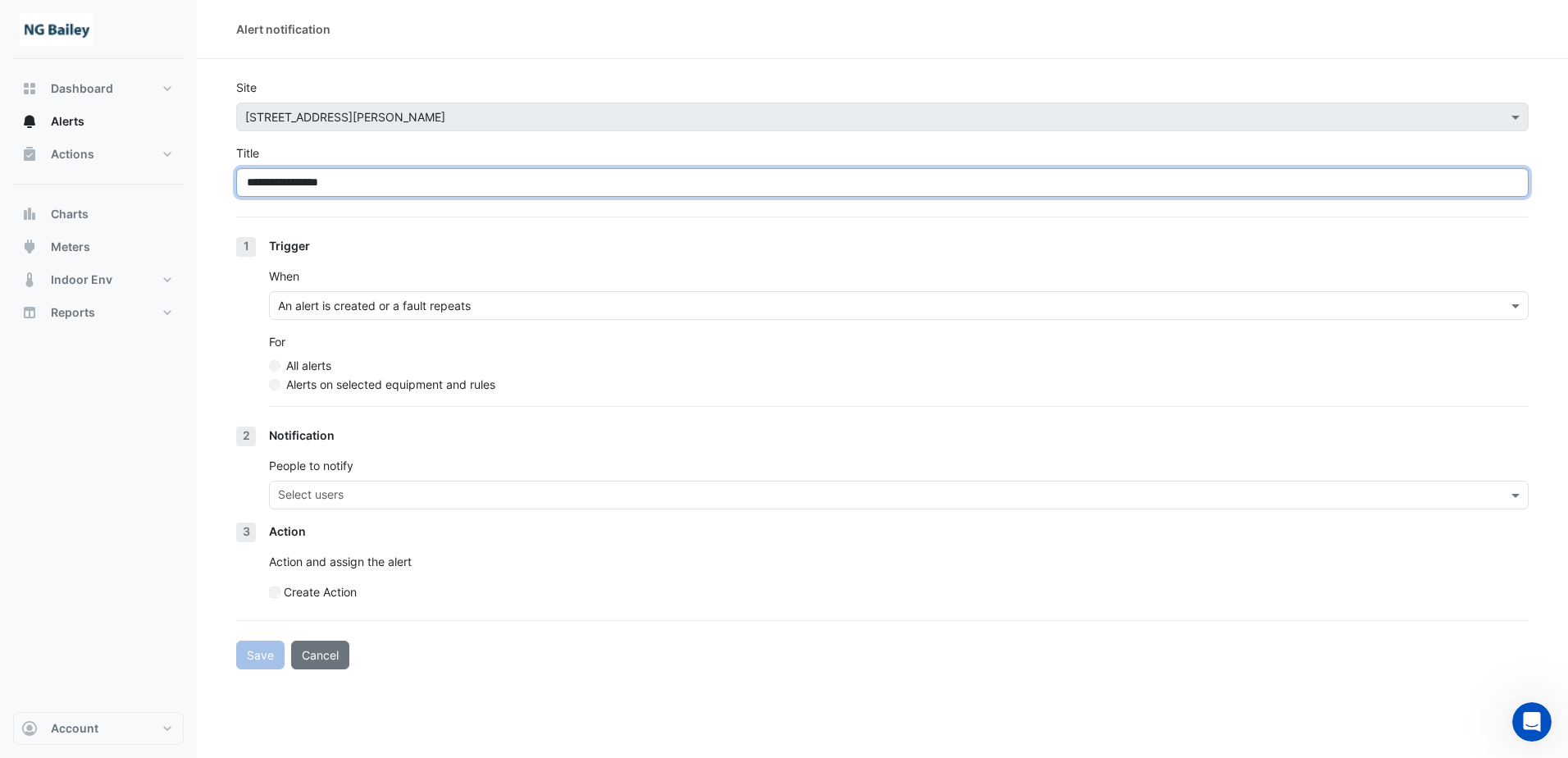
click at [464, 183] on input "**********" at bounding box center [882, 182] width 1292 height 29
type input "**********"
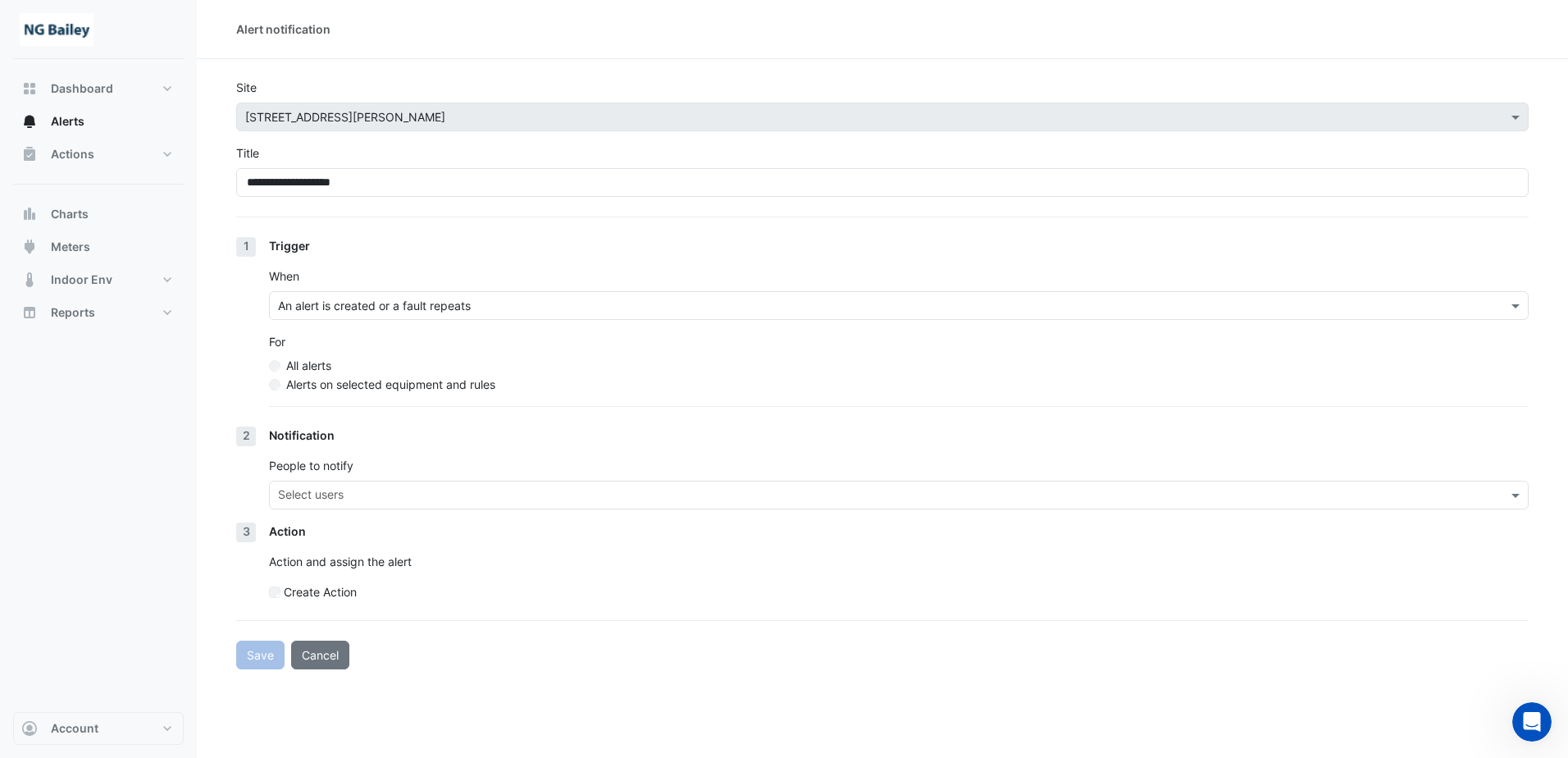
click at [495, 224] on form "**********" at bounding box center [882, 375] width 1292 height 591
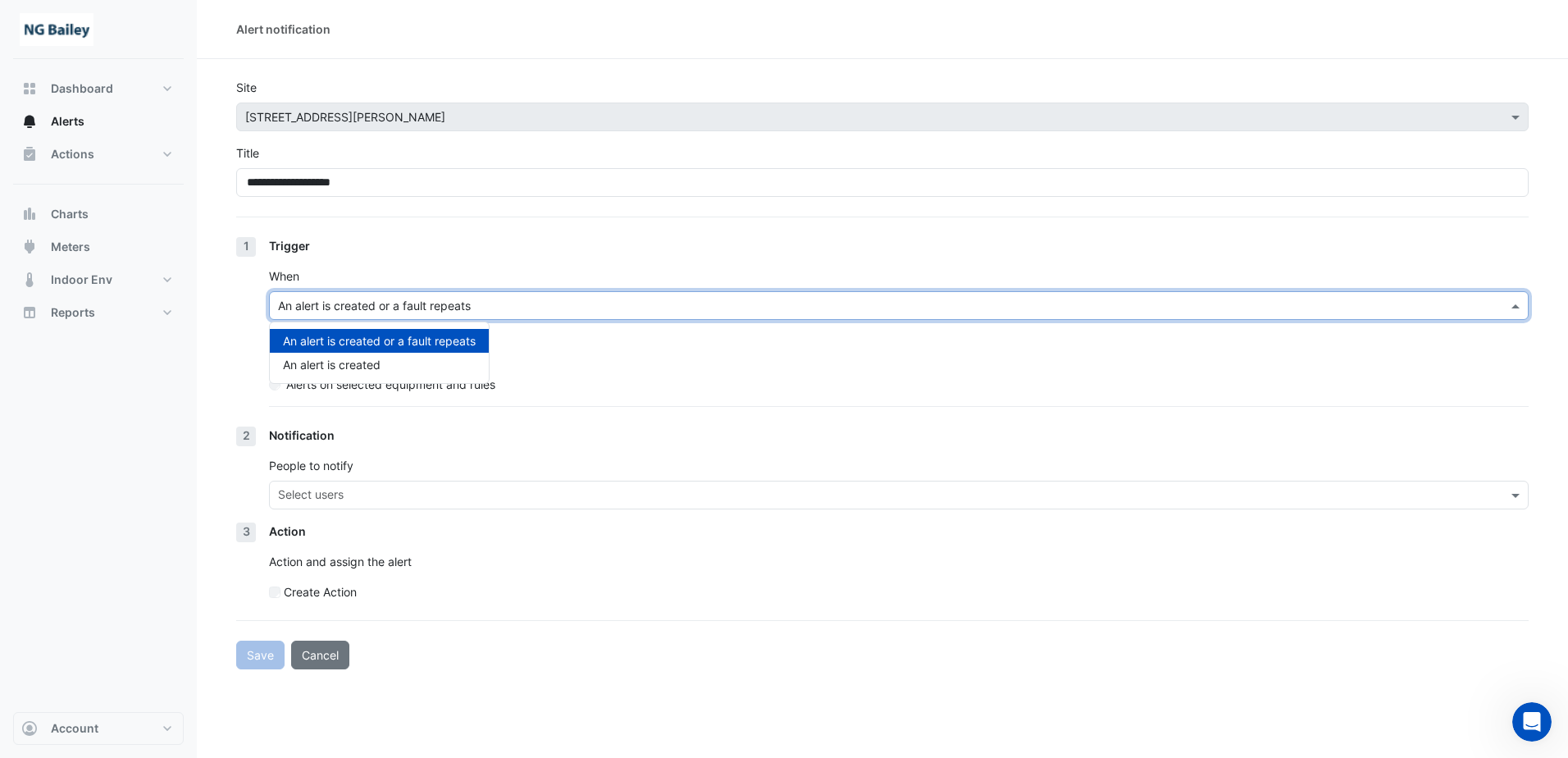
click at [447, 305] on input "text" at bounding box center [883, 306] width 1209 height 17
click at [577, 364] on div "All alerts" at bounding box center [899, 365] width 1260 height 17
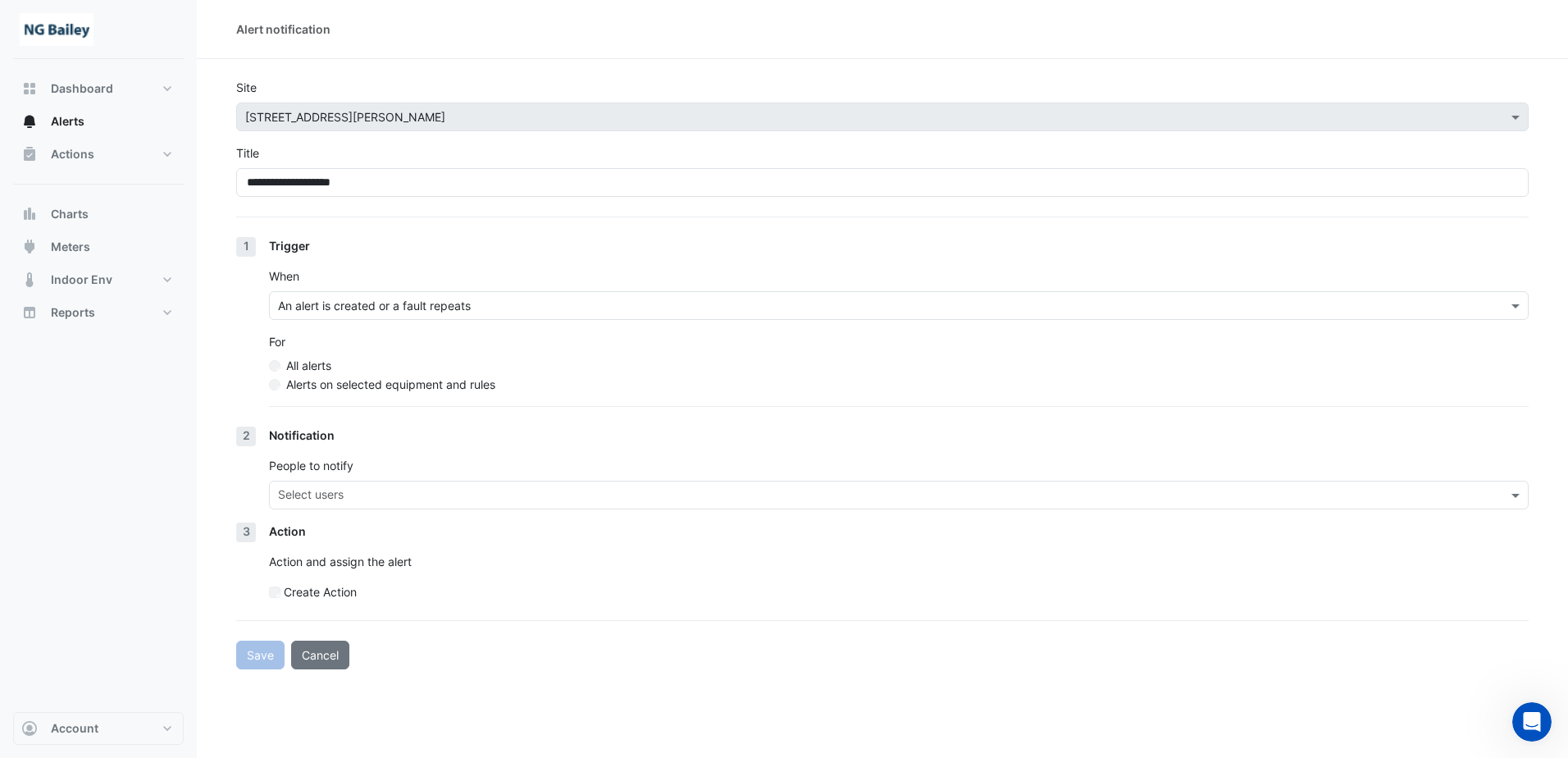
click at [286, 383] on div "Alerts on selected equipment and rules" at bounding box center [899, 383] width 1260 height 17
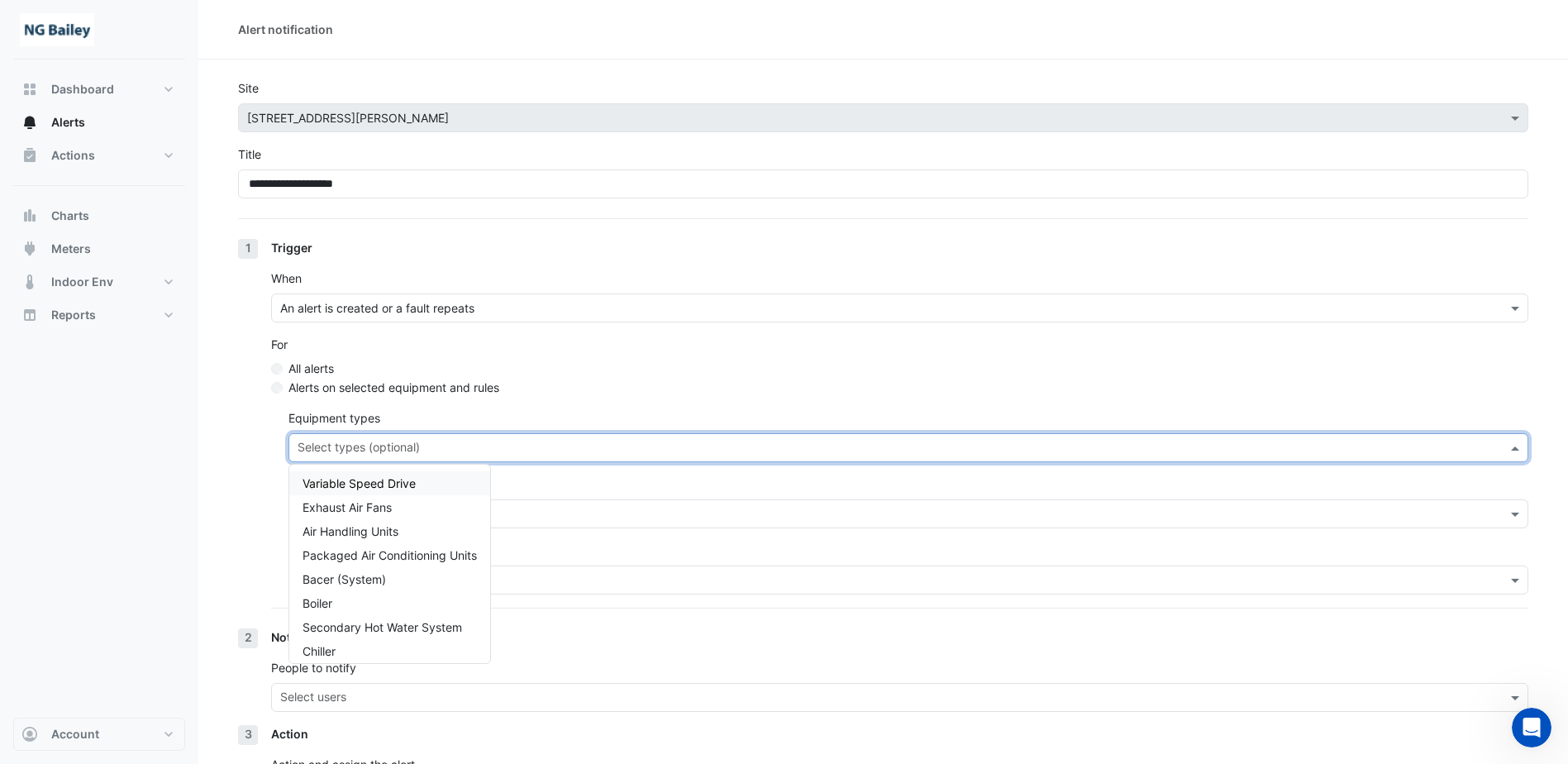
click at [440, 447] on input "text" at bounding box center [899, 449] width 1203 height 17
click at [541, 445] on input "text" at bounding box center [899, 449] width 1203 height 17
click at [569, 413] on div "Equipment types Select types (optional) Variable Speed Drive Exhaust Air Fans A…" at bounding box center [909, 435] width 1240 height 53
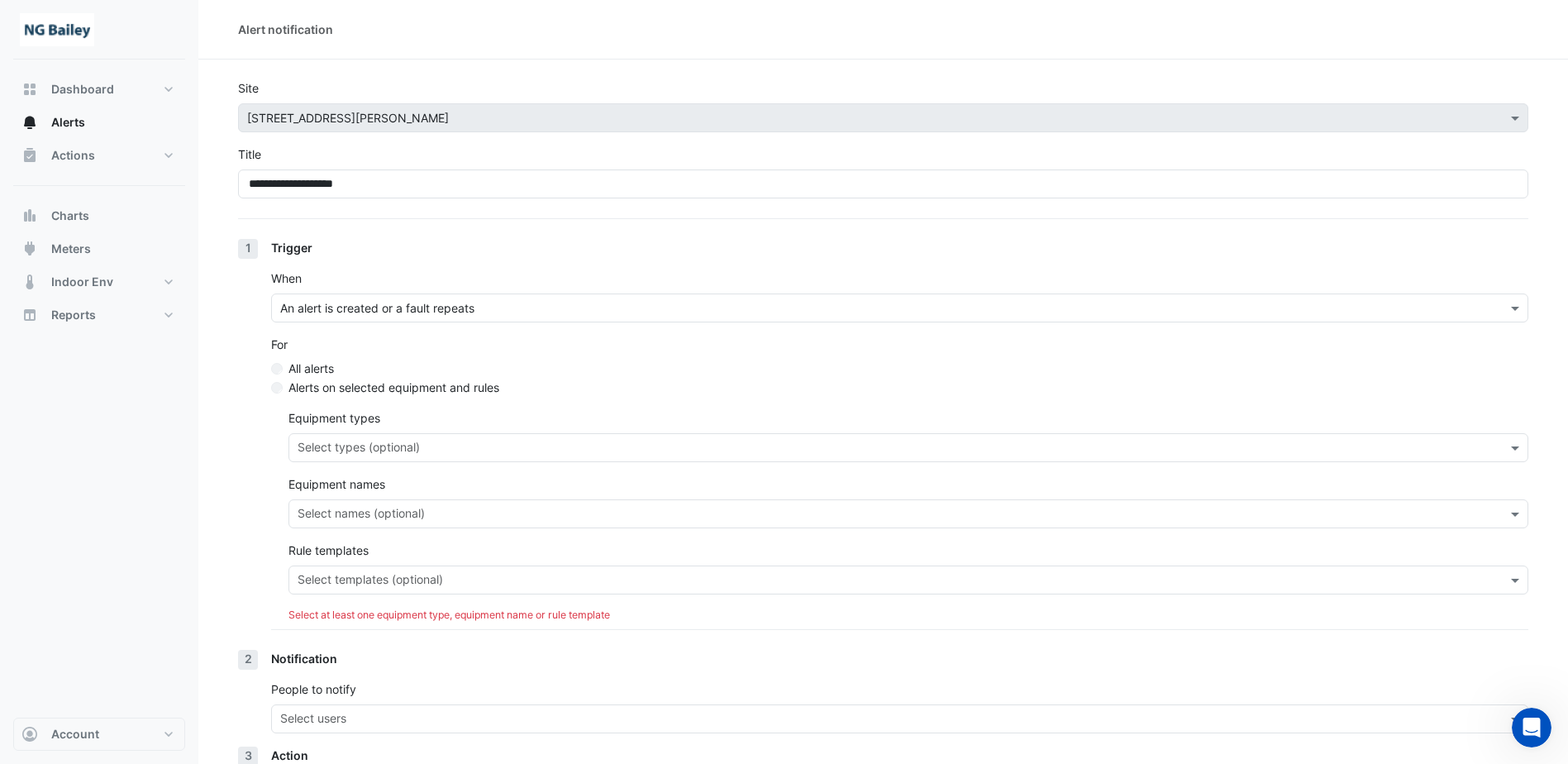
scroll to position [82, 0]
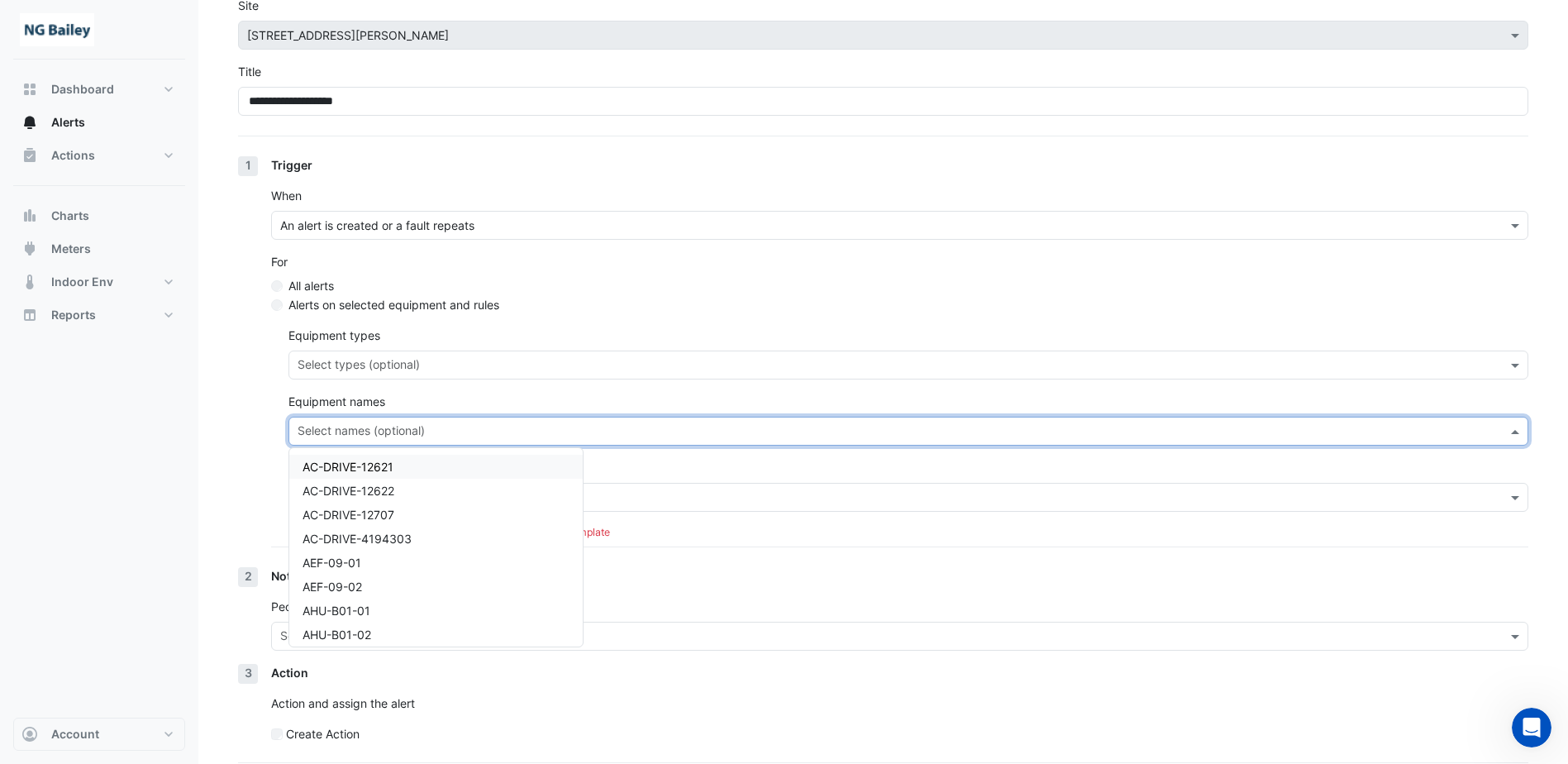
click at [454, 434] on input "text" at bounding box center [899, 432] width 1203 height 17
click at [382, 589] on div "AHU-E09-01" at bounding box center [436, 588] width 293 height 24
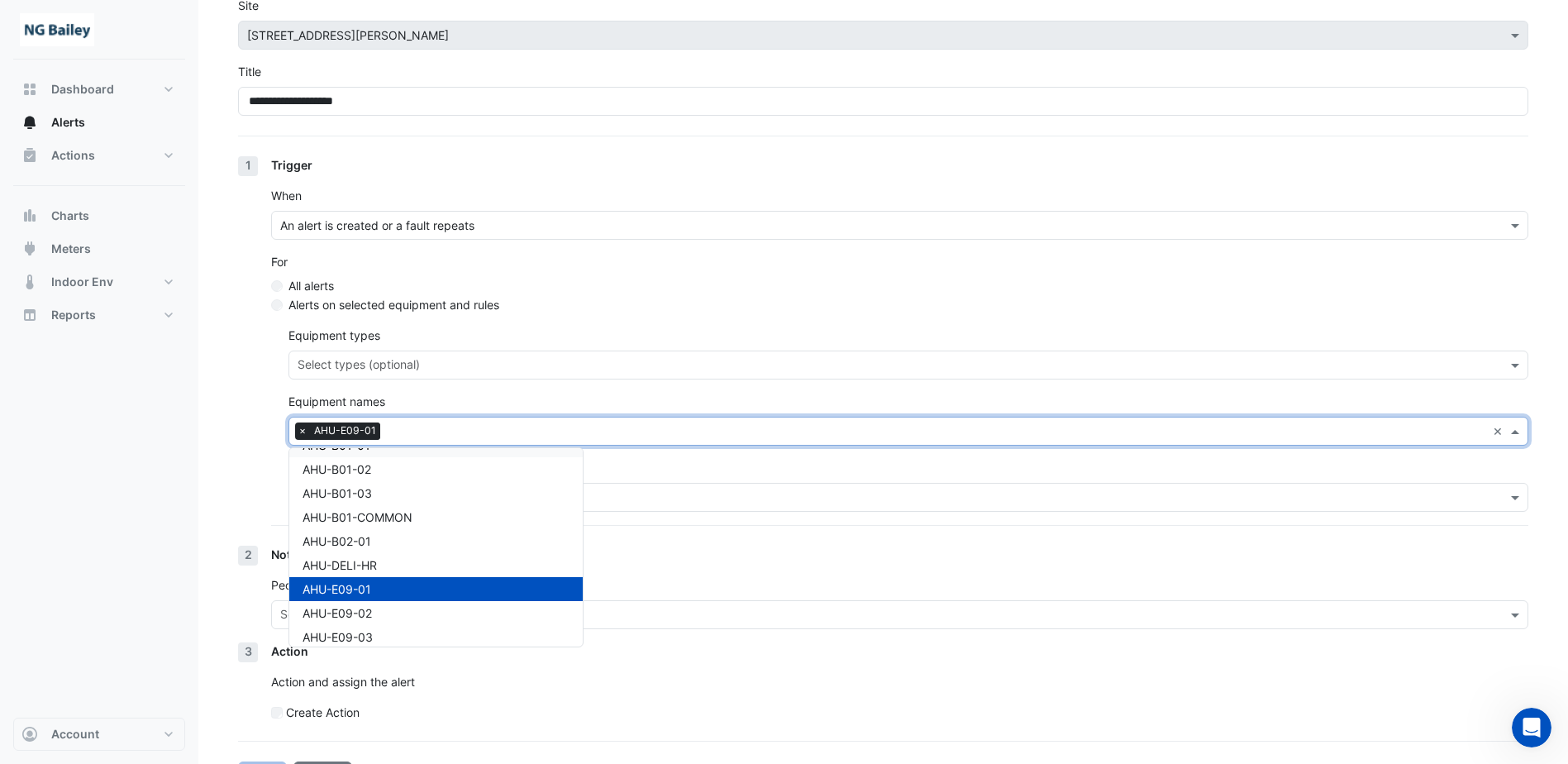
click at [567, 396] on div "Equipment names × AHU-E09-01 × AC-DRIVE-12621 AC-DRIVE-12622 AC-DRIVE-12707 AC-…" at bounding box center [909, 419] width 1240 height 53
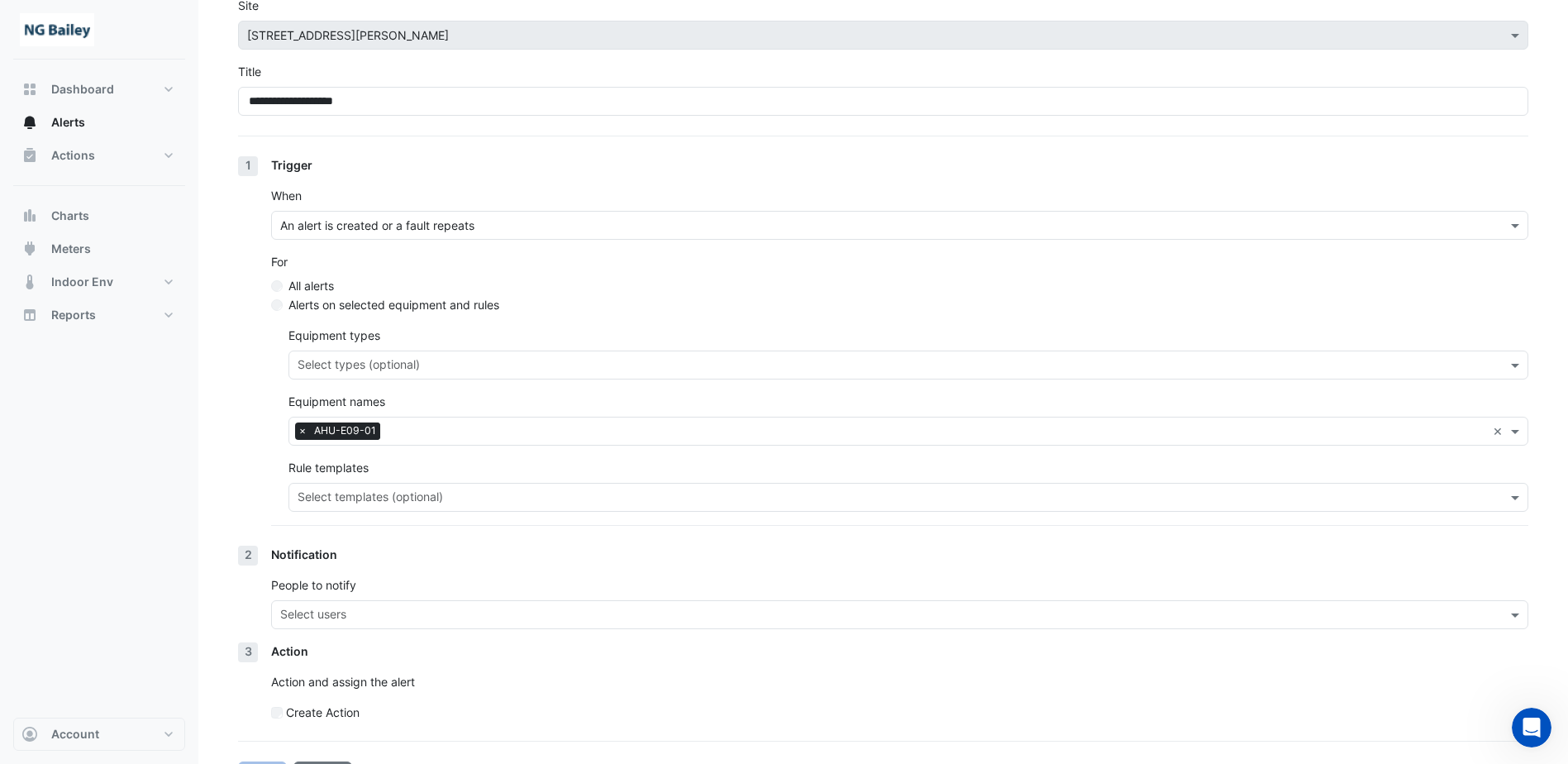
click at [492, 491] on input "text" at bounding box center [899, 499] width 1203 height 17
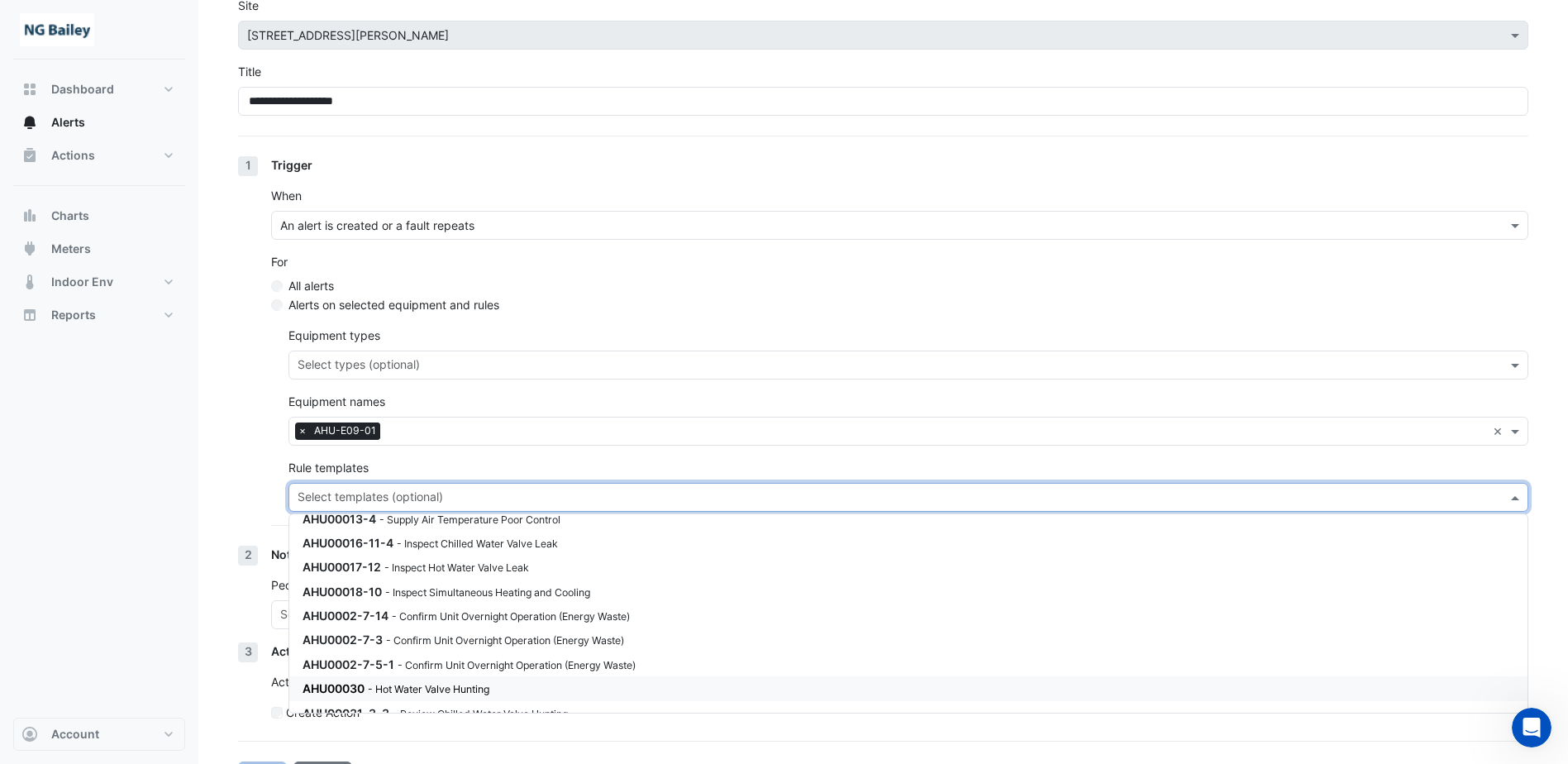
scroll to position [82, 0]
click at [473, 578] on div "AHU00016-11-4 - Inspect Chilled Water Valve Leak" at bounding box center [501, 571] width 397 height 17
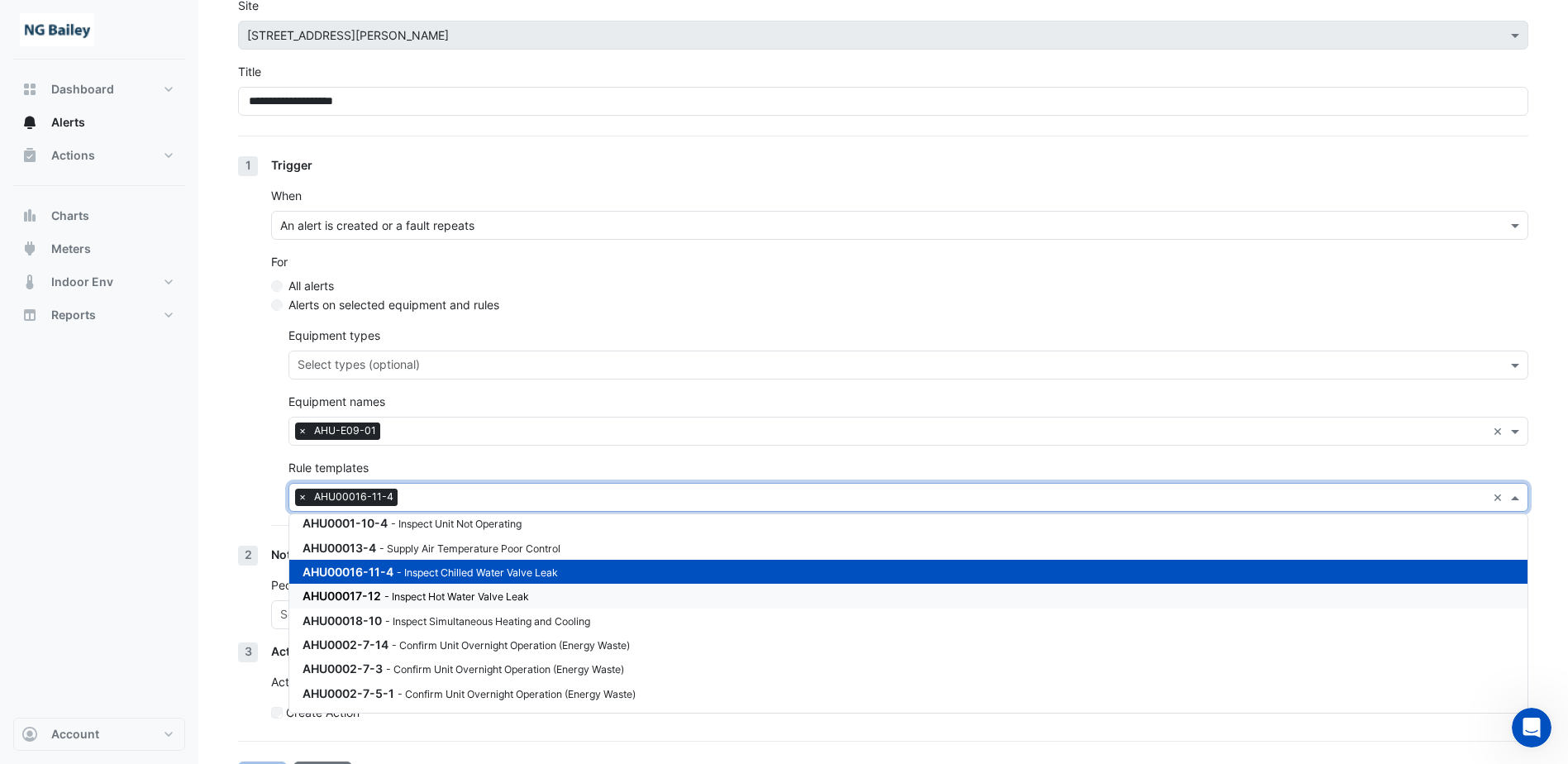
click at [472, 594] on small "- Inspect Hot Water Valve Leak" at bounding box center [457, 597] width 145 height 13
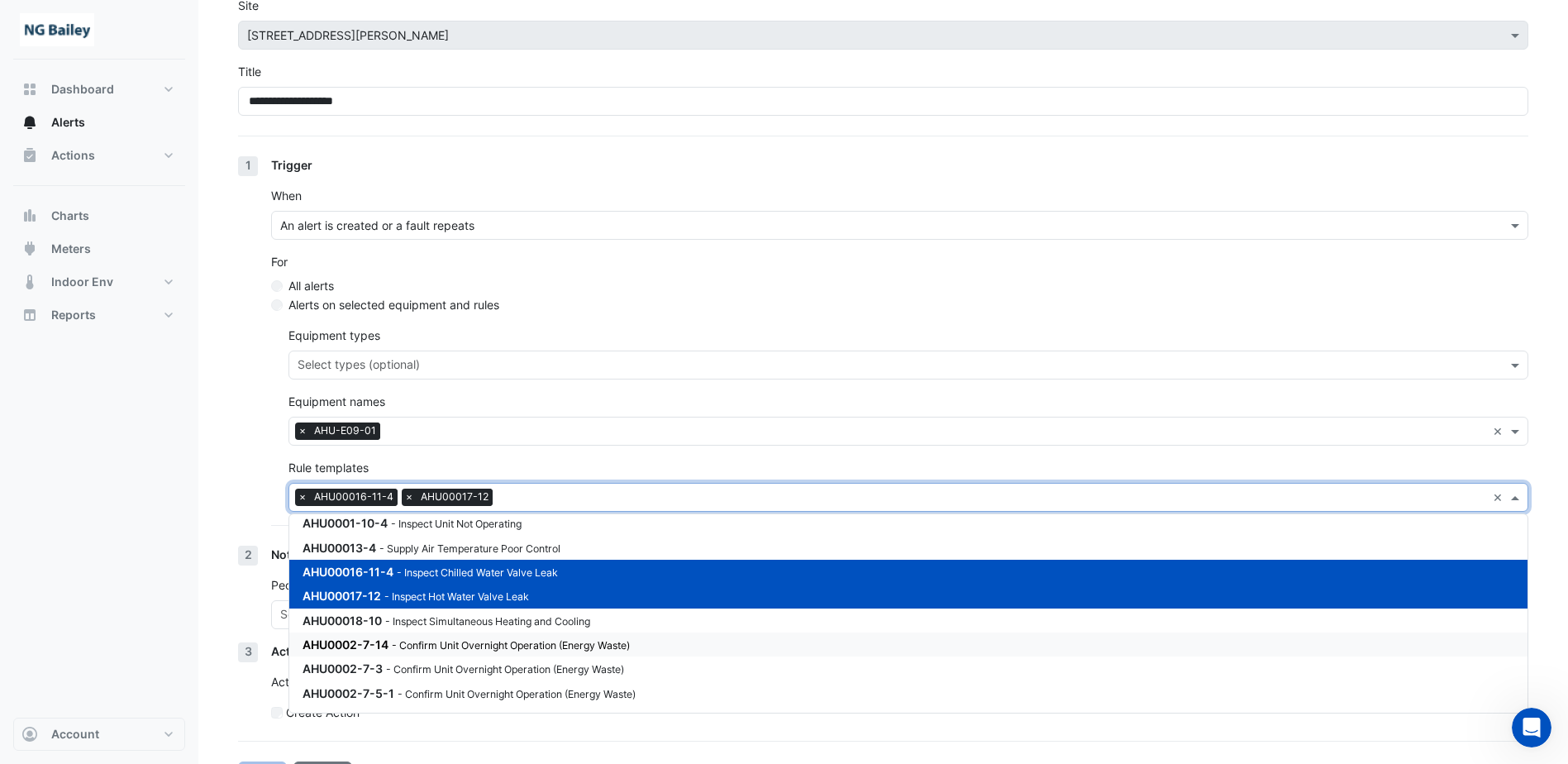
click at [472, 649] on small "- Confirm Unit Overnight Operation (Energy Waste)" at bounding box center [511, 645] width 238 height 13
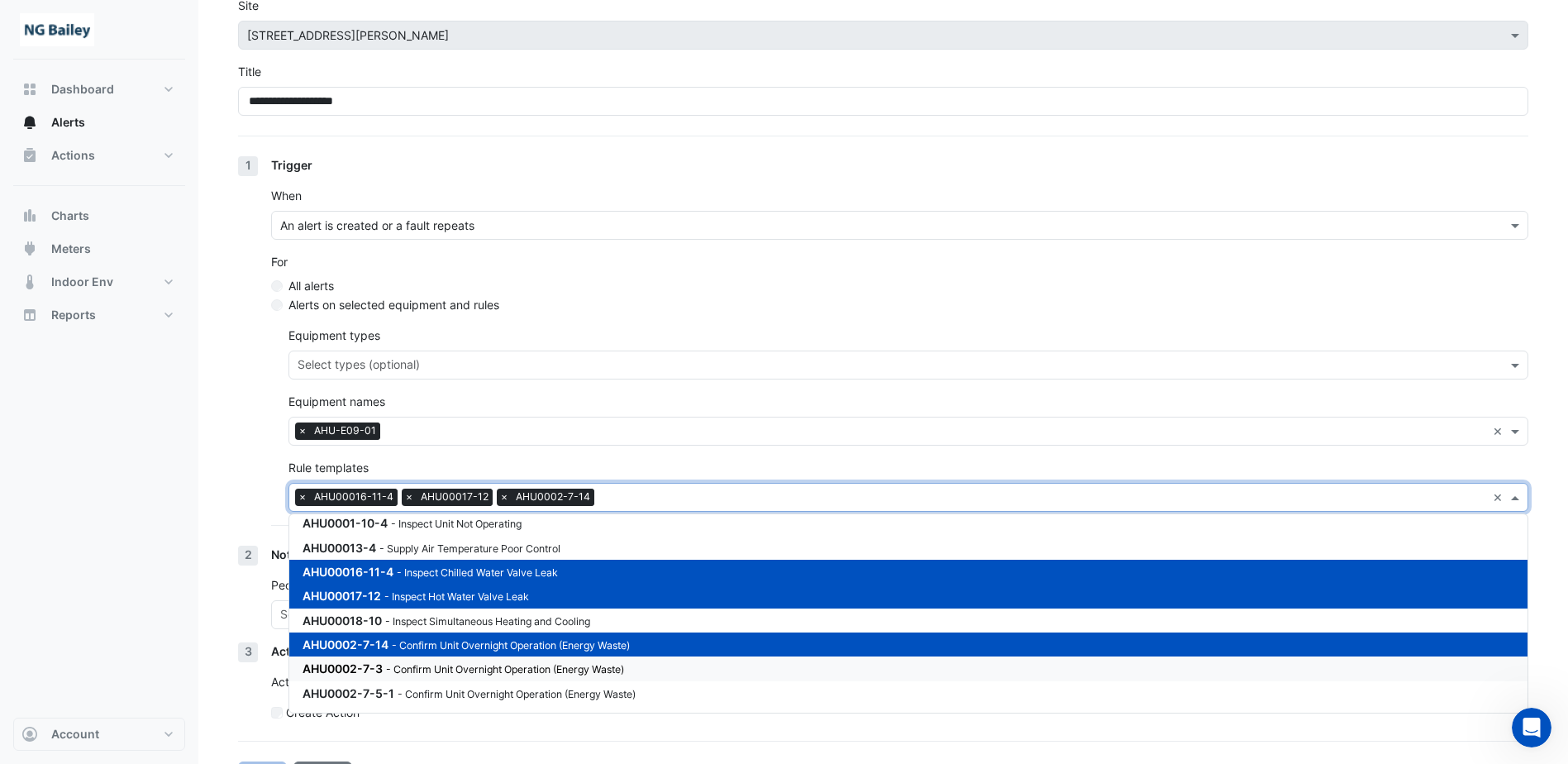
click at [469, 673] on small "- Confirm Unit Overnight Operation (Energy Waste)" at bounding box center [504, 669] width 238 height 13
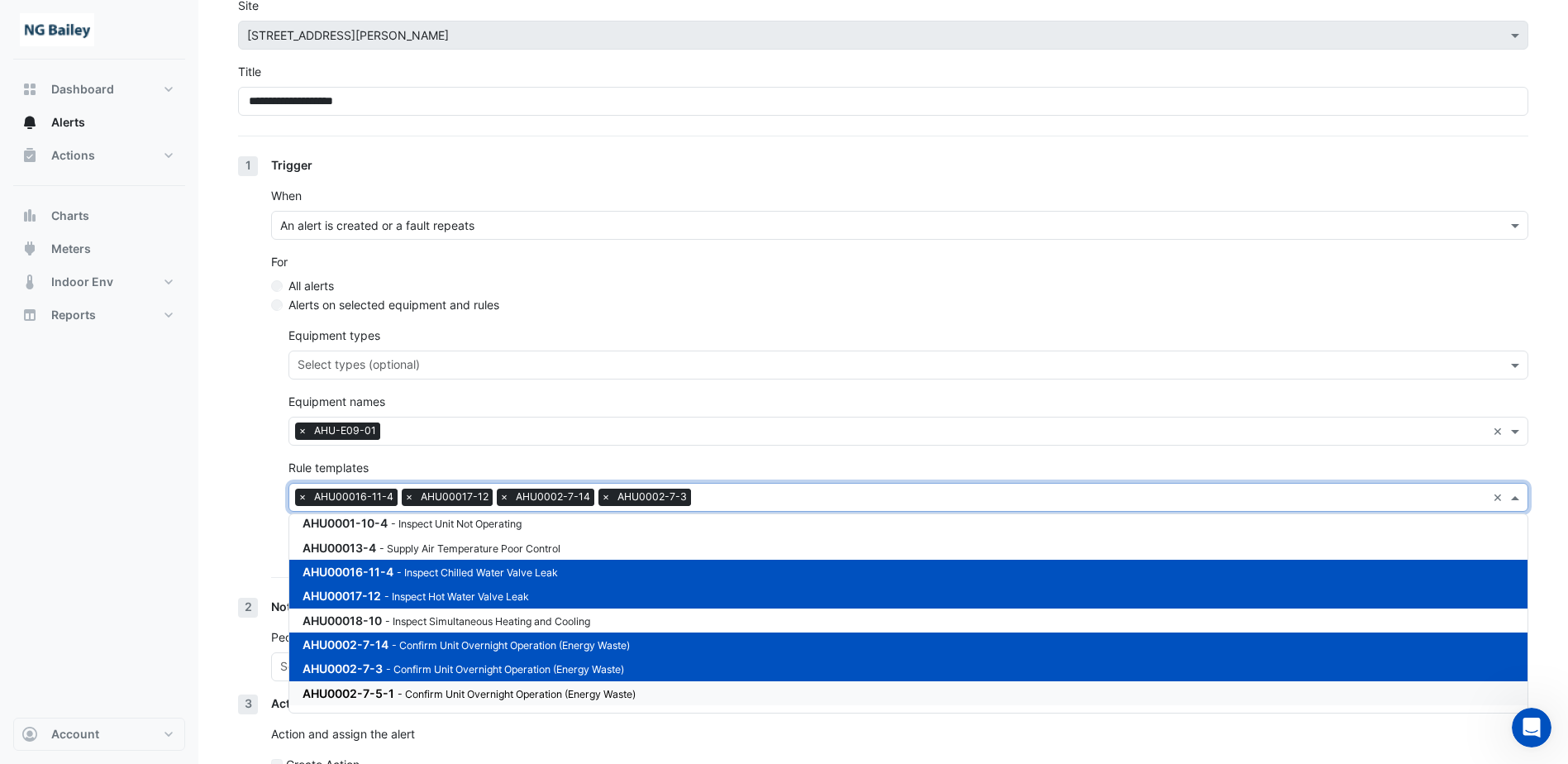
click at [456, 700] on small "- Confirm Unit Overnight Operation (Energy Waste)" at bounding box center [516, 694] width 238 height 13
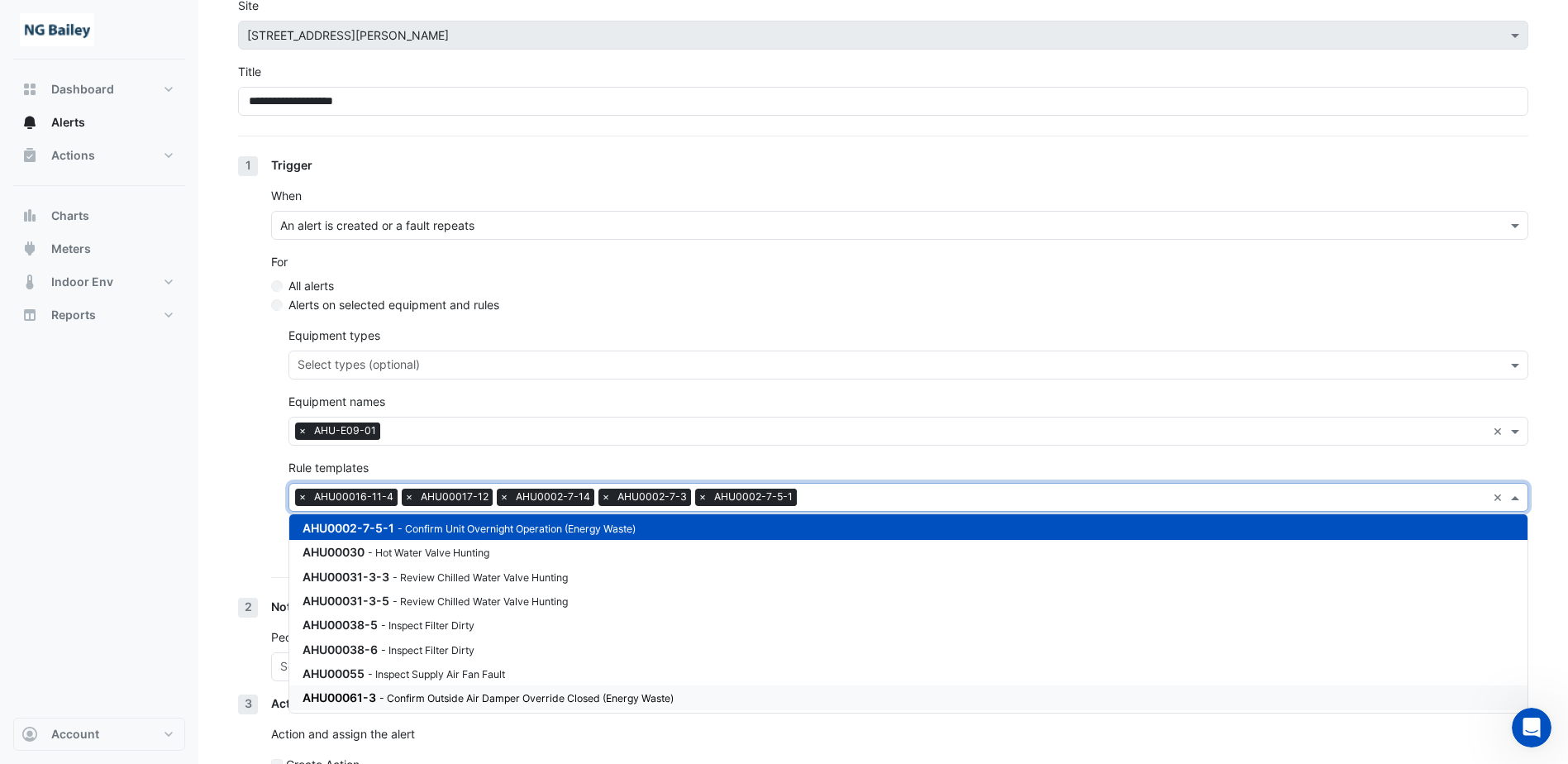
scroll to position [330, 0]
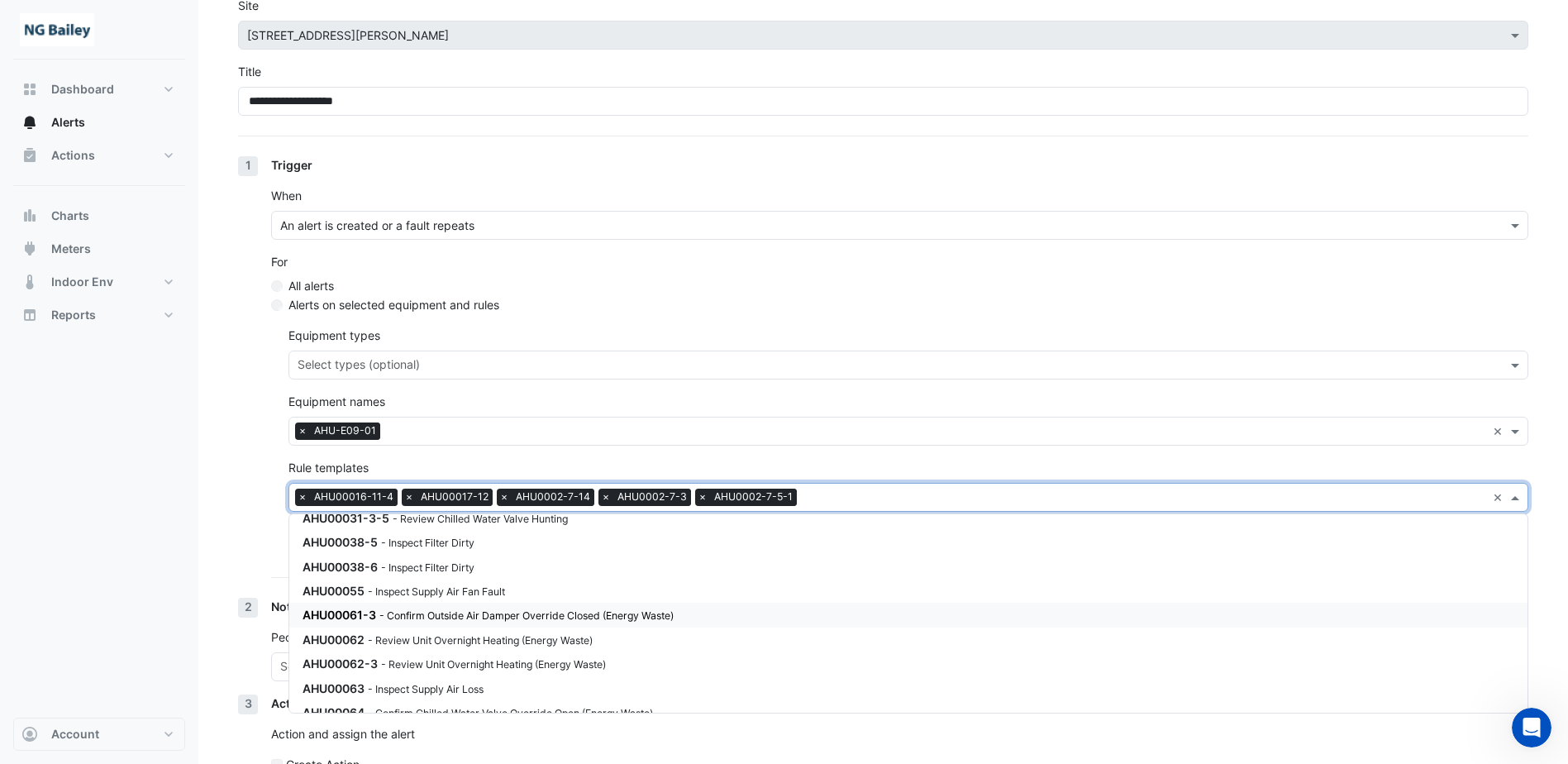
click at [484, 606] on div "AHU00061-3 - Confirm Outside Air Damper Override Closed (Energy Waste)" at bounding box center [501, 614] width 397 height 17
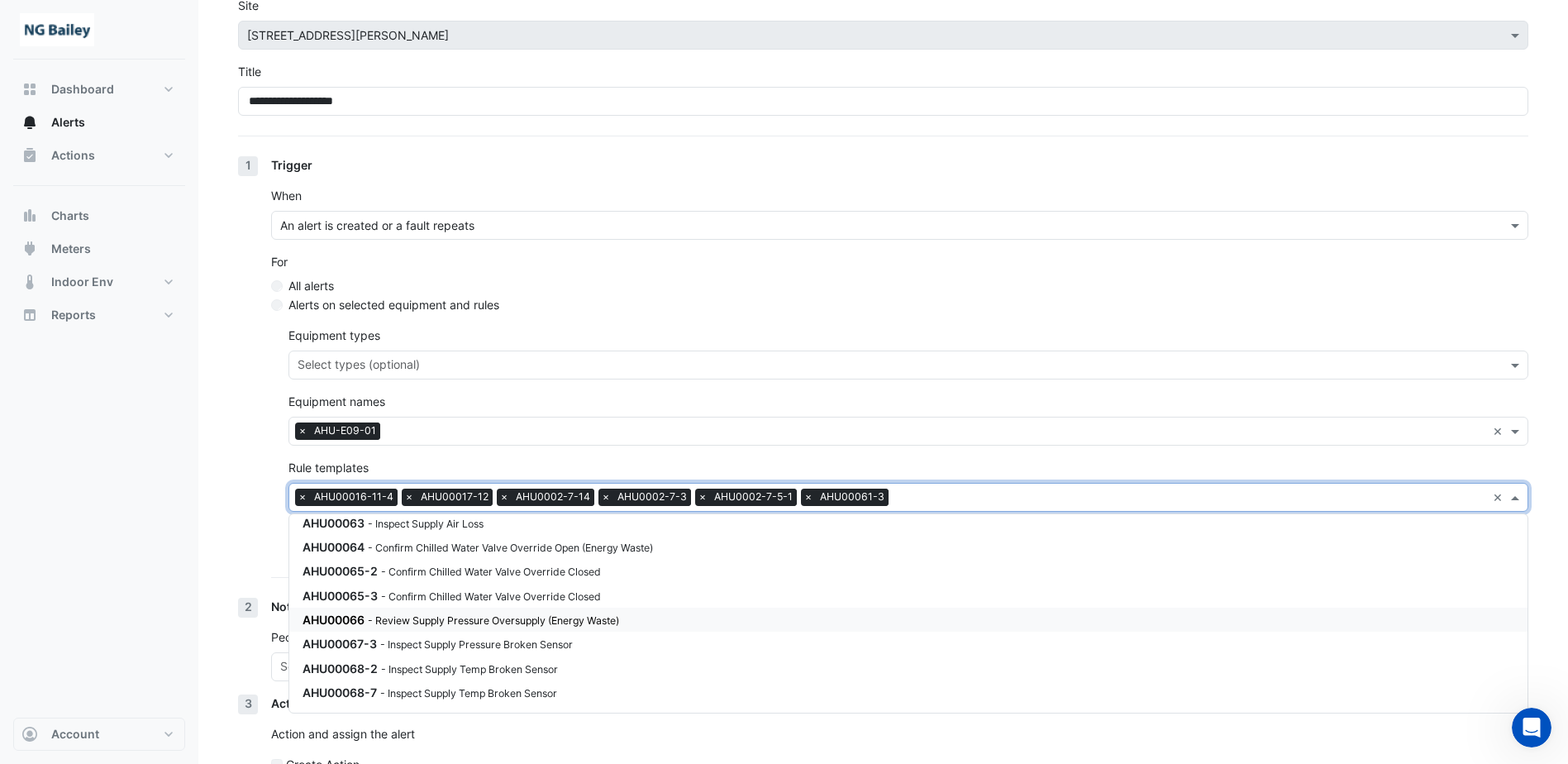
scroll to position [414, 0]
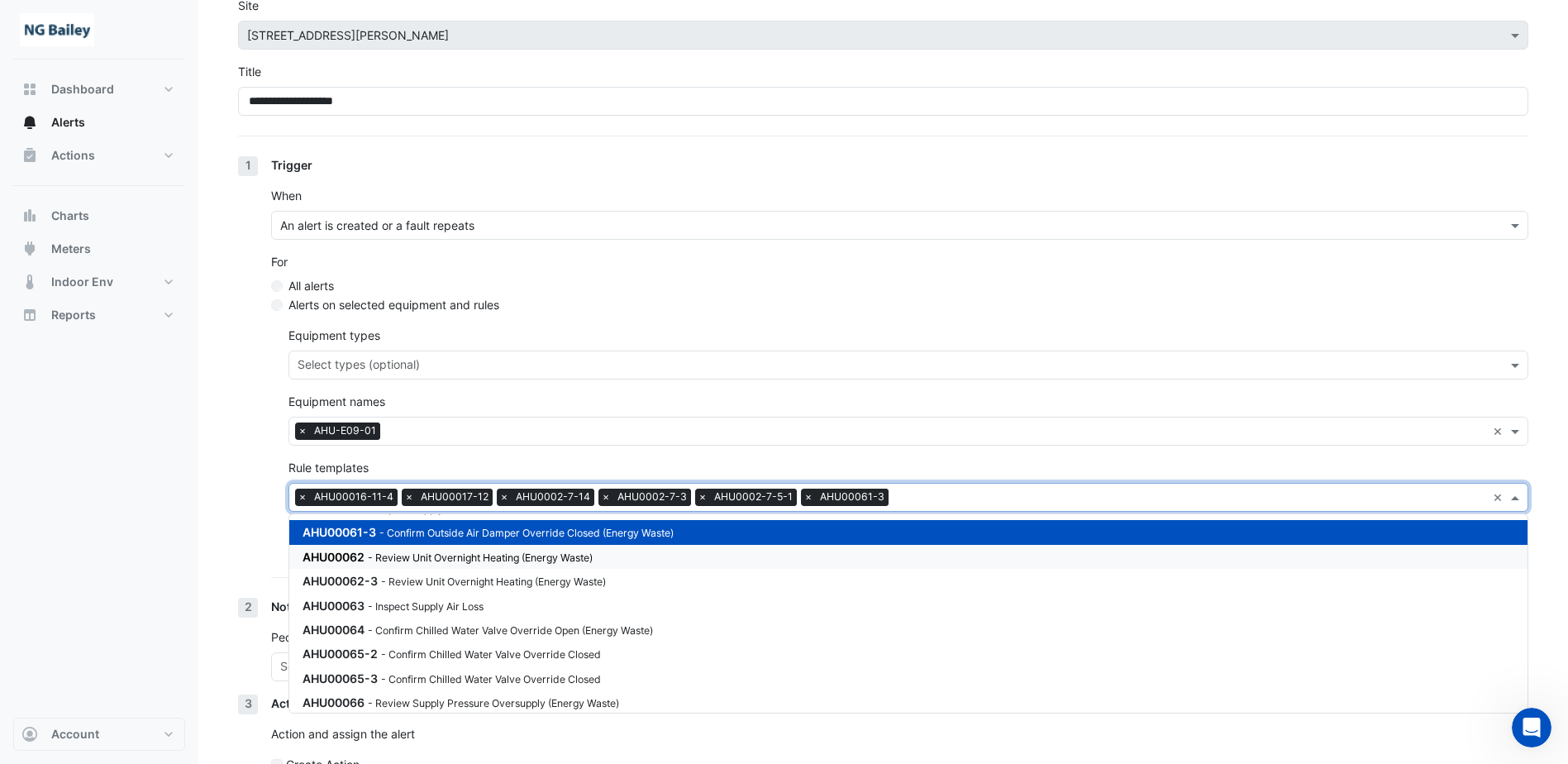
click at [486, 554] on small "- Review Unit Overnight Heating (Energy Waste)" at bounding box center [480, 558] width 225 height 13
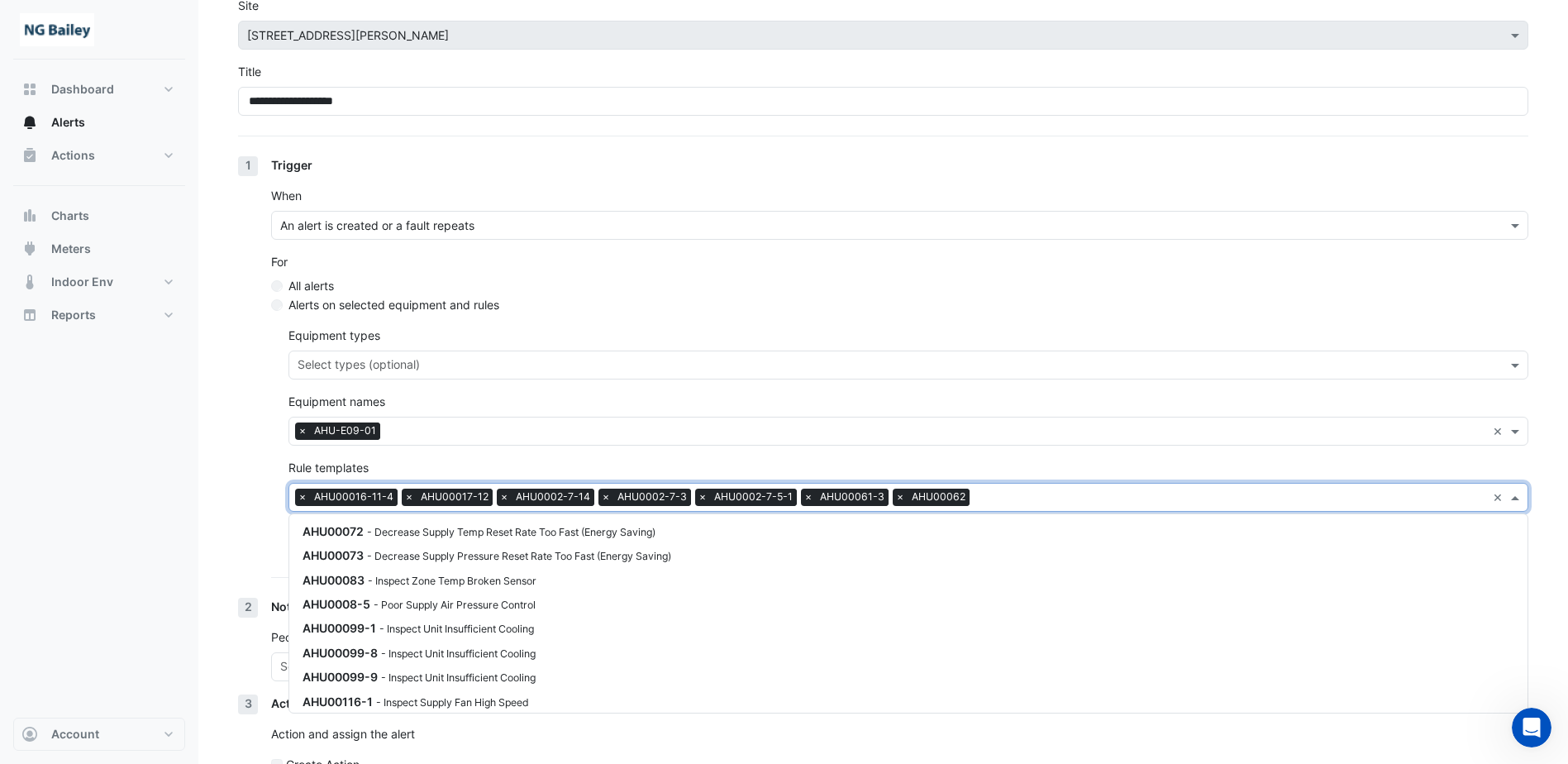
scroll to position [826, 0]
click at [1540, 464] on section "**********" at bounding box center [883, 409] width 1370 height 865
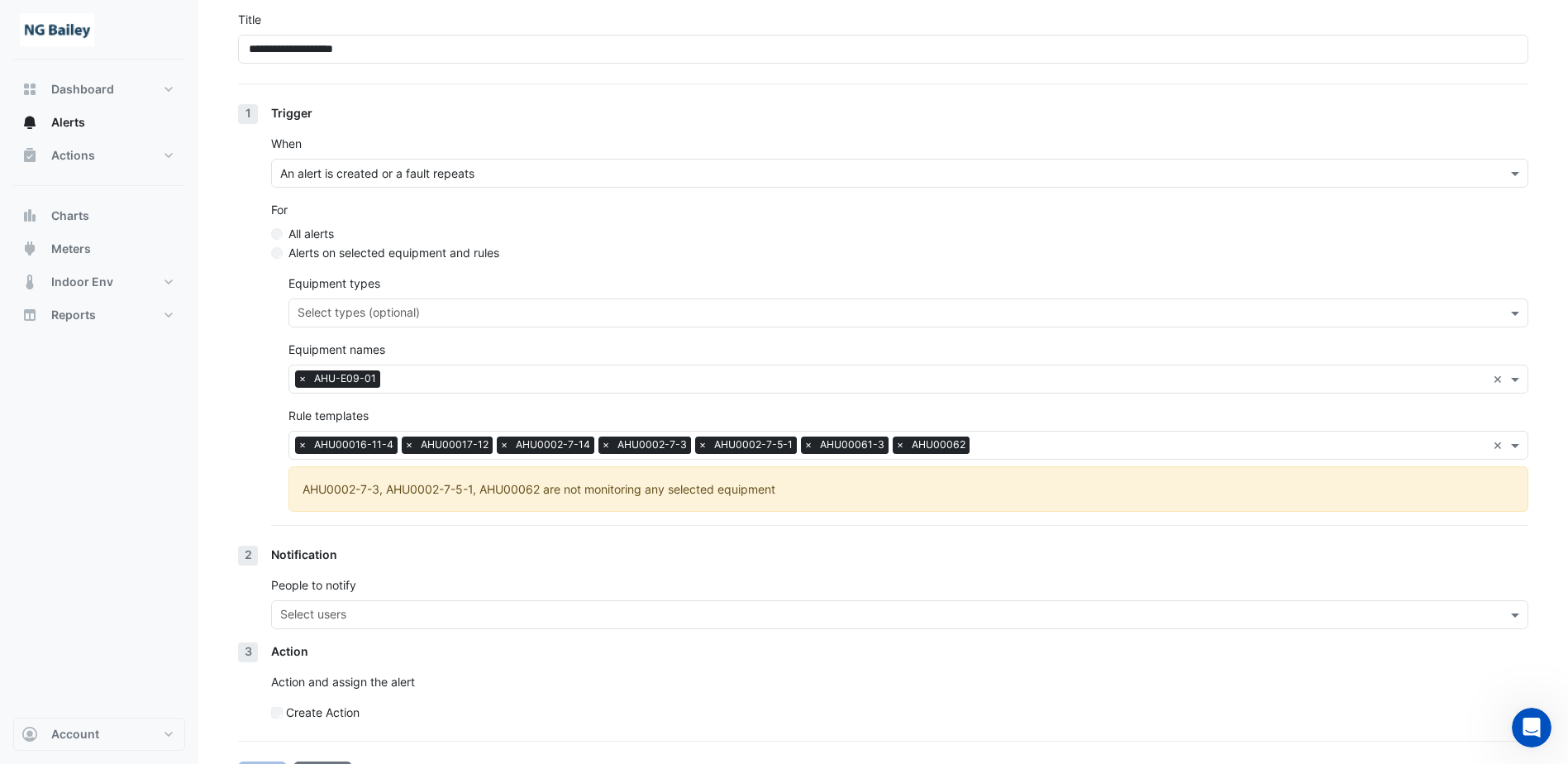
scroll to position [175, 0]
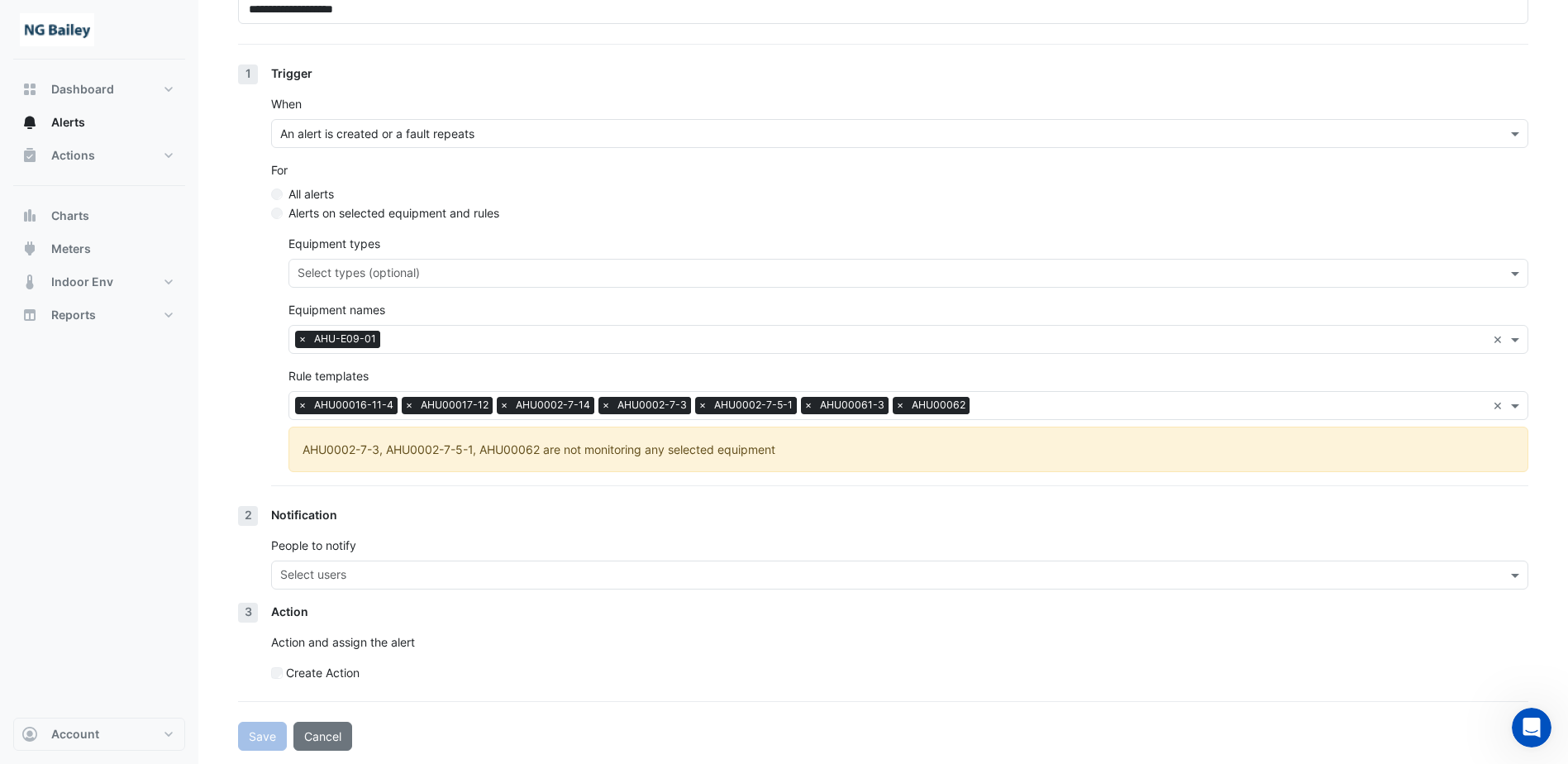
click at [377, 576] on input "text" at bounding box center [891, 576] width 1220 height 17
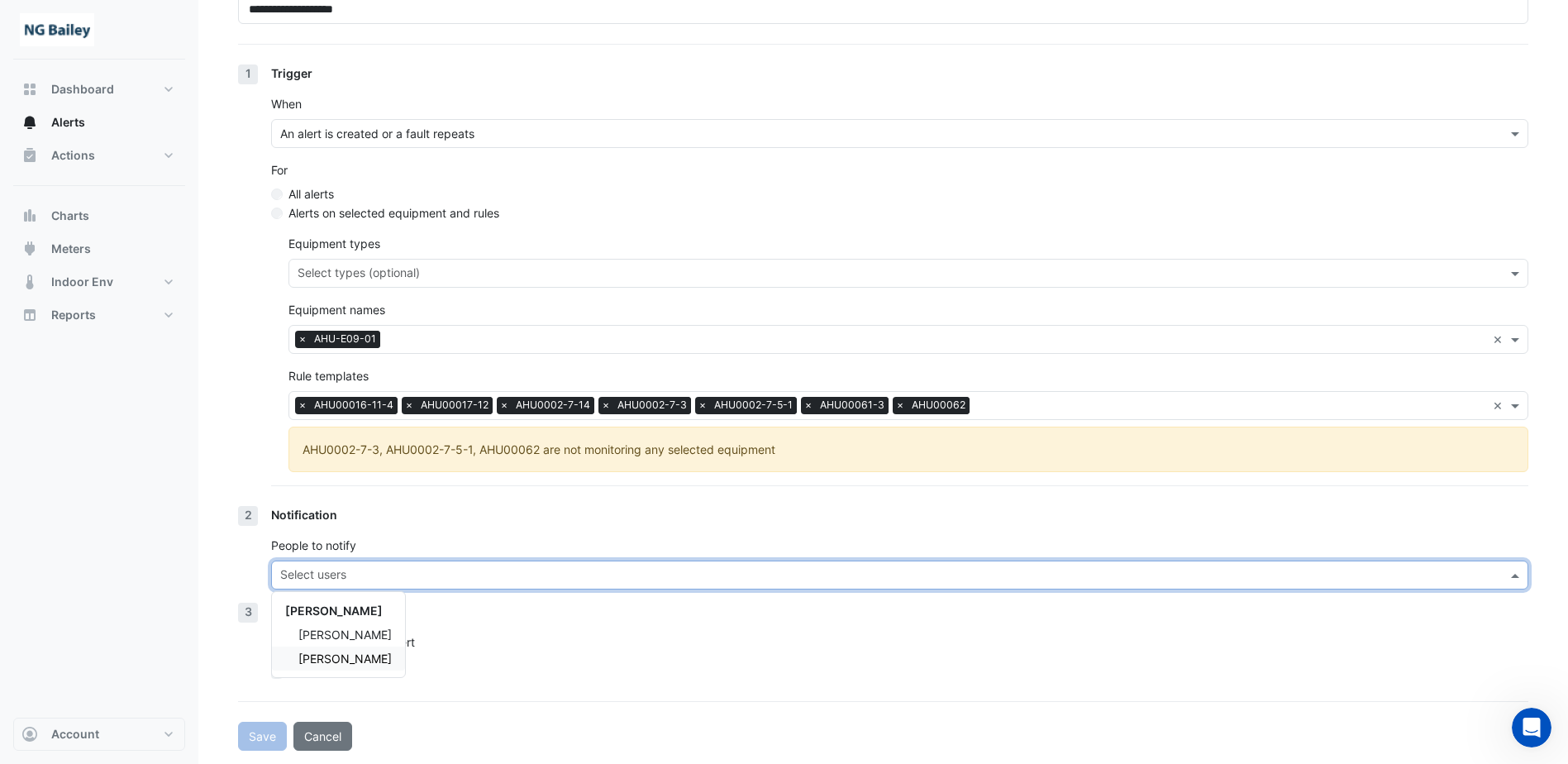
click at [349, 651] on div "[PERSON_NAME]" at bounding box center [338, 658] width 133 height 24
click at [492, 530] on div "Notification People to notify × [PERSON_NAME] × [PERSON_NAME] [PERSON_NAME] [PE…" at bounding box center [900, 554] width 1257 height 97
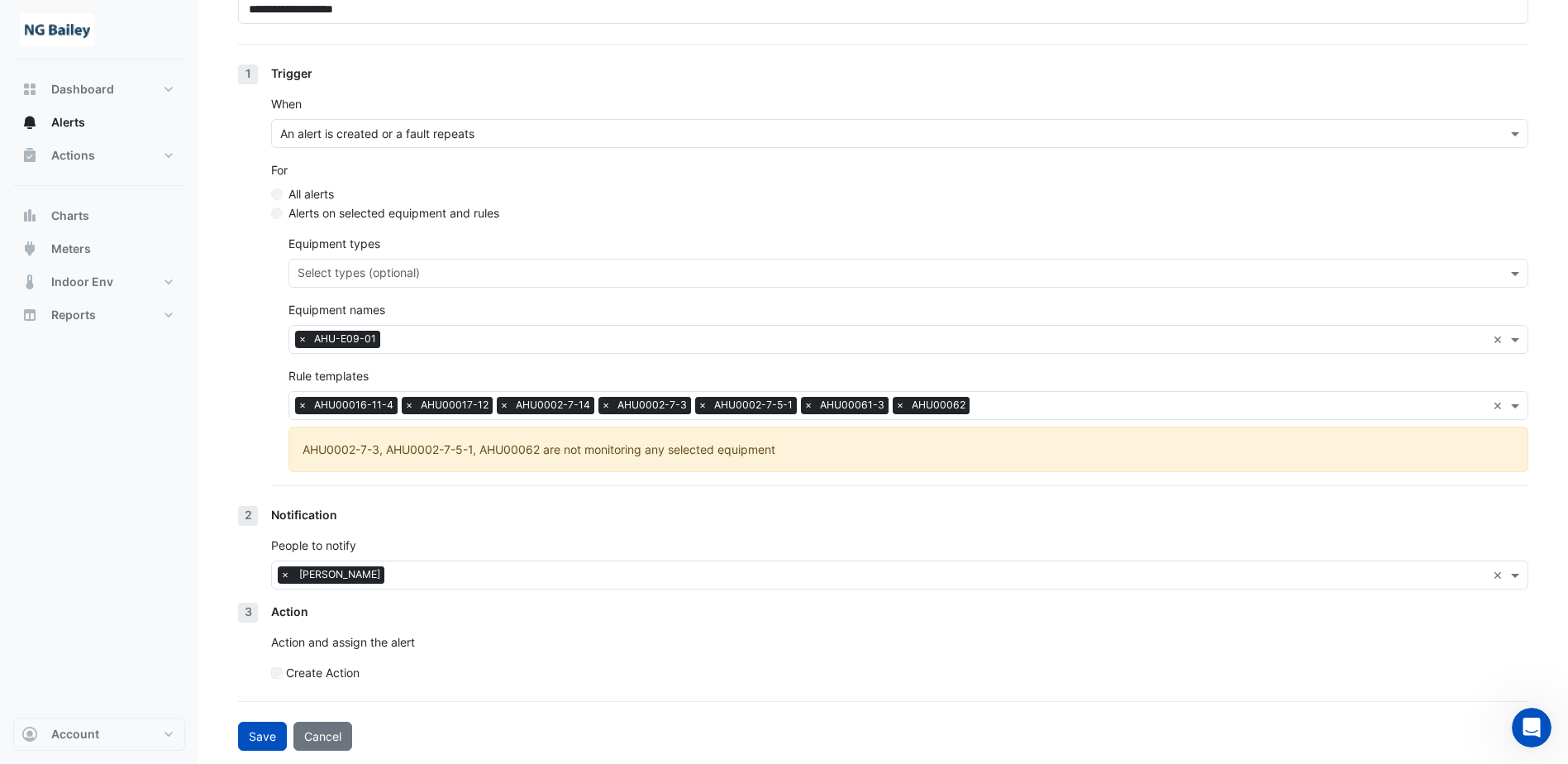
click at [248, 759] on div "**********" at bounding box center [883, 294] width 1370 height 939
click at [264, 739] on button "Save" at bounding box center [263, 736] width 49 height 29
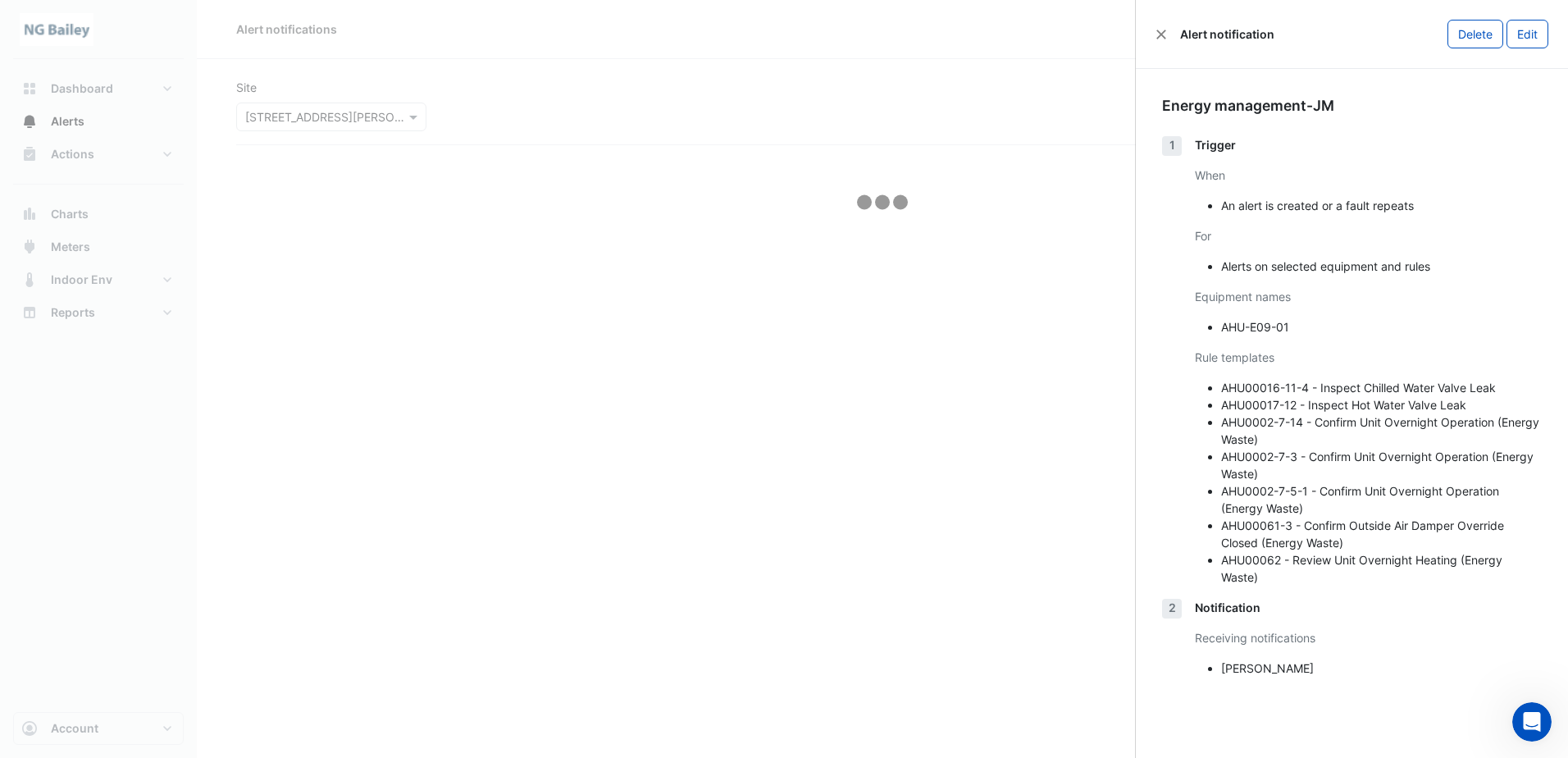
select select "*****"
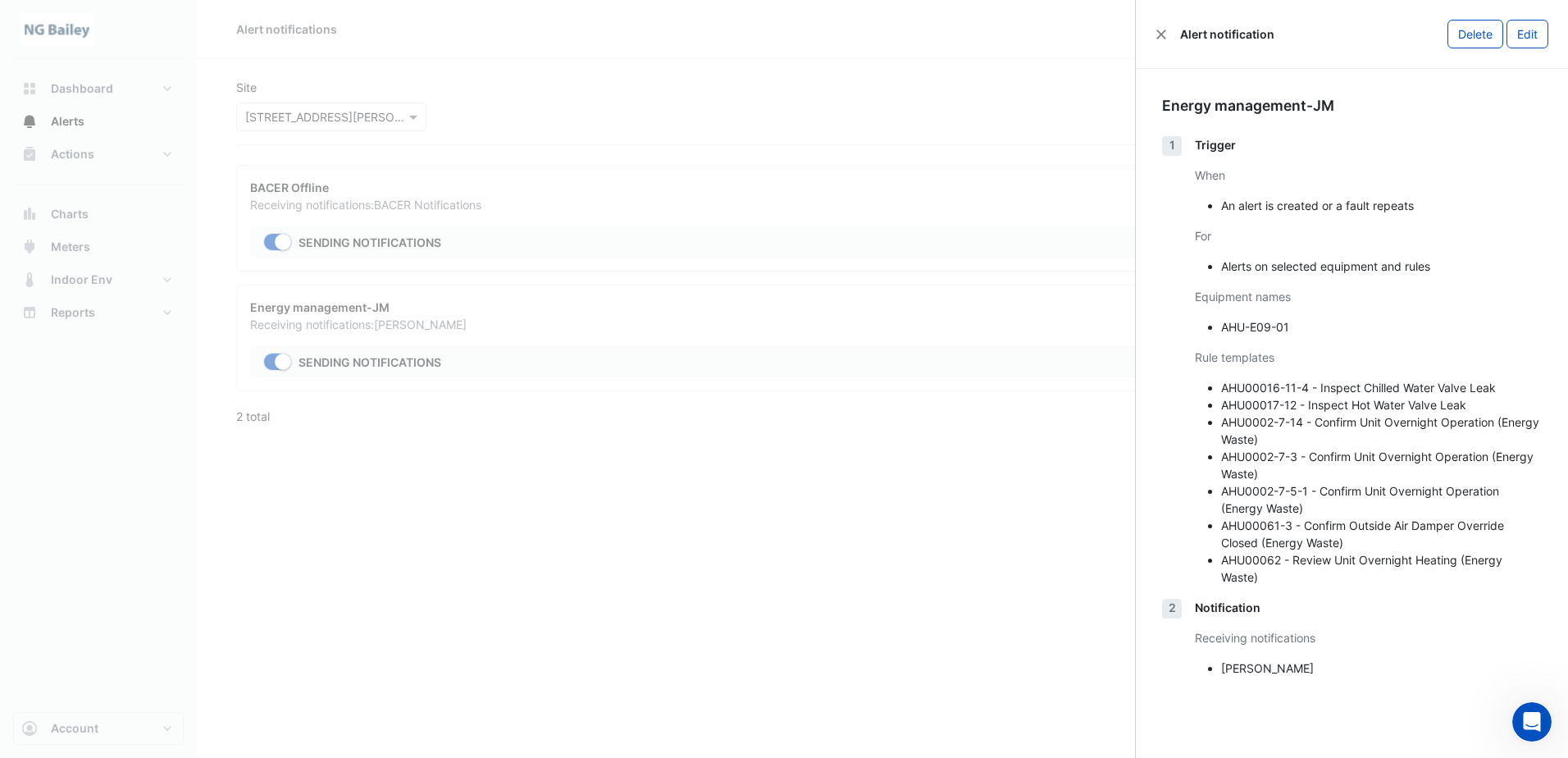
click at [669, 119] on ngb-offcanvas-backdrop at bounding box center [784, 379] width 1568 height 758
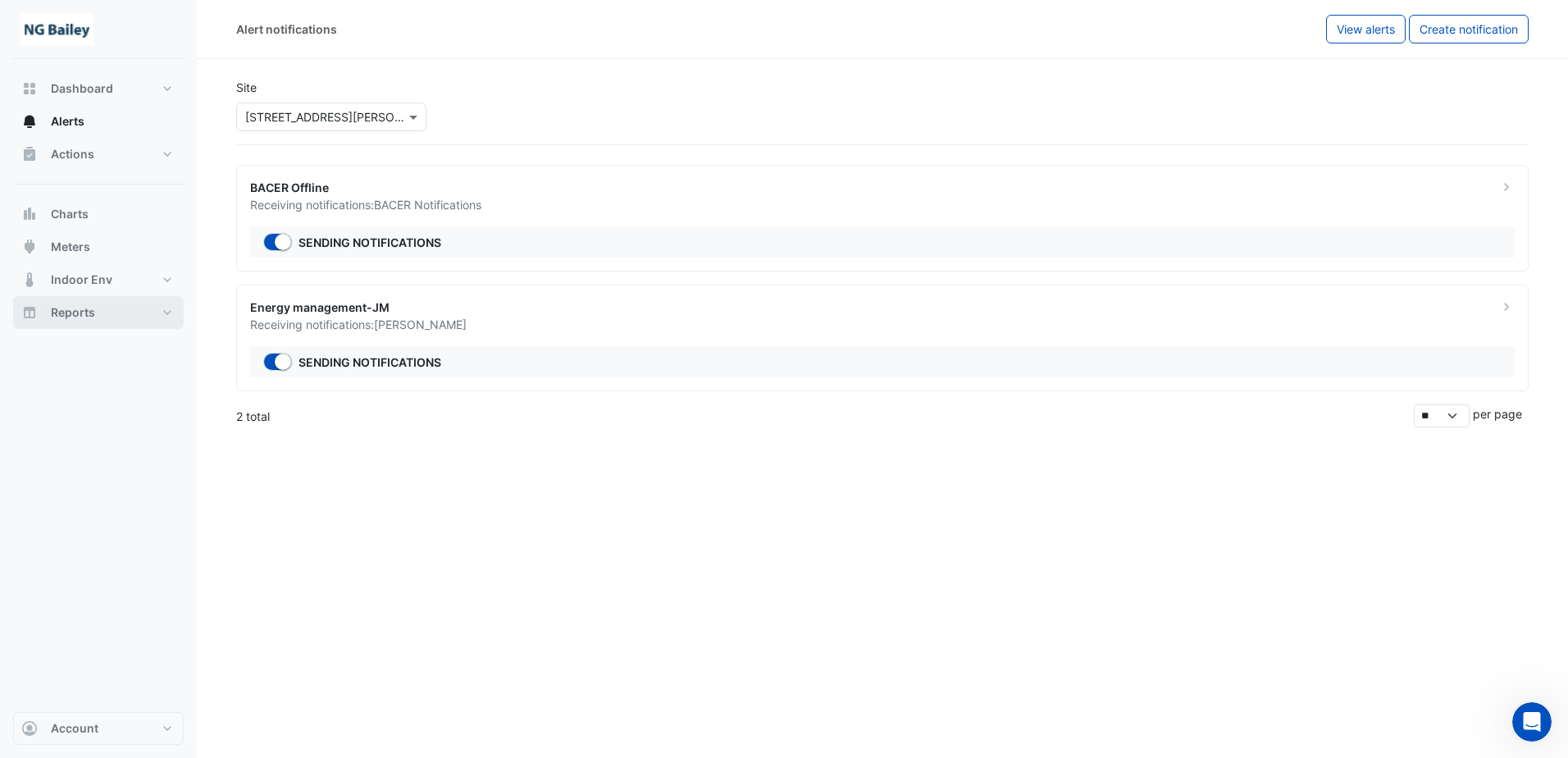
click at [163, 304] on button "Reports" at bounding box center [99, 313] width 171 height 33
select select "**"
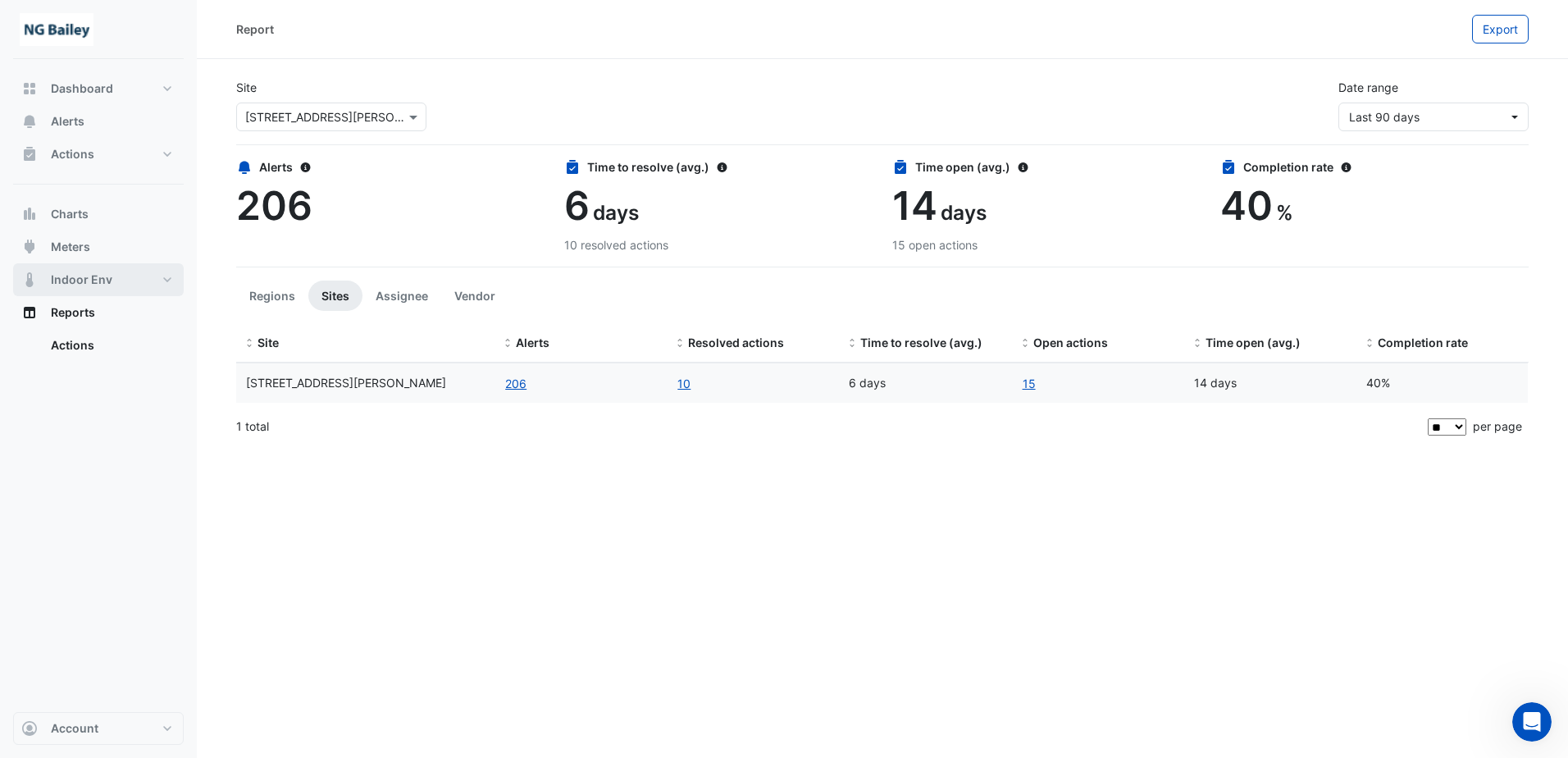
click at [144, 274] on button "Indoor Env" at bounding box center [99, 279] width 171 height 33
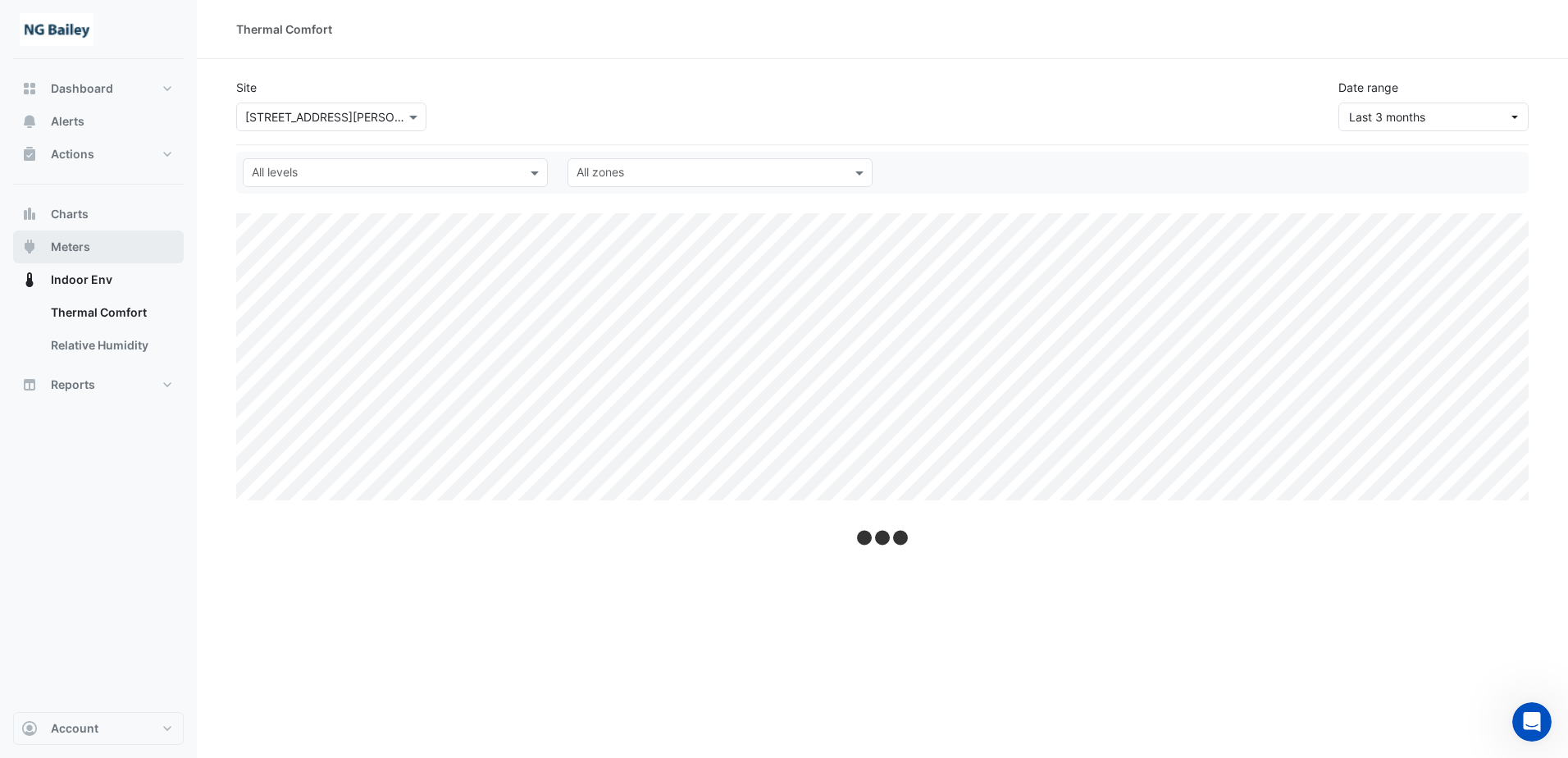
click at [105, 251] on button "Meters" at bounding box center [99, 247] width 171 height 33
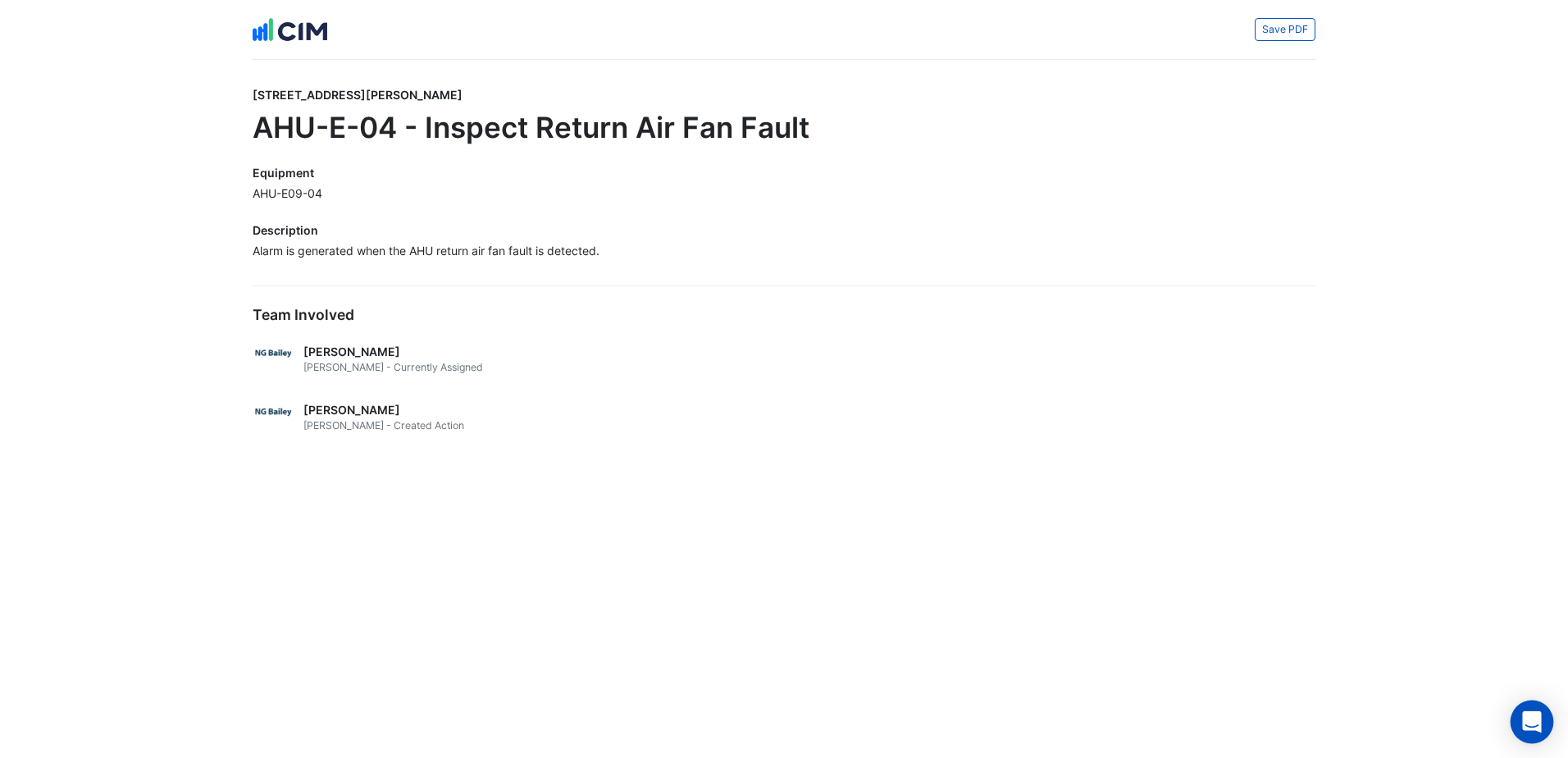
click at [1536, 718] on icon "Open Intercom Messenger" at bounding box center [1531, 722] width 19 height 22
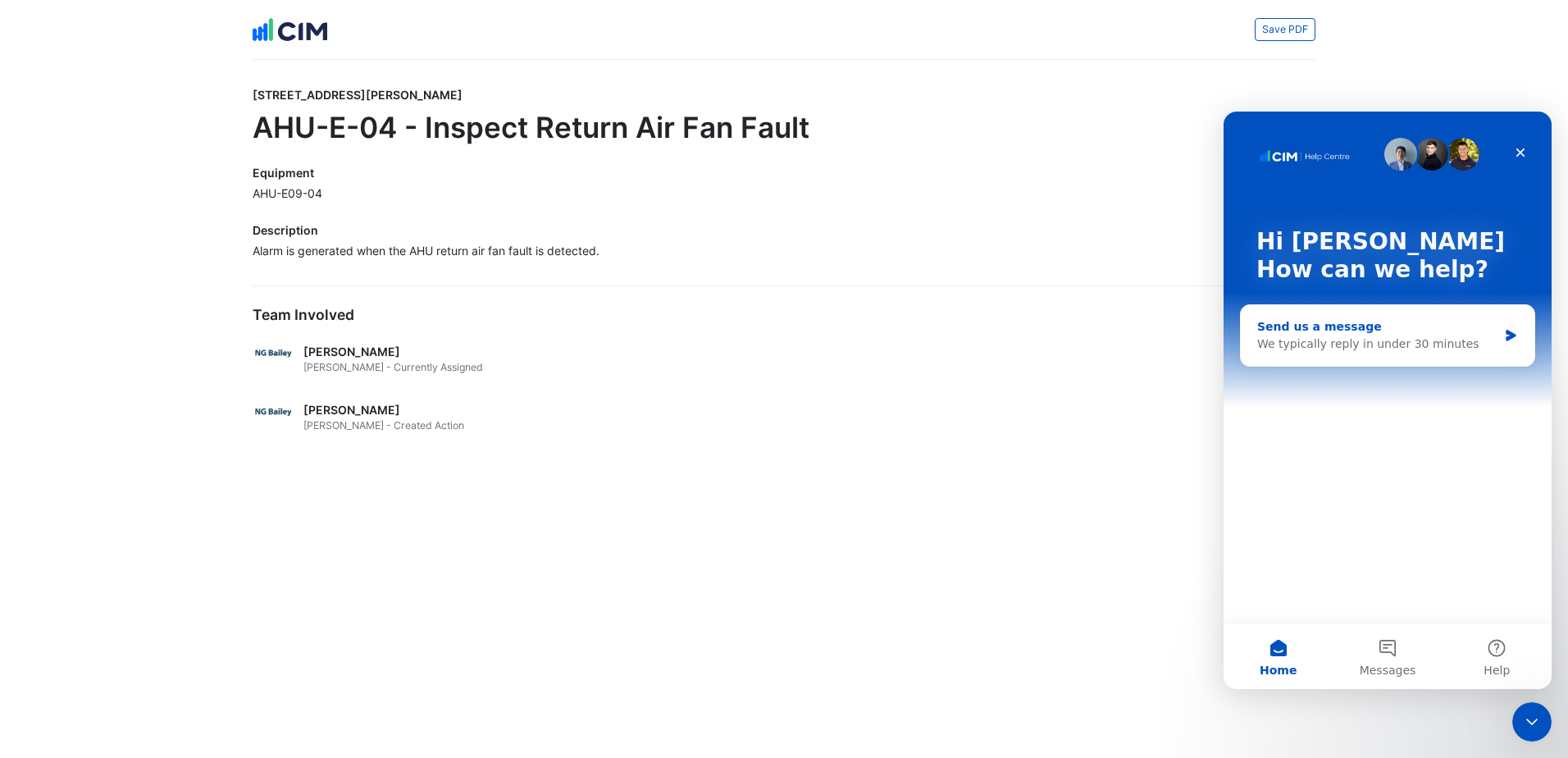
click at [1446, 332] on div "Send us a message" at bounding box center [1378, 326] width 241 height 17
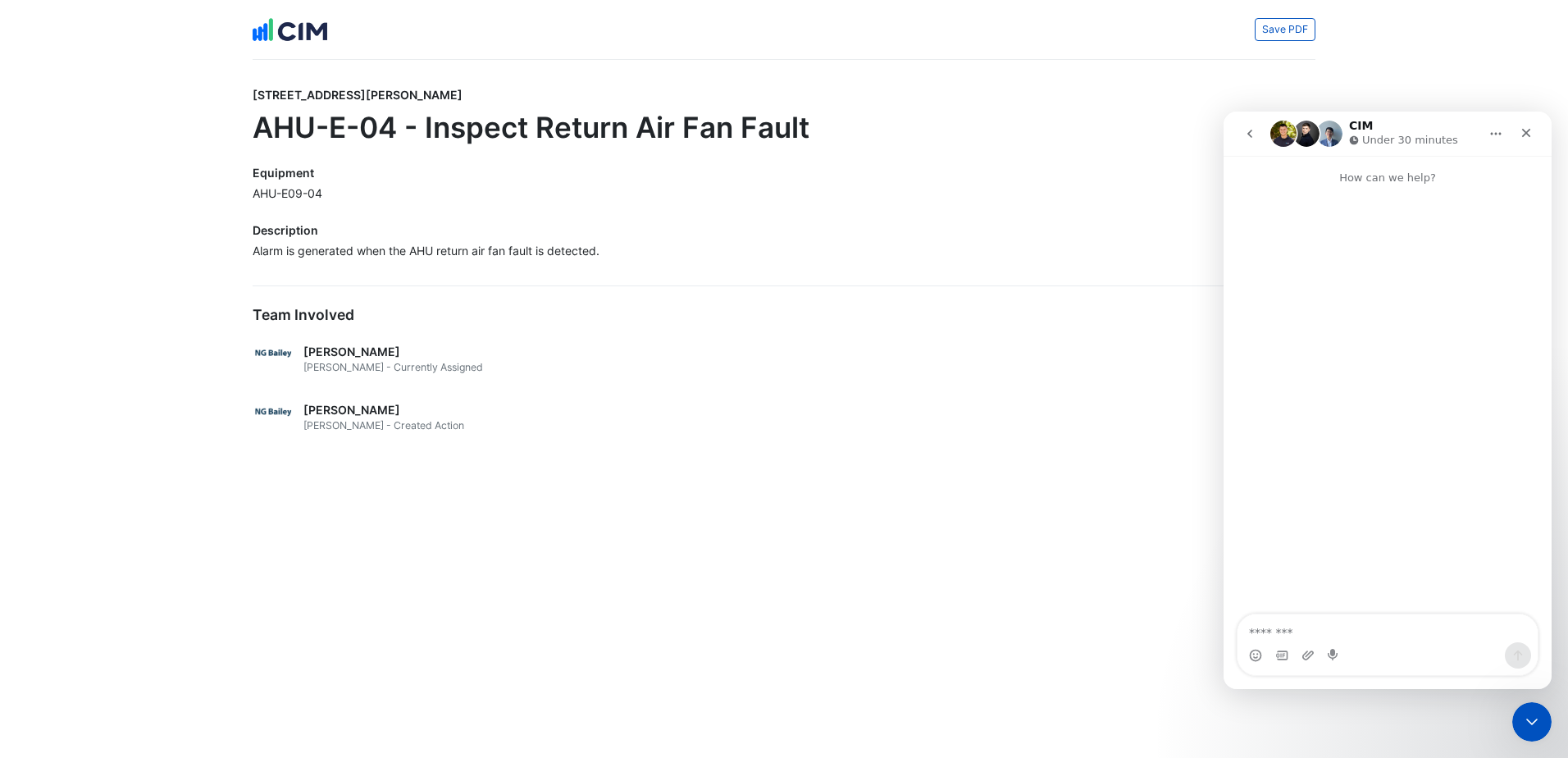
click at [1453, 78] on app-escalated-ticket-export-page "Save PDF 3 Hardman Street AHU-E-04 - Inspect Return Air Fan Fault Equipment AHU…" at bounding box center [784, 236] width 1568 height 473
